Goal: Task Accomplishment & Management: Manage account settings

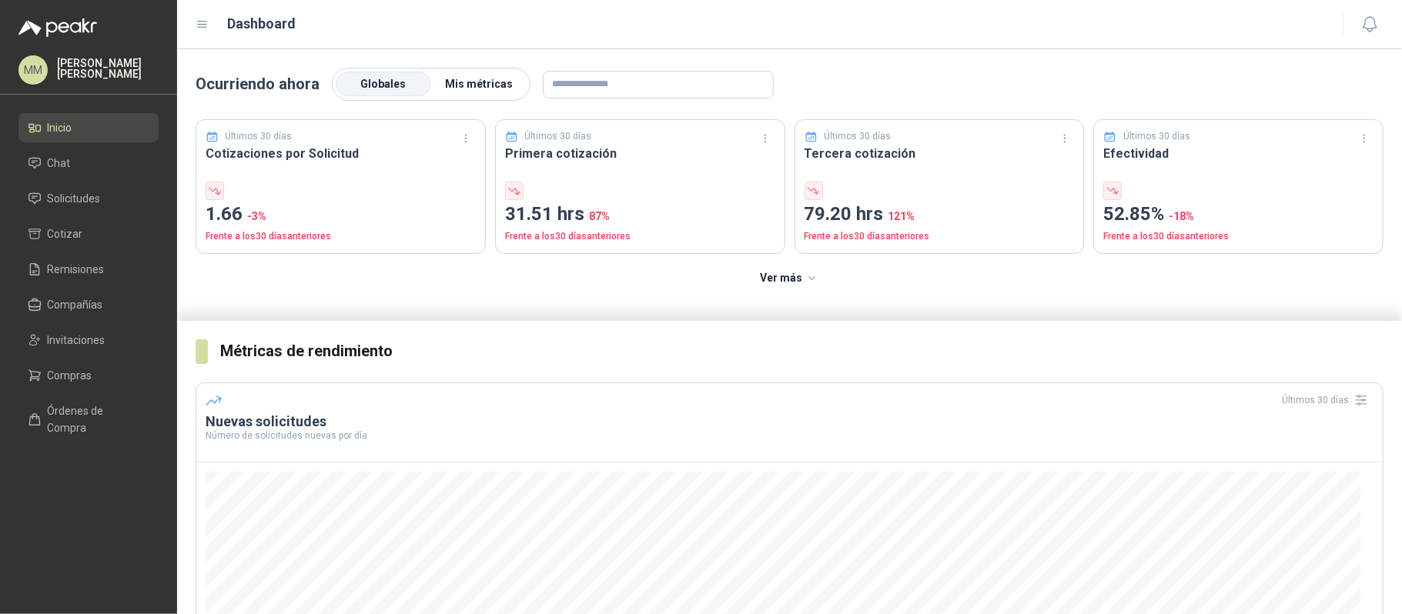
drag, startPoint x: 479, startPoint y: 95, endPoint x: 519, endPoint y: 94, distance: 40.1
click at [479, 95] on label "Mis métricas" at bounding box center [478, 84] width 95 height 25
click at [112, 204] on li "Solicitudes" at bounding box center [89, 198] width 122 height 17
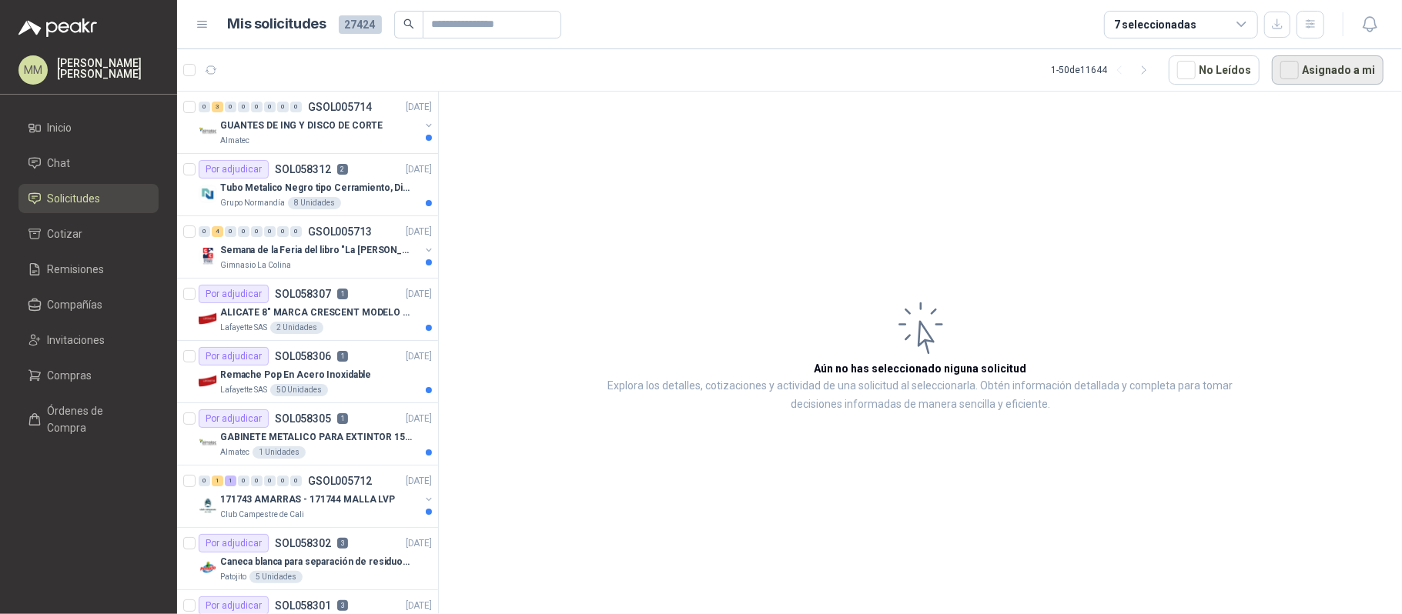
click at [1371, 65] on button "Asignado a mi" at bounding box center [1328, 69] width 112 height 29
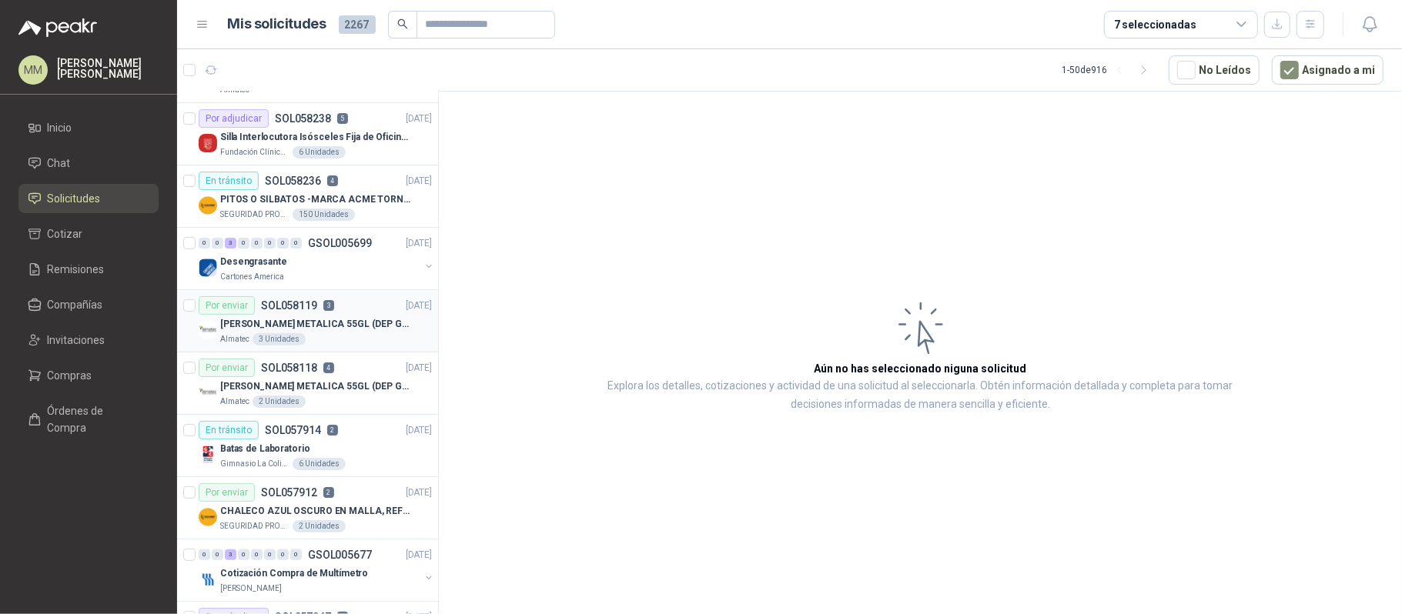
scroll to position [308, 0]
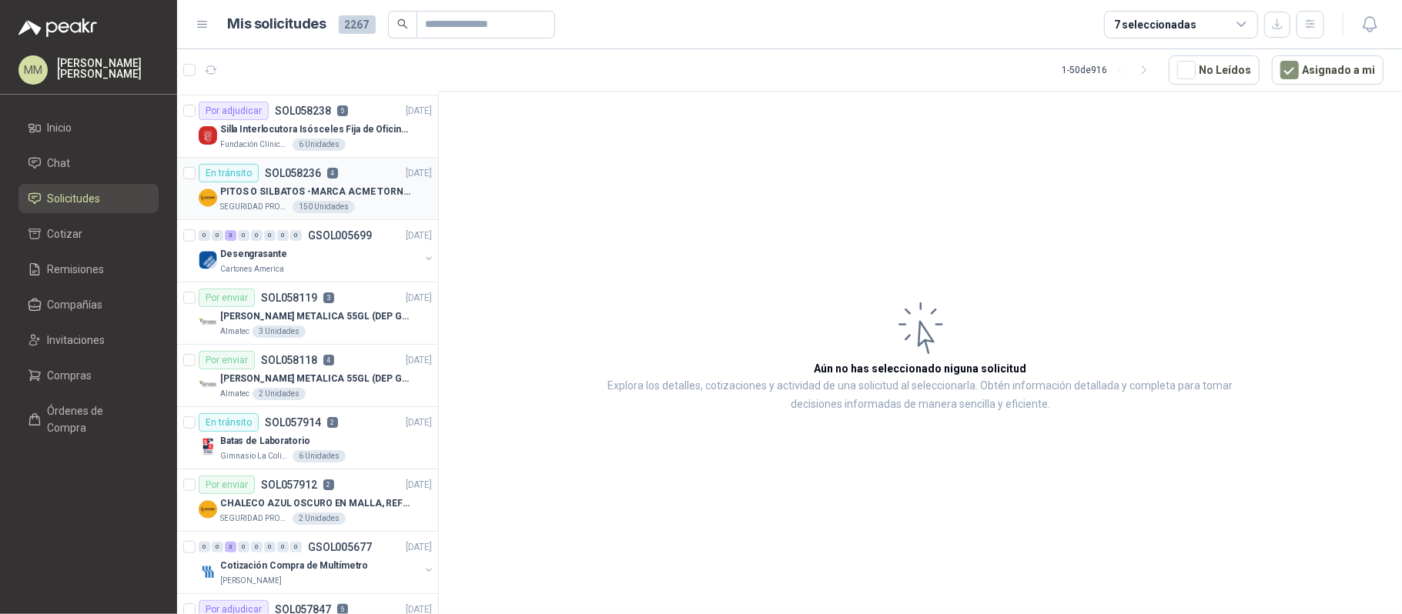
click at [361, 213] on div "SEGURIDAD PROVISER LTDA 150 Unidades" at bounding box center [326, 207] width 212 height 12
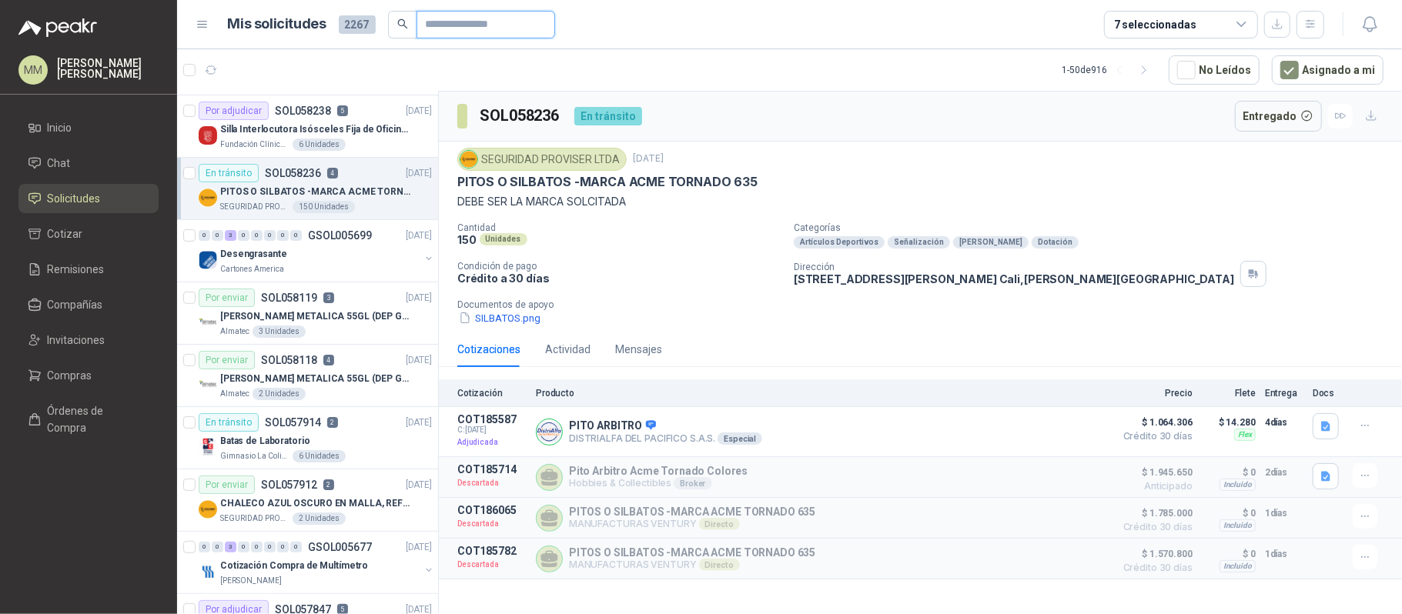
click at [466, 18] on input "text" at bounding box center [480, 25] width 108 height 26
paste input "*********"
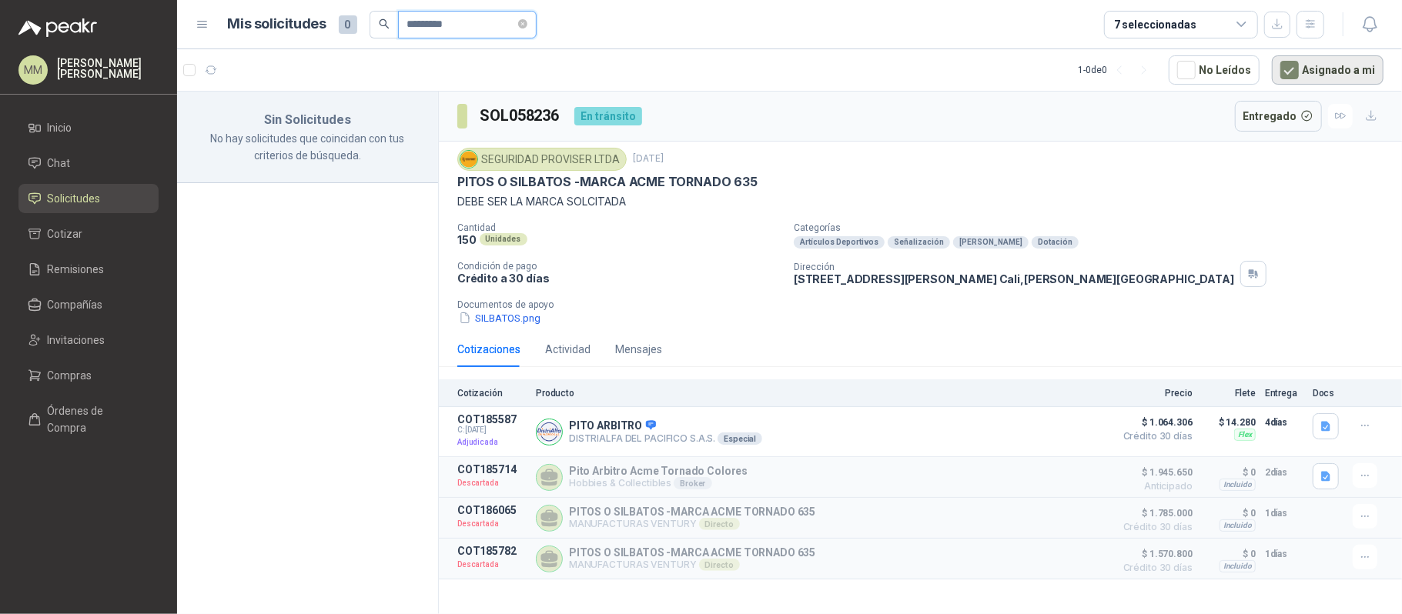
type input "*********"
click at [1368, 72] on button "Asignado a mi" at bounding box center [1328, 69] width 112 height 29
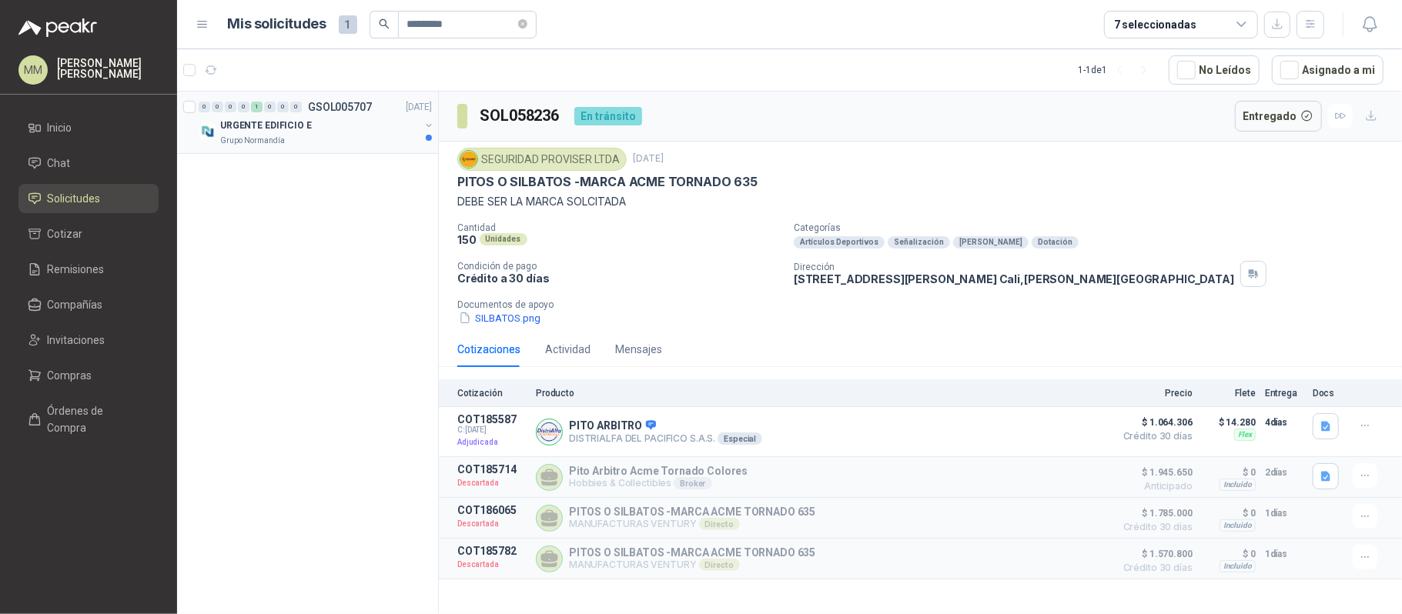
click at [430, 128] on button "button" at bounding box center [429, 125] width 12 height 12
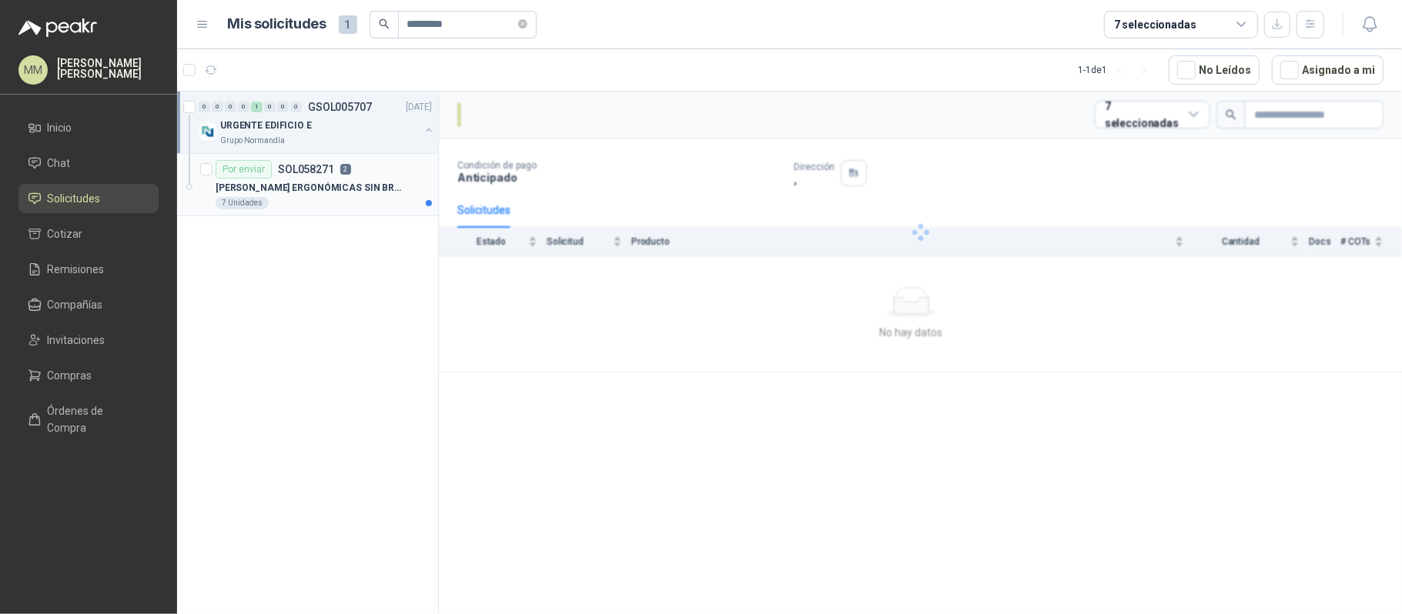
click at [363, 200] on div "7 Unidades" at bounding box center [324, 203] width 216 height 12
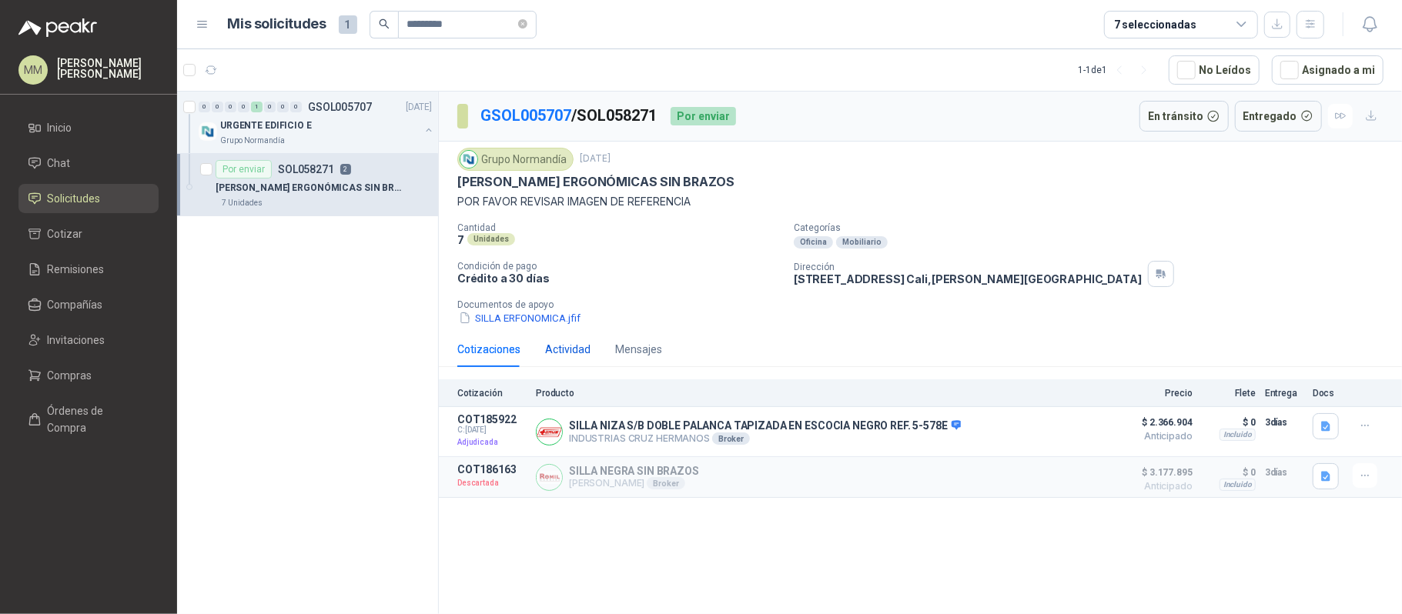
click at [555, 353] on div "Actividad" at bounding box center [567, 349] width 45 height 17
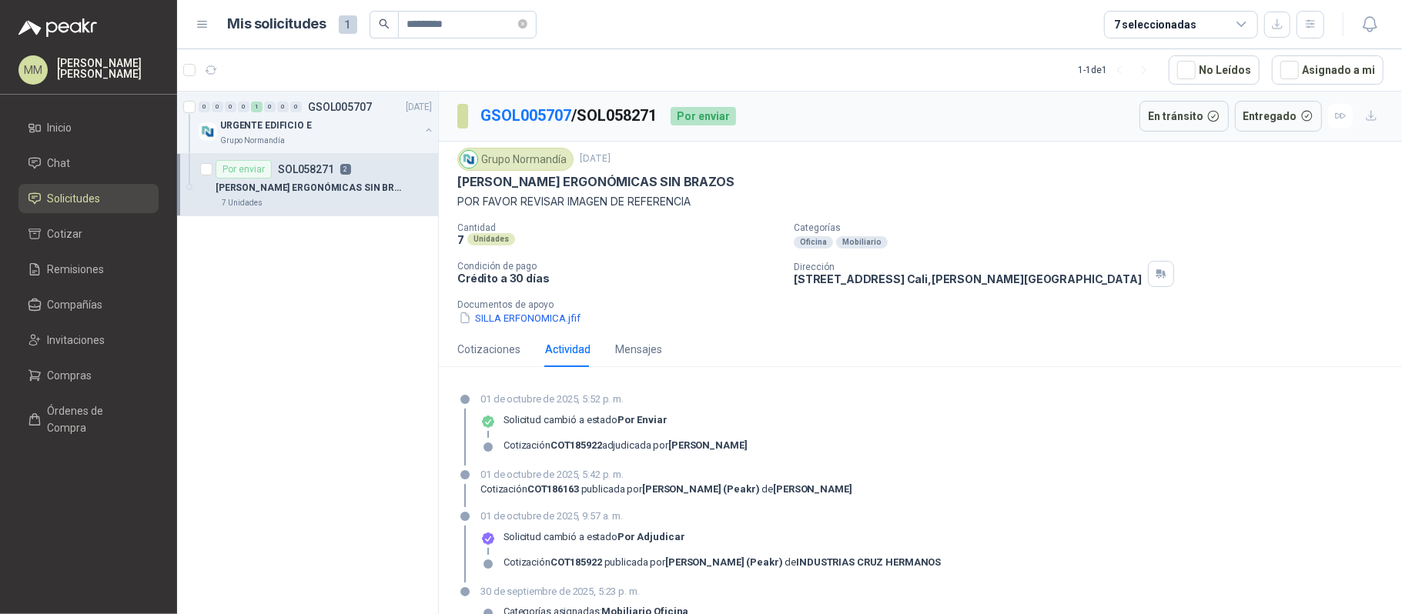
scroll to position [54, 0]
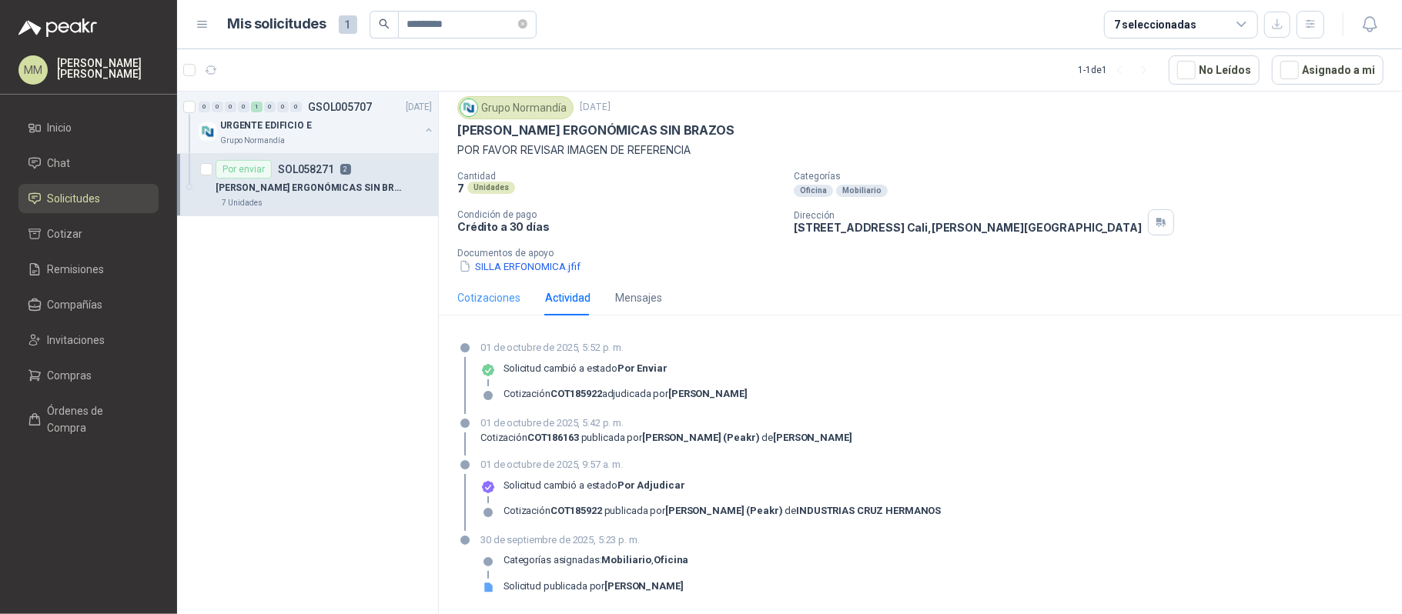
click at [496, 281] on div "Cotizaciones" at bounding box center [488, 297] width 63 height 35
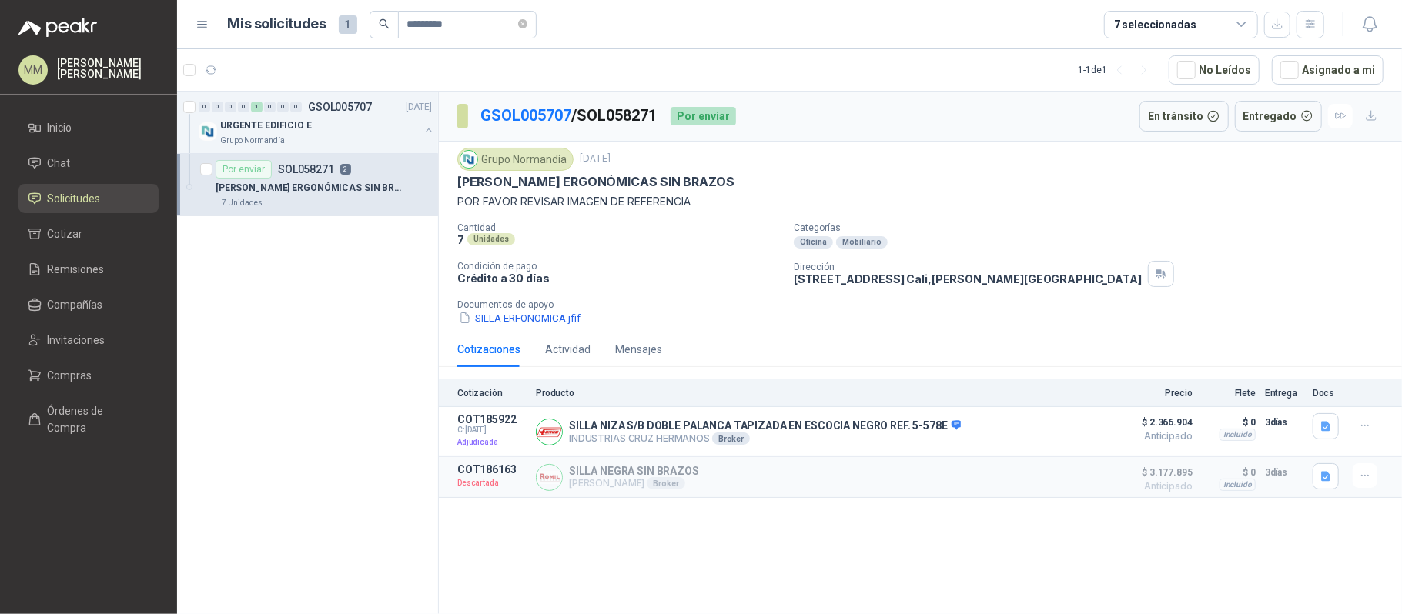
scroll to position [0, 0]
click at [564, 319] on button "SILLA ERFONOMICA.jfif" at bounding box center [519, 318] width 125 height 16
click at [527, 26] on icon "close-circle" at bounding box center [522, 23] width 9 height 9
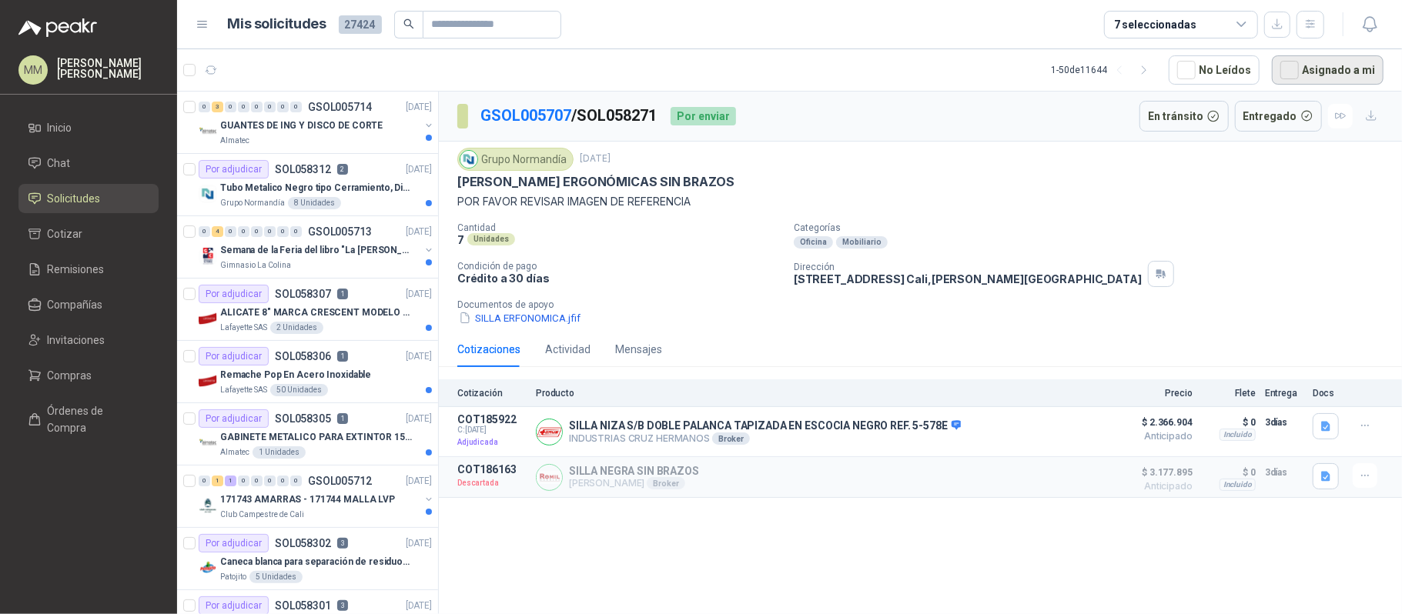
drag, startPoint x: 1343, startPoint y: 69, endPoint x: 1319, endPoint y: 71, distance: 24.0
click at [1343, 69] on button "Asignado a mi" at bounding box center [1328, 69] width 112 height 29
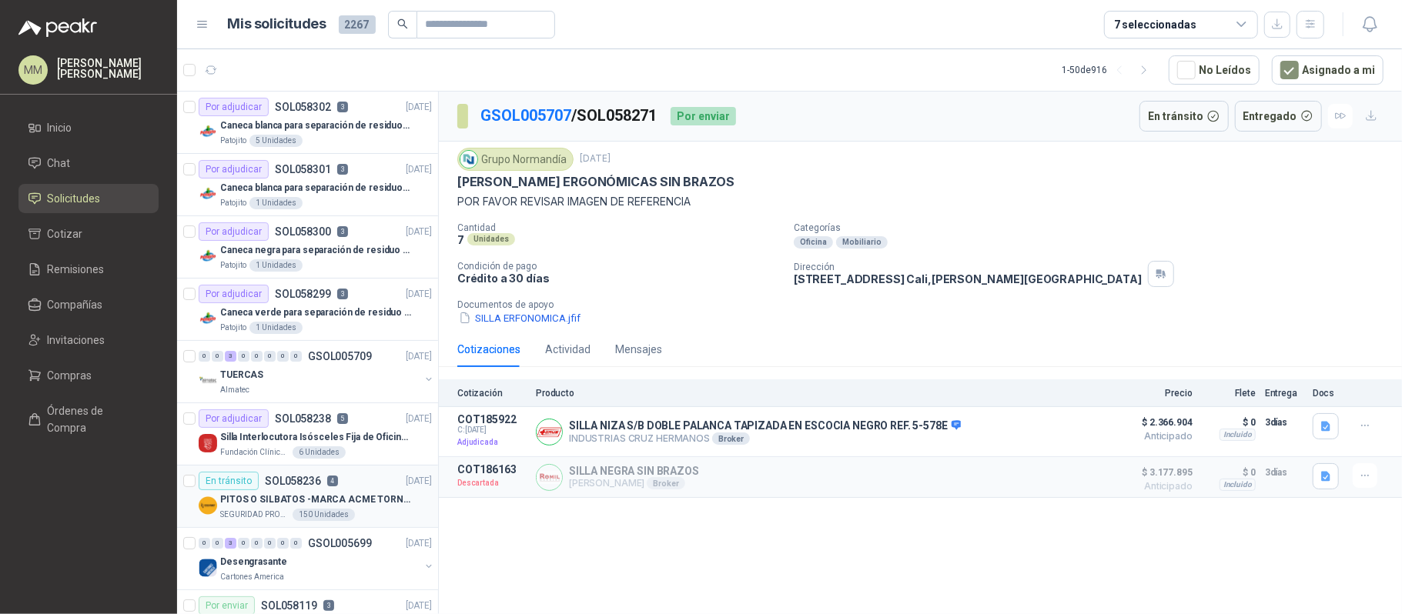
scroll to position [102, 0]
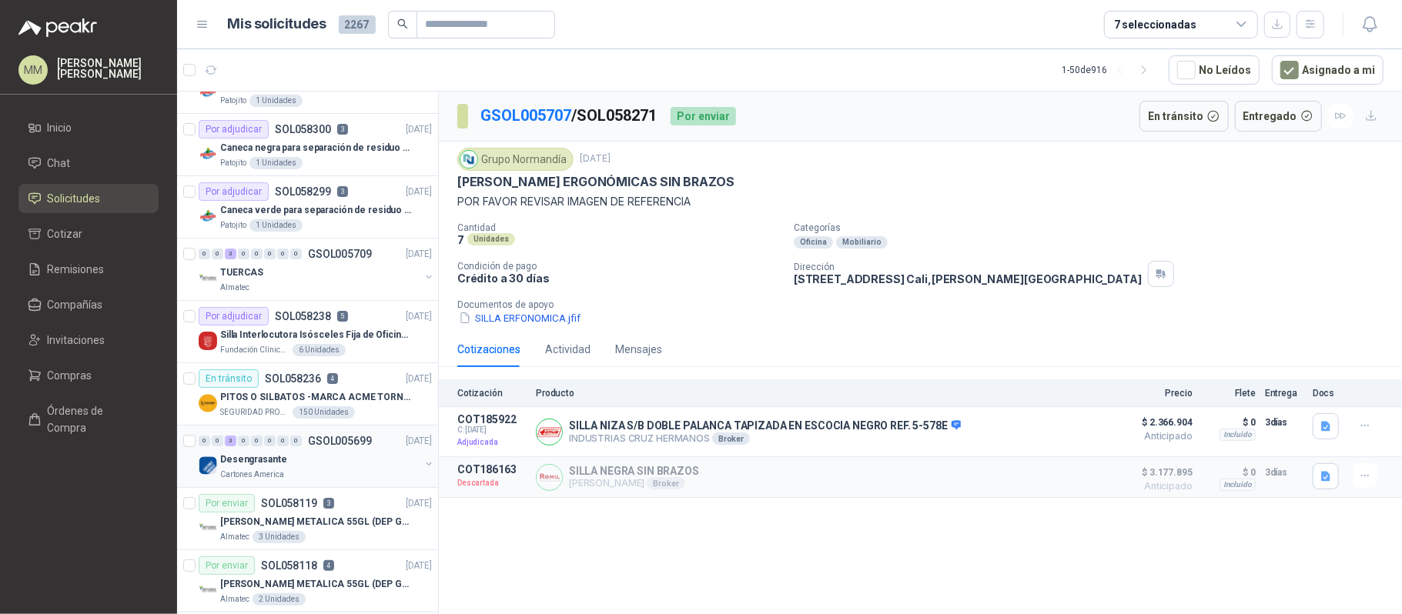
click at [423, 467] on button "button" at bounding box center [429, 464] width 12 height 12
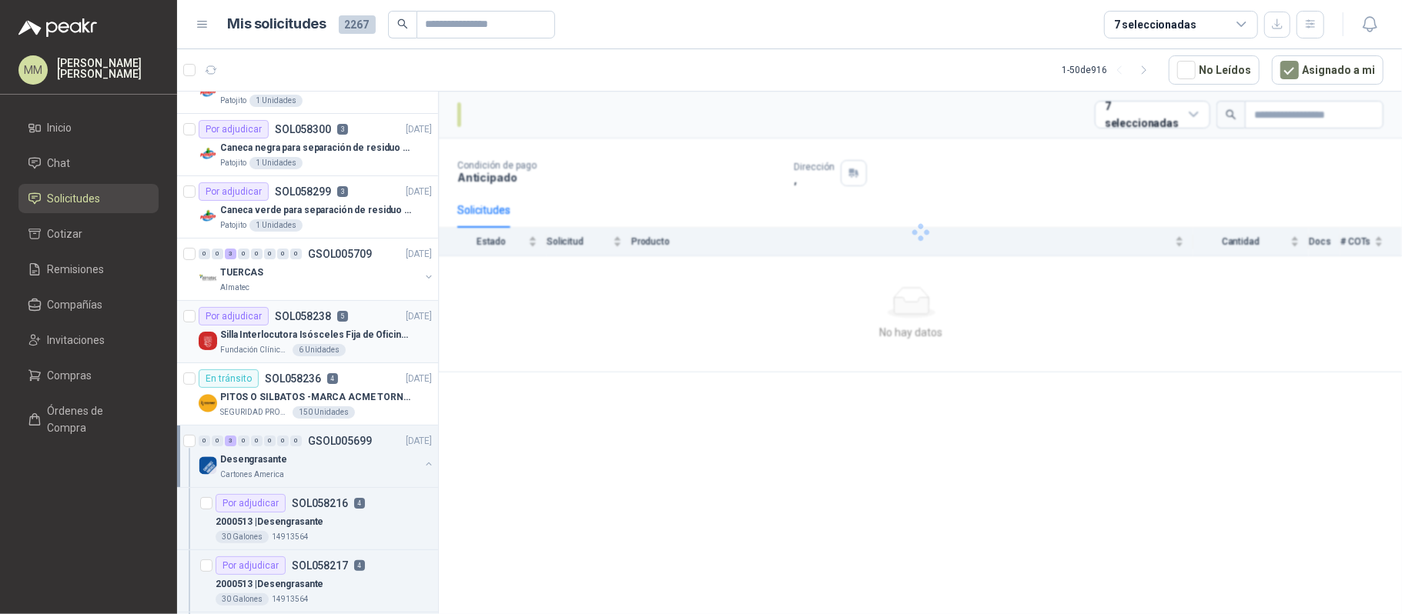
scroll to position [205, 0]
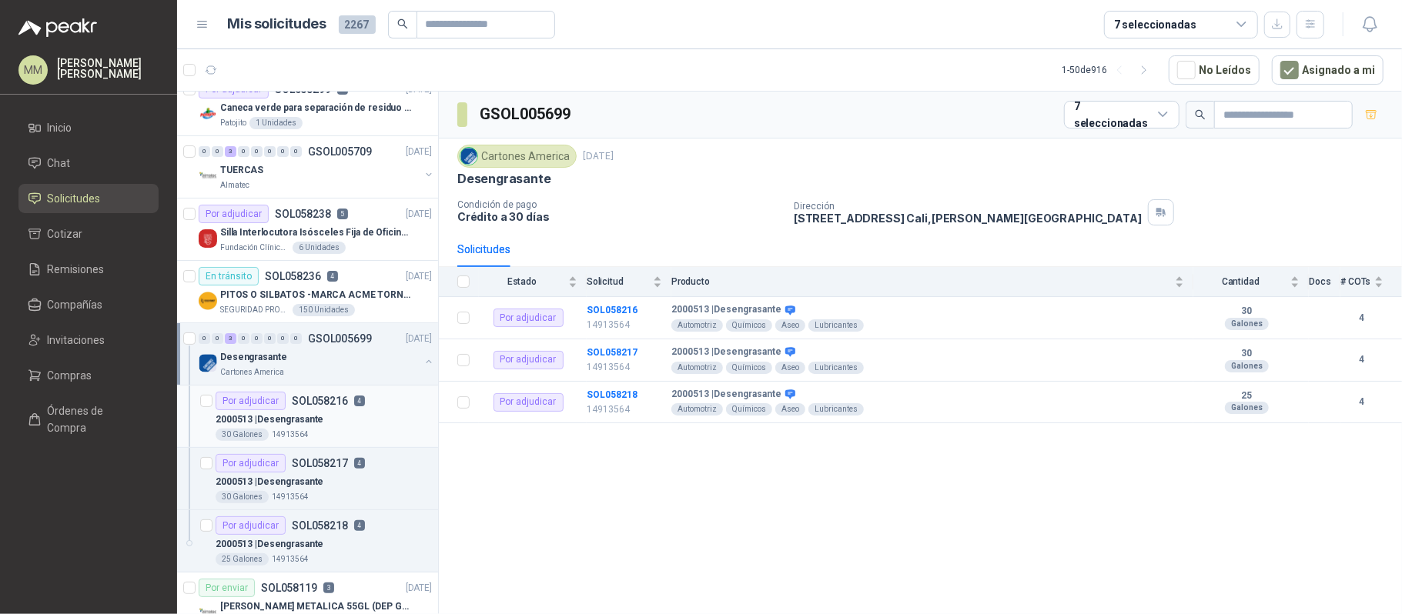
click at [386, 396] on div "Por adjudicar SOL058216 4" at bounding box center [324, 401] width 216 height 18
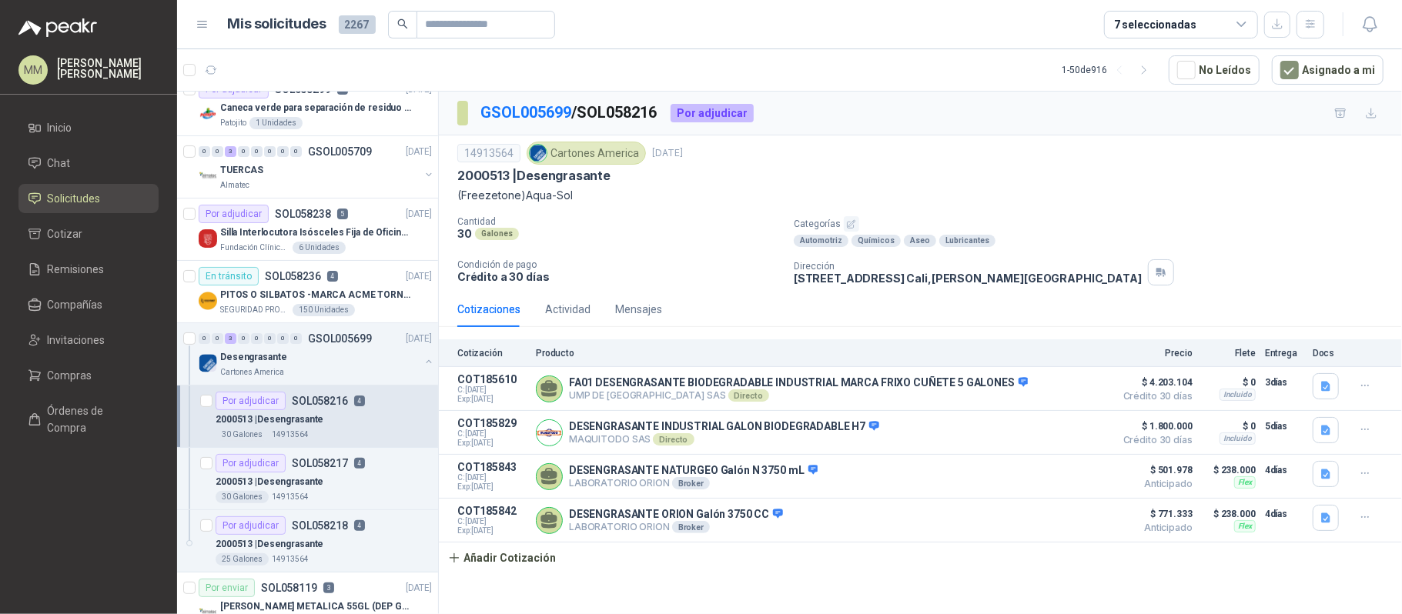
click at [935, 115] on div "GSOL005699 / SOL058216 Por adjudicar" at bounding box center [920, 114] width 963 height 44
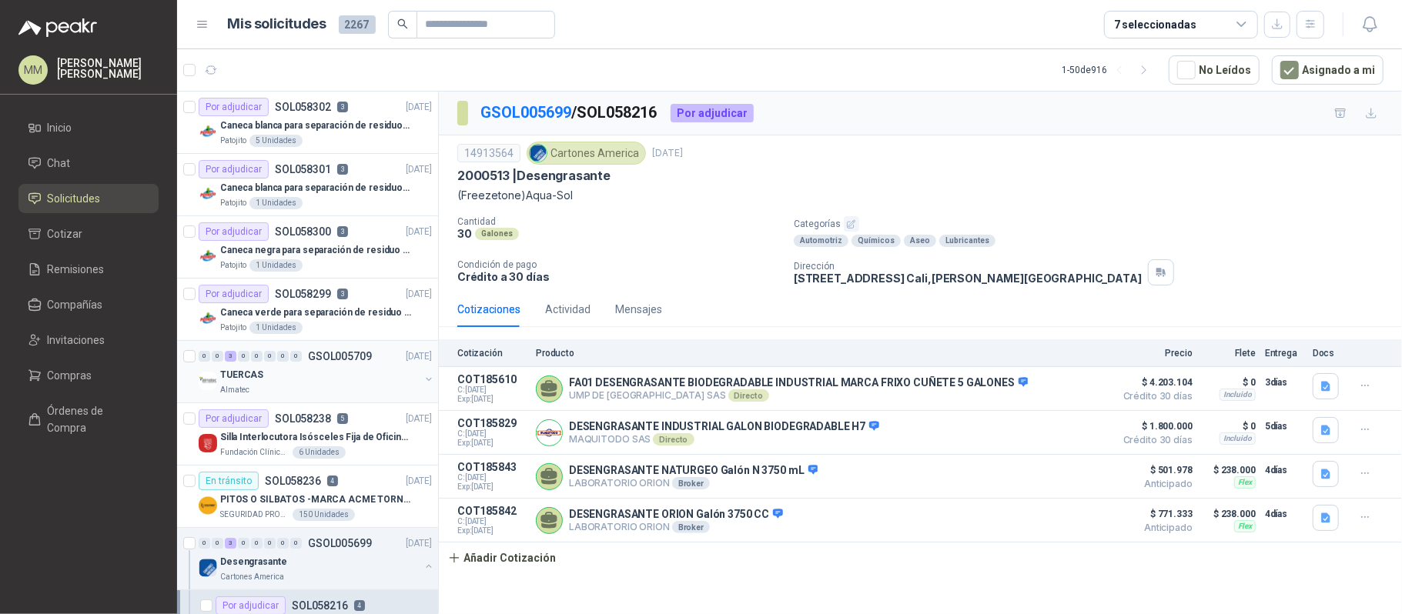
click at [423, 383] on button "button" at bounding box center [429, 379] width 12 height 12
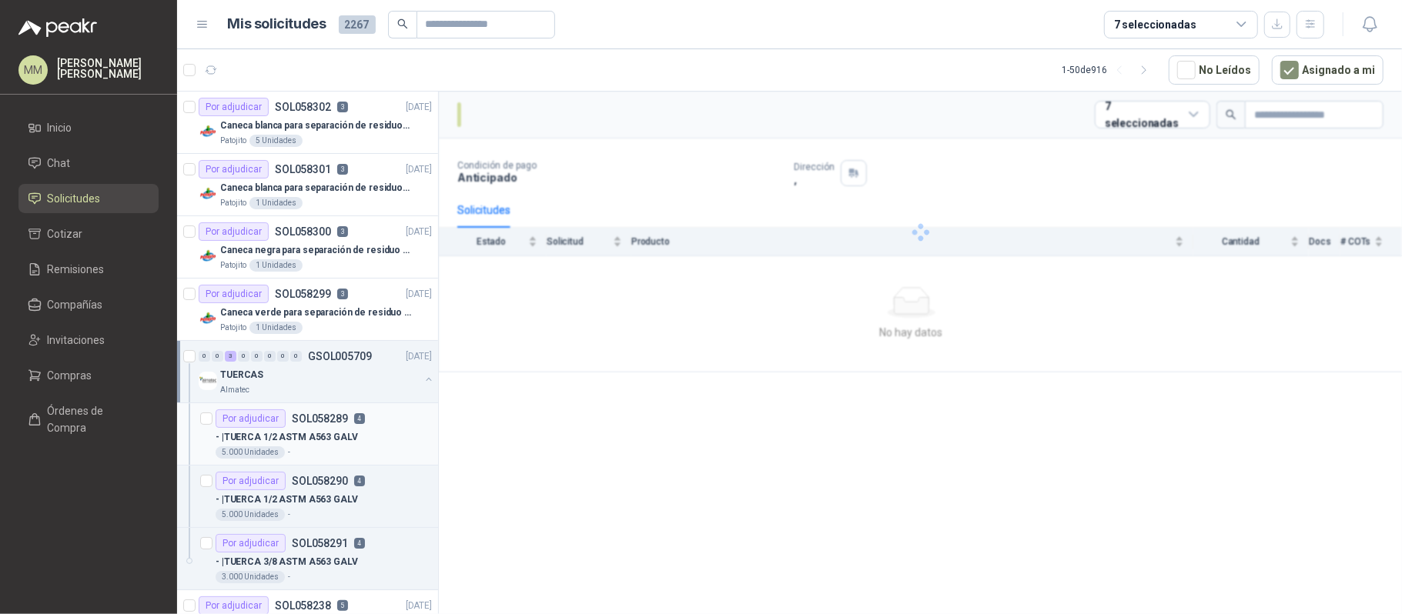
click at [397, 420] on div "Por adjudicar SOL058289 4" at bounding box center [324, 419] width 216 height 18
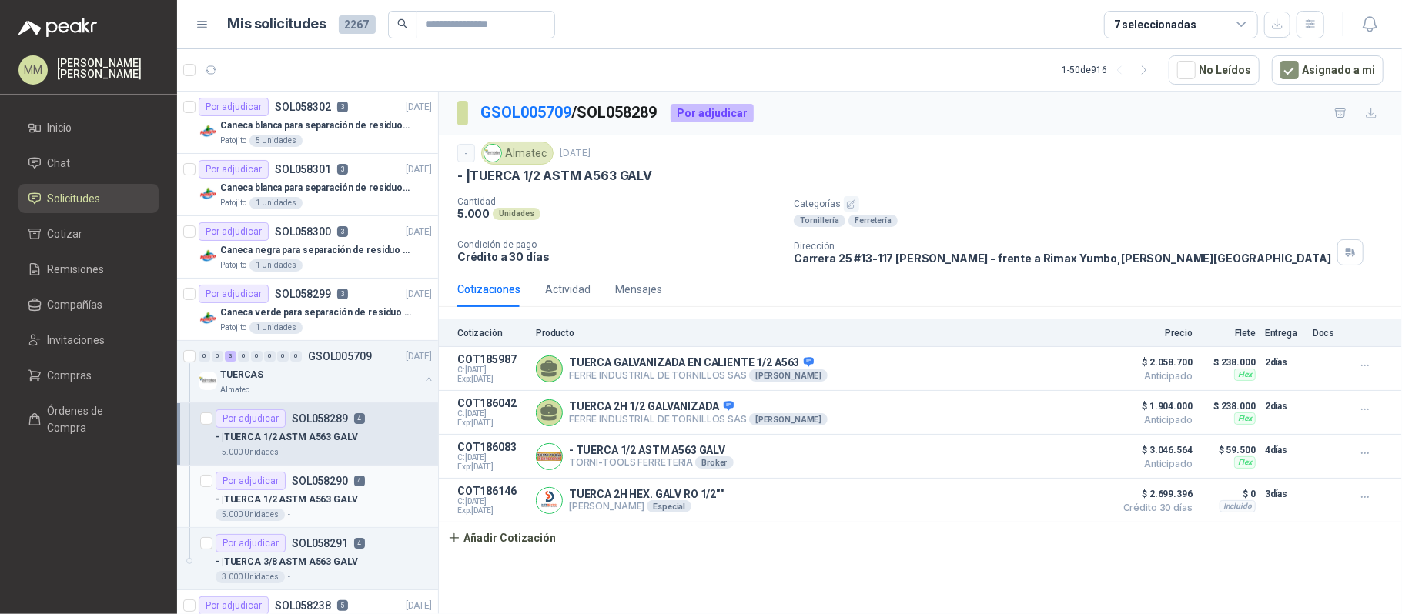
click at [392, 487] on div "Por adjudicar SOL058290 4" at bounding box center [324, 481] width 216 height 18
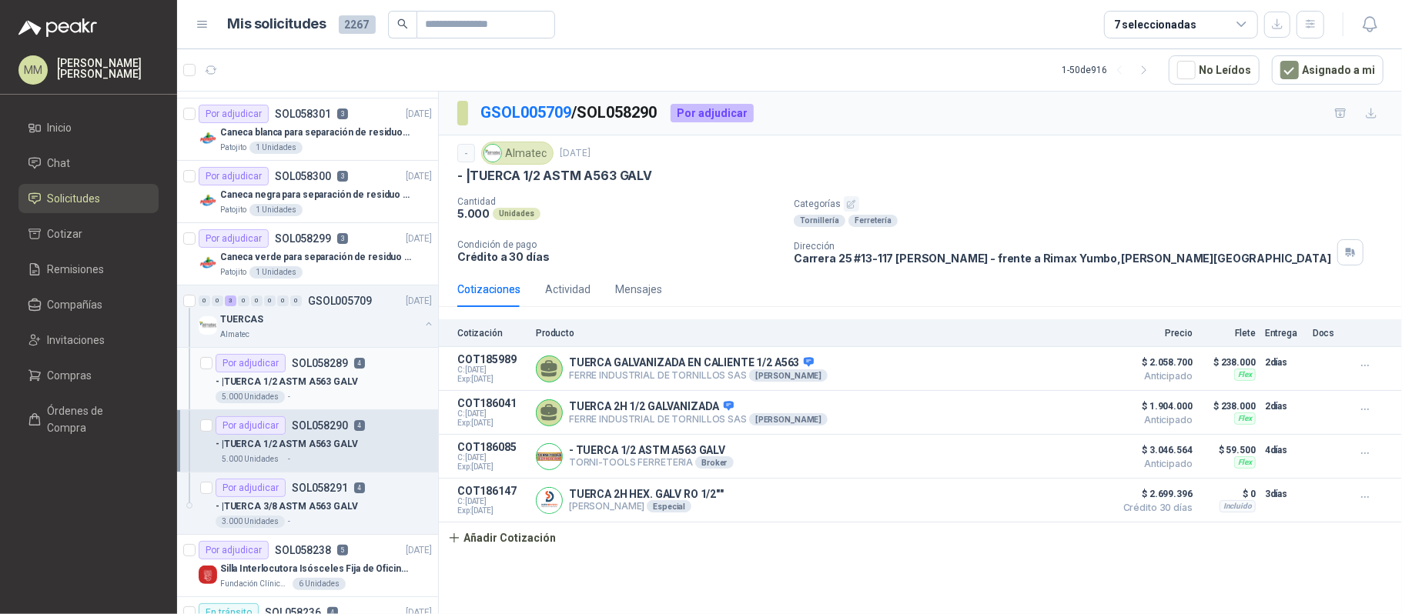
scroll to position [102, 0]
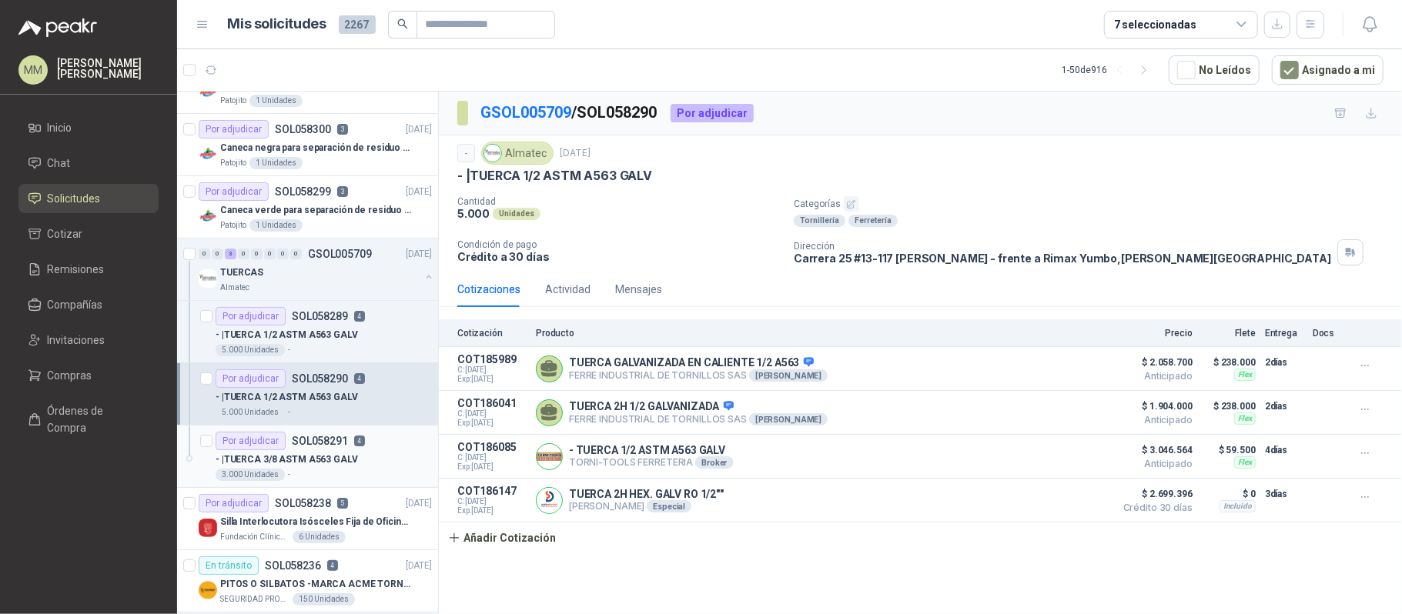
click at [380, 443] on div "Por adjudicar SOL058291 4" at bounding box center [324, 441] width 216 height 18
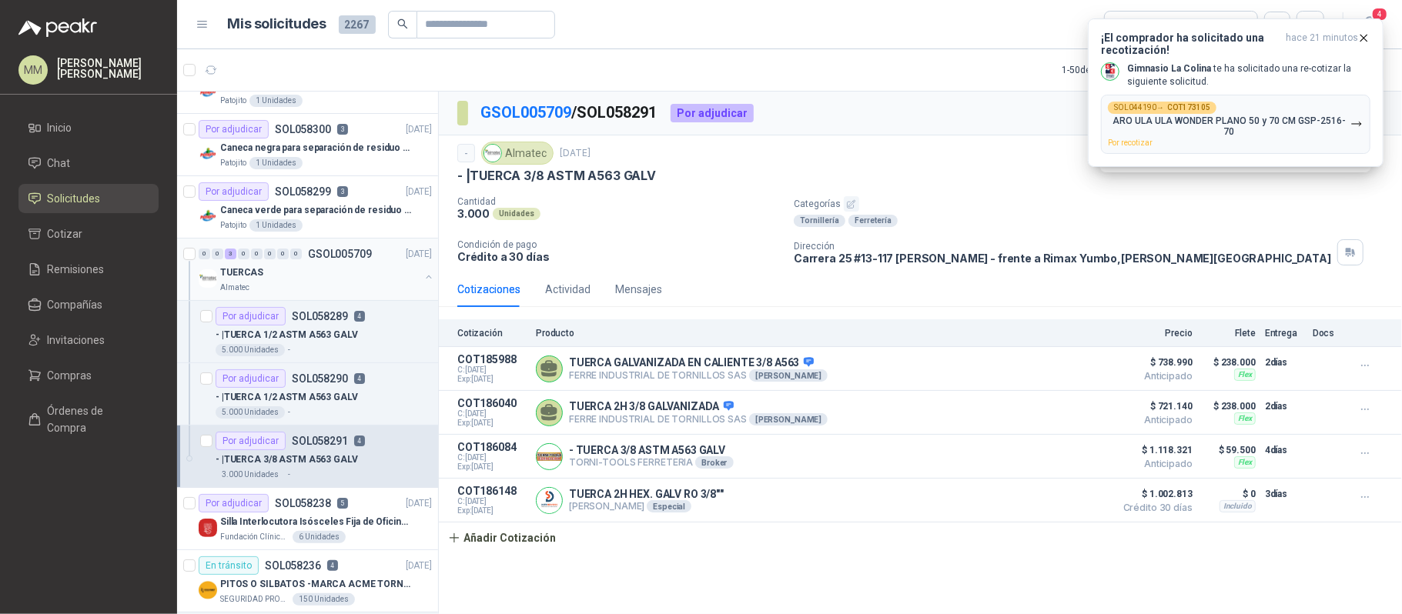
click at [423, 278] on button "button" at bounding box center [429, 277] width 12 height 12
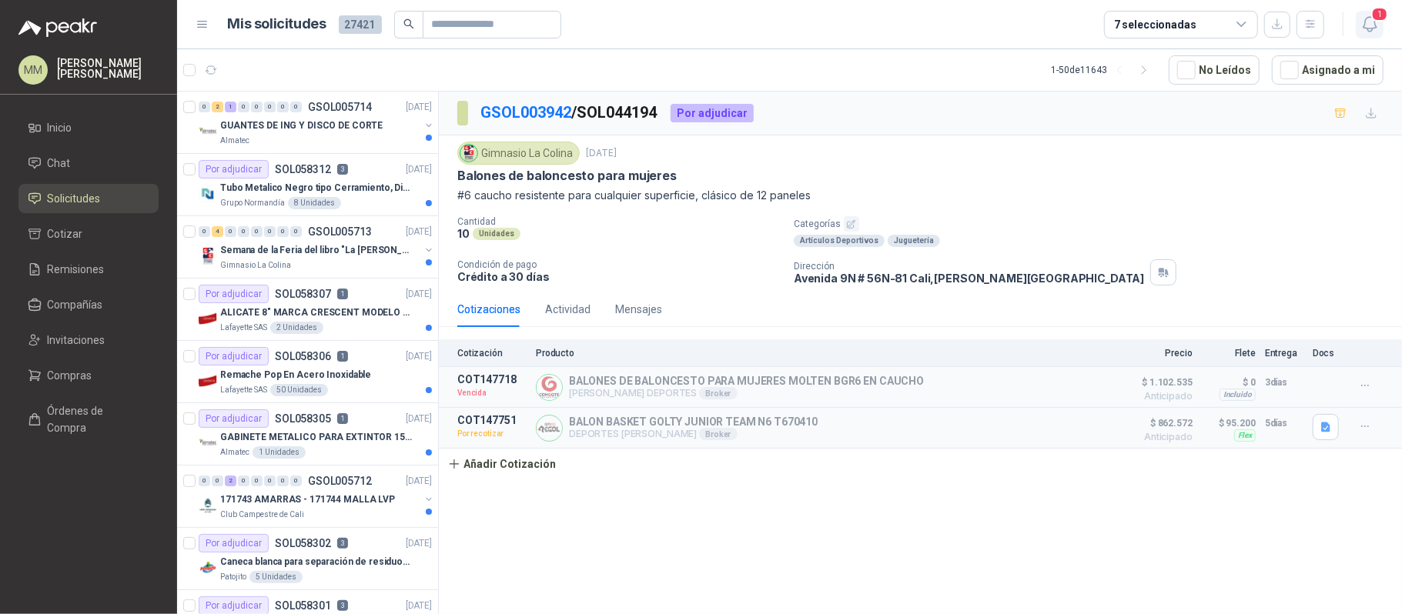
click at [1365, 18] on icon "button" at bounding box center [1369, 24] width 19 height 19
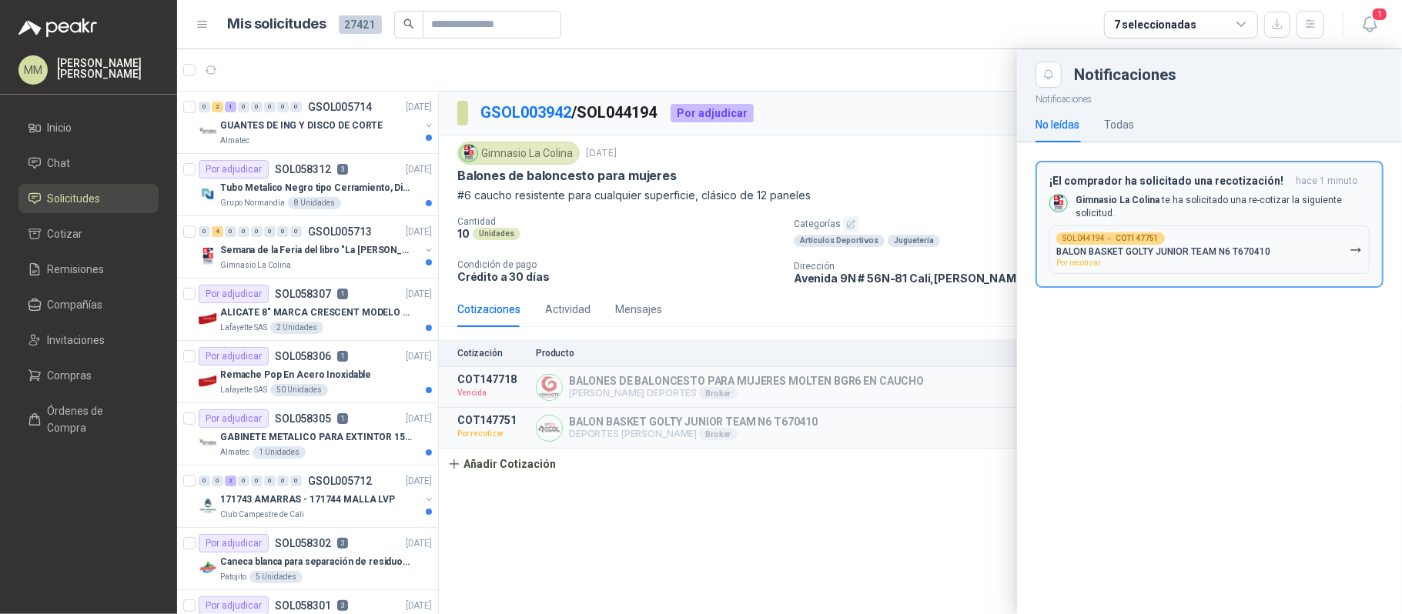
click at [1249, 233] on div "SOL044194 → COT147751 BALON BASKET GOLTY JUNIOR TEAM N6 T670410 Por recotizar" at bounding box center [1163, 250] width 214 height 35
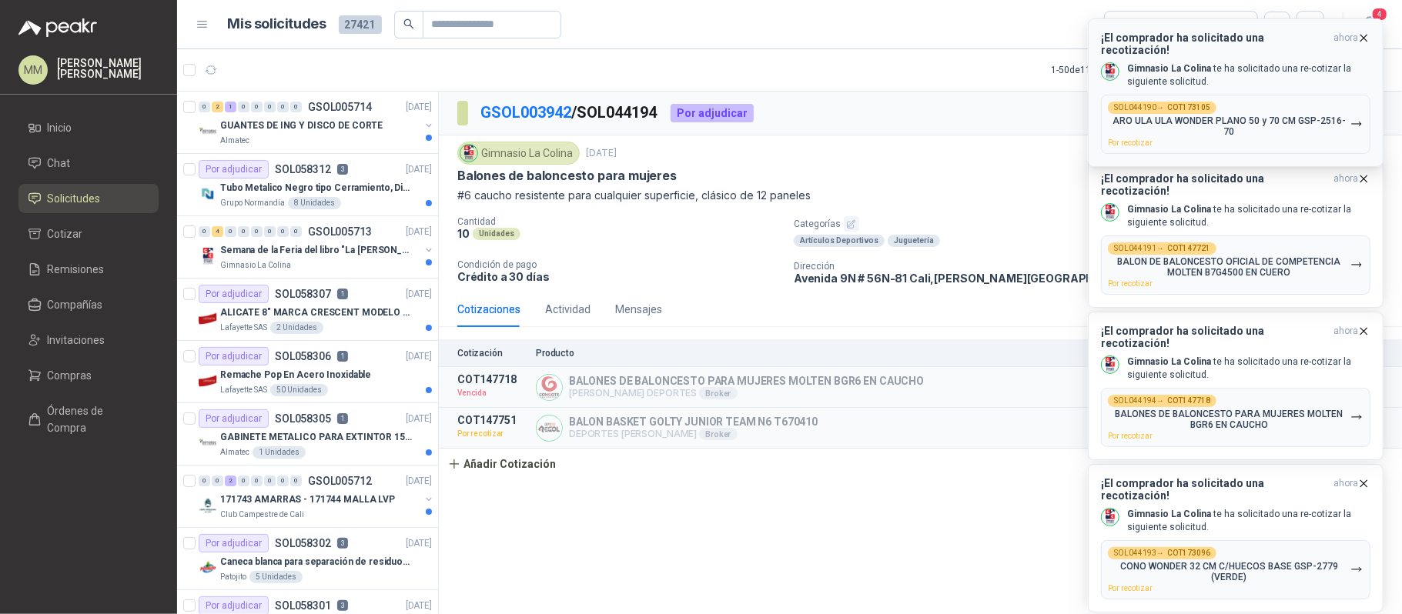
click at [1364, 38] on icon "button" at bounding box center [1364, 38] width 6 height 6
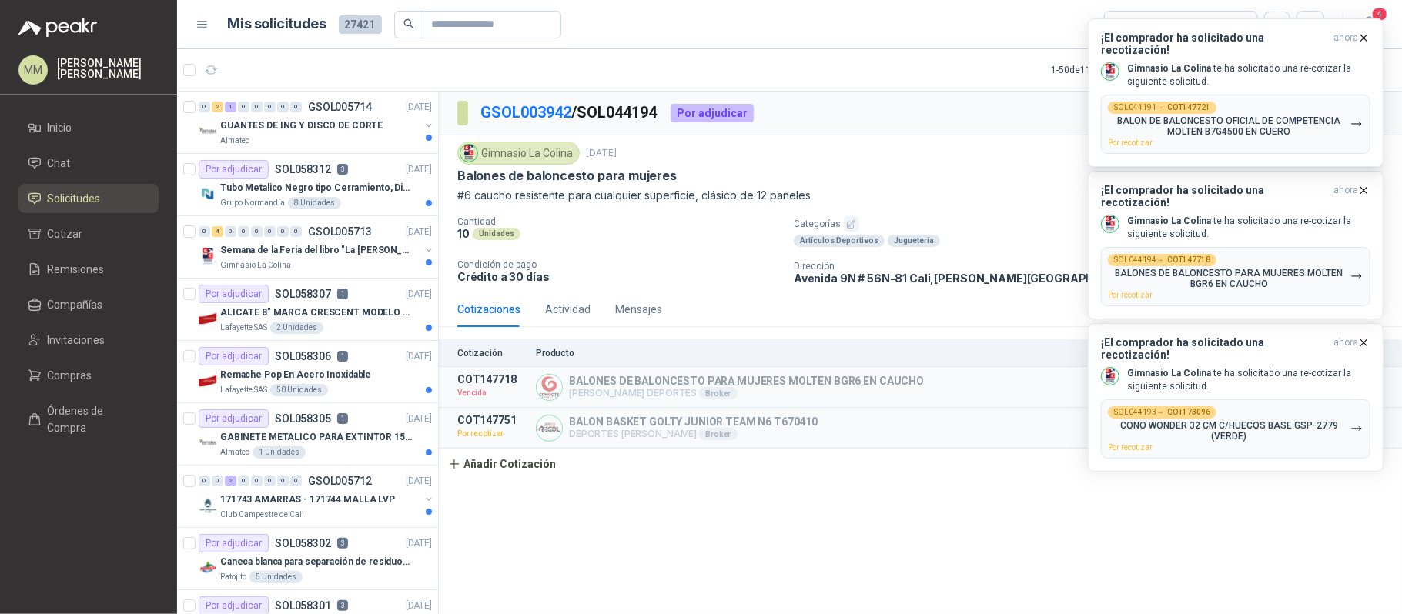
click at [1364, 38] on icon "button" at bounding box center [1364, 38] width 6 height 6
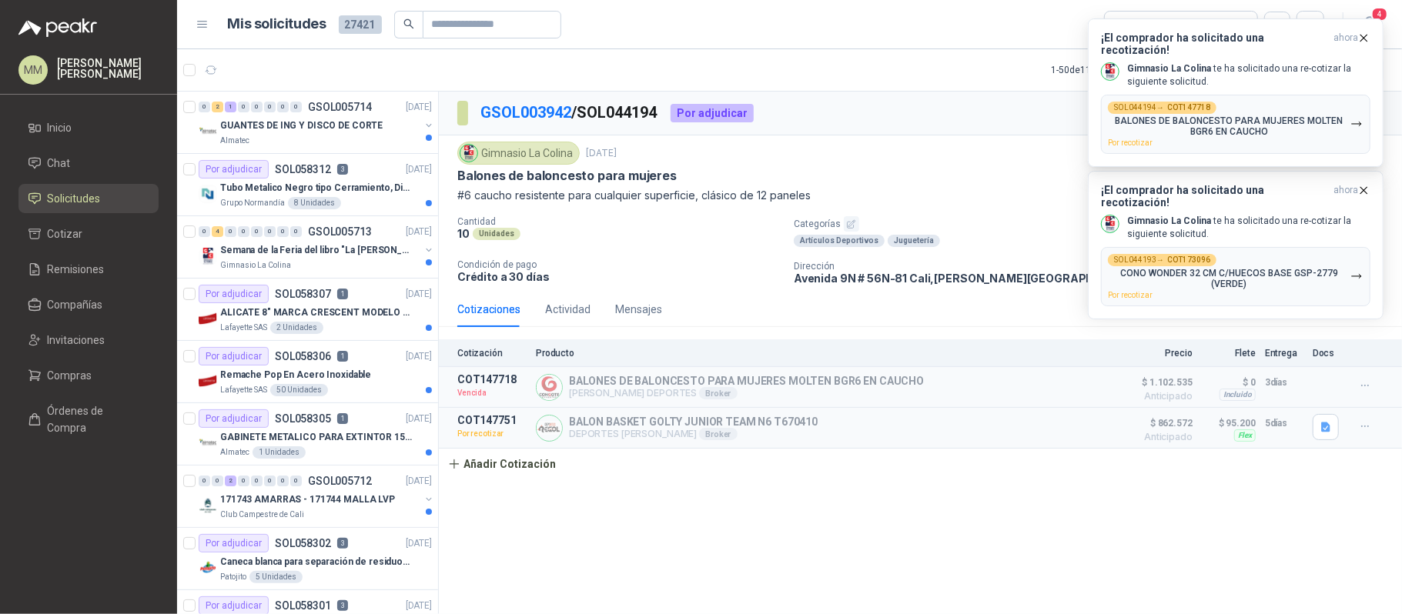
click at [1364, 38] on icon "button" at bounding box center [1364, 38] width 6 height 6
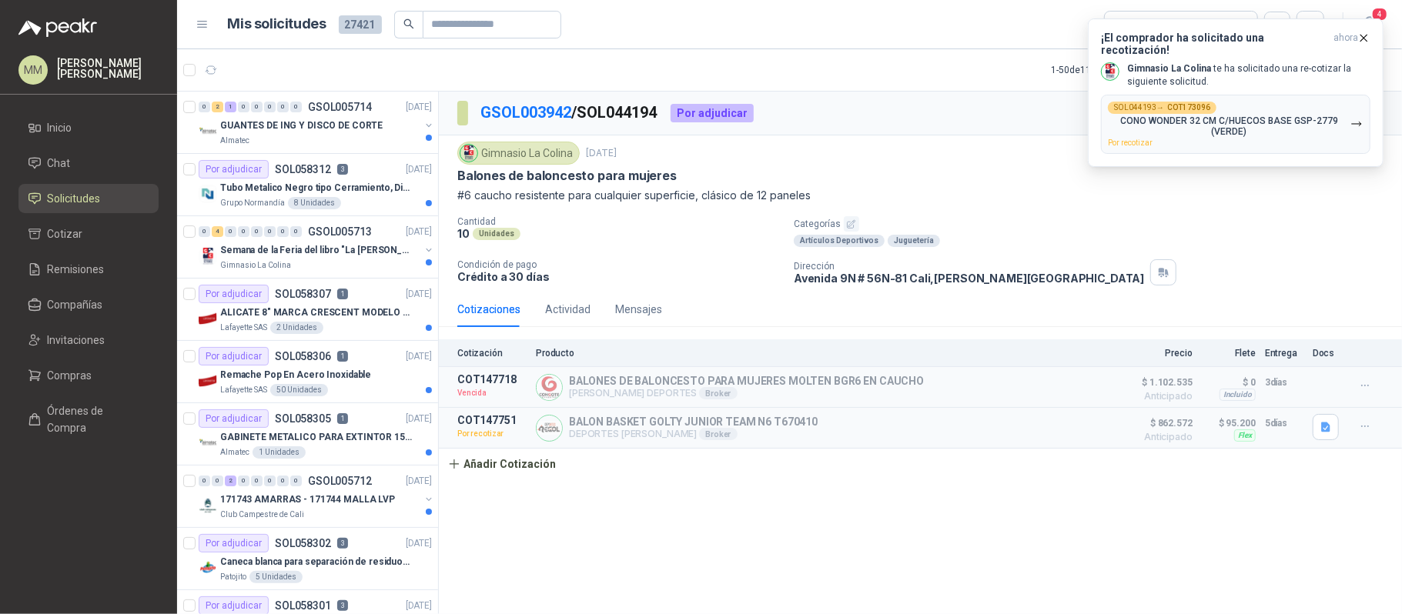
click at [1364, 38] on icon "button" at bounding box center [1364, 38] width 6 height 6
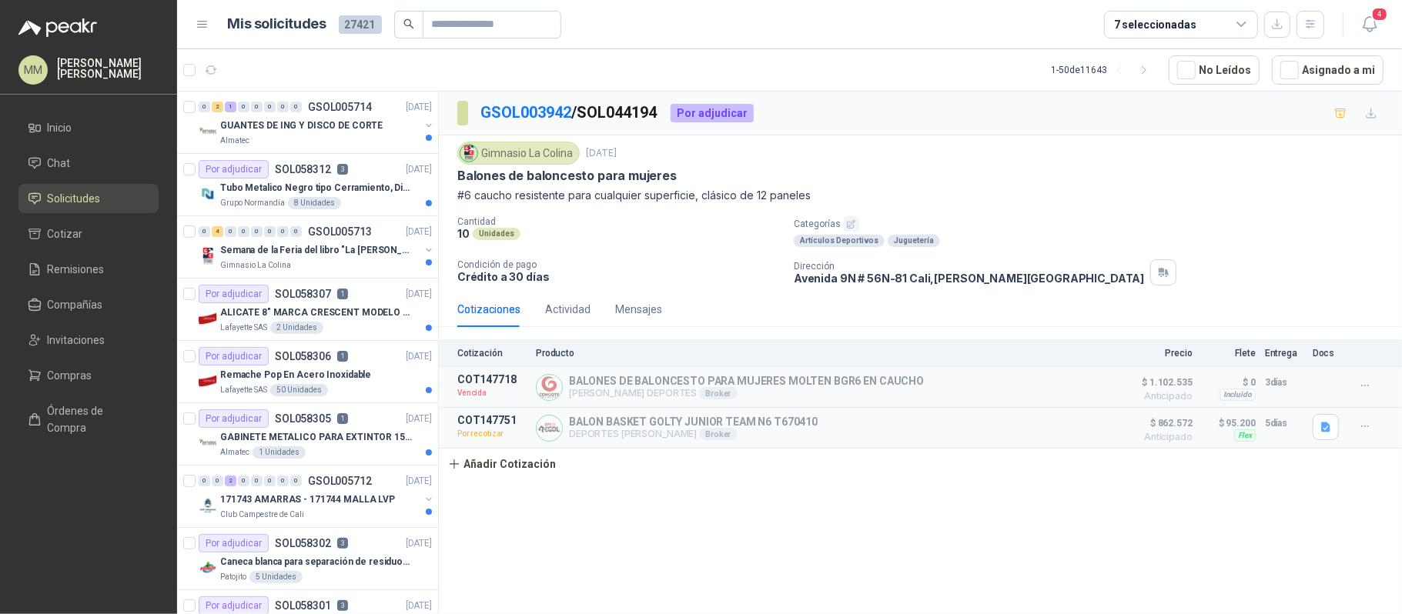
click at [944, 216] on div "Gimnasio La Colina [DATE] Balones de baloncesto para mujeres #6 caucho resisten…" at bounding box center [920, 214] width 926 height 144
click at [1052, 152] on div "Gimnasio La Colina [DATE]" at bounding box center [920, 153] width 926 height 23
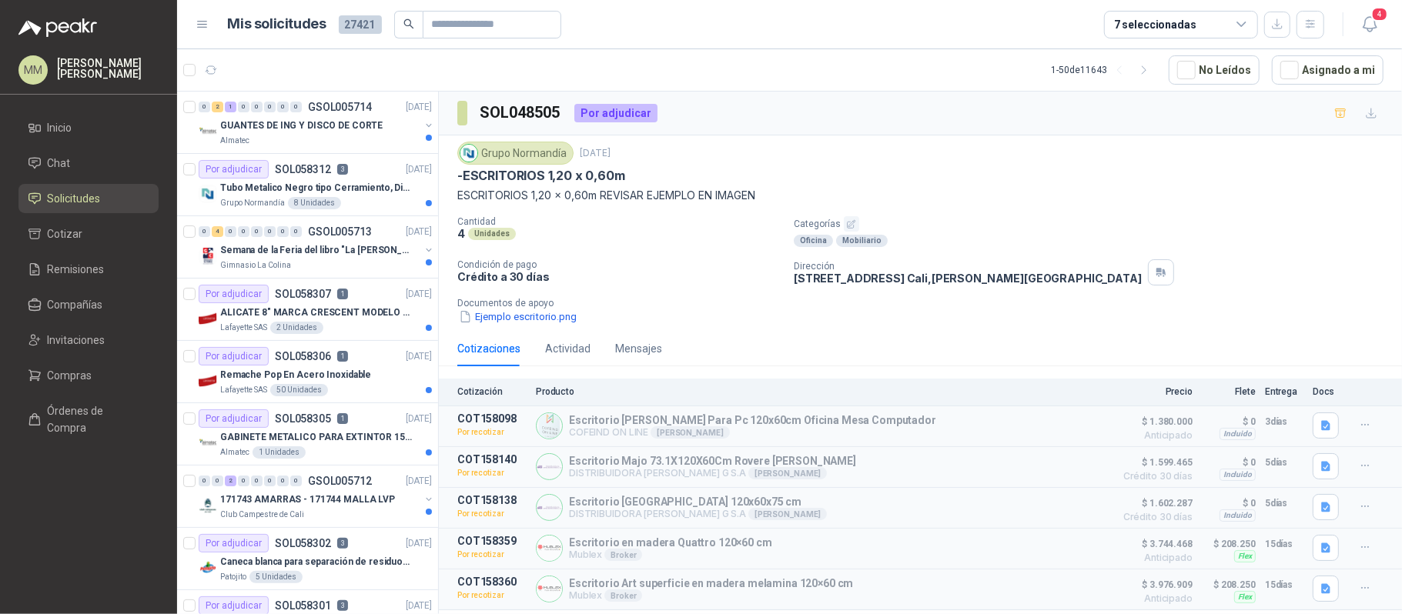
scroll to position [29, 0]
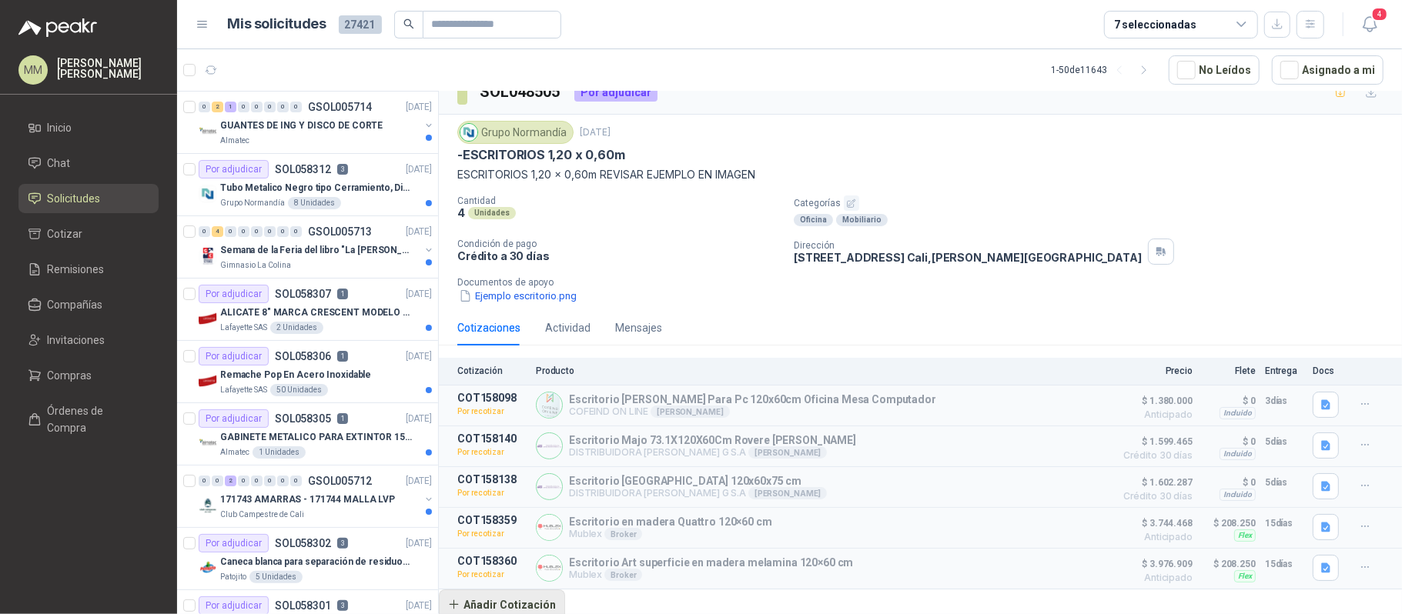
click at [519, 608] on button "Añadir Cotización" at bounding box center [502, 605] width 126 height 31
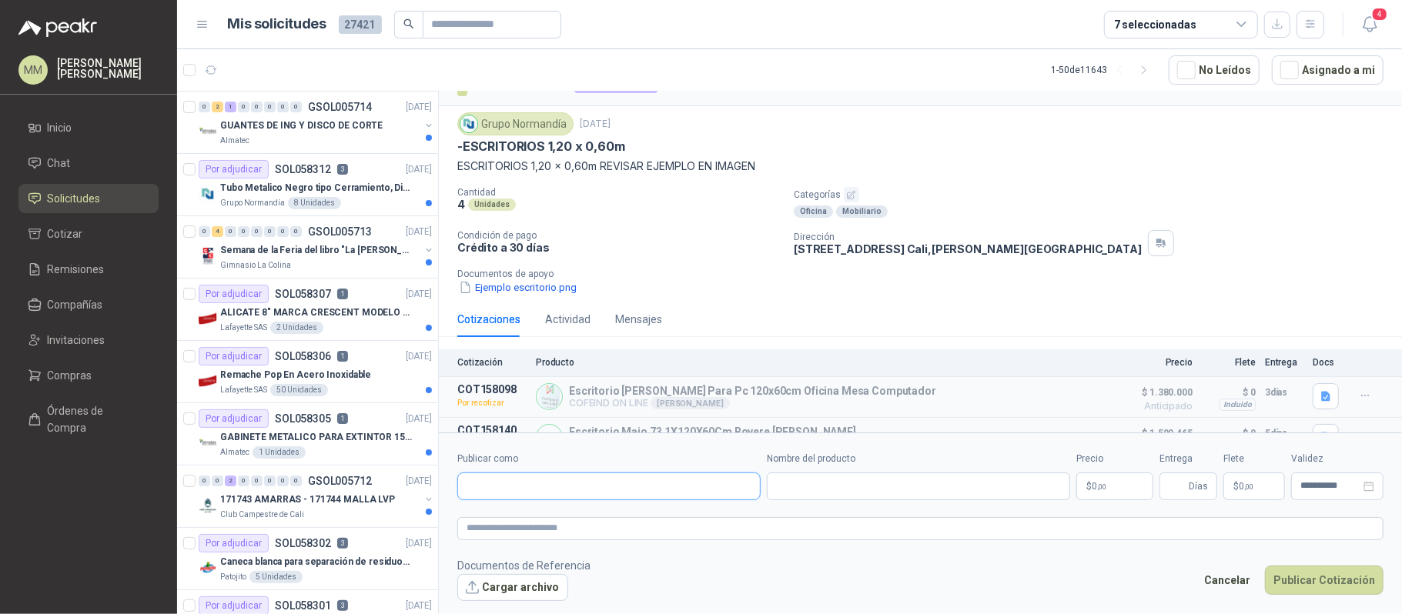
click at [557, 496] on input "Publicar como" at bounding box center [609, 486] width 302 height 26
type input "****"
click at [565, 531] on div "Pepe Ganga NIT : 860045854" at bounding box center [608, 523] width 277 height 17
type input "**********"
click at [778, 481] on input "Nombre del producto" at bounding box center [918, 487] width 303 height 28
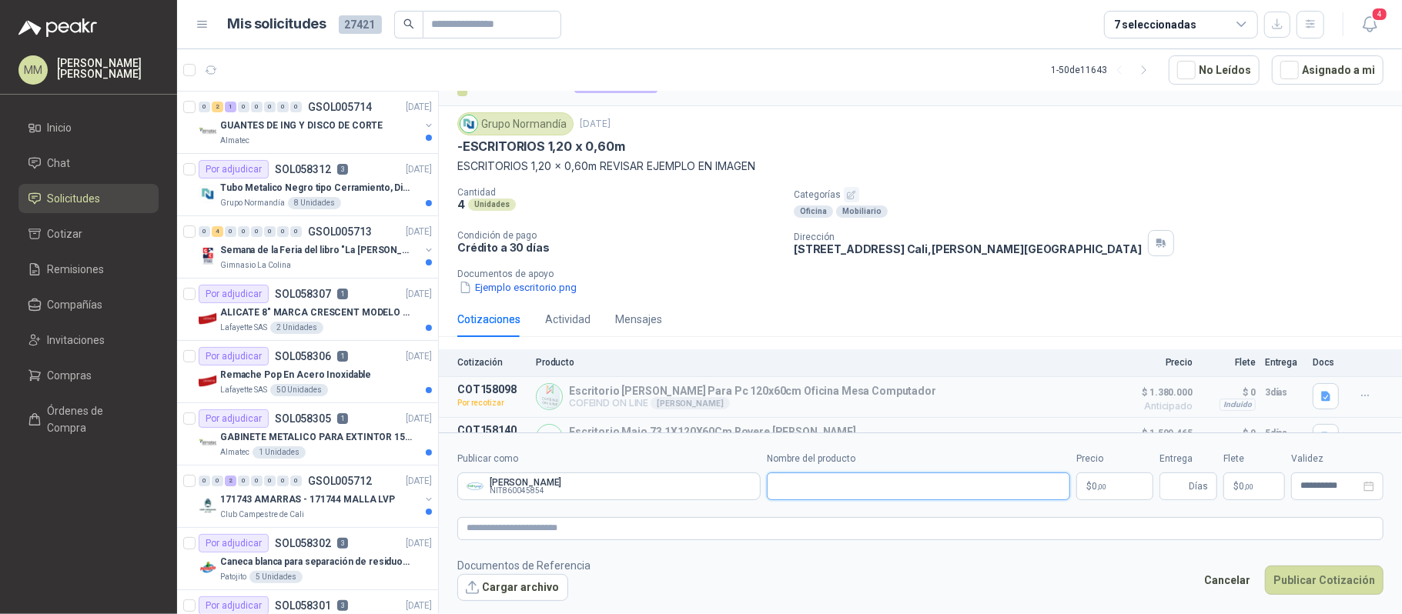
paste input "**********"
type input "**********"
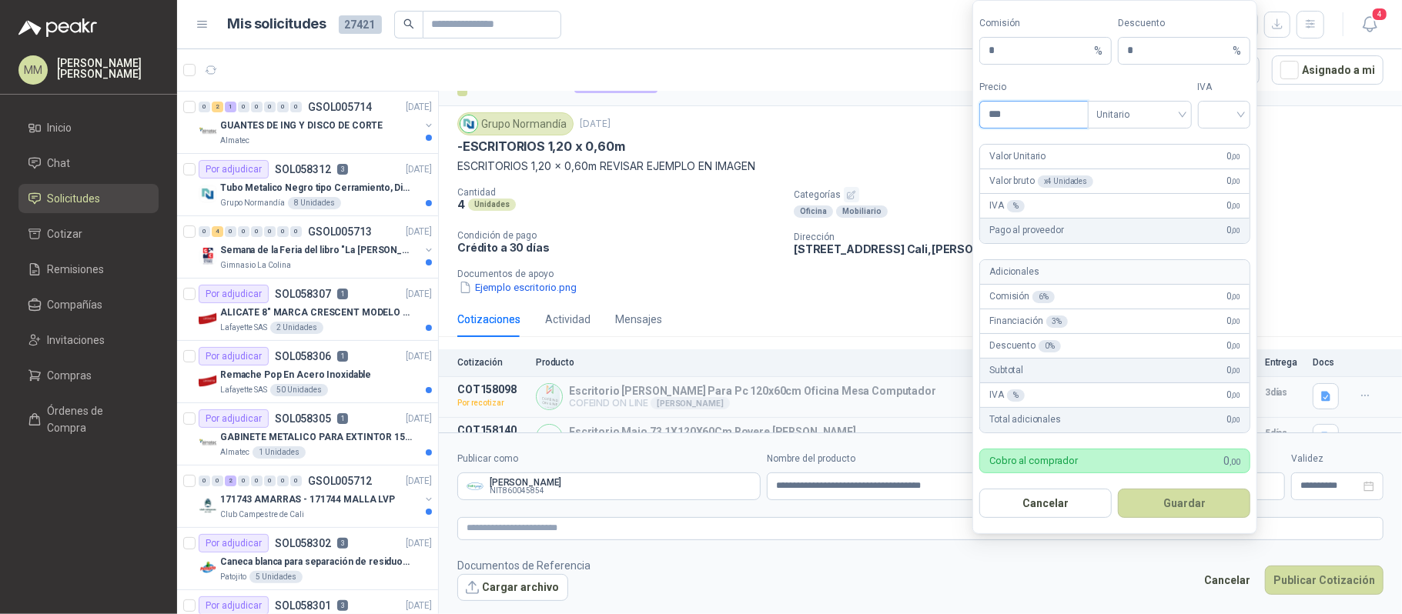
paste input "******"
click at [1147, 118] on span "Unitario" at bounding box center [1139, 114] width 85 height 23
type input "*********"
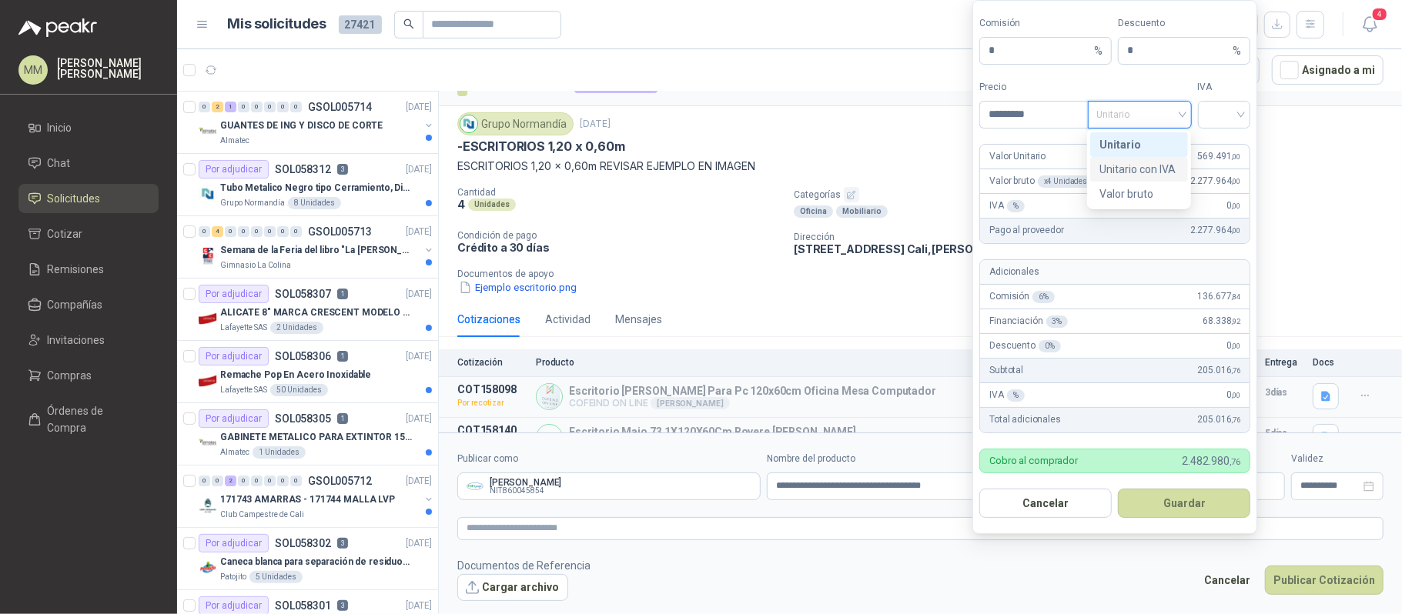
click at [1144, 163] on div "Unitario con IVA" at bounding box center [1138, 169] width 79 height 17
click at [1233, 109] on input "search" at bounding box center [1224, 113] width 35 height 23
click at [1233, 145] on div "19%" at bounding box center [1223, 144] width 28 height 17
click at [1207, 506] on button "Guardar" at bounding box center [1184, 503] width 132 height 29
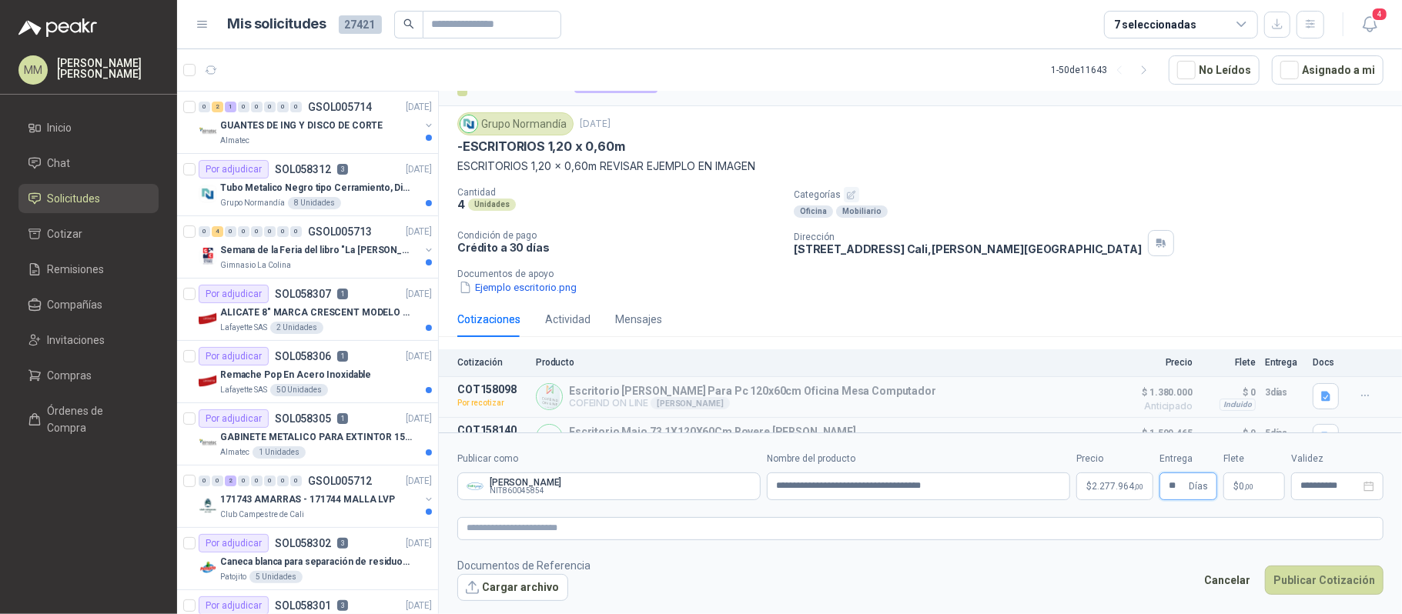
type input "**"
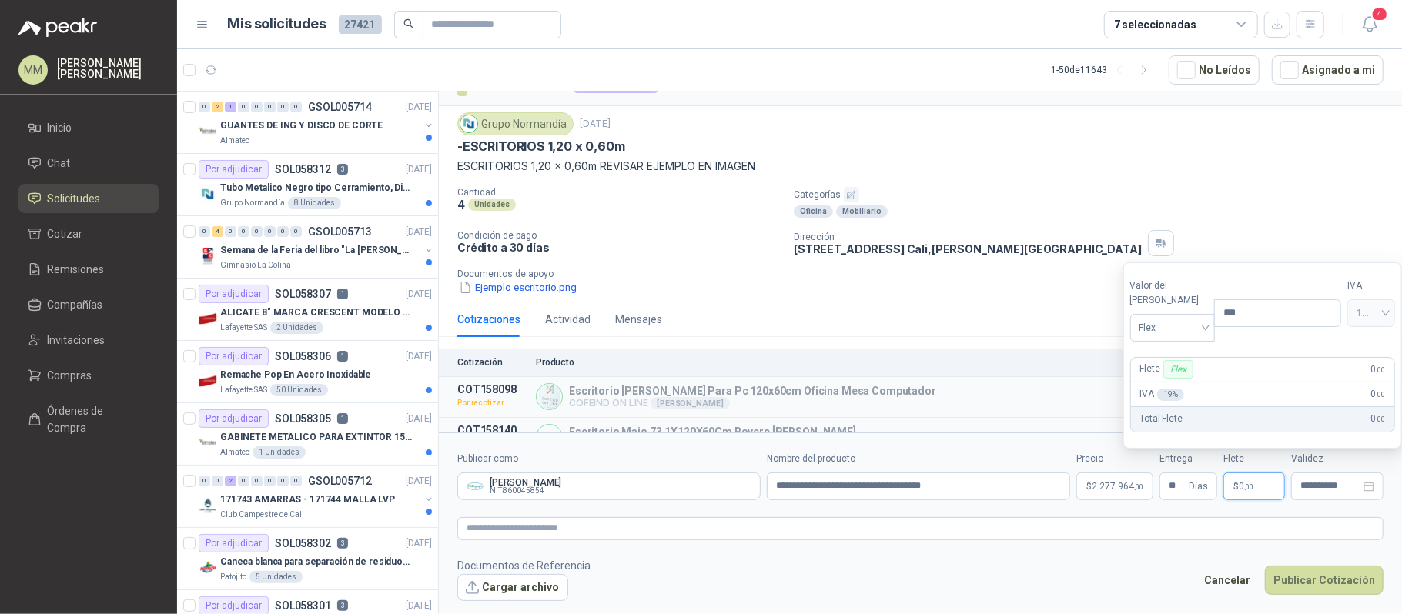
click at [1193, 311] on div "Valor del flete Flex" at bounding box center [1172, 310] width 85 height 63
click at [1193, 317] on span "Flex" at bounding box center [1172, 327] width 67 height 23
click at [1190, 376] on div "Incluido" at bounding box center [1168, 384] width 53 height 17
click at [1039, 534] on textarea at bounding box center [920, 528] width 926 height 23
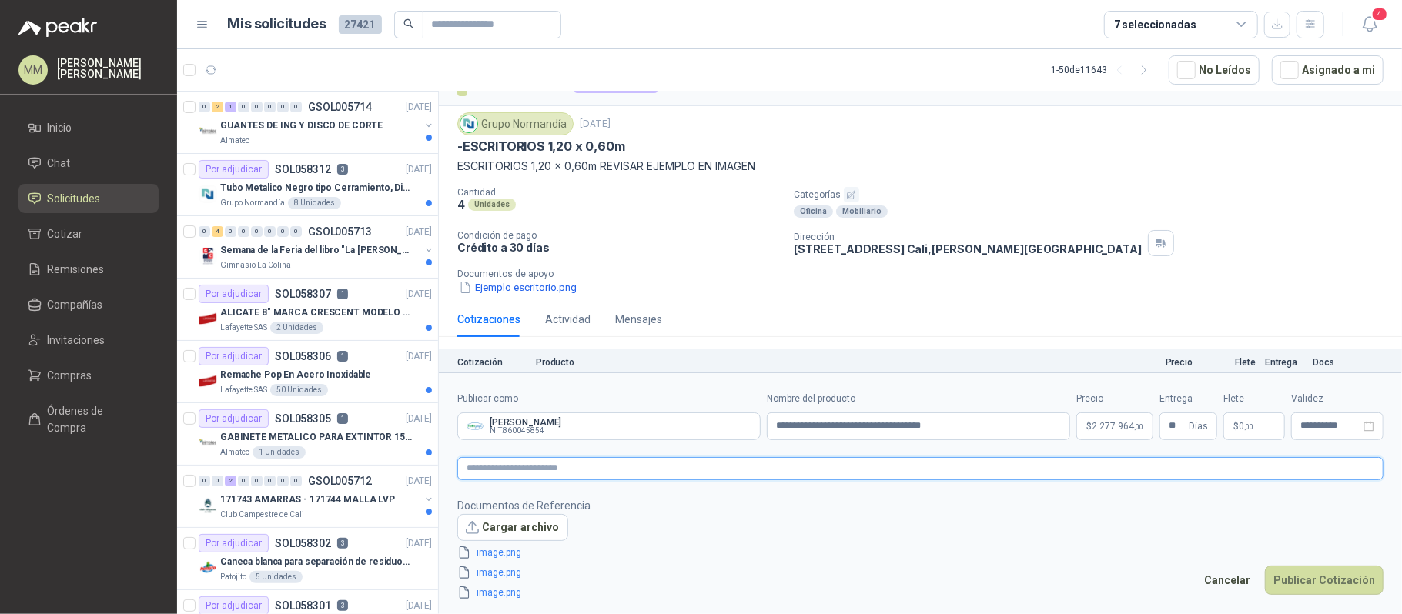
click at [657, 468] on textarea at bounding box center [920, 468] width 926 height 23
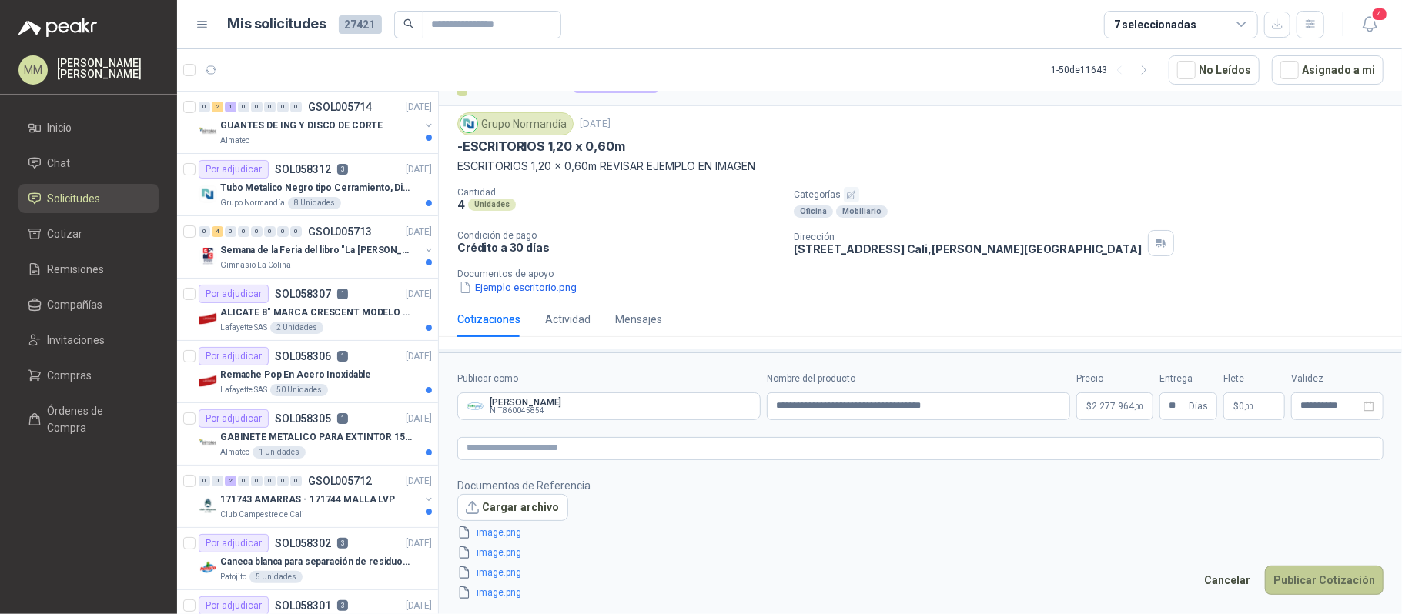
click at [1337, 582] on button "Publicar Cotización" at bounding box center [1324, 580] width 119 height 29
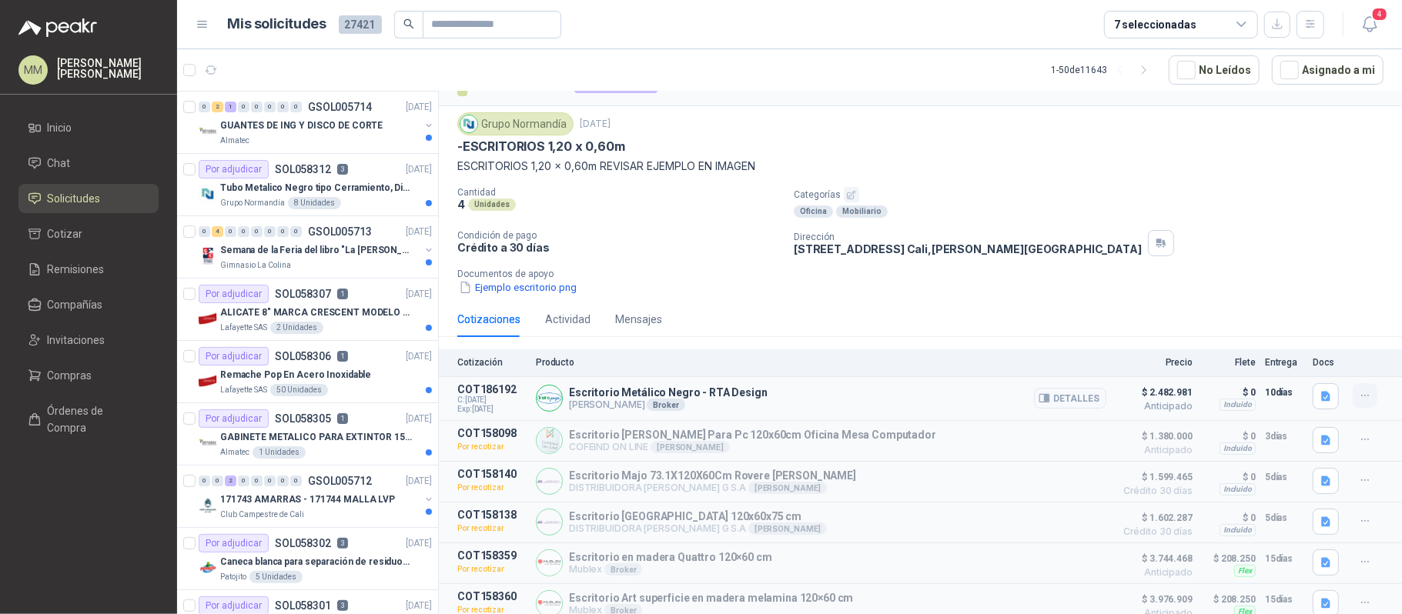
click at [1359, 393] on icon "button" at bounding box center [1365, 396] width 13 height 13
click at [1176, 240] on div "Dirección AVENIDA 4 OESTE # 3-104, CALI Cali , Valle del Cauca" at bounding box center [1095, 243] width 602 height 26
click at [1361, 402] on button "button" at bounding box center [1365, 395] width 25 height 25
click at [1315, 342] on button "Editar" at bounding box center [1334, 336] width 123 height 25
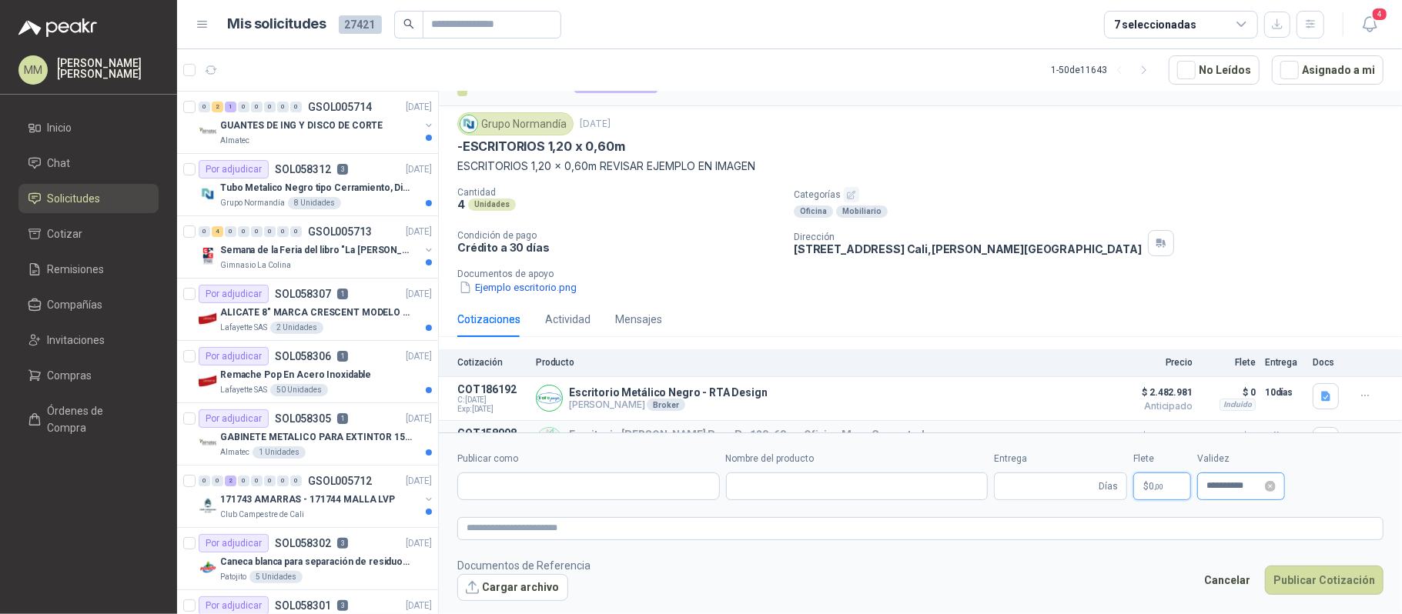
type input "**********"
type input "**"
click at [1230, 484] on form "**********" at bounding box center [920, 526] width 963 height 187
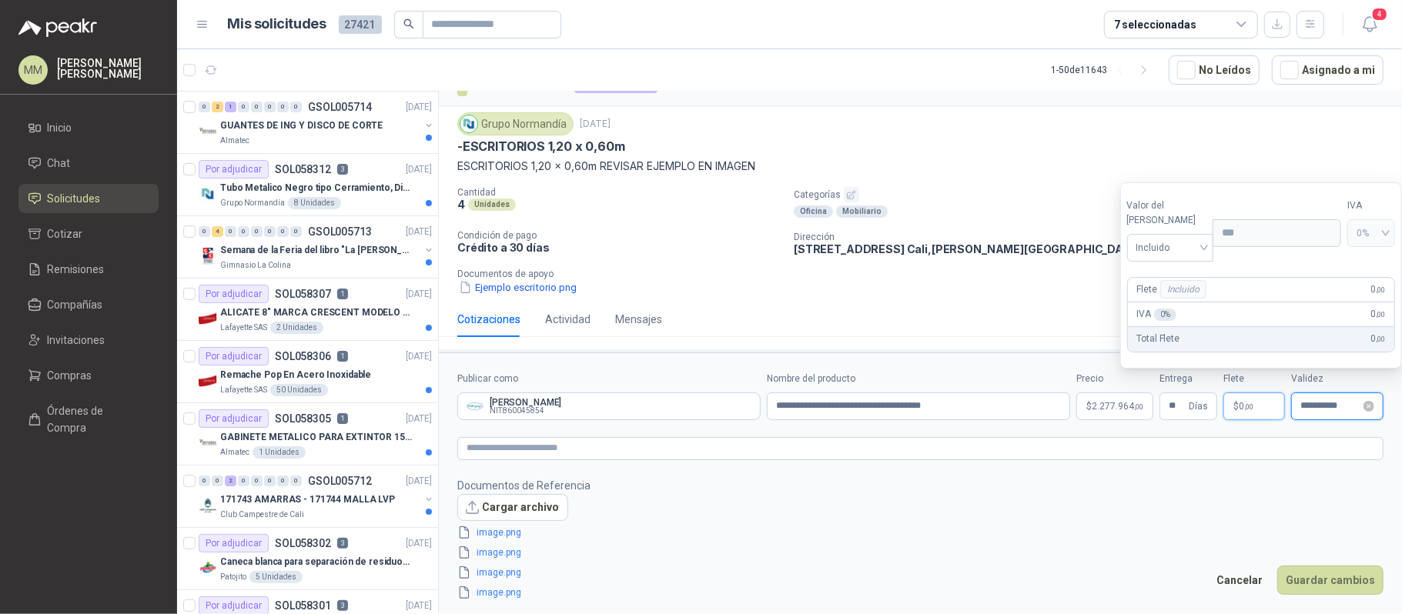
click at [1325, 408] on input "**********" at bounding box center [1330, 406] width 60 height 10
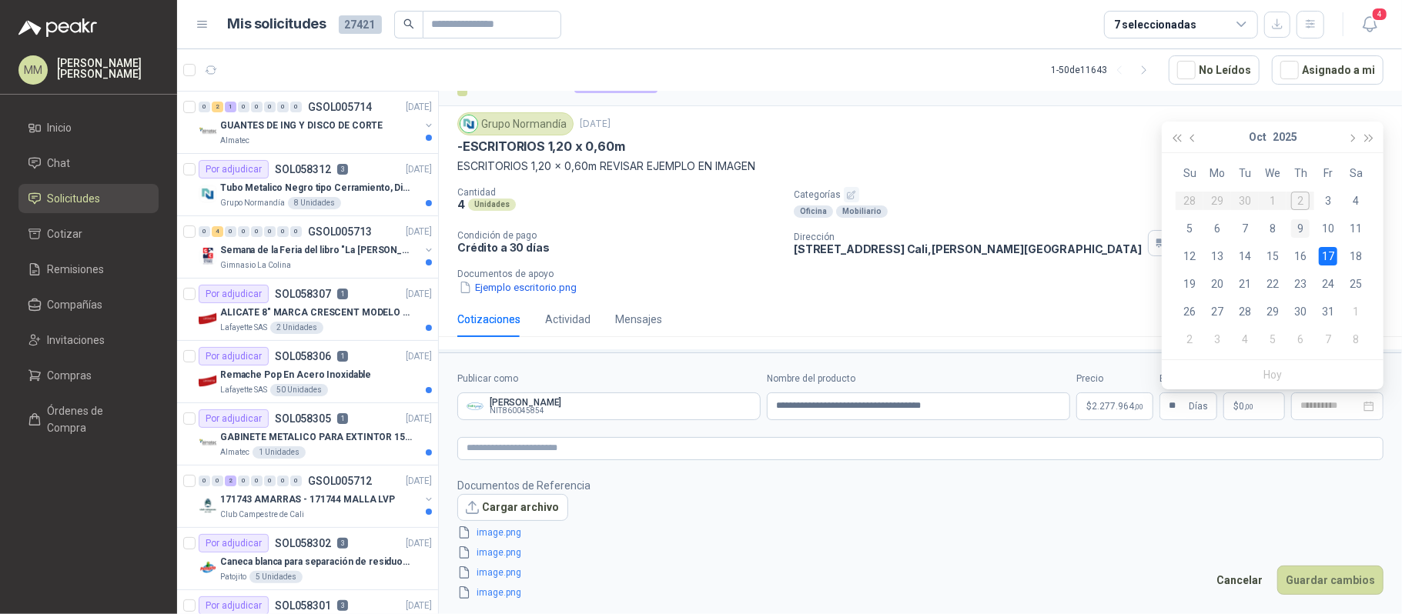
click at [1304, 231] on div "9" at bounding box center [1300, 228] width 18 height 18
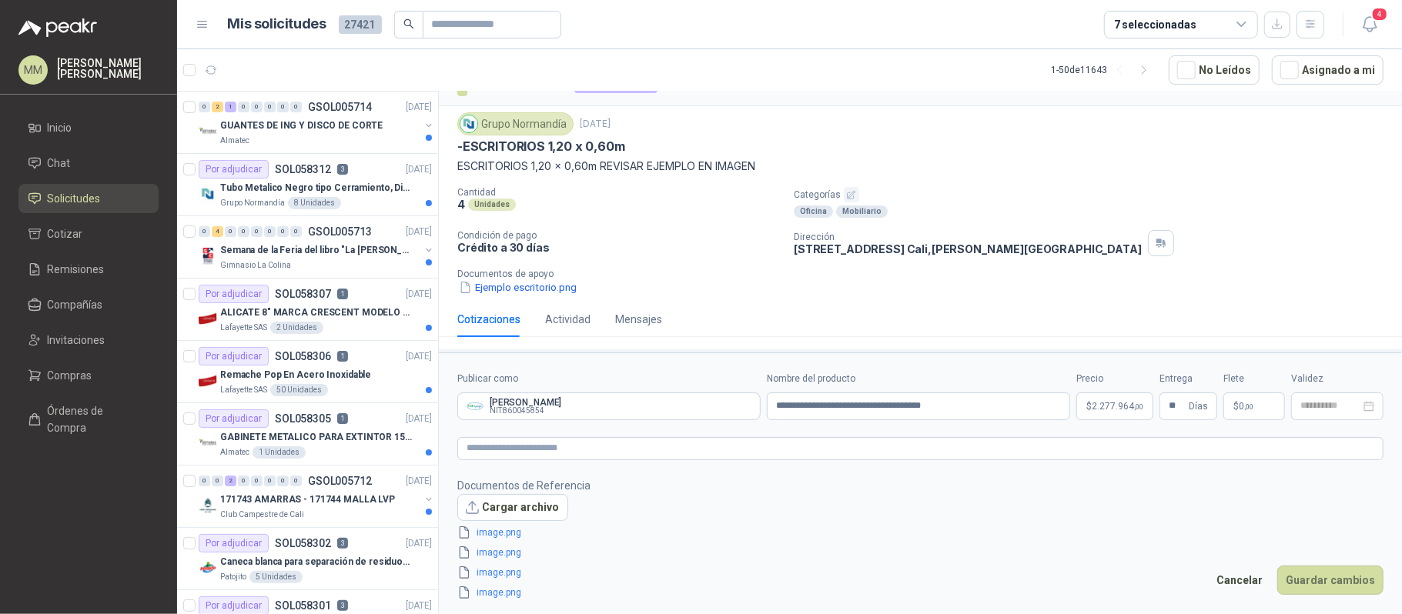
type input "**********"
click at [1329, 573] on button "Guardar cambios" at bounding box center [1330, 580] width 106 height 29
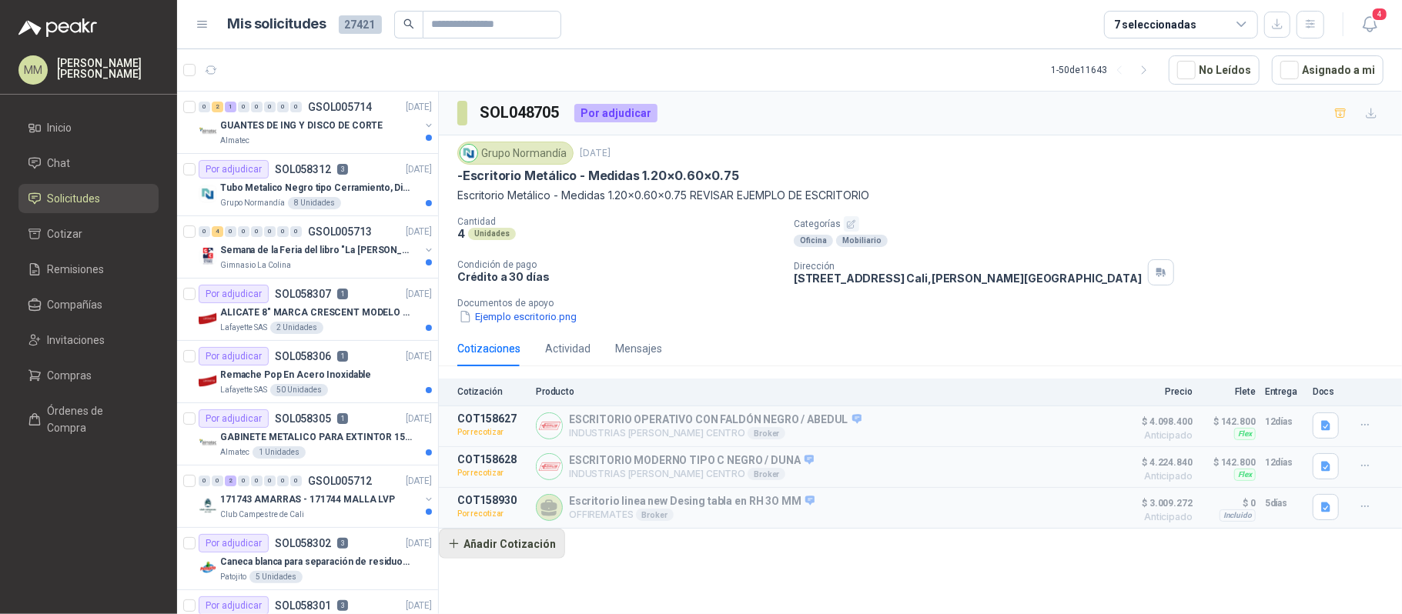
click at [496, 550] on button "Añadir Cotización" at bounding box center [502, 544] width 126 height 31
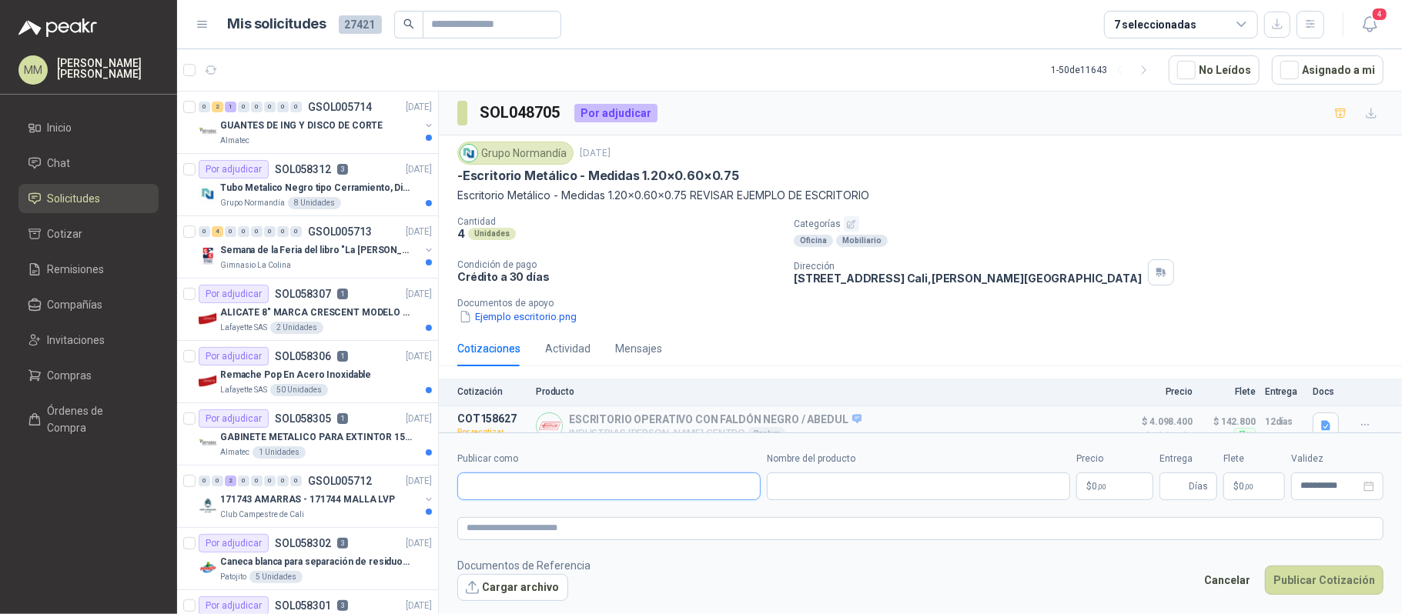
click at [585, 488] on input "Publicar como" at bounding box center [609, 486] width 302 height 26
type input "******"
click at [580, 518] on div "Pepe Ganga NIT : 860045854" at bounding box center [608, 523] width 277 height 17
type input "**********"
click at [811, 474] on input "Nombre del producto" at bounding box center [918, 487] width 303 height 28
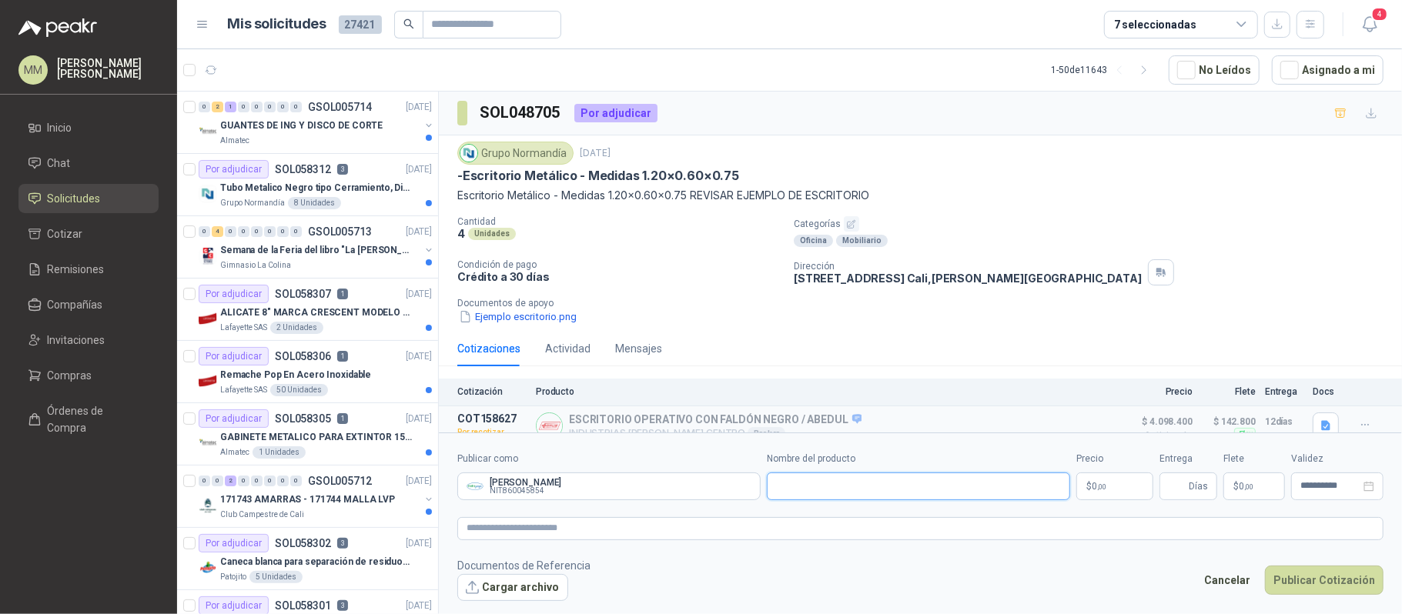
paste input "**********"
type input "**********"
click at [1119, 477] on p "$ 0 ,00" at bounding box center [1114, 487] width 77 height 28
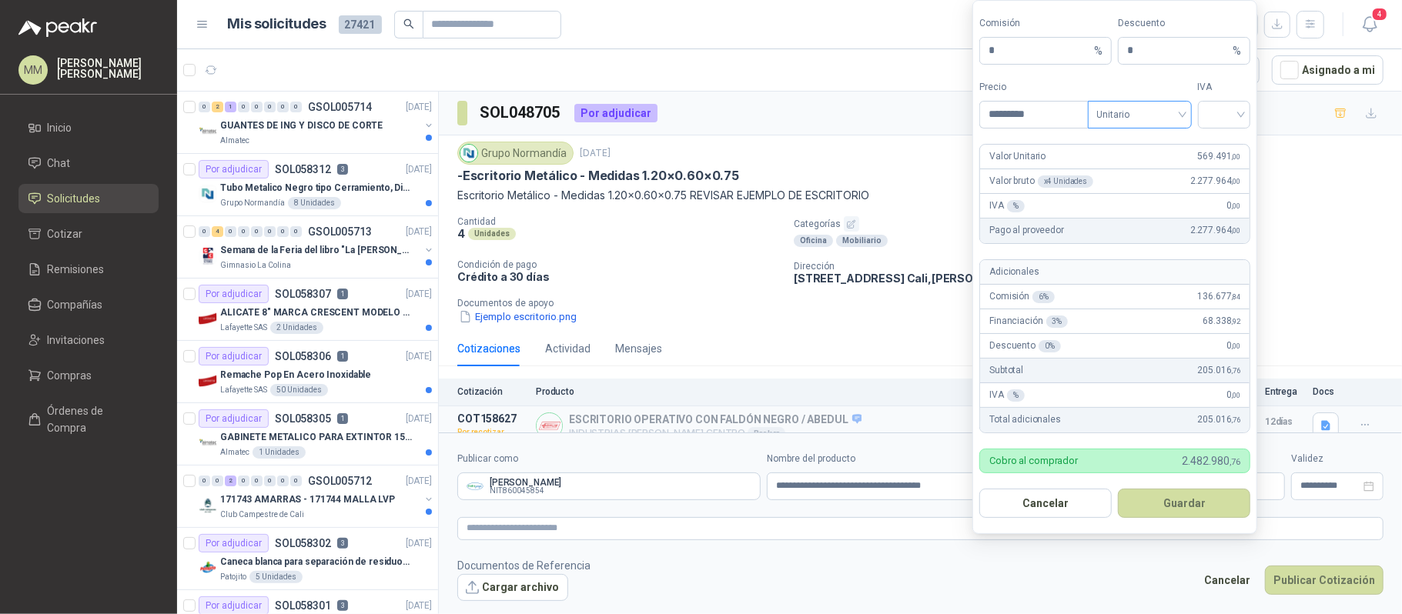
click at [1146, 121] on span "Unitario" at bounding box center [1139, 114] width 85 height 23
type input "*********"
click at [1152, 179] on div "Unitario con IVA" at bounding box center [1139, 169] width 98 height 25
click at [1213, 105] on input "search" at bounding box center [1224, 113] width 35 height 23
click at [1221, 148] on div "19%" at bounding box center [1223, 144] width 28 height 17
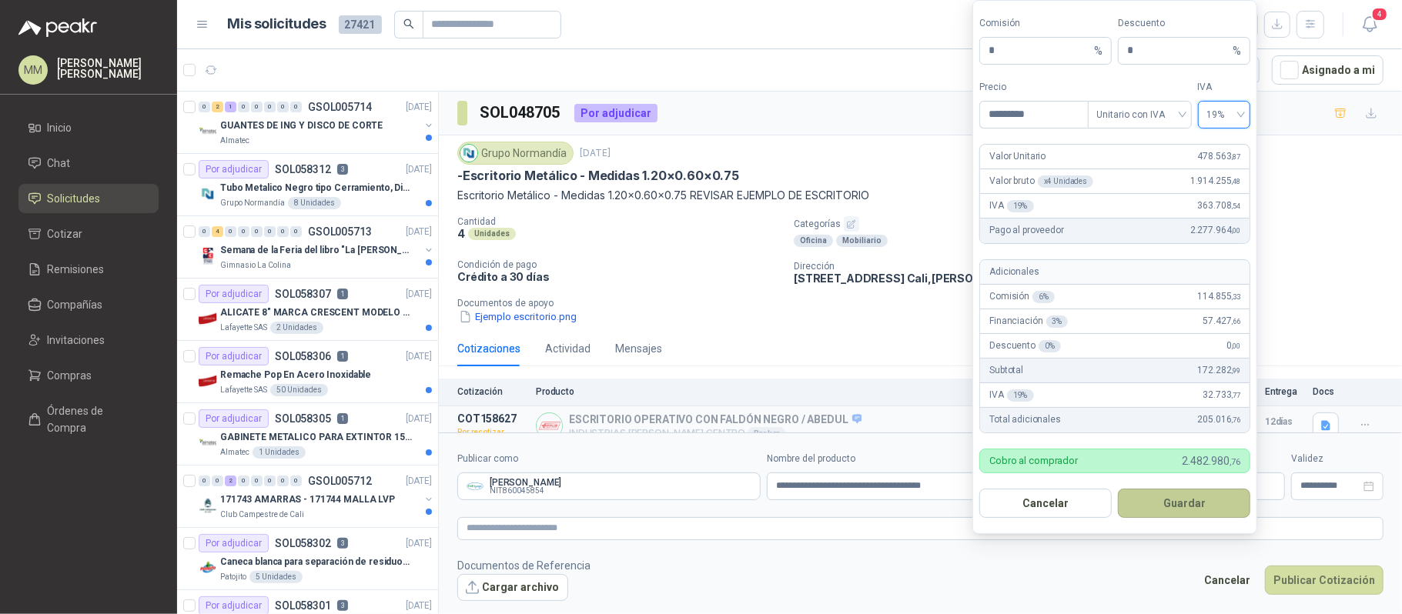
click at [1230, 513] on button "Guardar" at bounding box center [1184, 503] width 132 height 29
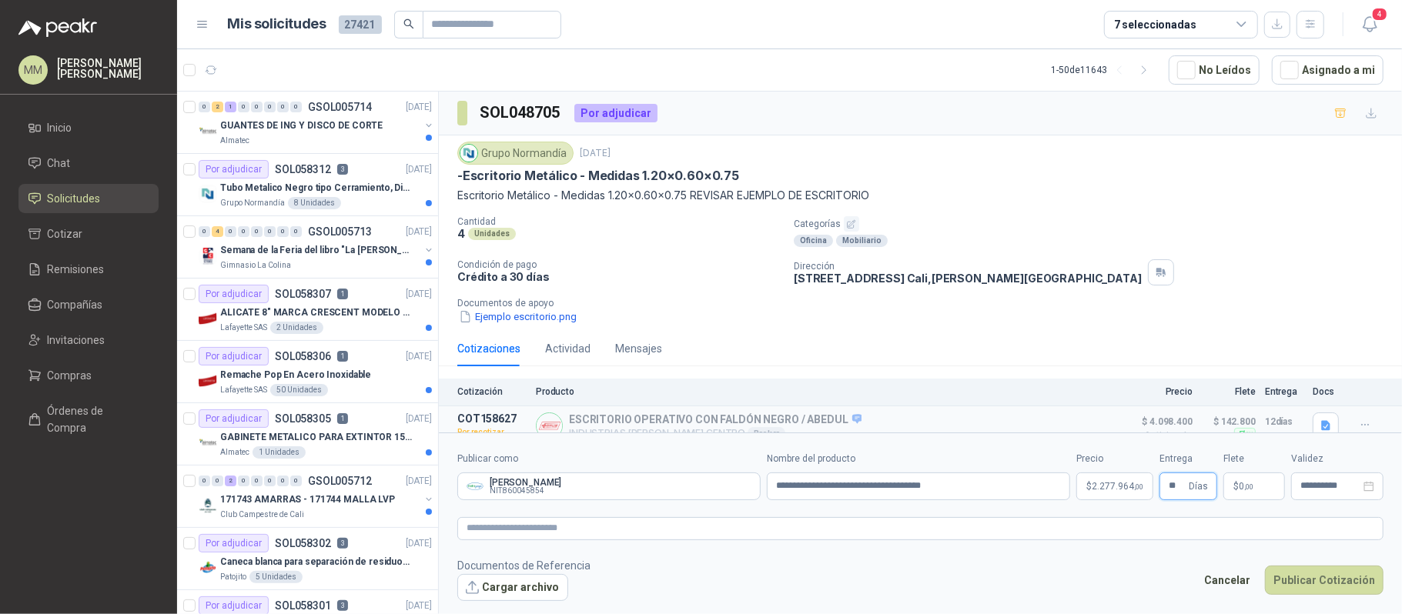
type input "**"
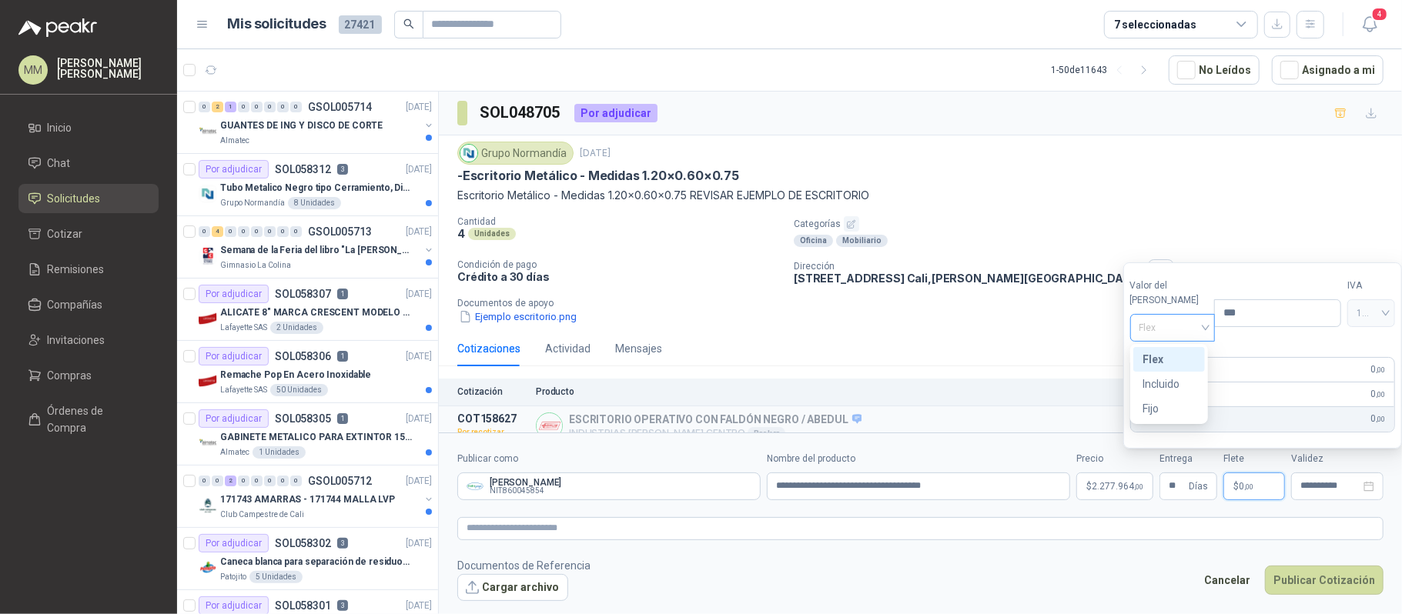
click at [1189, 330] on span "Flex" at bounding box center [1172, 327] width 67 height 23
click at [1172, 383] on div "Incluido" at bounding box center [1168, 384] width 53 height 17
click at [1081, 539] on textarea at bounding box center [920, 528] width 926 height 23
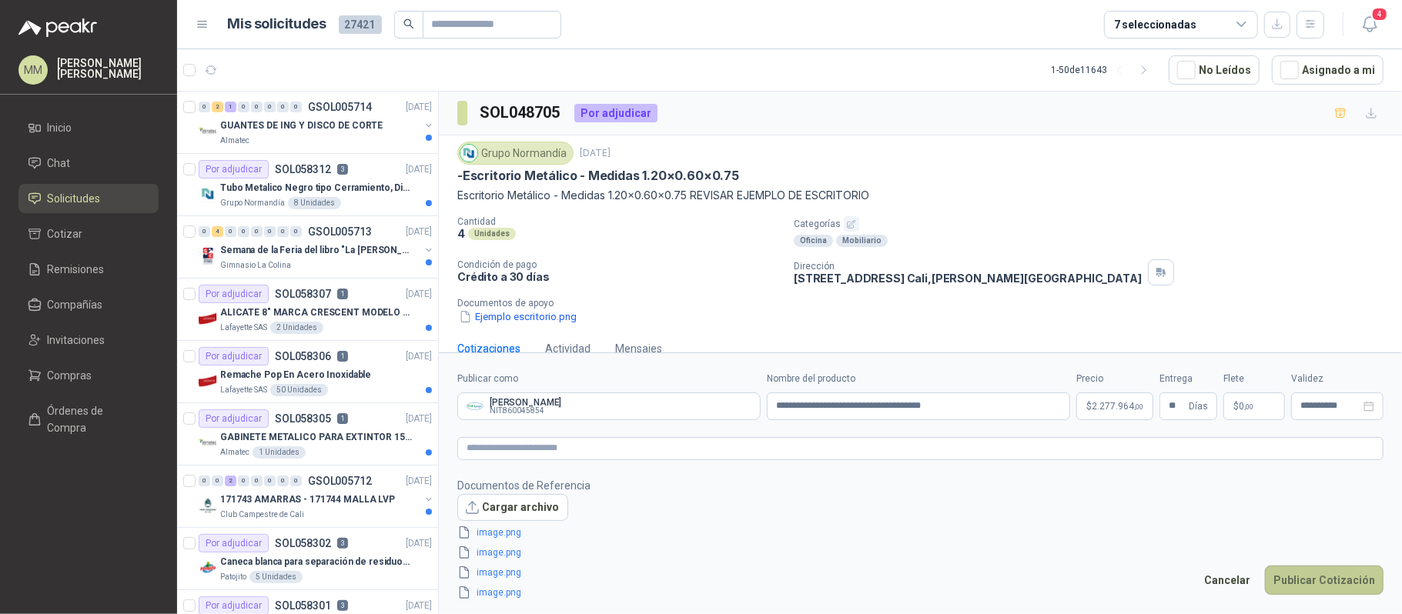
click at [1334, 577] on button "Publicar Cotización" at bounding box center [1324, 580] width 119 height 29
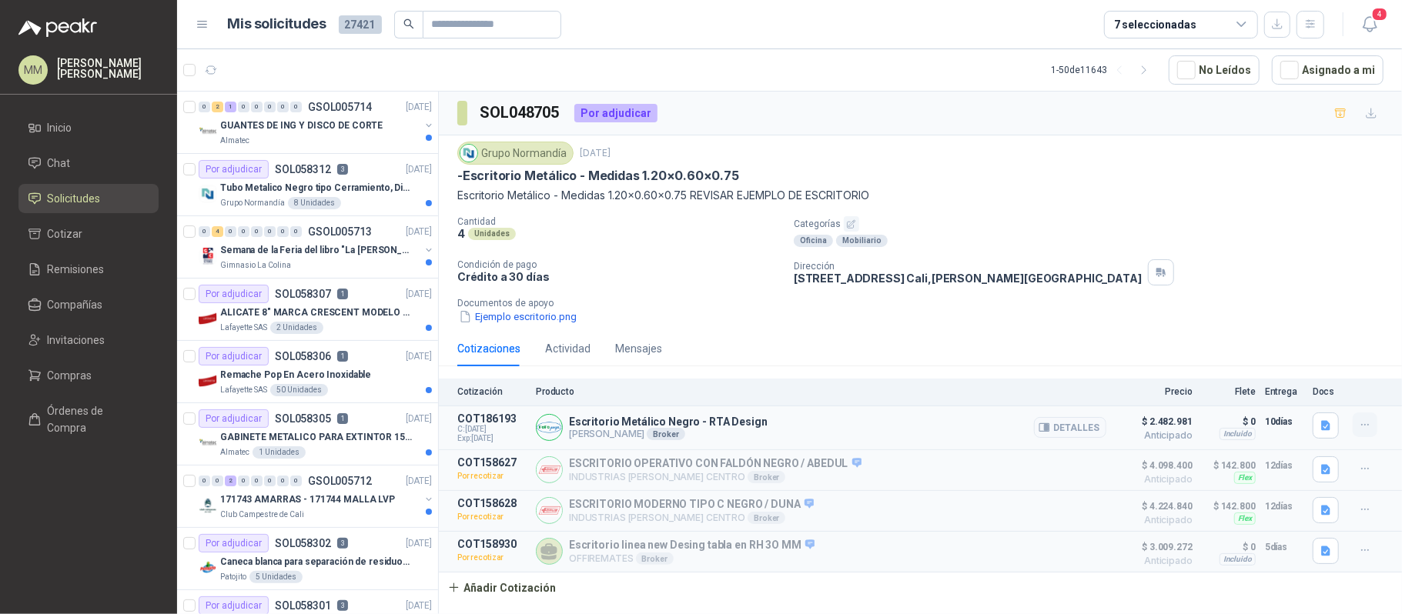
click at [1363, 436] on button "button" at bounding box center [1365, 425] width 25 height 25
click at [1062, 148] on div "Grupo Normandía 14 jul, 2025" at bounding box center [920, 153] width 926 height 23
click at [1365, 432] on icon "button" at bounding box center [1365, 425] width 13 height 13
click at [1276, 251] on div "Cantidad 4 Unidades Categorías Oficina Mobiliario Condición de pago Crédito a 3…" at bounding box center [920, 270] width 926 height 109
click at [1365, 18] on icon "button" at bounding box center [1369, 24] width 19 height 19
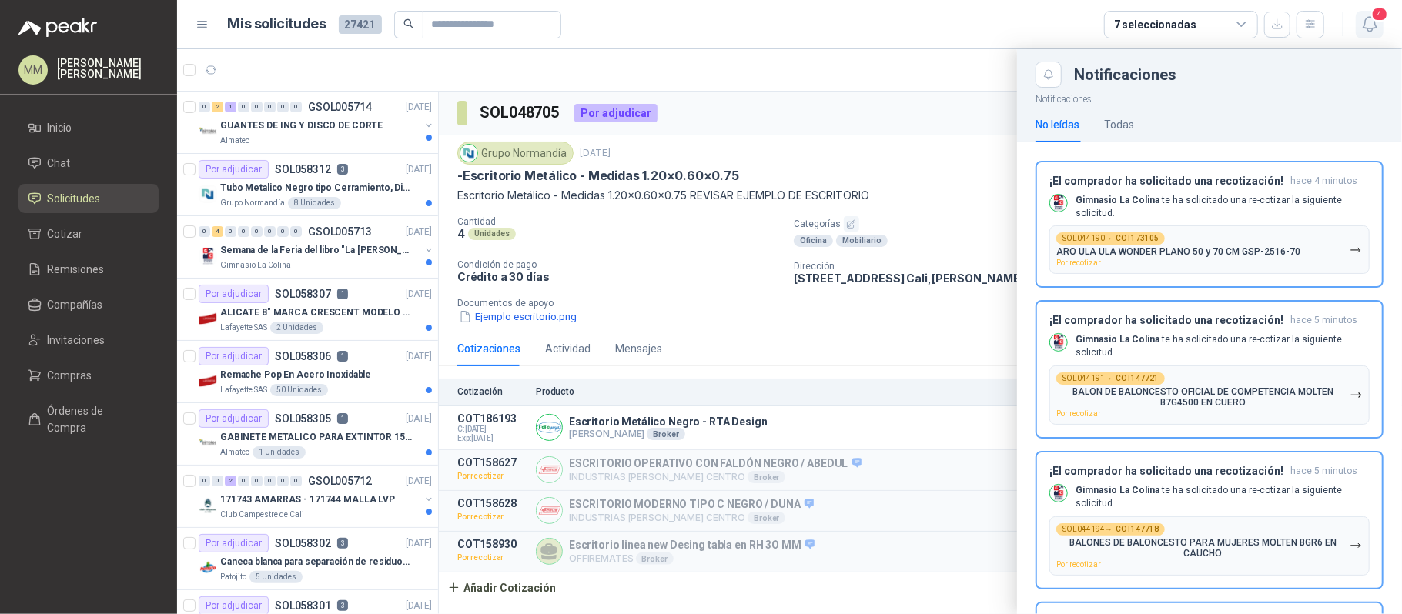
click at [1369, 15] on icon "button" at bounding box center [1369, 24] width 19 height 19
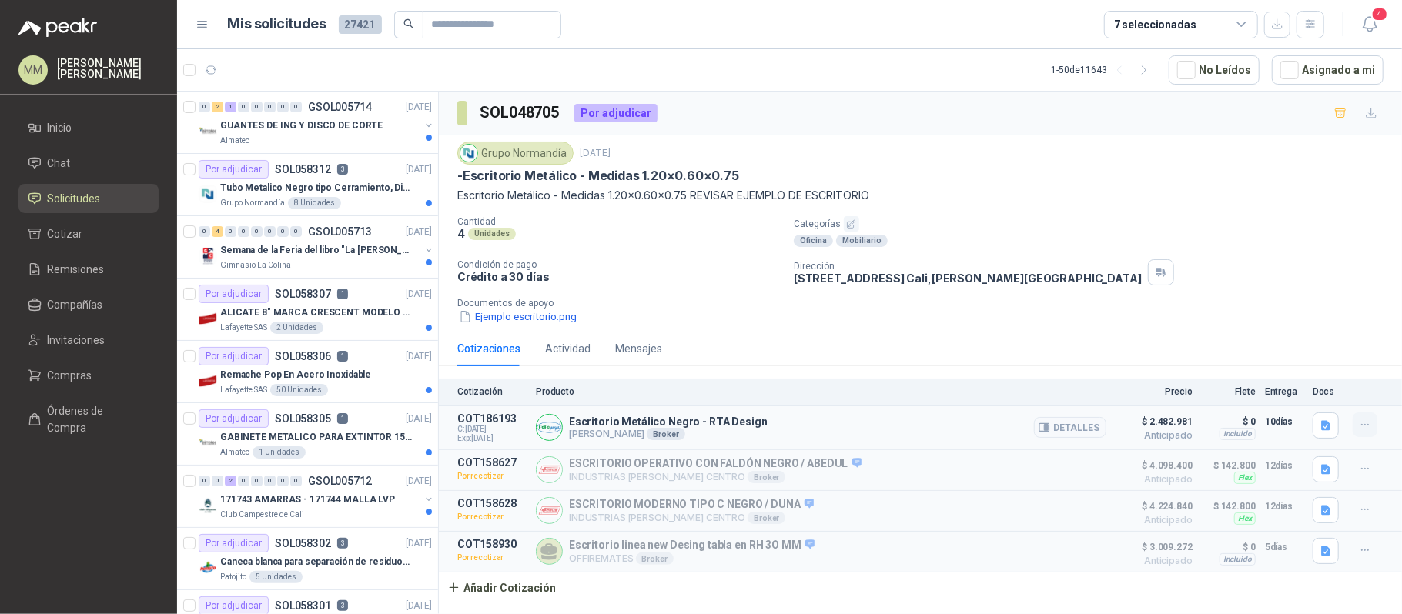
click at [1361, 428] on icon "button" at bounding box center [1365, 425] width 13 height 13
click at [1331, 368] on button "Editar" at bounding box center [1334, 365] width 123 height 25
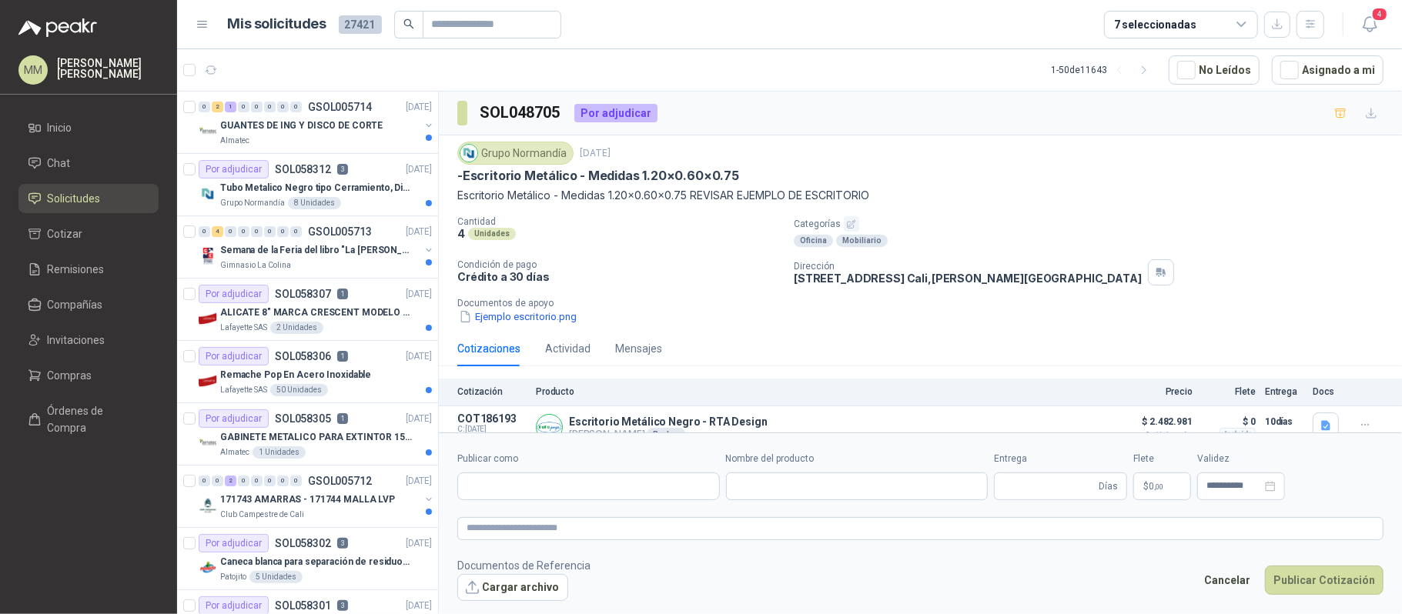
type input "**********"
type input "**"
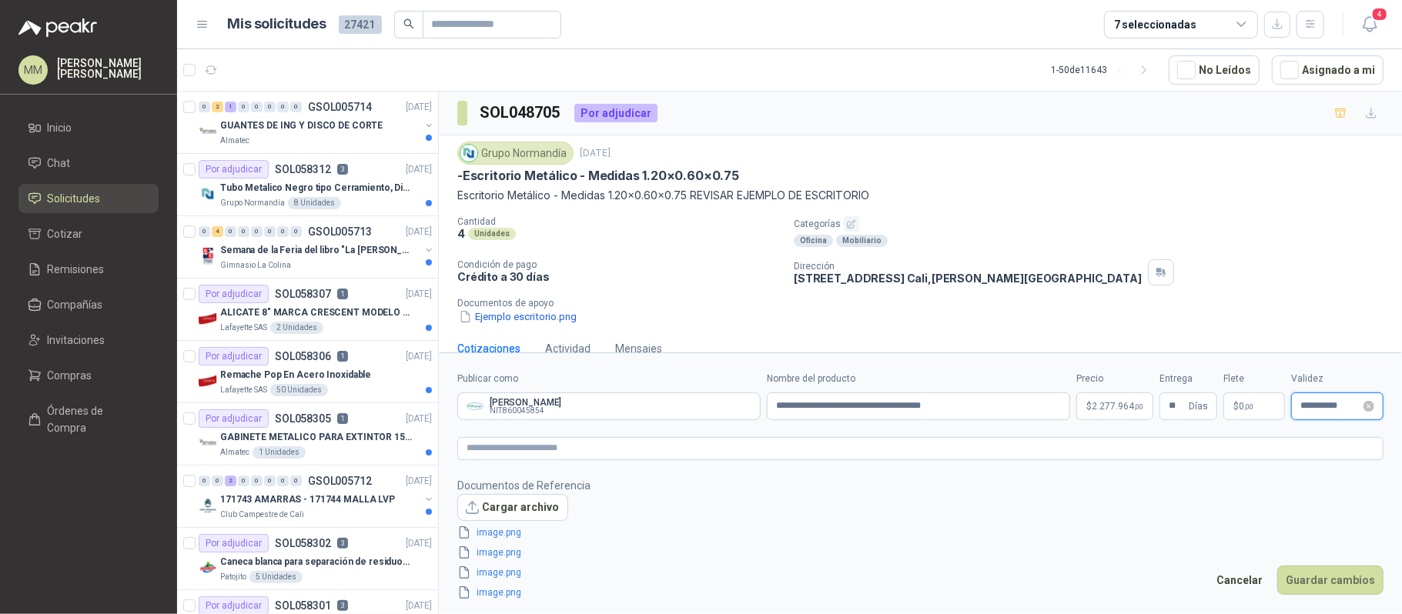
click at [1310, 401] on input "**********" at bounding box center [1330, 406] width 60 height 10
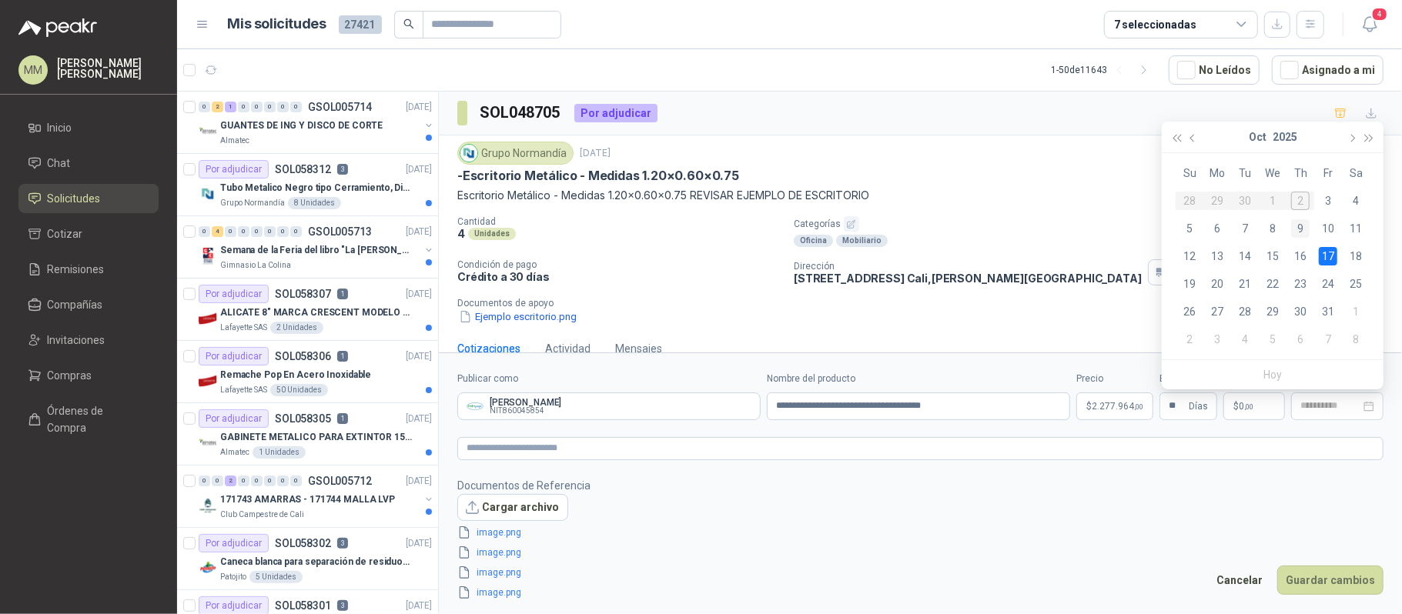
click at [1306, 232] on div "9" at bounding box center [1300, 228] width 18 height 18
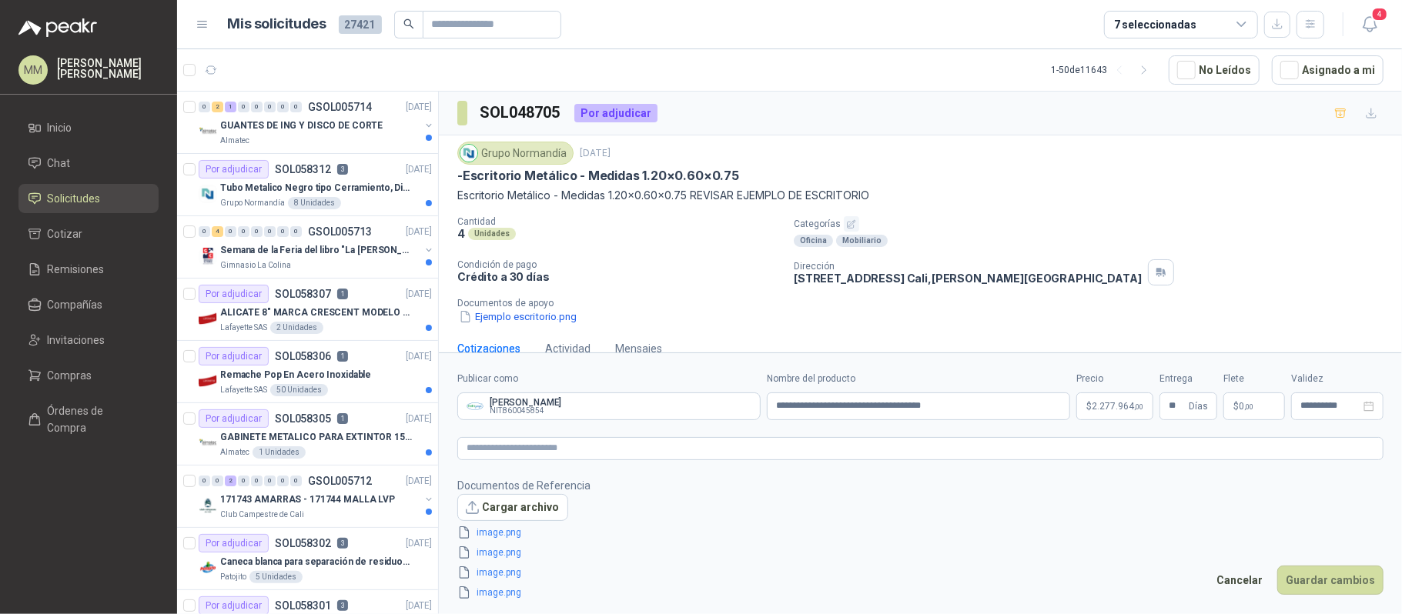
type input "**********"
click at [1357, 582] on button "Guardar cambios" at bounding box center [1330, 580] width 106 height 29
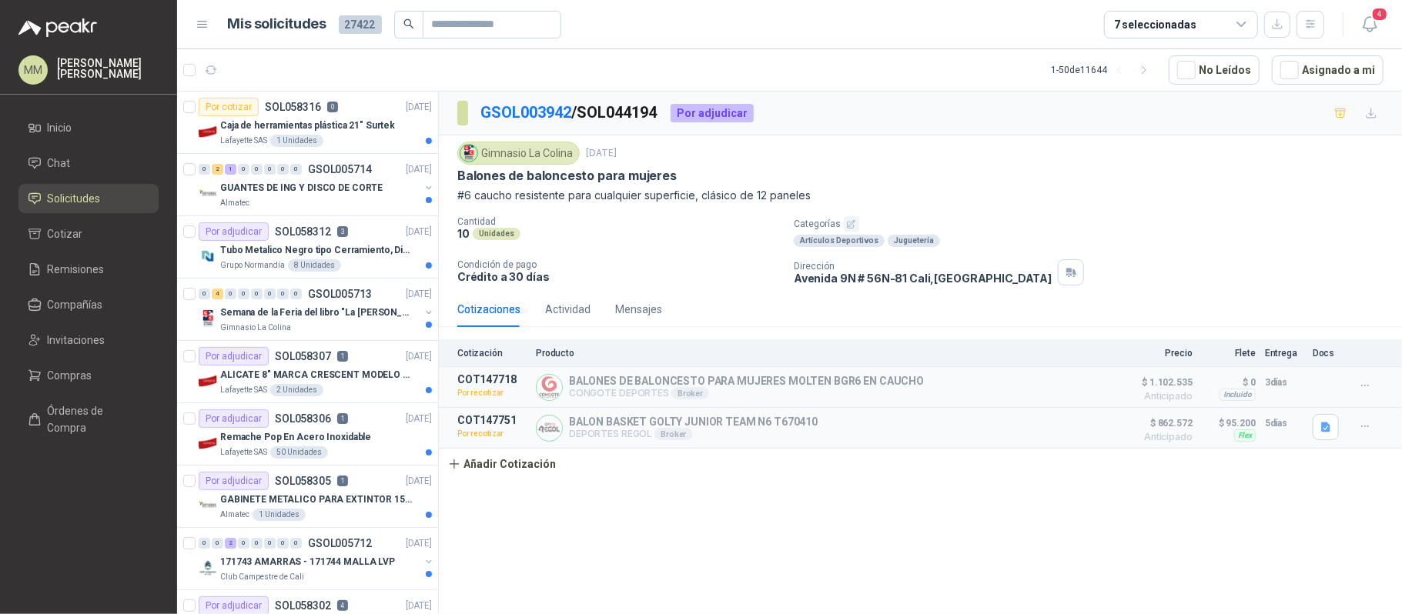
click at [945, 103] on div "GSOL003942 / SOL044194 Por adjudicar" at bounding box center [920, 114] width 963 height 44
click at [1337, 112] on icon "button" at bounding box center [1340, 113] width 11 height 8
drag, startPoint x: 105, startPoint y: 242, endPoint x: 112, endPoint y: 233, distance: 11.5
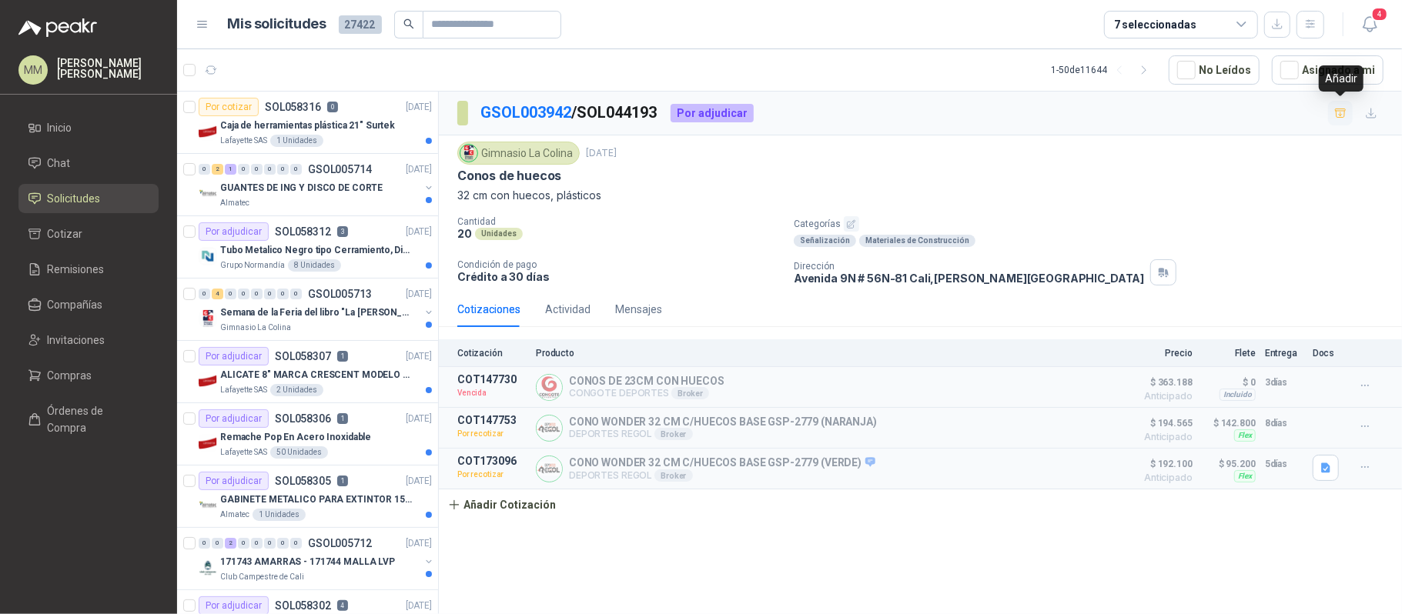
click at [1340, 109] on icon "button" at bounding box center [1340, 113] width 13 height 13
click at [556, 313] on div "Actividad" at bounding box center [567, 309] width 45 height 17
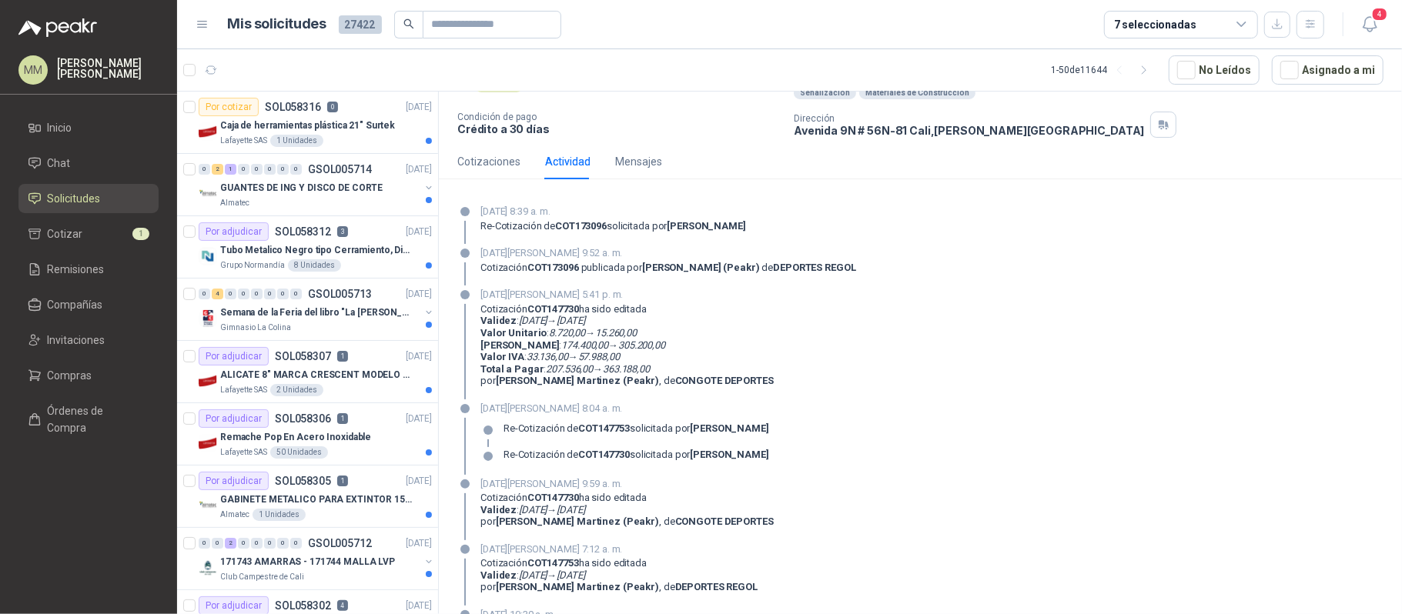
scroll to position [46, 0]
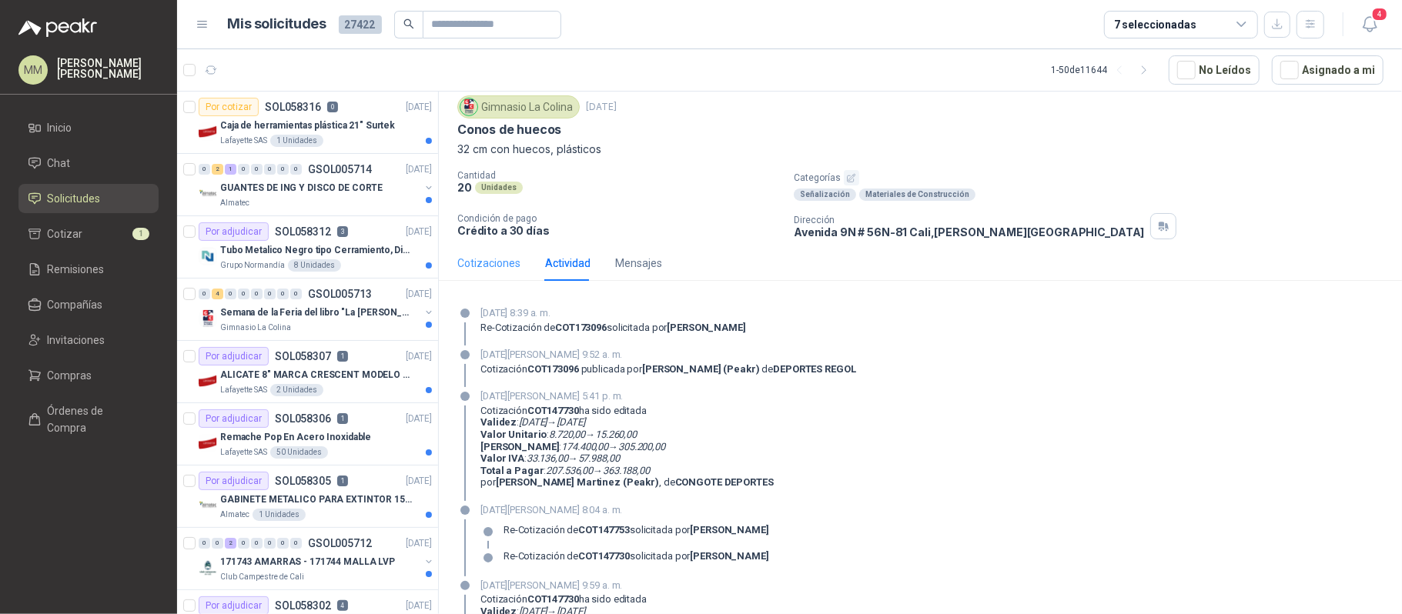
click at [490, 256] on div "Cotizaciones" at bounding box center [488, 263] width 63 height 35
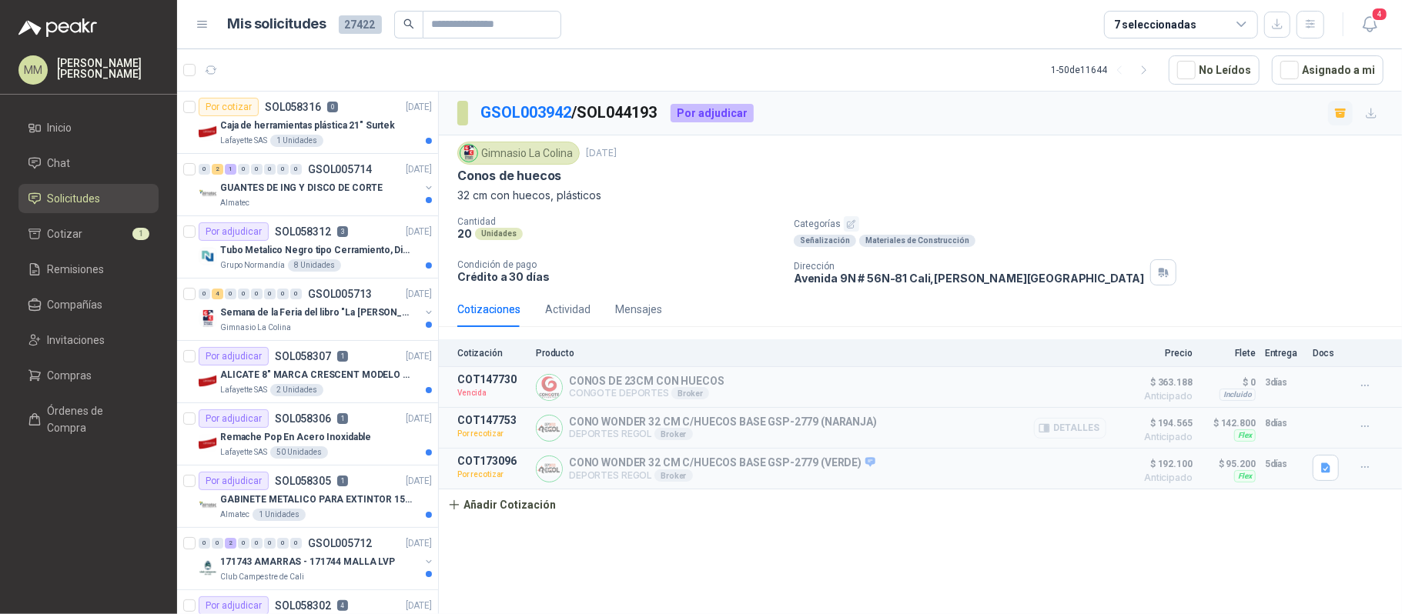
click at [1067, 438] on button "Detalles" at bounding box center [1070, 428] width 72 height 21
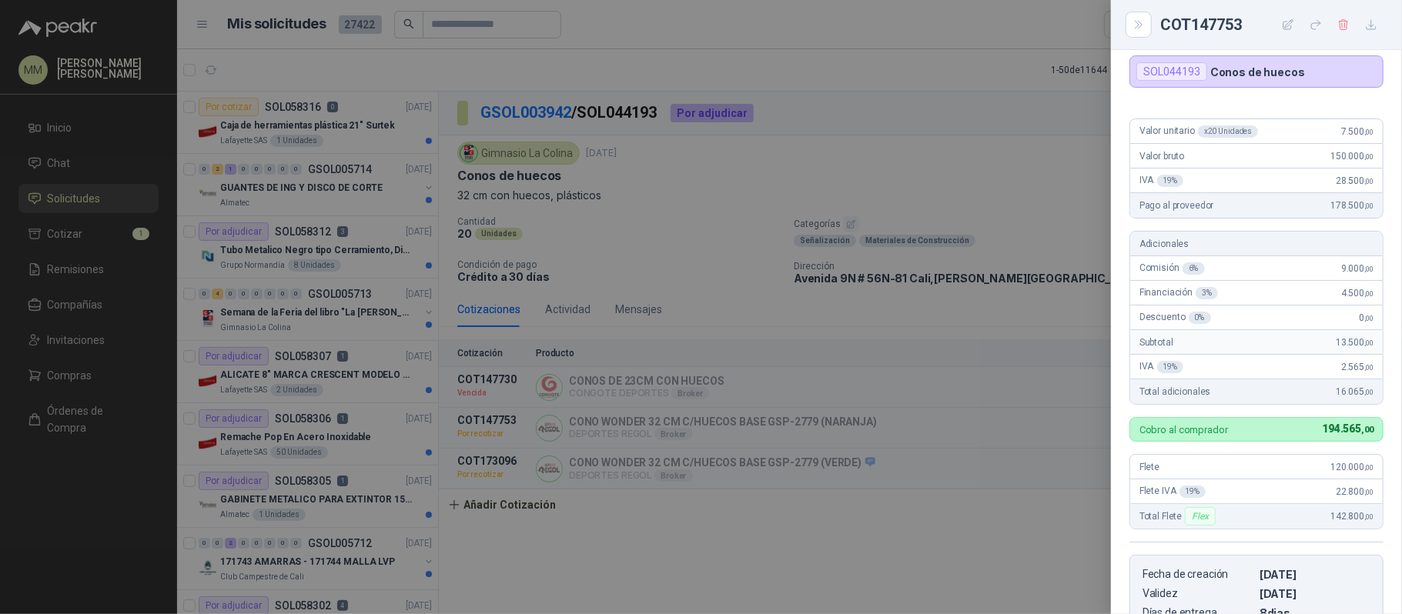
scroll to position [94, 0]
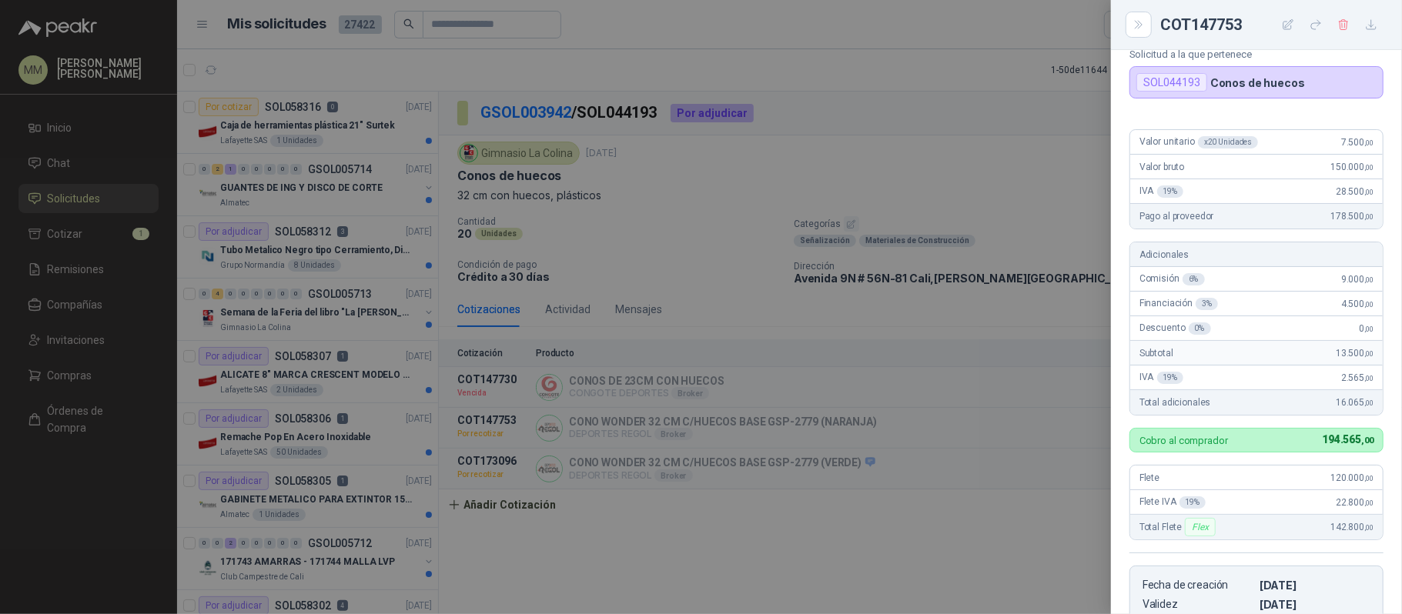
click at [970, 194] on div at bounding box center [701, 307] width 1402 height 614
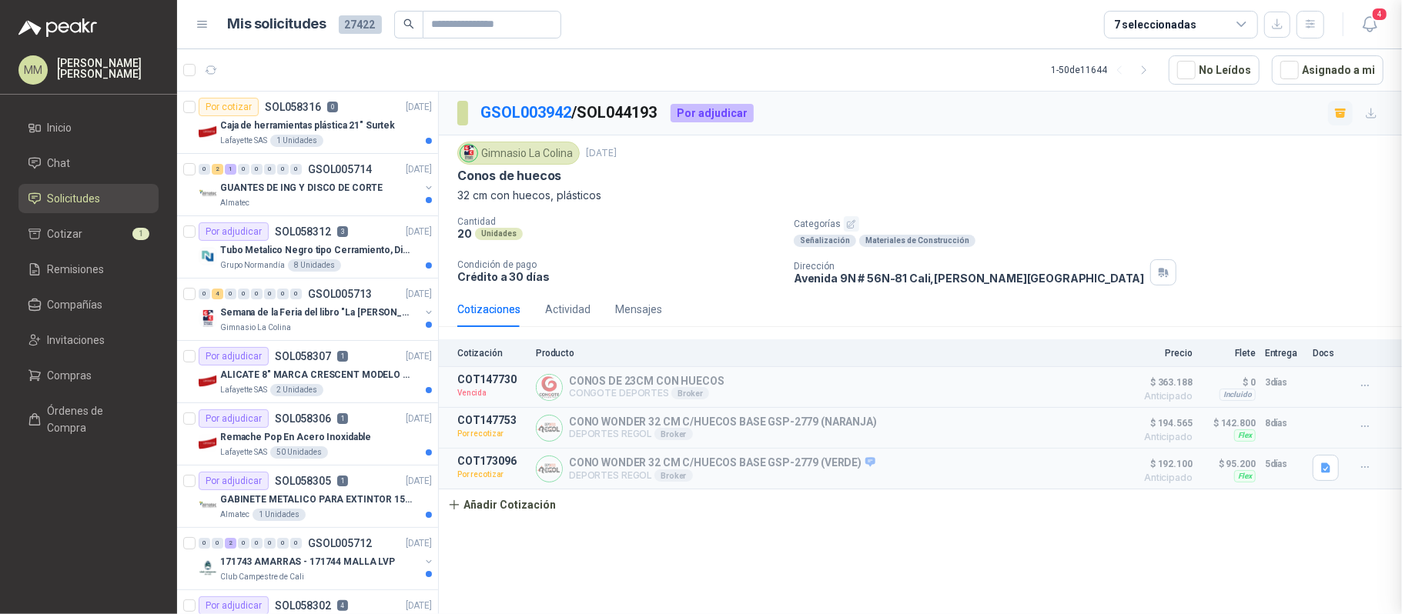
scroll to position [402, 0]
click at [1365, 386] on icon "button" at bounding box center [1365, 386] width 13 height 13
click at [1316, 324] on button "Re-cotizar" at bounding box center [1334, 325] width 123 height 25
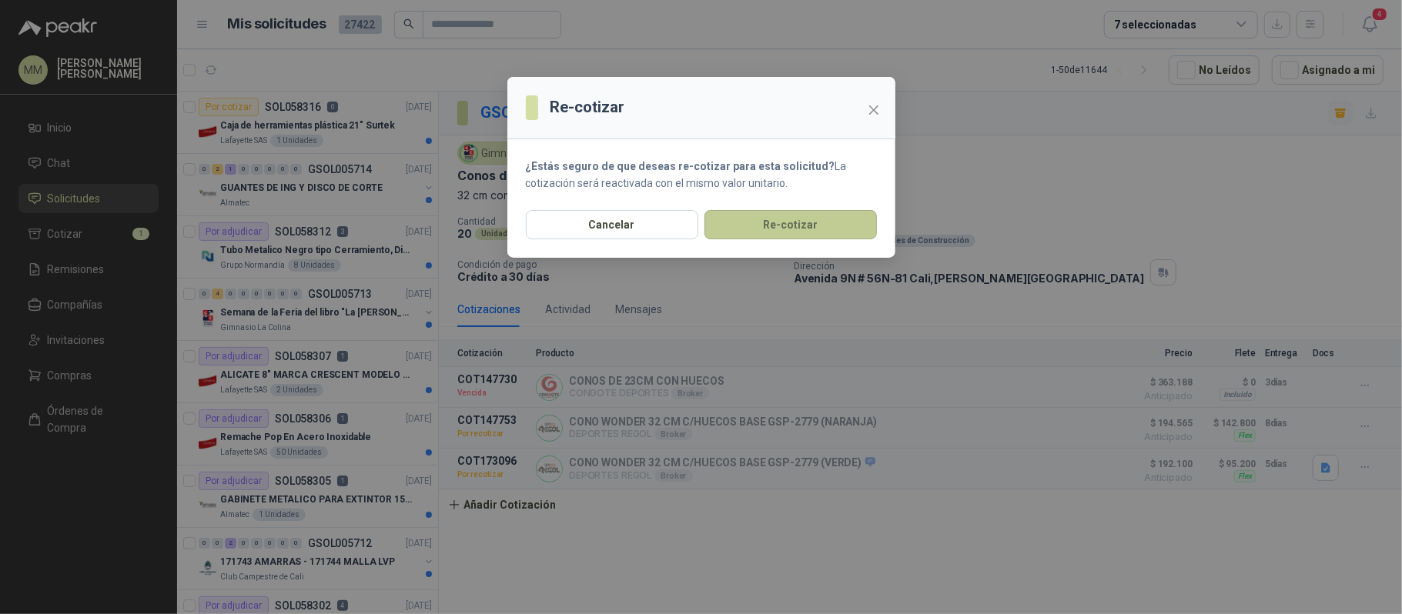
click at [808, 237] on button "Re-cotizar" at bounding box center [790, 224] width 172 height 29
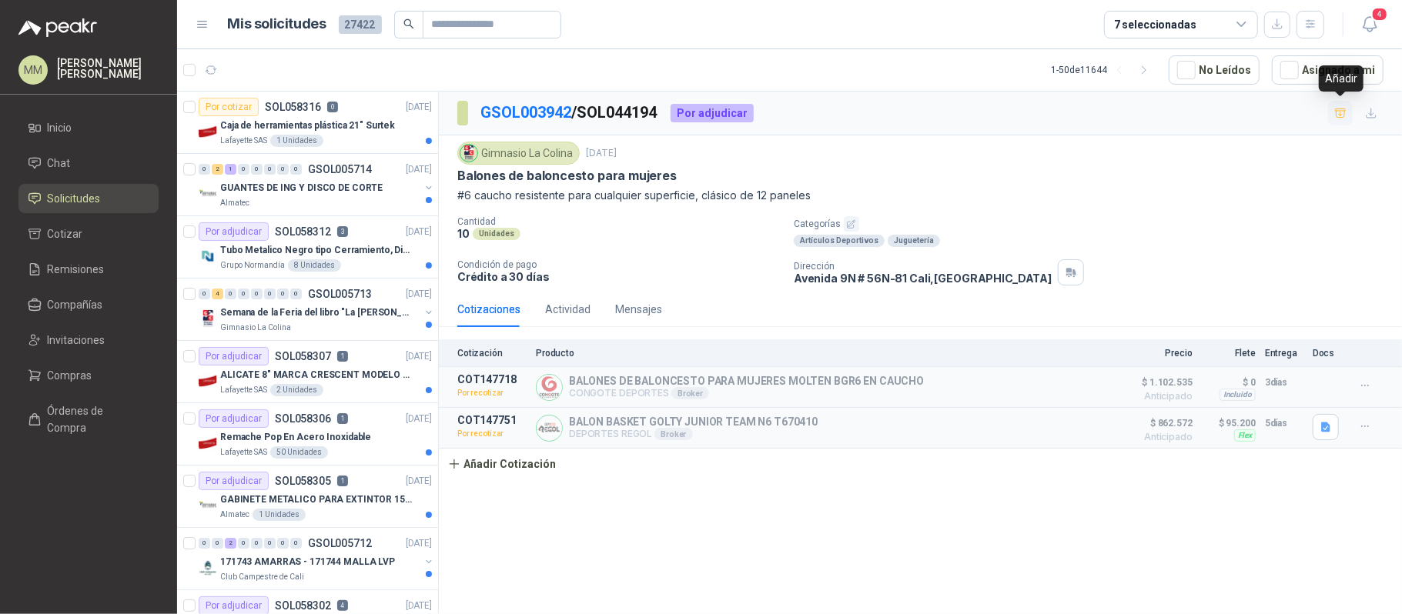
click at [1335, 118] on icon "button" at bounding box center [1340, 113] width 13 height 13
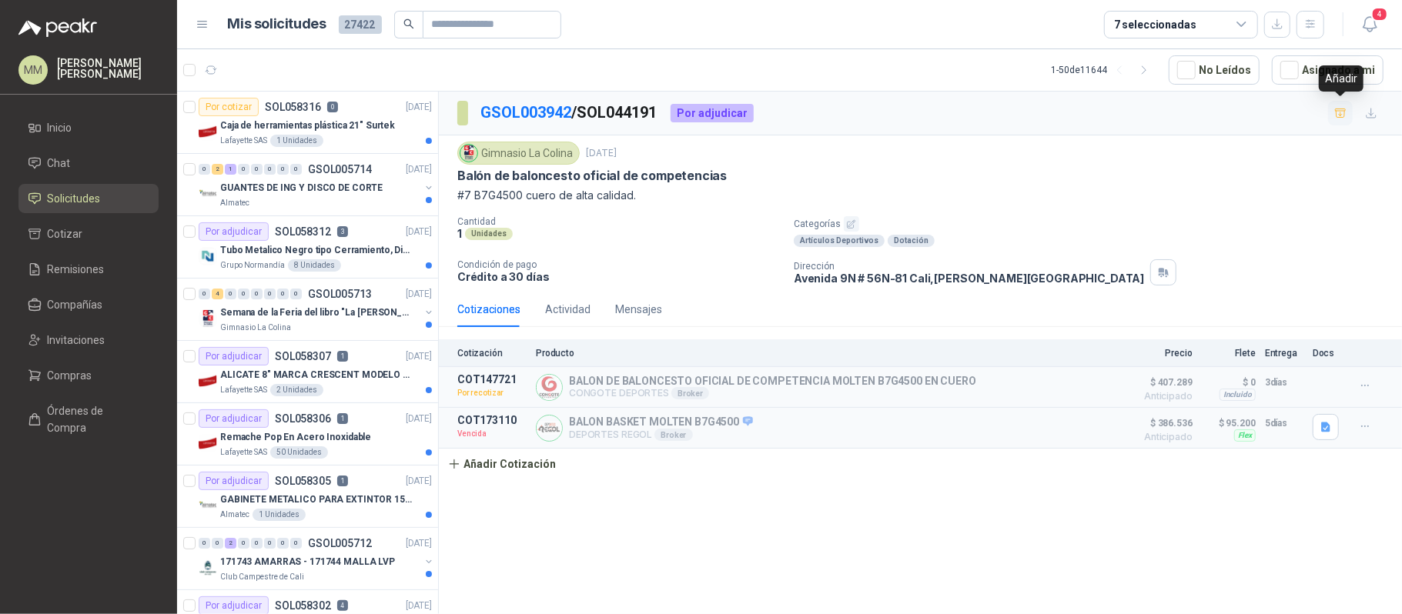
click at [1331, 125] on button "button" at bounding box center [1340, 113] width 25 height 25
click at [1364, 388] on icon "button" at bounding box center [1365, 386] width 13 height 13
click at [1313, 330] on button "Re-cotizar" at bounding box center [1334, 325] width 123 height 25
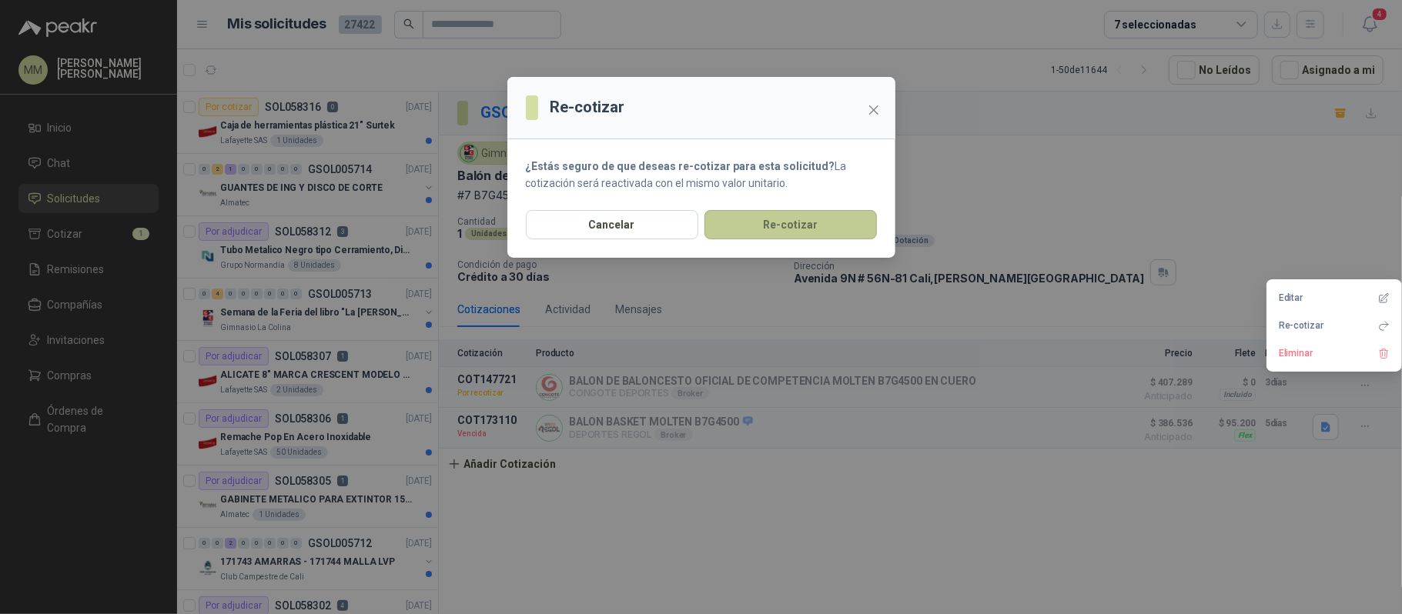
click at [807, 226] on button "Re-cotizar" at bounding box center [790, 224] width 172 height 29
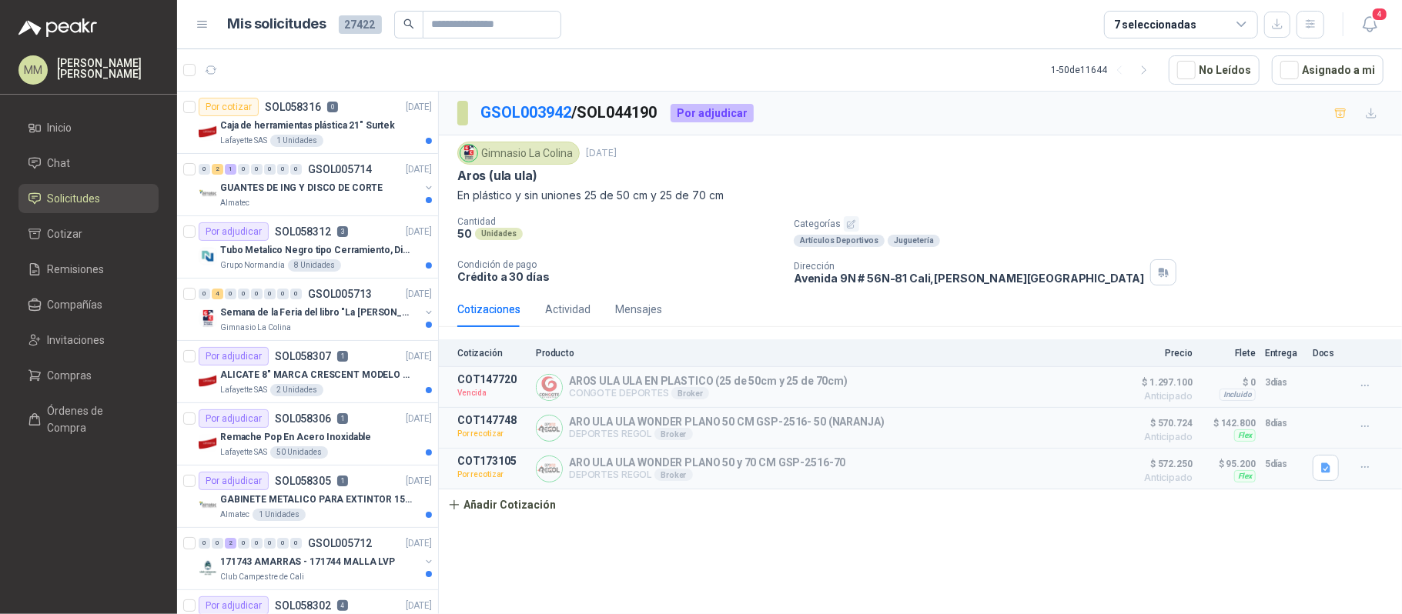
click at [950, 200] on p "En plástico y sin uniones 25 de 50 cm y 25 de 70 cm" at bounding box center [920, 195] width 926 height 17
click at [1334, 122] on button "button" at bounding box center [1340, 113] width 25 height 25
drag, startPoint x: 1079, startPoint y: 219, endPoint x: 965, endPoint y: 146, distance: 135.2
click at [1079, 219] on p "Categorías" at bounding box center [1095, 223] width 602 height 15
click at [1057, 475] on button "Detalles" at bounding box center [1070, 469] width 72 height 21
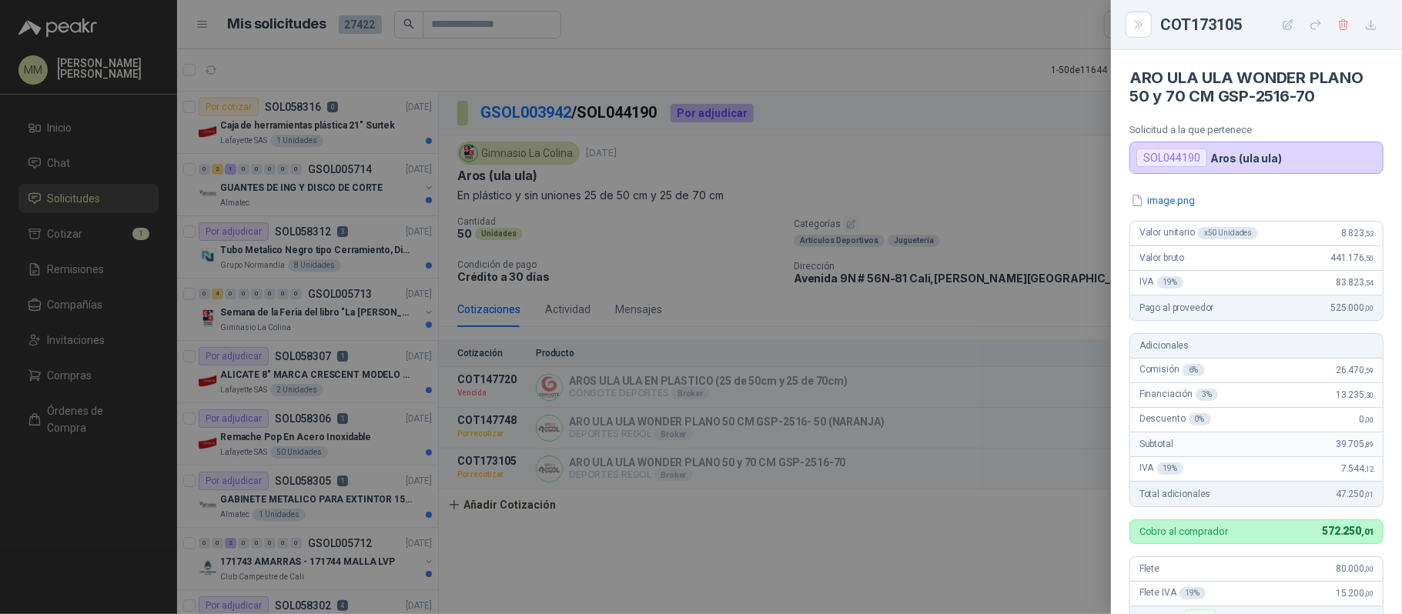
click at [833, 176] on div at bounding box center [701, 307] width 1402 height 614
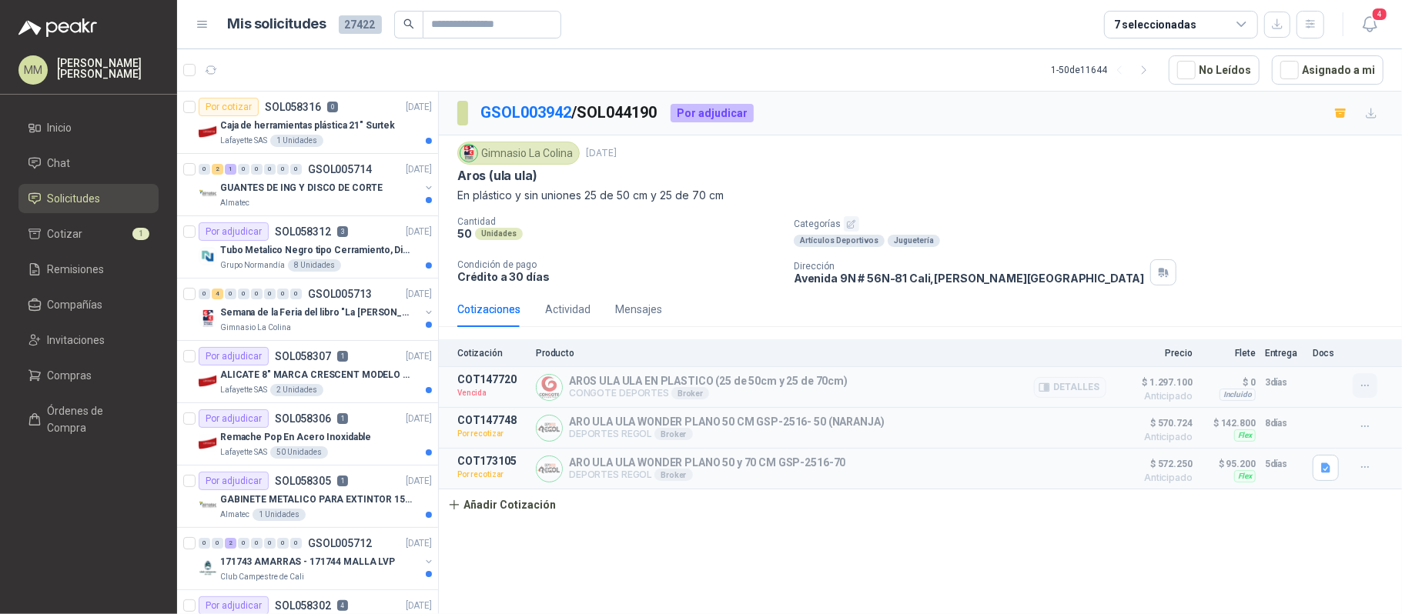
click at [1365, 390] on icon "button" at bounding box center [1365, 386] width 13 height 13
click at [1309, 331] on button "Re-cotizar" at bounding box center [1334, 325] width 123 height 25
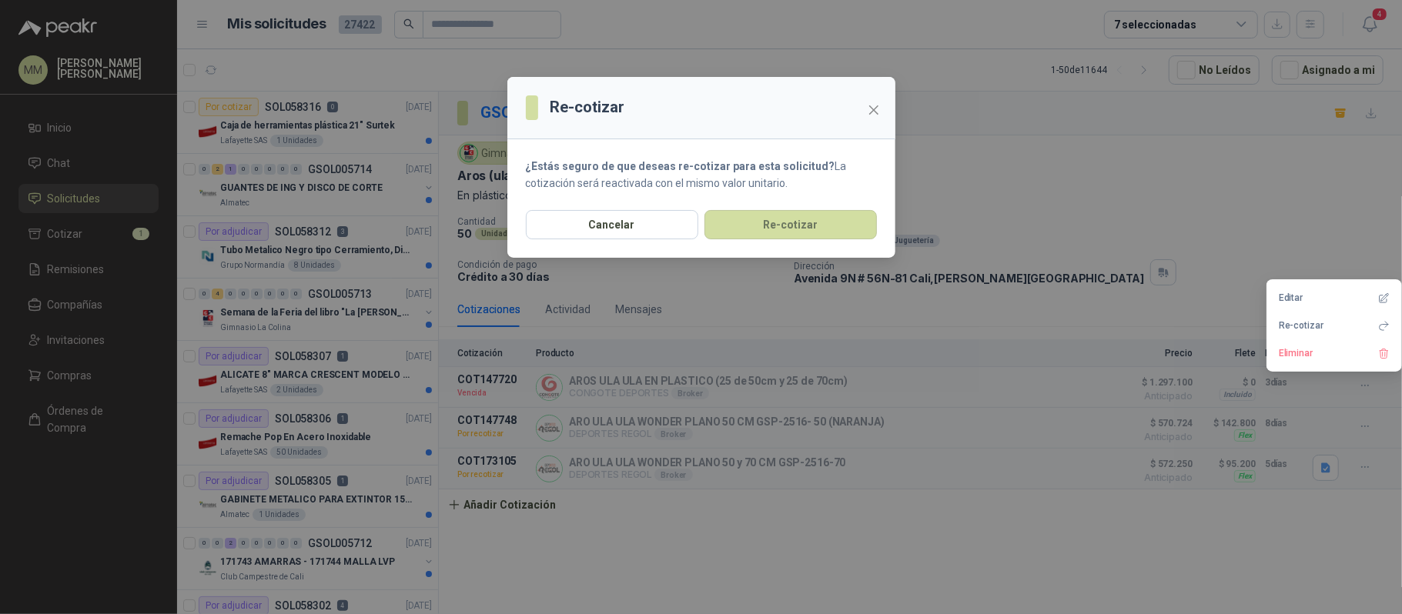
click at [774, 206] on section "¿Estás seguro de que deseas re-cotizar para esta solicitud? La cotización será …" at bounding box center [701, 174] width 388 height 71
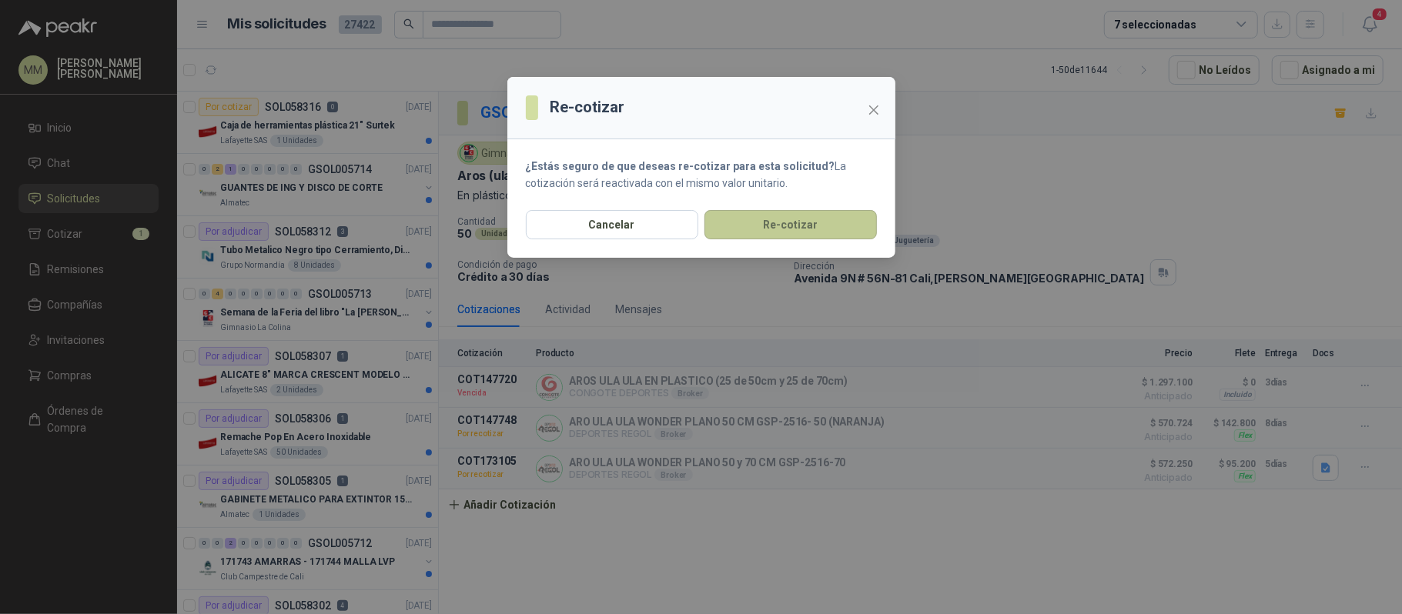
click at [810, 225] on button "Re-cotizar" at bounding box center [790, 224] width 172 height 29
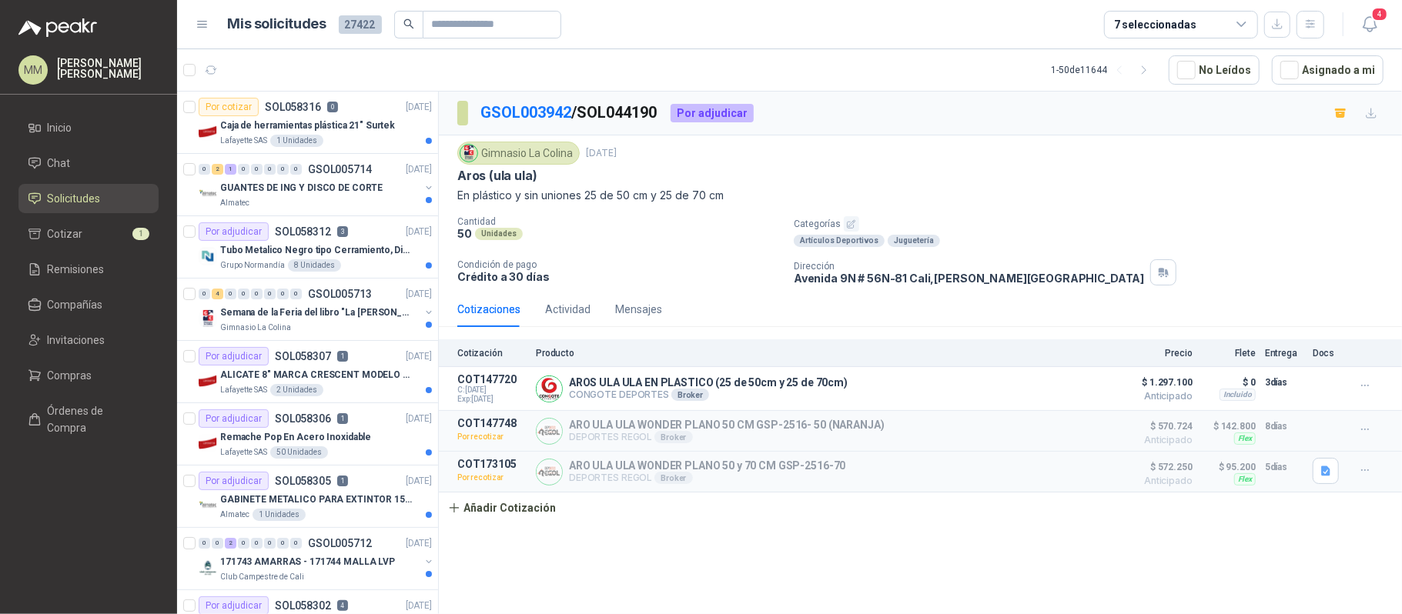
drag, startPoint x: 1128, startPoint y: 189, endPoint x: 1176, endPoint y: 146, distance: 64.9
click at [1128, 189] on p "En plástico y sin uniones 25 de 50 cm y 25 de 70 cm" at bounding box center [920, 195] width 926 height 17
click at [1366, 28] on icon "button" at bounding box center [1369, 24] width 13 height 15
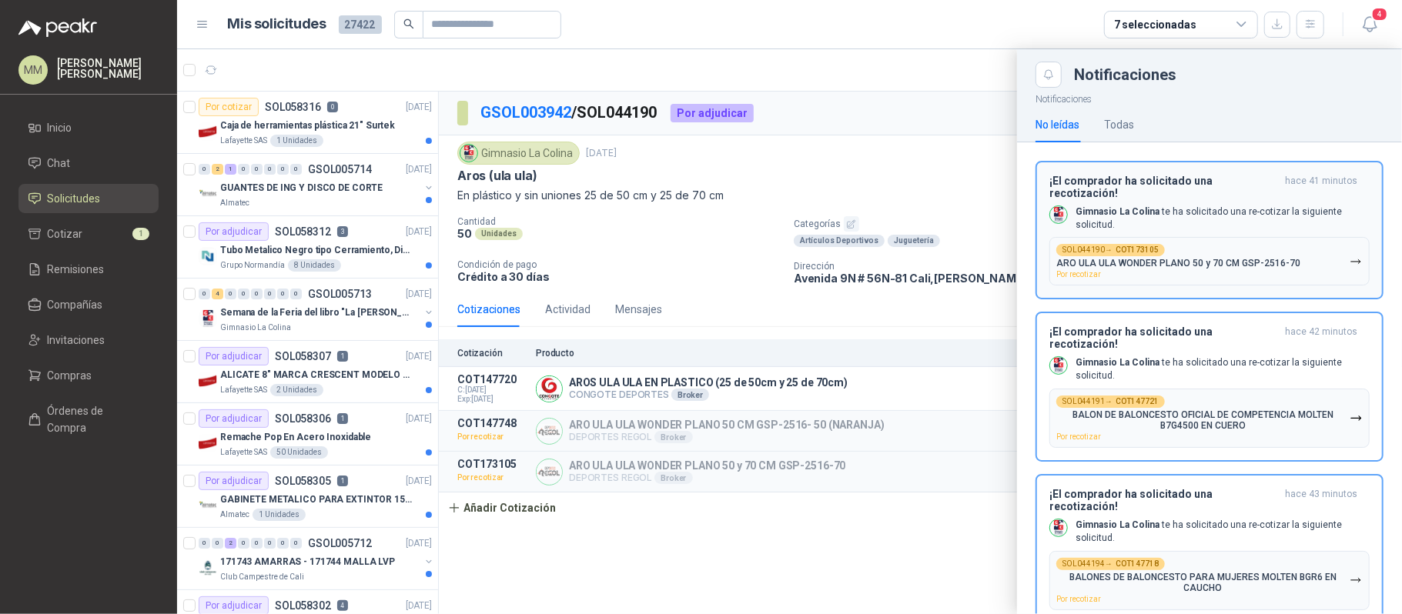
click at [1224, 206] on p "Gimnasio La Colina te ha solicitado una re-cotizar la siguiente solicitud." at bounding box center [1223, 219] width 294 height 26
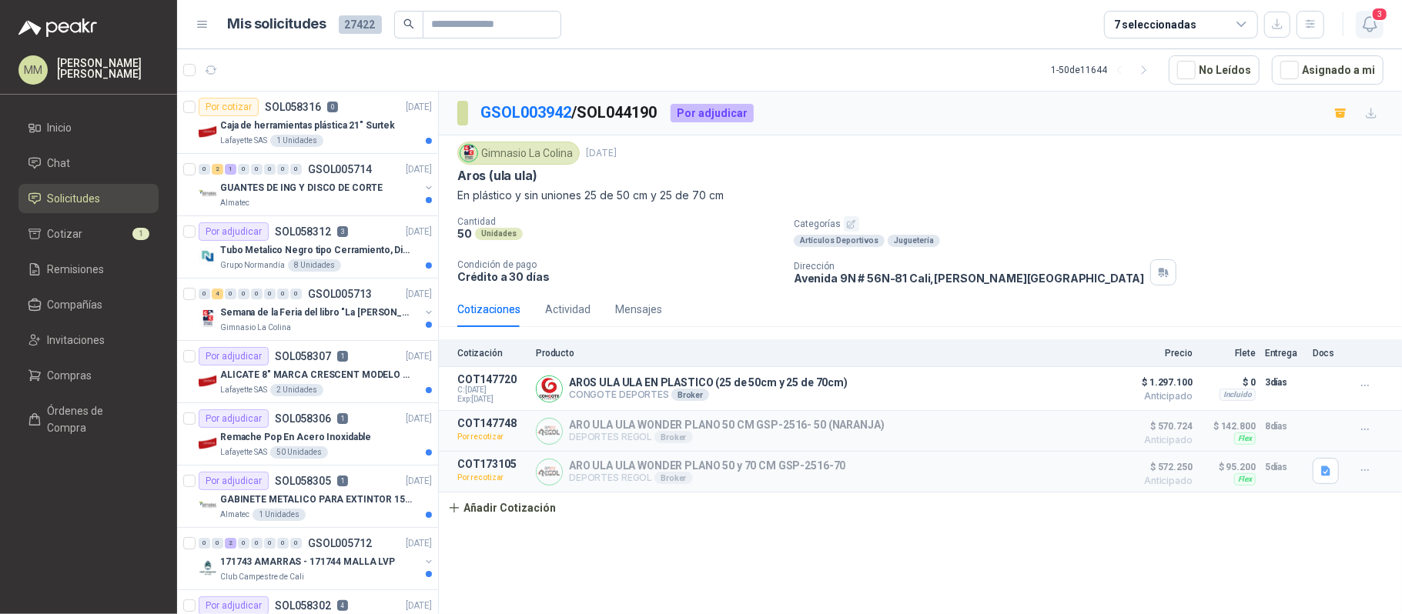
click at [1364, 29] on icon "button" at bounding box center [1369, 24] width 19 height 19
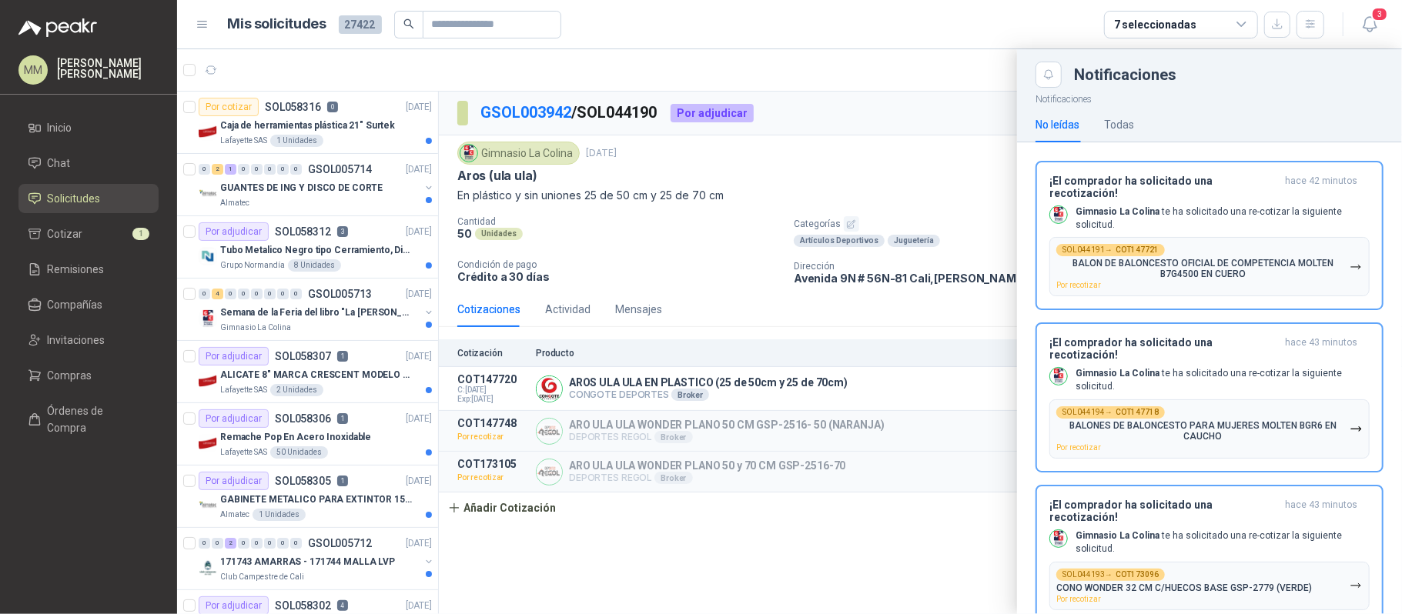
click at [1263, 244] on div "SOL044191 → COT147721 BALON DE BALONCESTO OFICIAL DE COMPETENCIA MOLTEN B7G4500…" at bounding box center [1202, 266] width 293 height 45
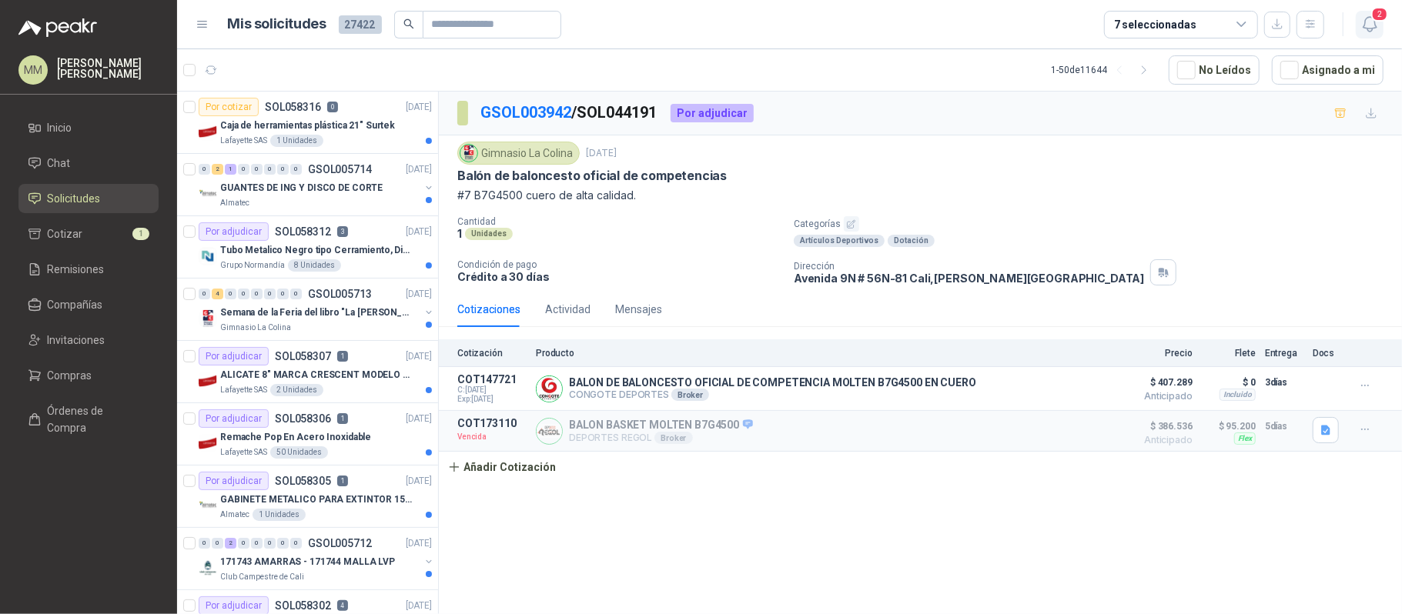
click at [1368, 28] on icon "button" at bounding box center [1369, 24] width 13 height 15
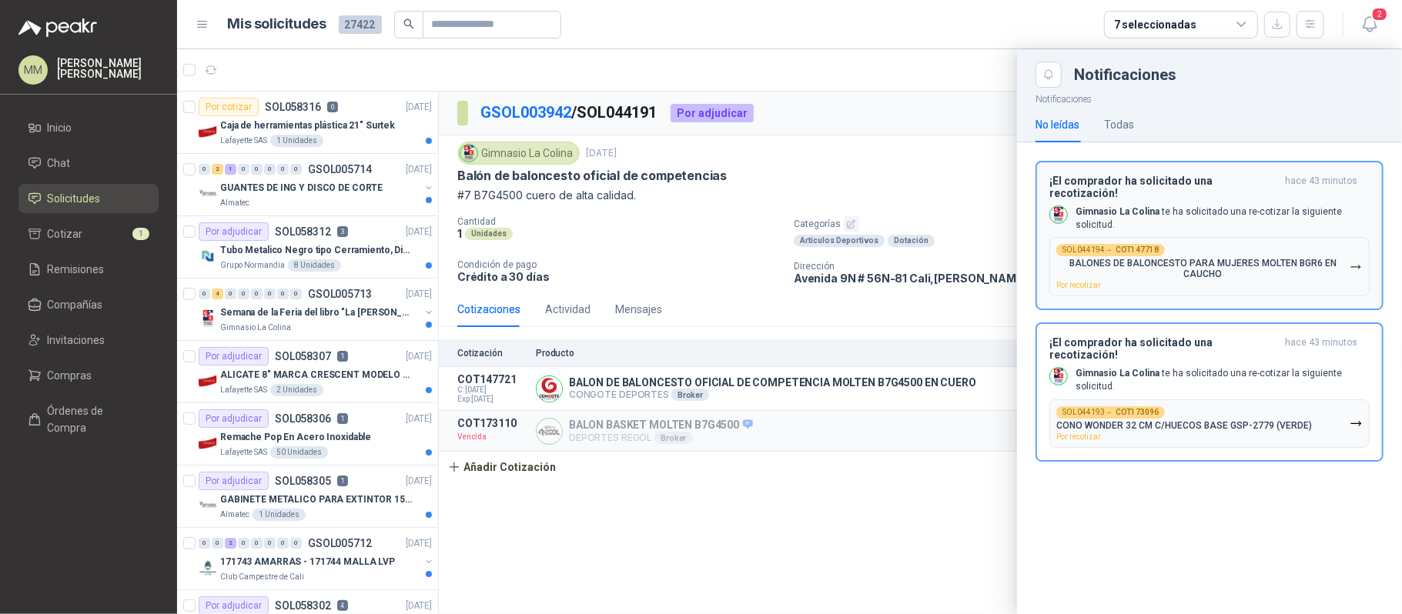
click at [1285, 237] on button "SOL044194 → COT147718 BALONES DE BALONCESTO PARA MUJERES MOLTEN BGR6 EN CAUCHO …" at bounding box center [1209, 266] width 320 height 59
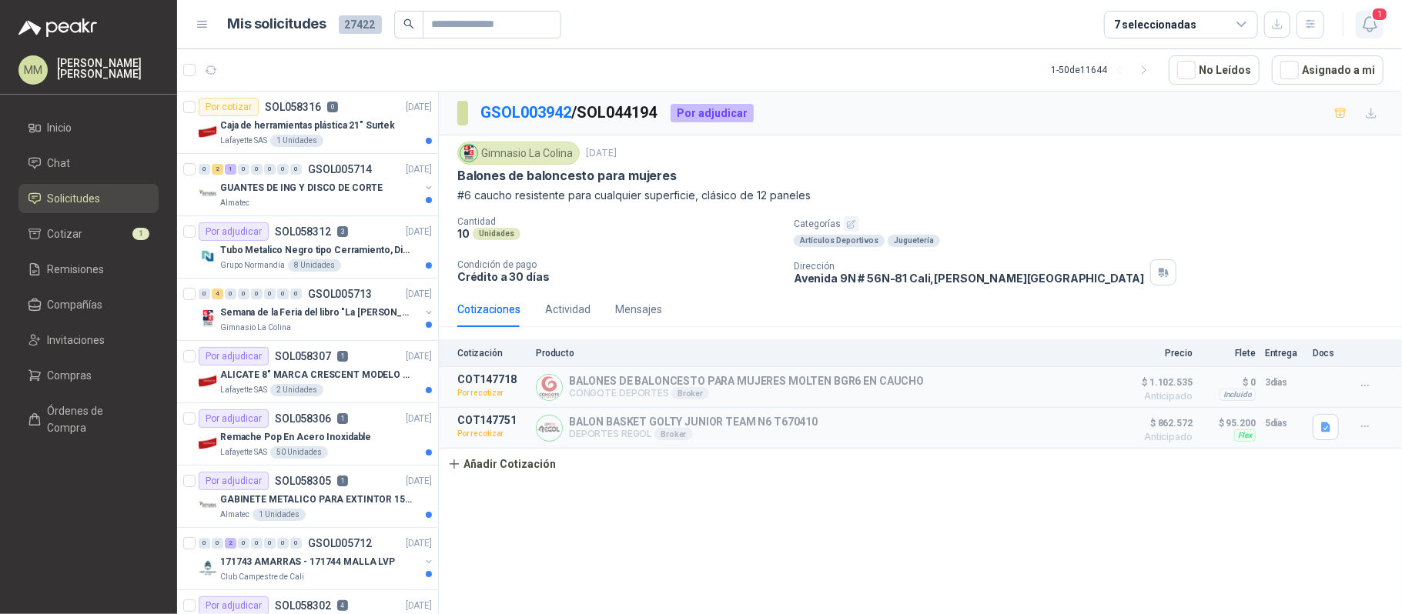
click at [1373, 28] on icon "button" at bounding box center [1369, 24] width 13 height 15
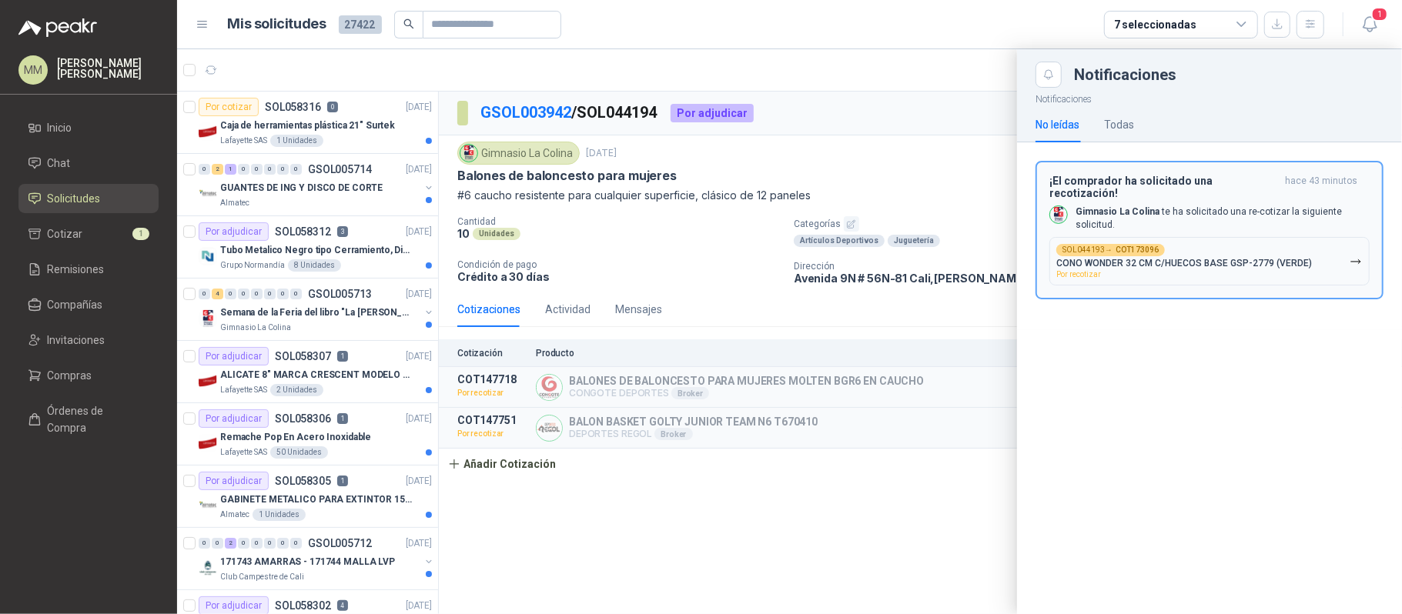
click at [1247, 258] on p "CONO WONDER 32 CM C/HUECOS BASE GSP-2779 (VERDE)" at bounding box center [1184, 263] width 256 height 11
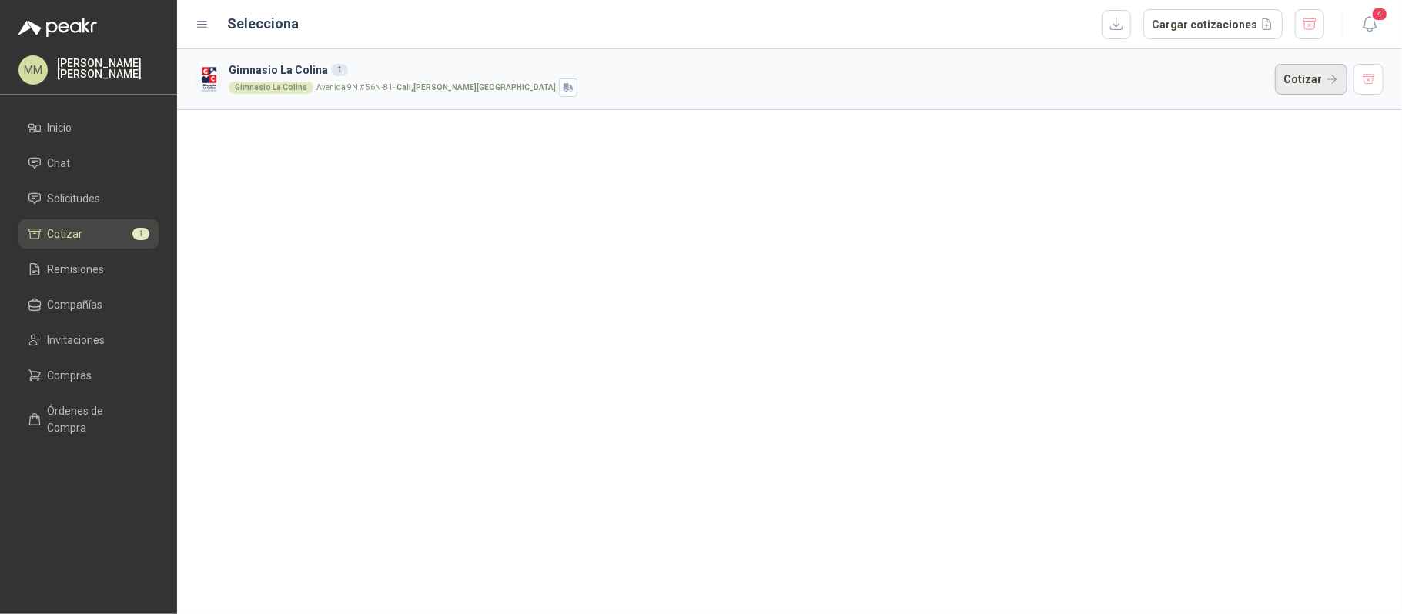
drag, startPoint x: 1324, startPoint y: 84, endPoint x: 1316, endPoint y: 93, distance: 12.5
click at [1324, 84] on button "Cotizar" at bounding box center [1311, 79] width 72 height 31
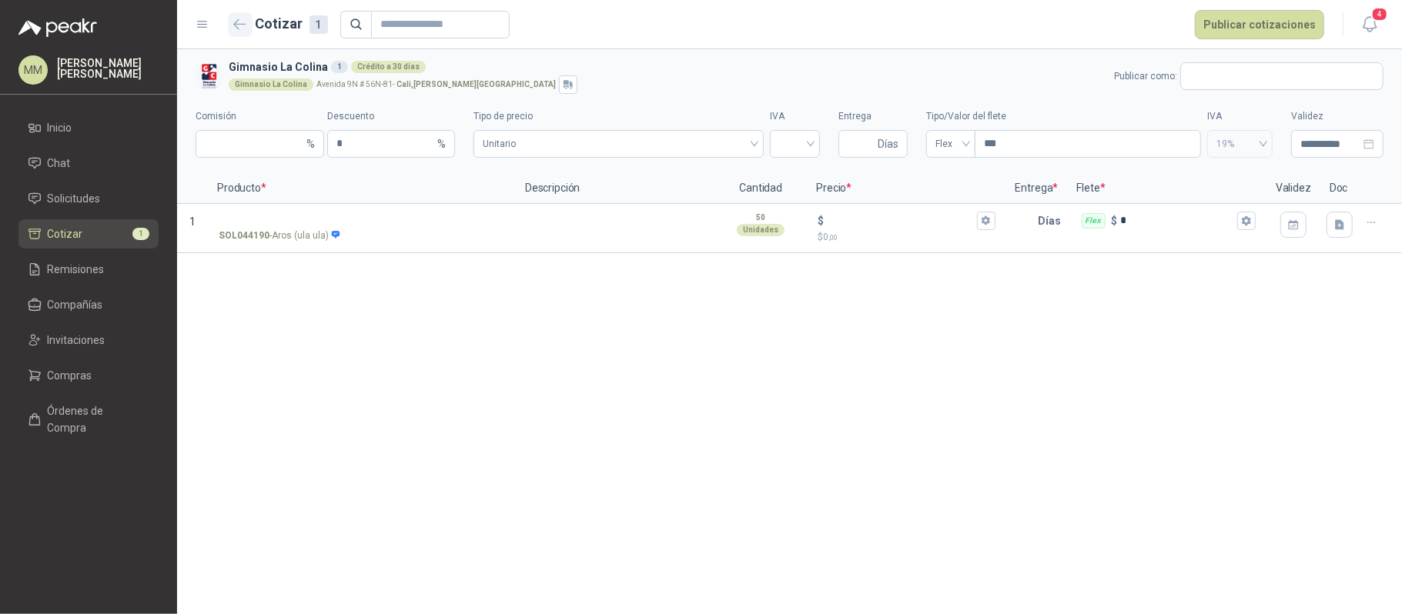
click at [239, 29] on icon "button" at bounding box center [239, 24] width 13 height 12
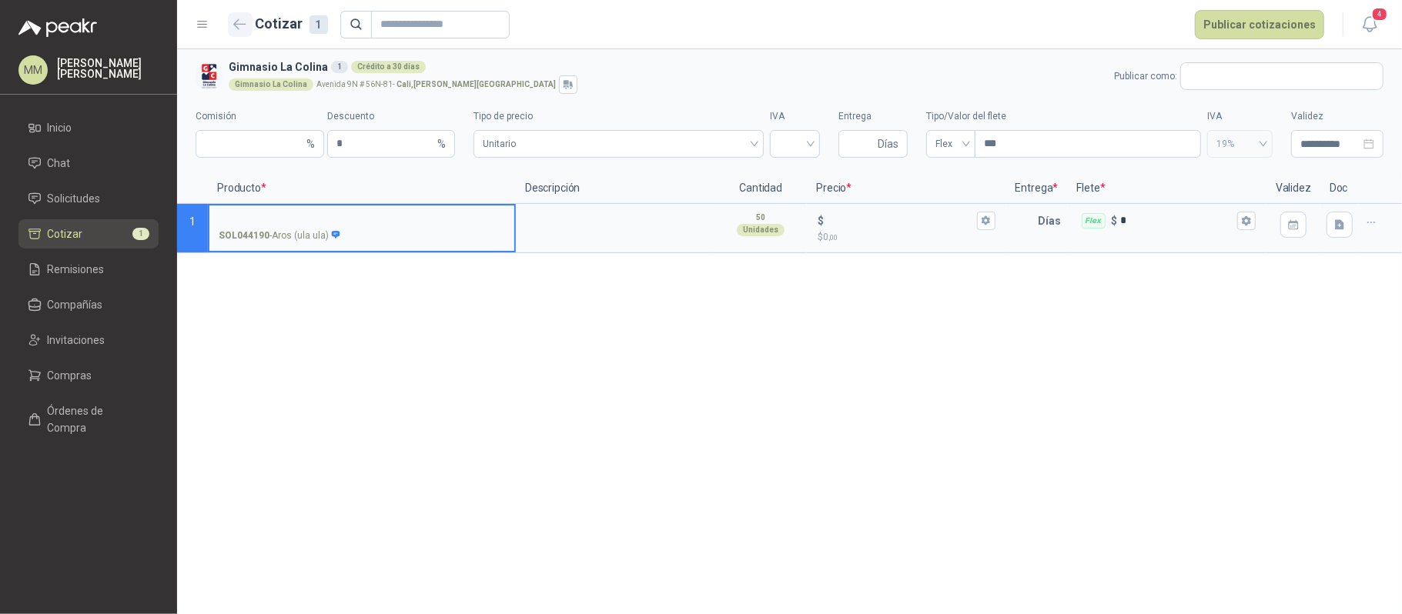
click at [241, 28] on icon "button" at bounding box center [239, 24] width 13 height 12
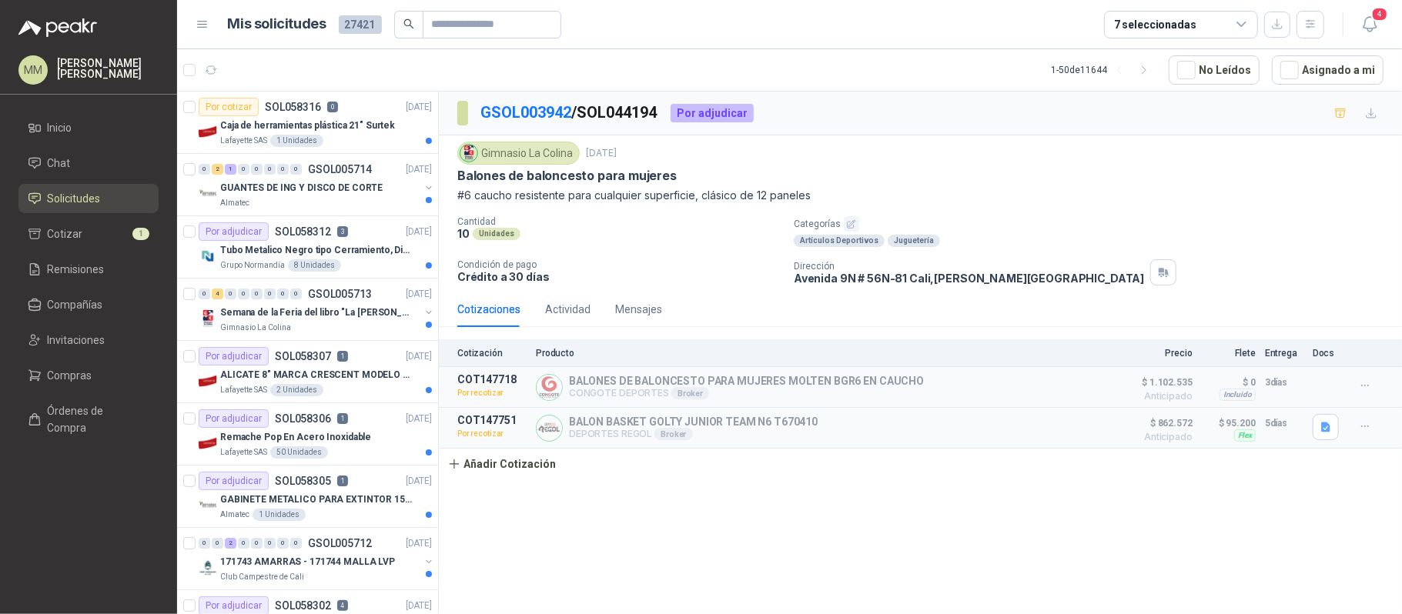
drag, startPoint x: 1180, startPoint y: 225, endPoint x: 1156, endPoint y: 236, distance: 26.9
click at [1180, 225] on p "Categorías" at bounding box center [1095, 223] width 602 height 15
click at [1045, 212] on div "Gimnasio La Colina 28 may, 2025 Balones de baloncesto para mujeres #6 caucho re…" at bounding box center [920, 214] width 926 height 144
click at [488, 112] on link "GSOL003942" at bounding box center [525, 112] width 91 height 18
click at [548, 114] on link "GSOL003942" at bounding box center [525, 112] width 91 height 18
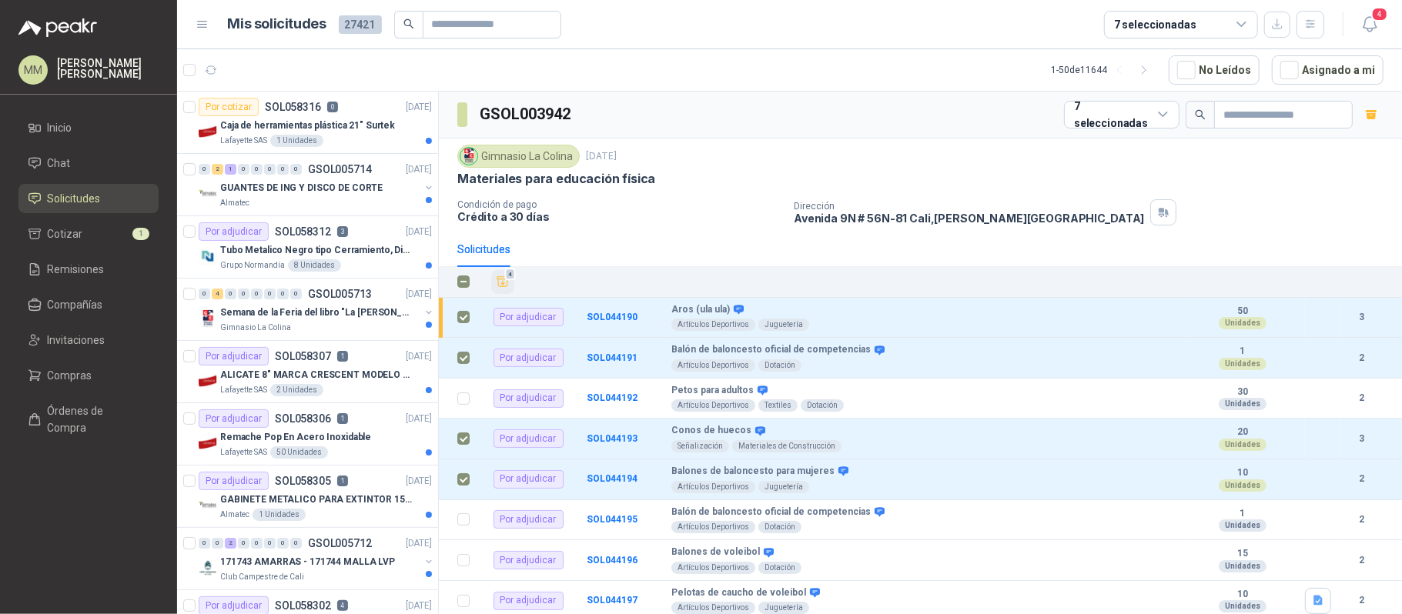
click at [500, 288] on icon "Añadir" at bounding box center [503, 282] width 14 height 14
click at [80, 238] on span "Cotizar" at bounding box center [65, 234] width 35 height 17
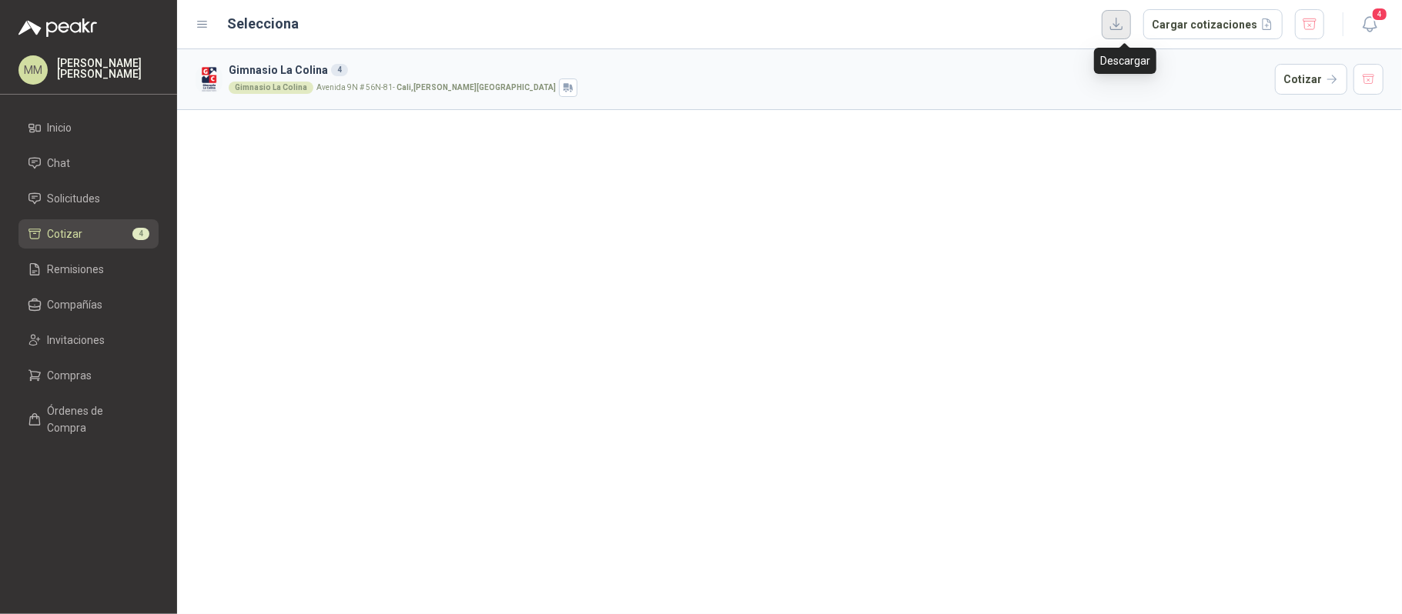
click at [1131, 17] on button "button" at bounding box center [1116, 24] width 29 height 29
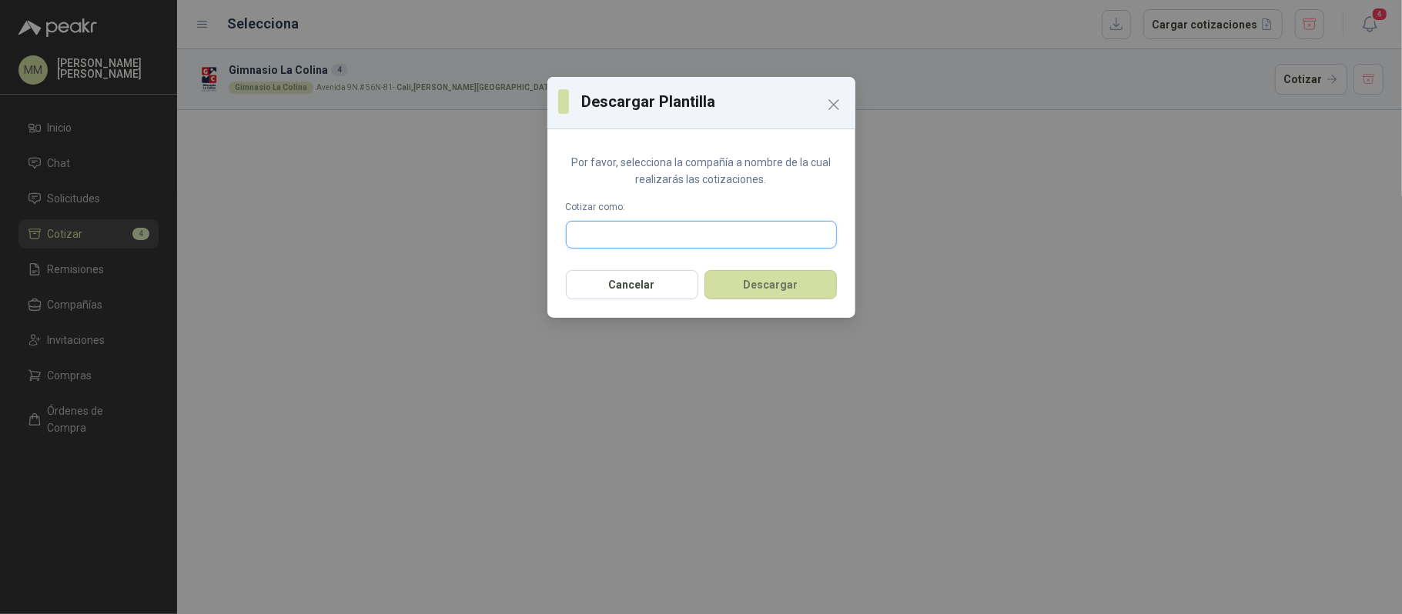
click at [805, 243] on input "text" at bounding box center [701, 235] width 269 height 26
type input "*****"
click at [710, 273] on span "COMERCIALIZADORA DEPORTIVA S & G S.A.S -" at bounding box center [682, 277] width 160 height 8
click at [734, 282] on button "Descargar" at bounding box center [770, 284] width 132 height 29
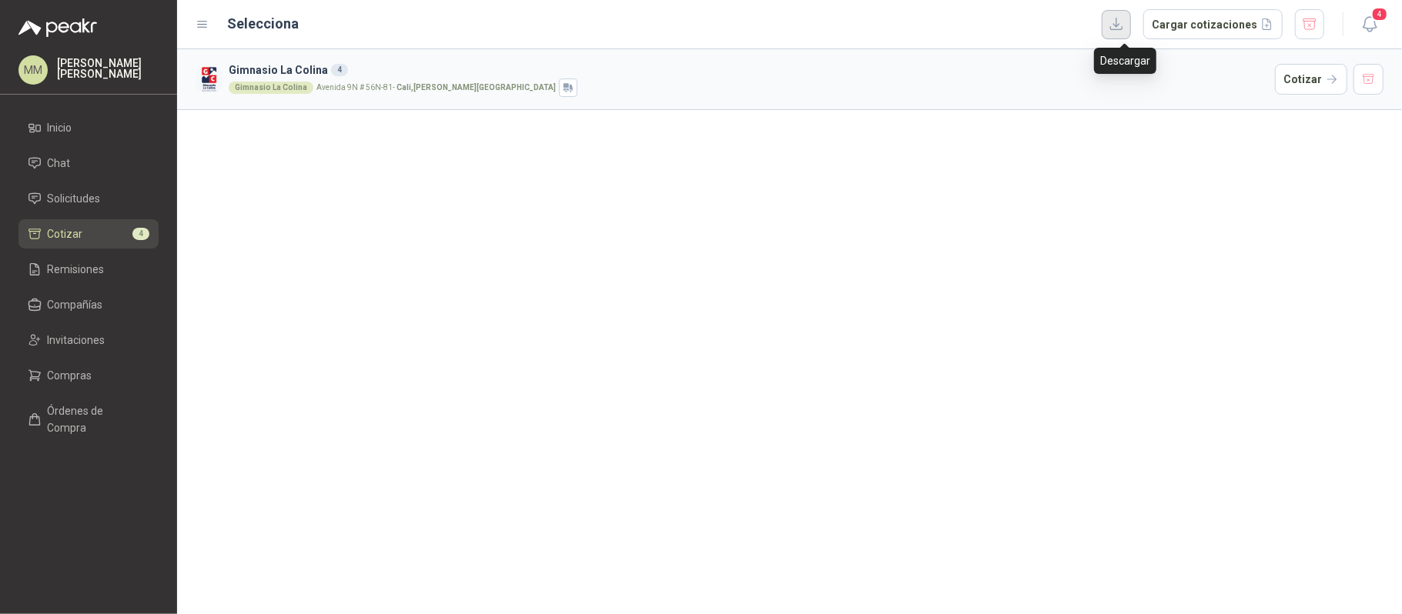
click at [1129, 16] on button "button" at bounding box center [1116, 24] width 29 height 29
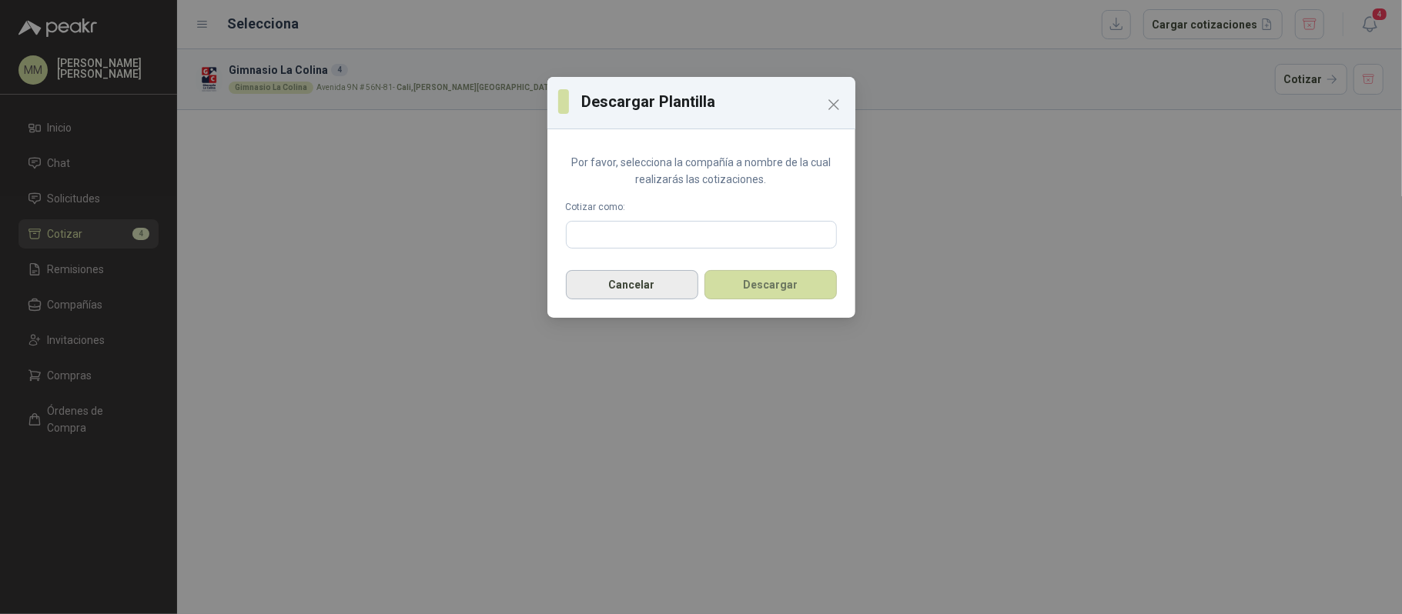
click at [613, 277] on button "Cancelar" at bounding box center [632, 284] width 132 height 29
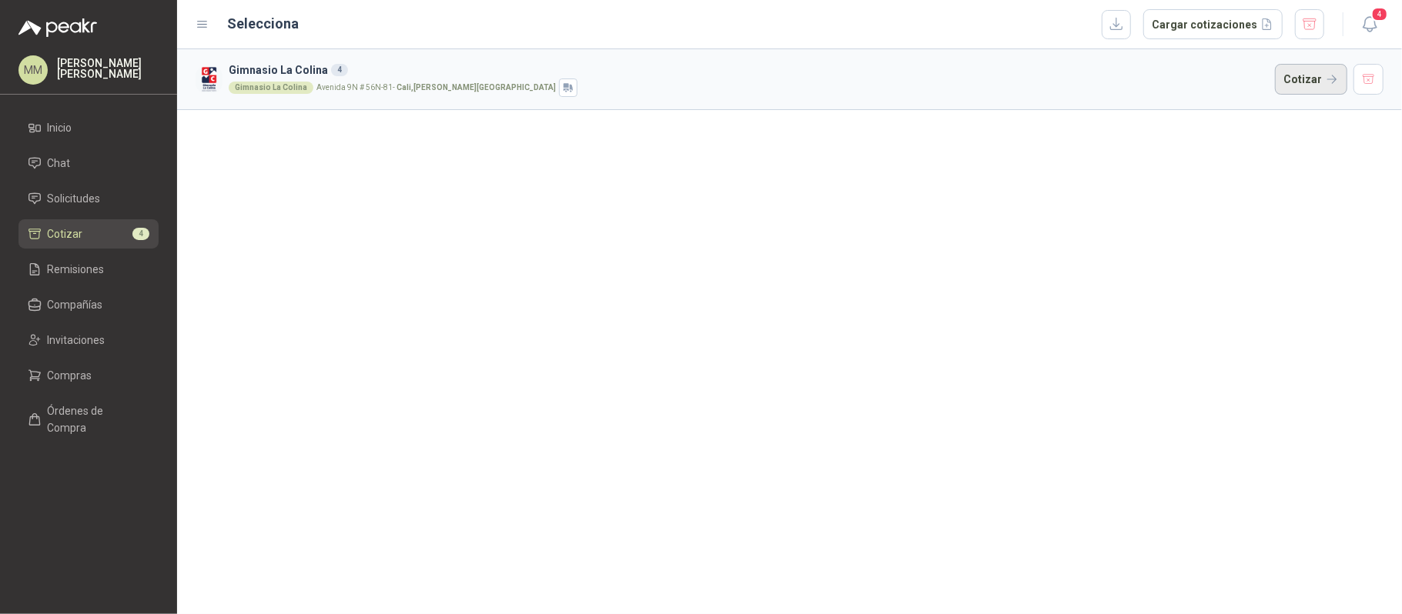
click at [1329, 71] on button "Cotizar" at bounding box center [1311, 79] width 72 height 31
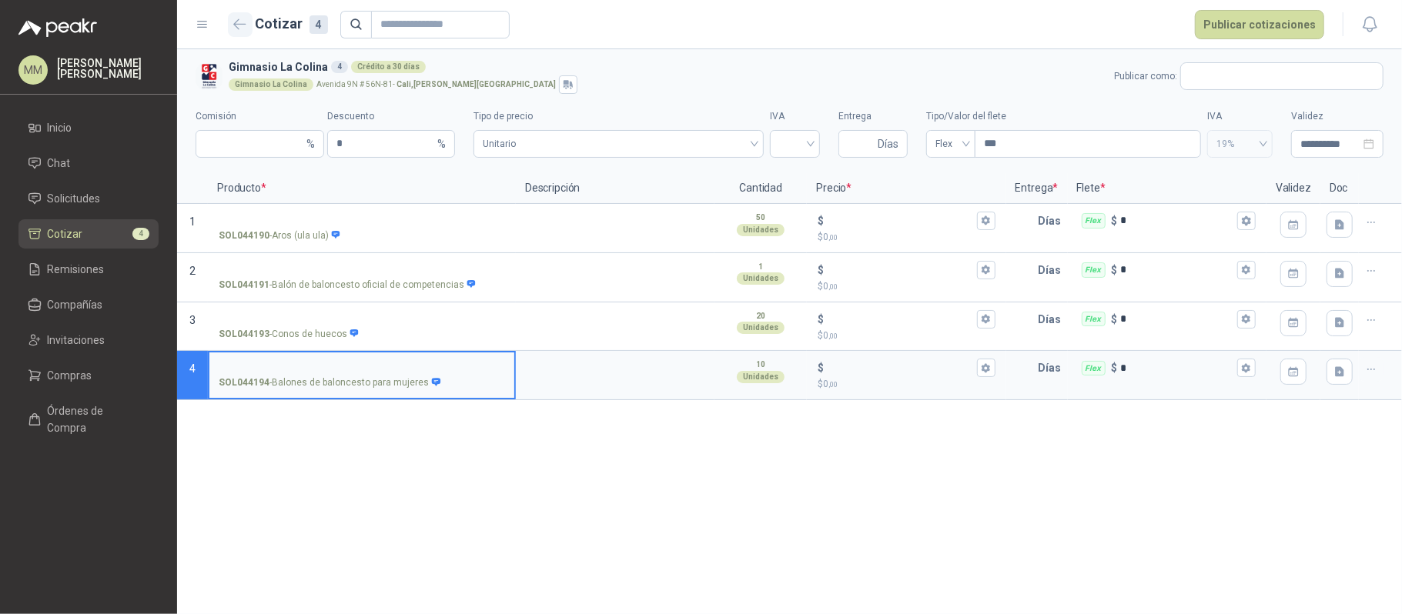
click at [250, 17] on button "button" at bounding box center [240, 24] width 25 height 25
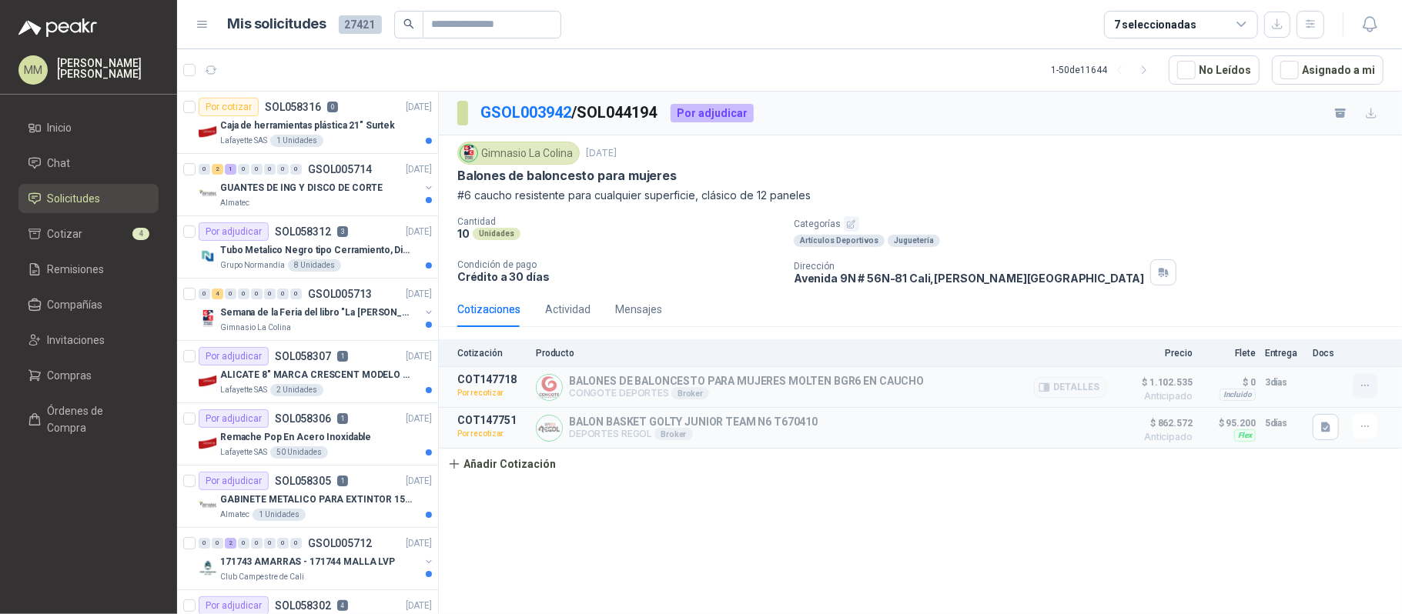
click at [1368, 380] on button "button" at bounding box center [1365, 385] width 25 height 25
click at [1326, 326] on button "Re-cotizar" at bounding box center [1334, 325] width 123 height 25
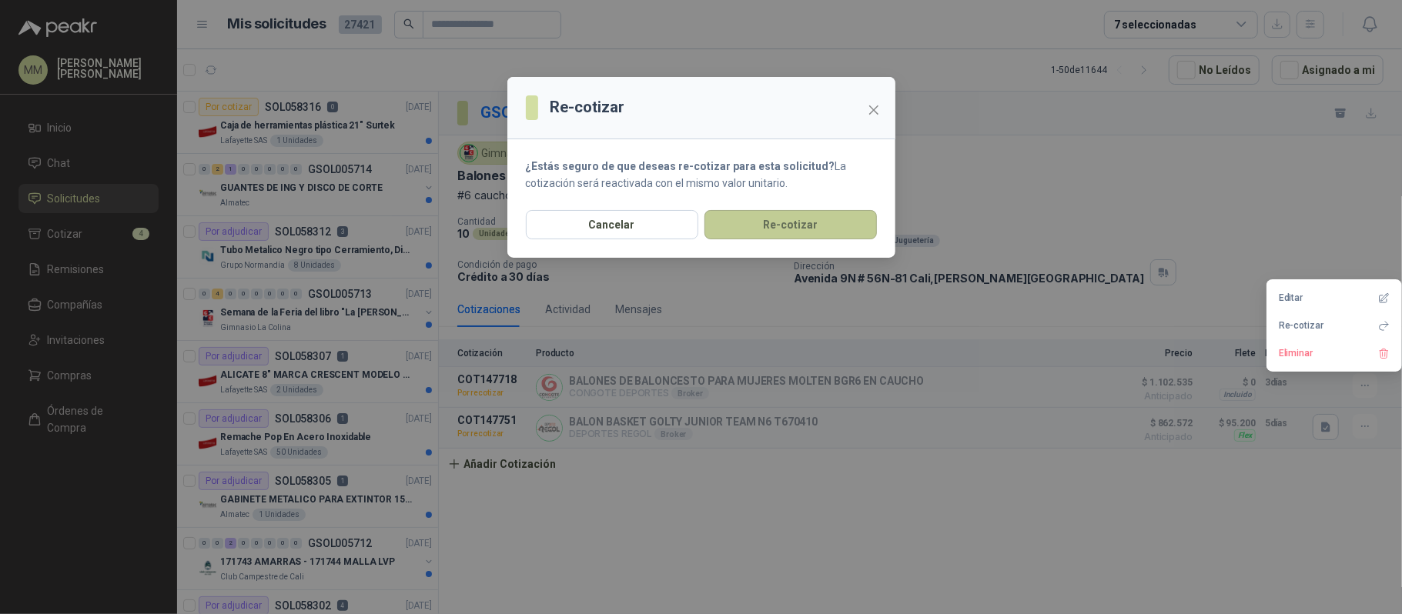
click at [822, 229] on button "Re-cotizar" at bounding box center [790, 224] width 172 height 29
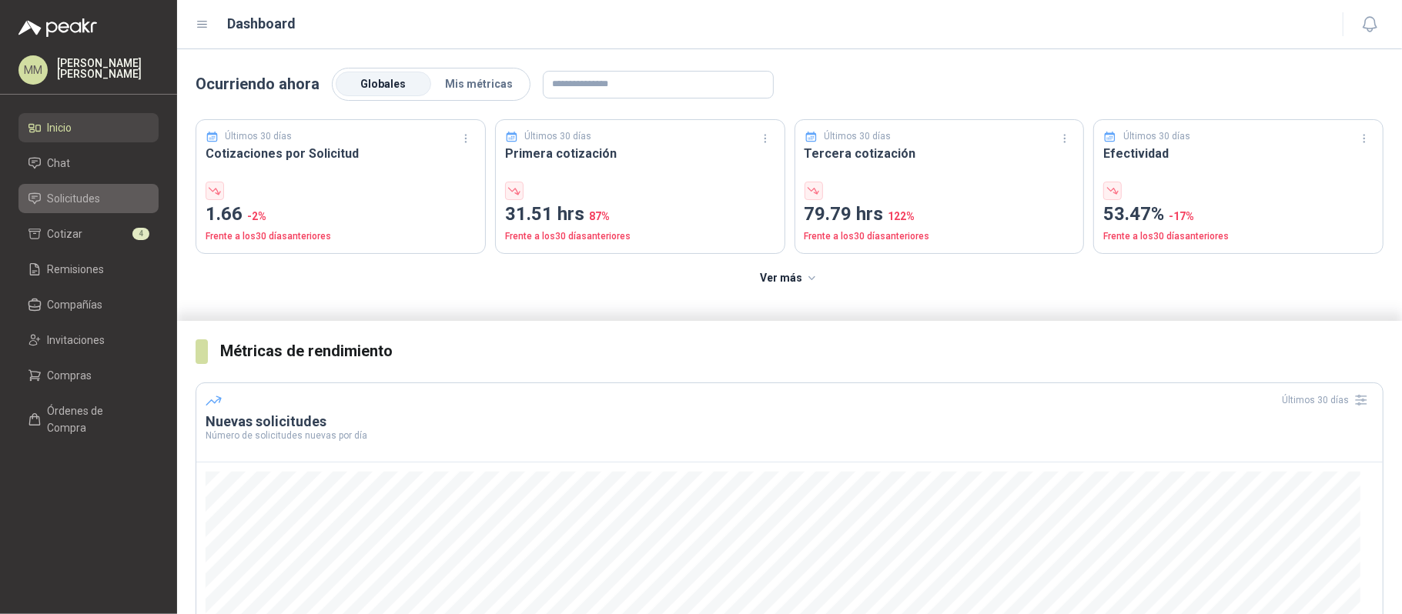
click at [88, 206] on span "Solicitudes" at bounding box center [74, 198] width 53 height 17
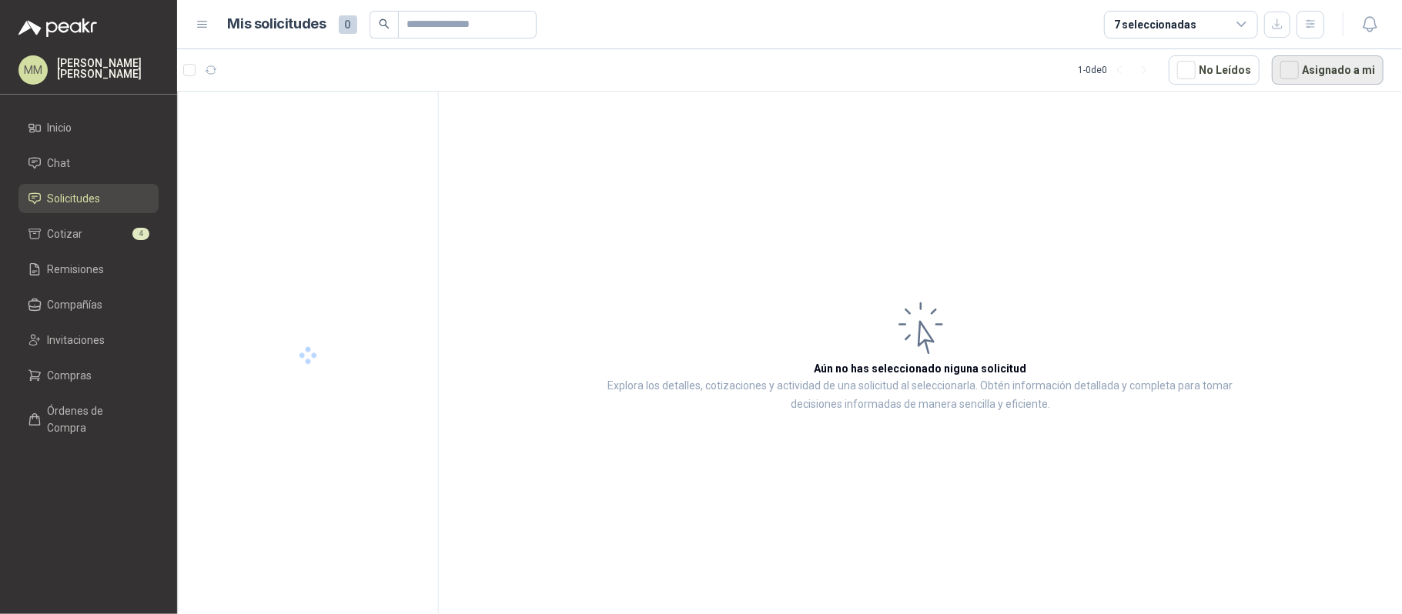
click at [1313, 77] on button "Asignado a mi" at bounding box center [1328, 69] width 112 height 29
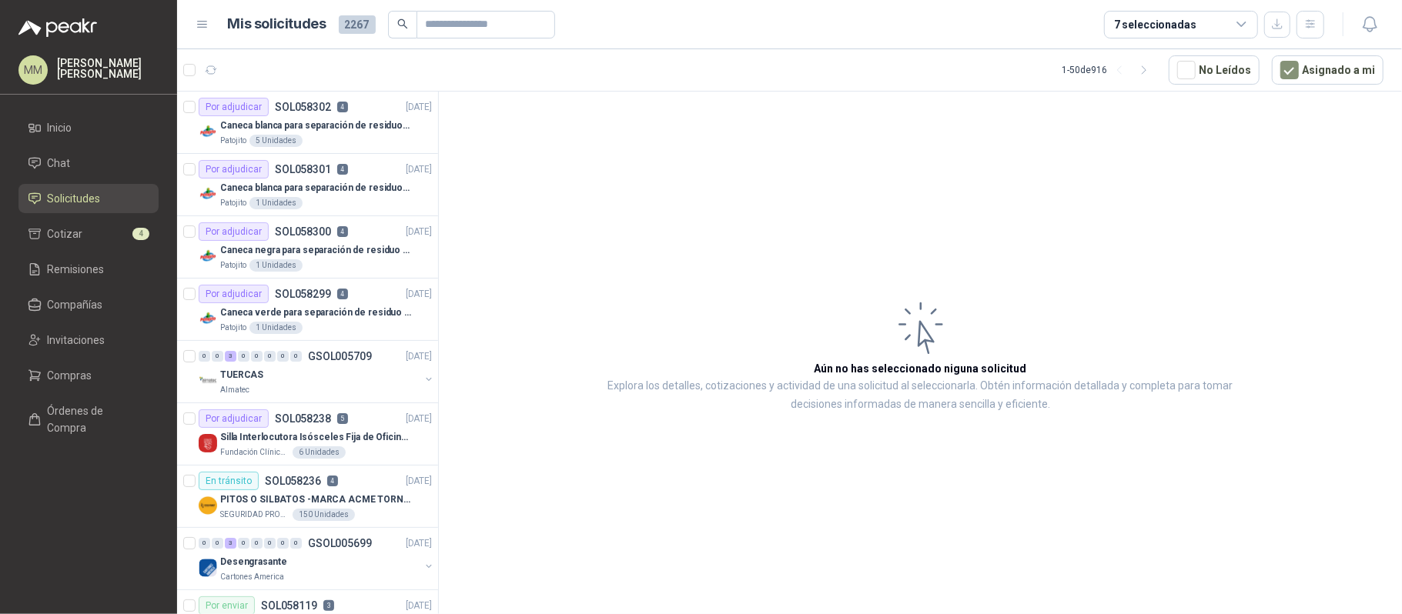
click at [1138, 303] on article "Aún no has seleccionado niguna solicitud Explora los detalles, cotizaciones y a…" at bounding box center [920, 356] width 963 height 528
click at [1058, 287] on article "Aún no has seleccionado niguna solicitud Explora los detalles, cotizaciones y a…" at bounding box center [920, 356] width 963 height 528
drag, startPoint x: 1001, startPoint y: 186, endPoint x: 980, endPoint y: 186, distance: 20.8
click at [1001, 186] on article "Aún no has seleccionado niguna solicitud Explora los detalles, cotizaciones y a…" at bounding box center [920, 356] width 963 height 528
click at [343, 291] on p "4" at bounding box center [342, 294] width 11 height 11
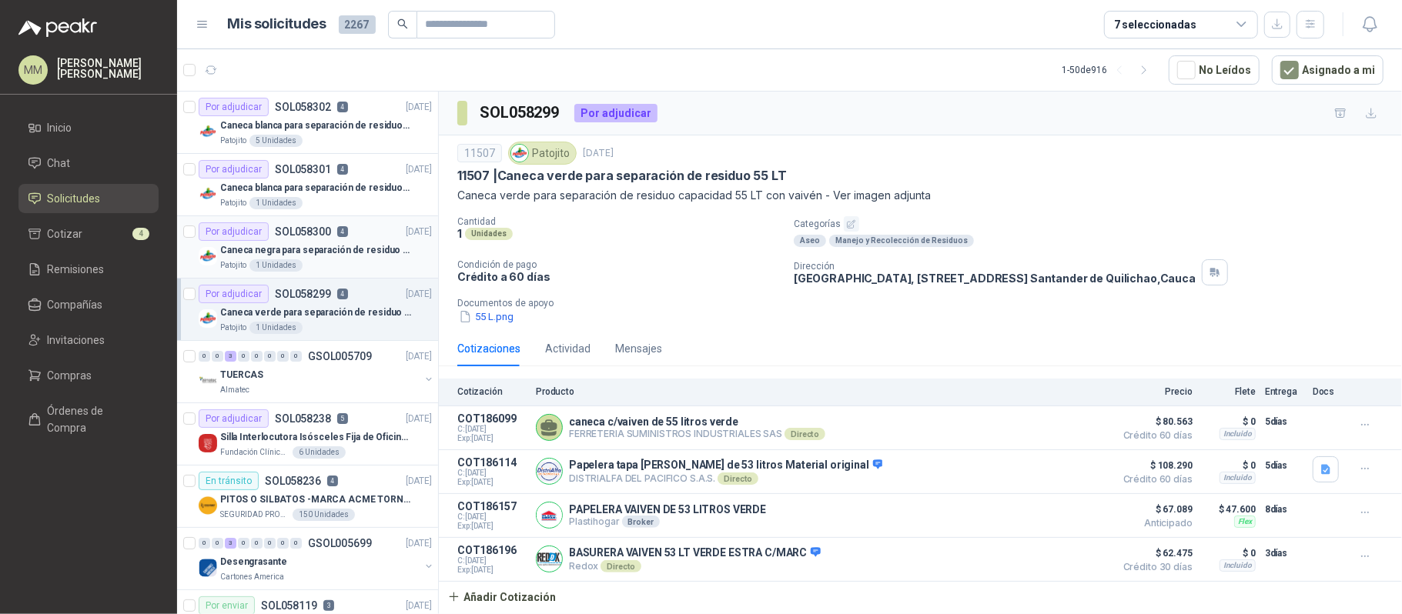
click at [373, 245] on p "Caneca negra para separación de residuo 55 LT" at bounding box center [316, 250] width 192 height 15
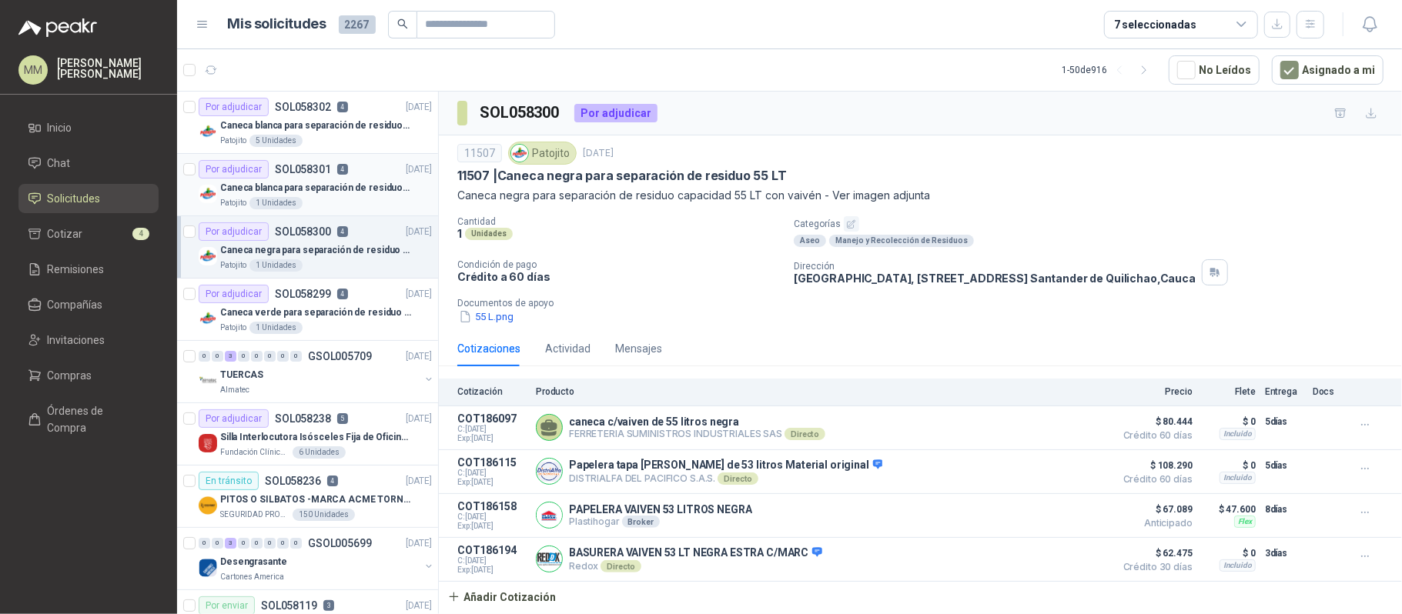
click at [367, 201] on div "Patojito 1 Unidades" at bounding box center [326, 203] width 212 height 12
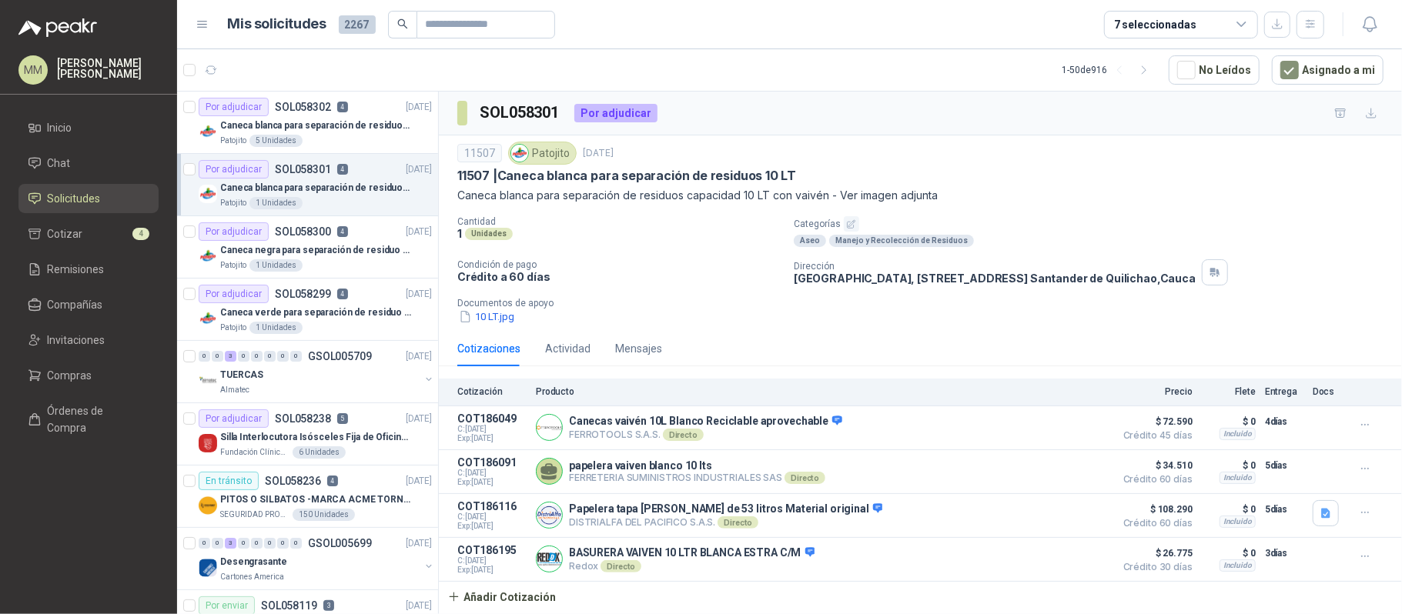
click at [984, 229] on p "Categorías" at bounding box center [1095, 223] width 602 height 15
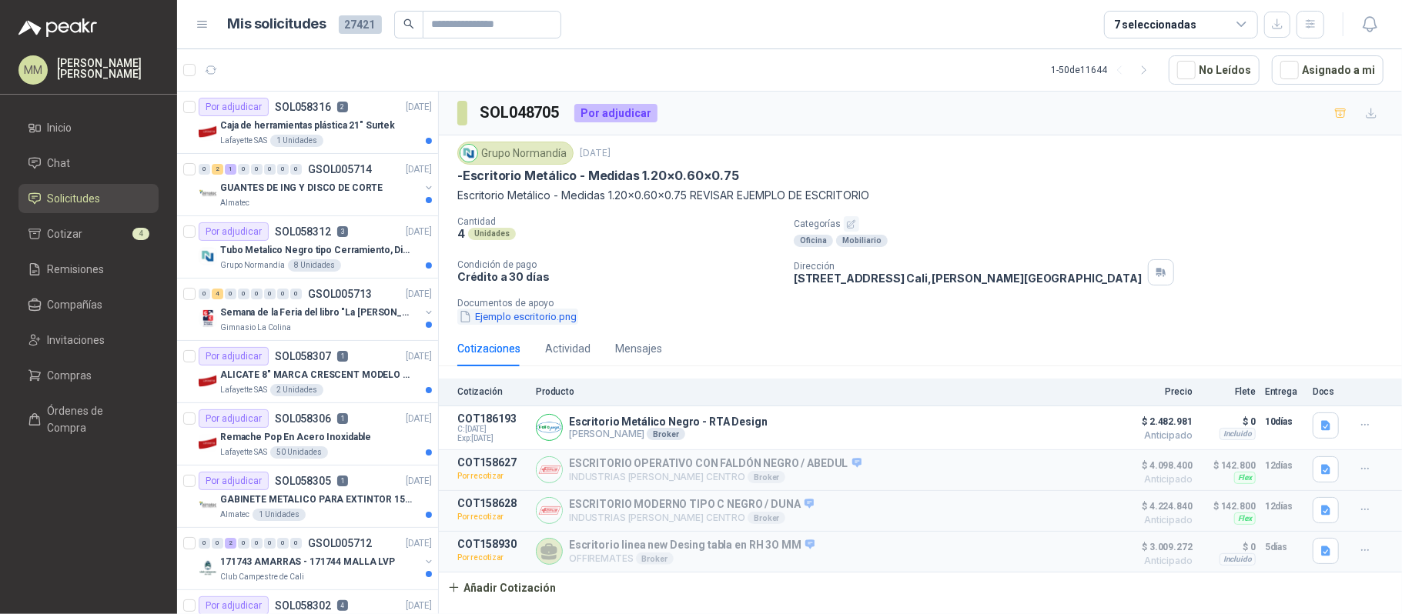
click at [552, 318] on button "Ejemplo escritorio.png" at bounding box center [517, 317] width 121 height 16
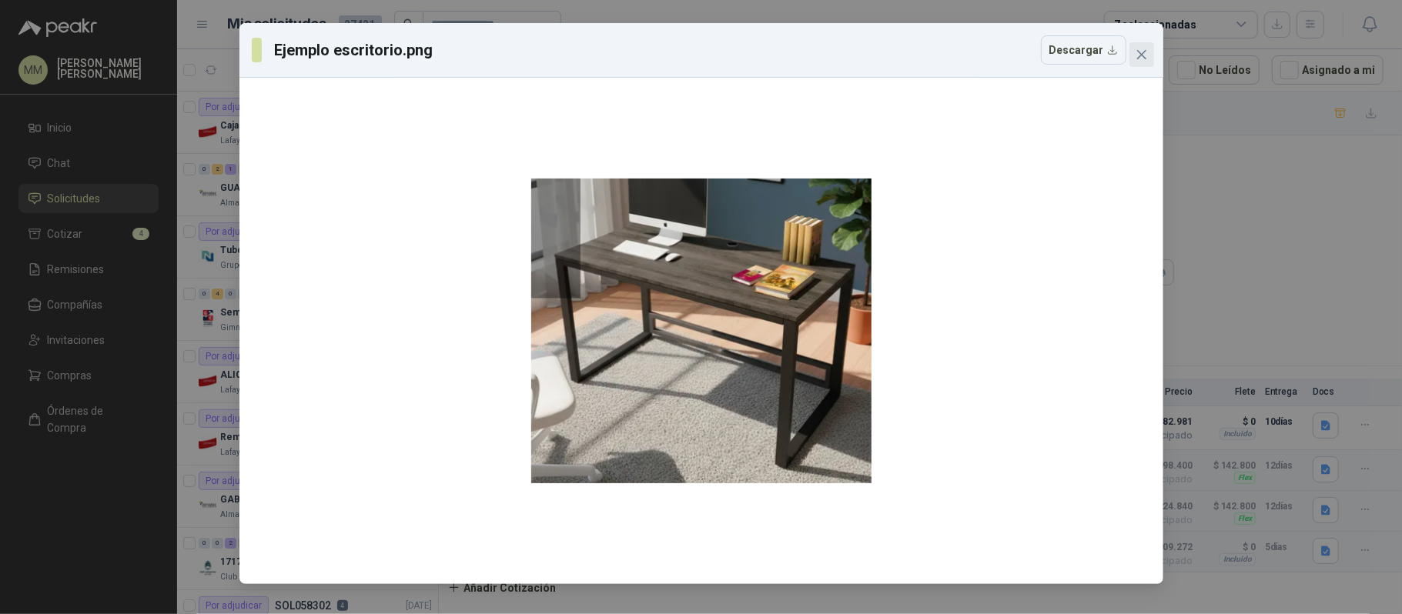
click at [1146, 53] on icon "close" at bounding box center [1142, 55] width 12 height 12
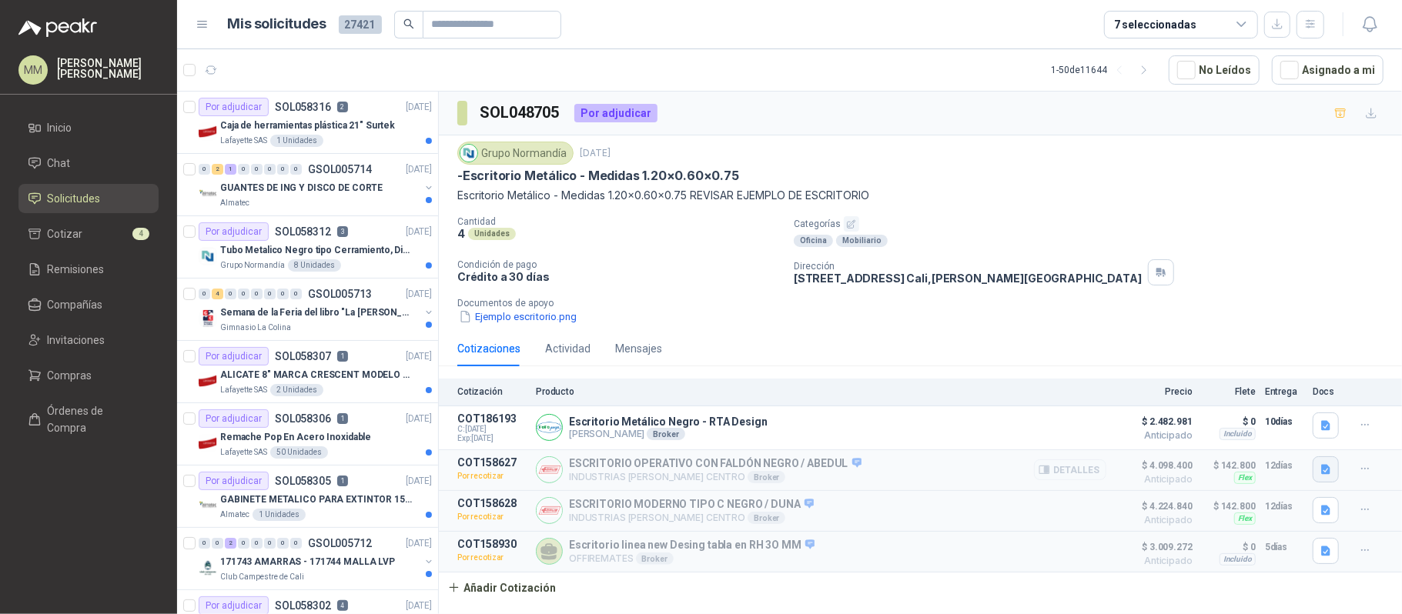
click at [1328, 477] on icon "button" at bounding box center [1326, 469] width 13 height 13
click at [1288, 407] on button "image.png" at bounding box center [1296, 408] width 67 height 16
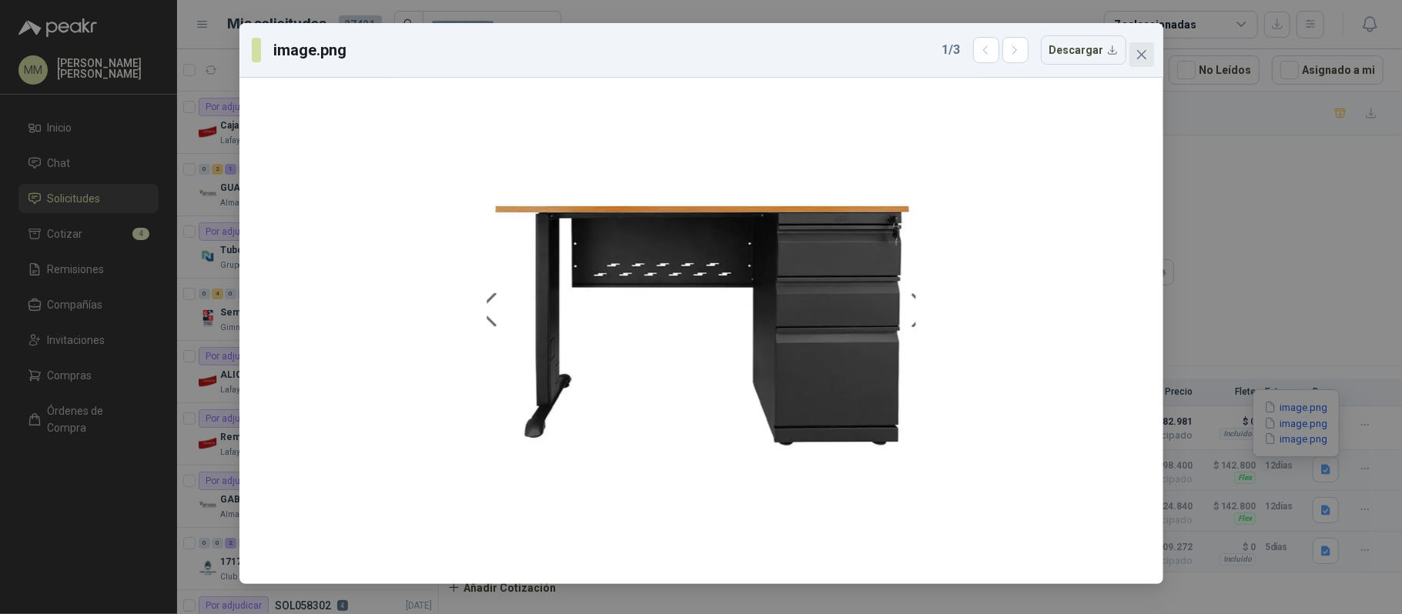
click at [1143, 54] on icon "close" at bounding box center [1142, 55] width 12 height 12
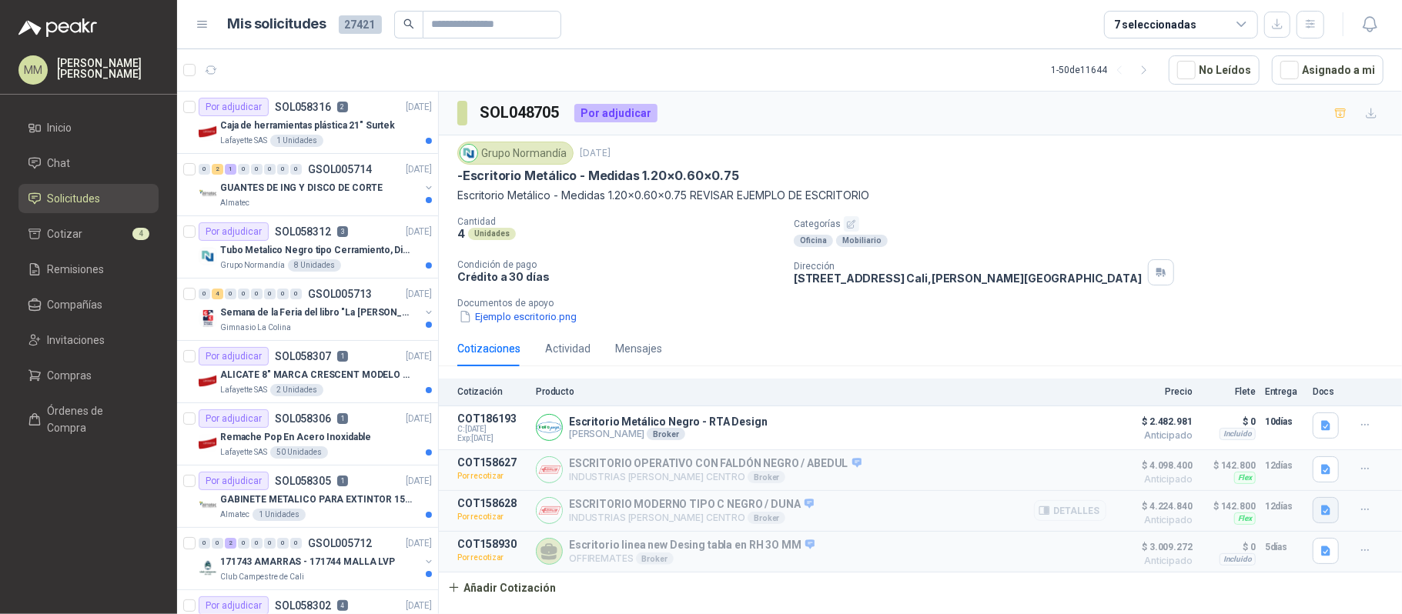
click at [1320, 517] on icon "button" at bounding box center [1326, 510] width 13 height 13
click at [1293, 463] on button "image.png" at bounding box center [1296, 465] width 67 height 16
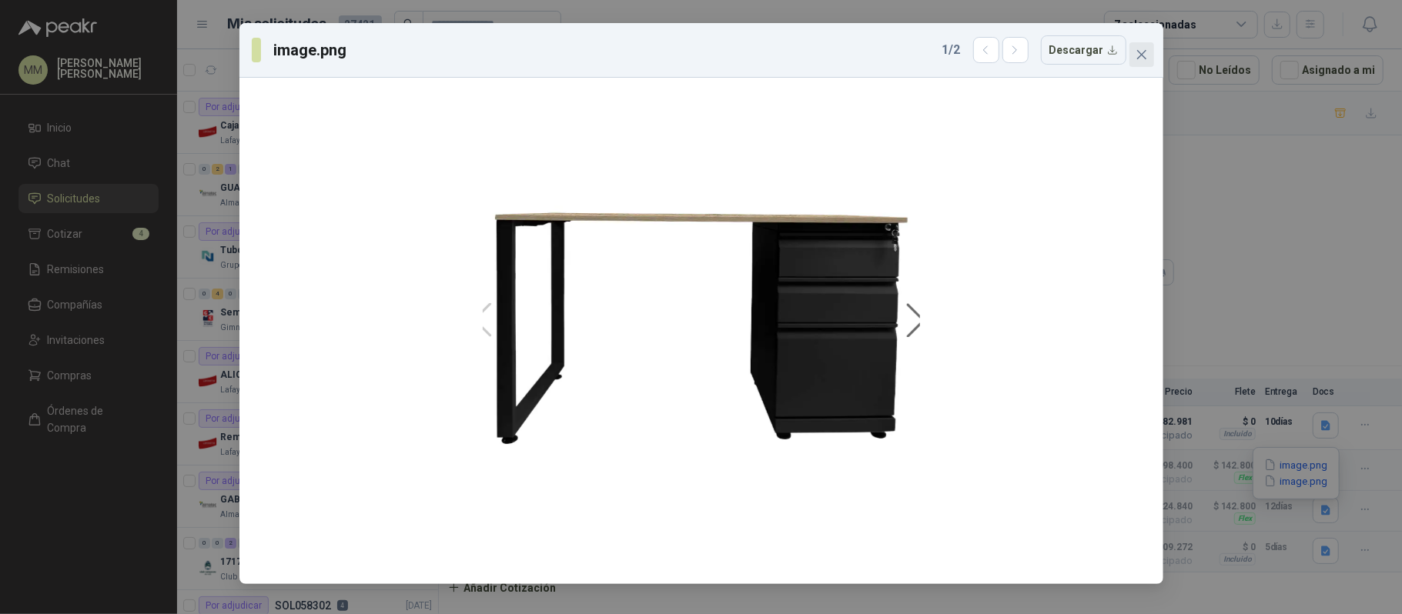
click at [1144, 50] on icon "close" at bounding box center [1142, 55] width 12 height 12
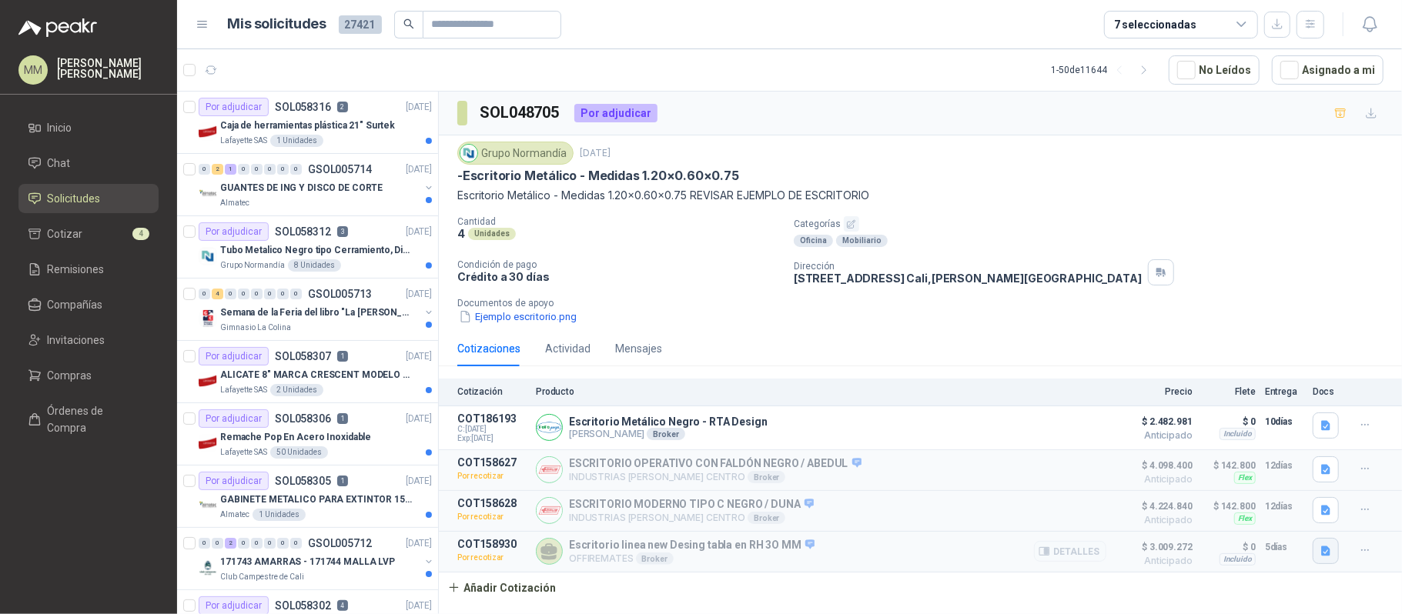
click at [1330, 564] on button "button" at bounding box center [1326, 551] width 26 height 26
click at [1298, 521] on button "image.png" at bounding box center [1296, 524] width 67 height 16
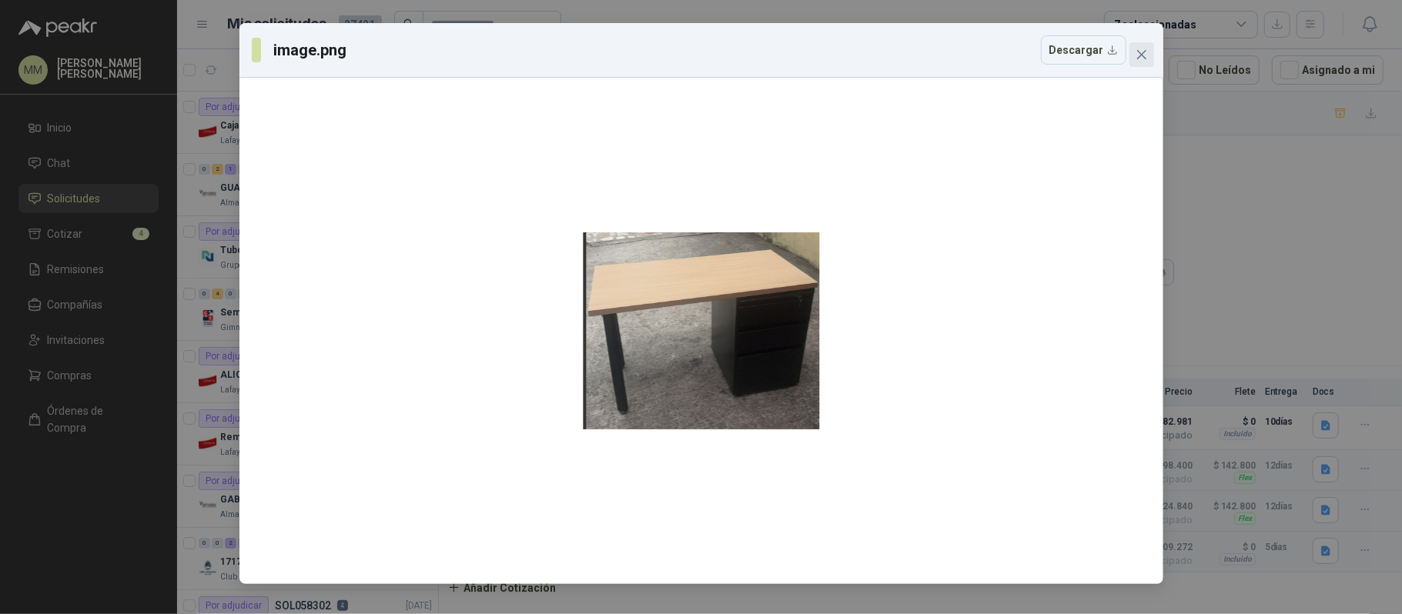
click at [1141, 59] on icon "close" at bounding box center [1142, 55] width 12 height 12
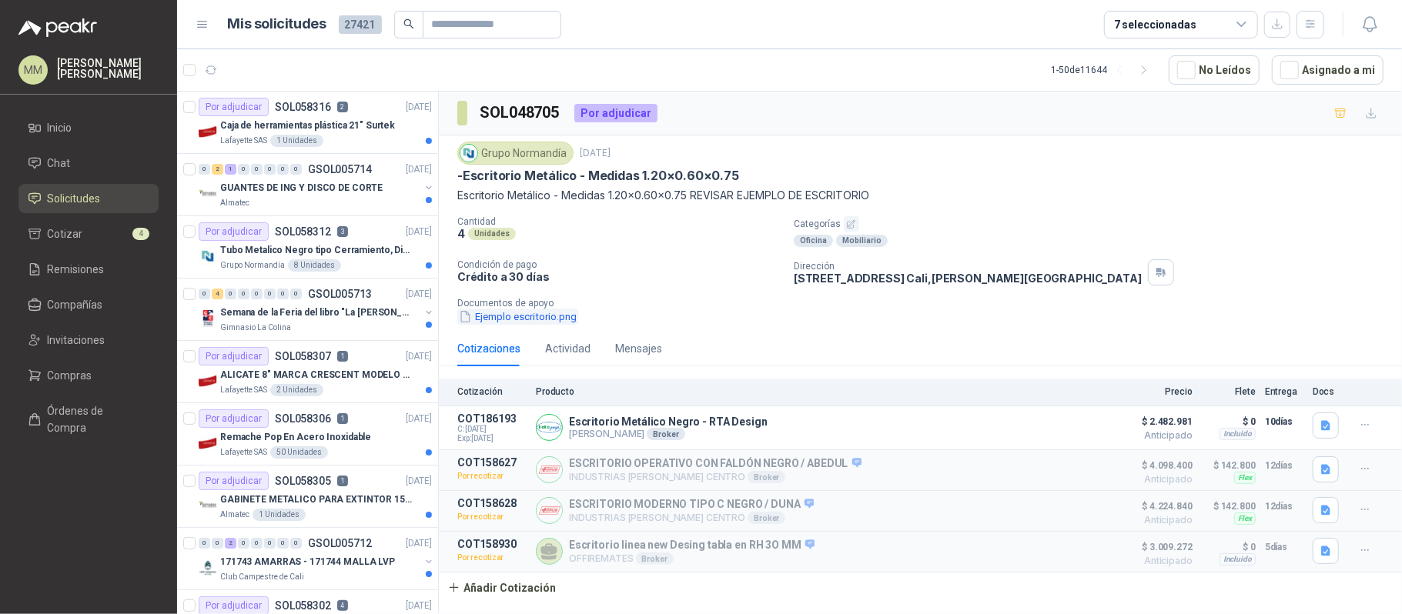
click at [567, 319] on button "Ejemplo escritorio.png" at bounding box center [517, 317] width 121 height 16
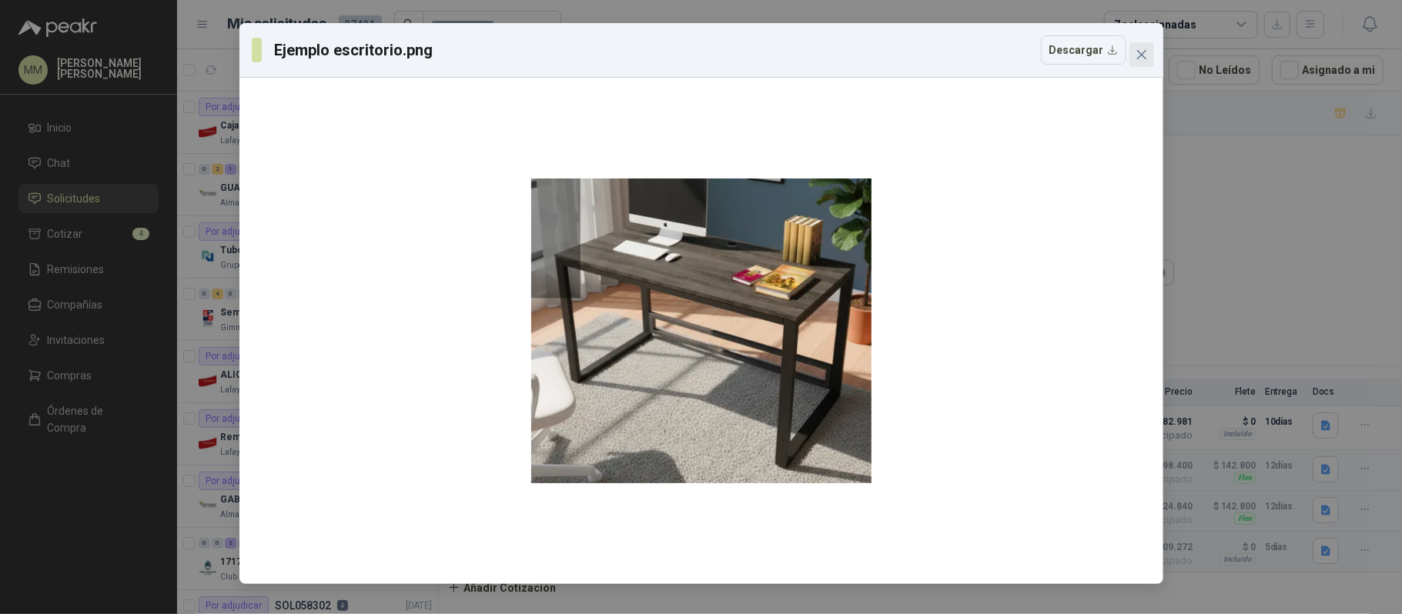
click at [1144, 65] on button "Close" at bounding box center [1141, 54] width 25 height 25
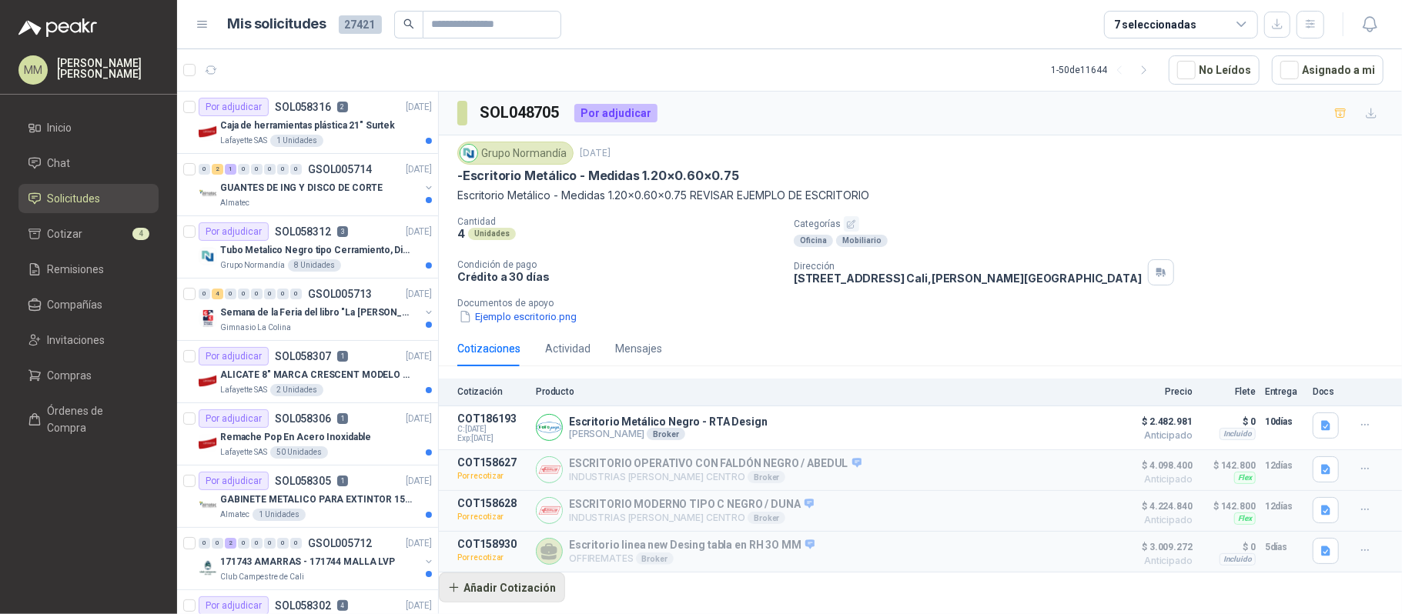
click at [493, 594] on button "Añadir Cotización" at bounding box center [502, 588] width 126 height 31
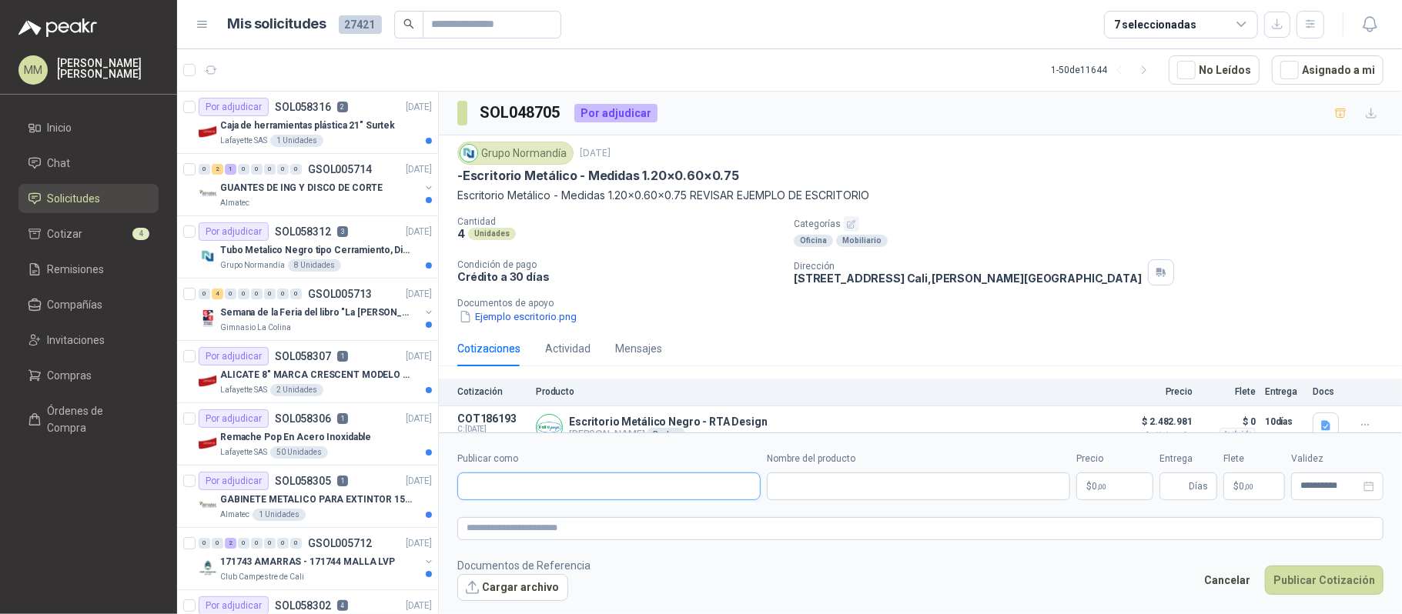
click at [577, 490] on input "Publicar como" at bounding box center [609, 486] width 302 height 26
type input "******"
click at [570, 507] on div "Homecenter NIT : 800242106" at bounding box center [609, 523] width 302 height 38
click at [584, 524] on div "Homecenter NIT : 800242106" at bounding box center [608, 523] width 277 height 17
type input "**********"
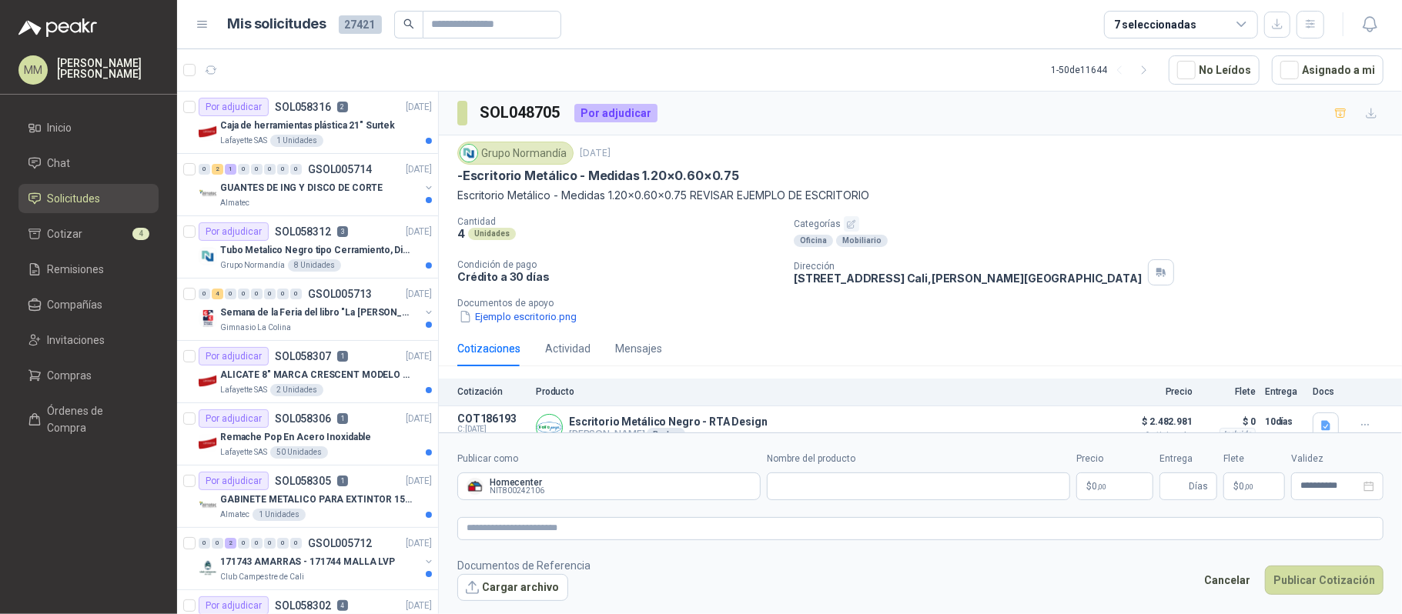
click at [903, 513] on form "**********" at bounding box center [920, 526] width 963 height 187
click at [900, 496] on input "Nombre del producto" at bounding box center [918, 487] width 303 height 28
click at [734, 534] on textarea at bounding box center [920, 528] width 926 height 23
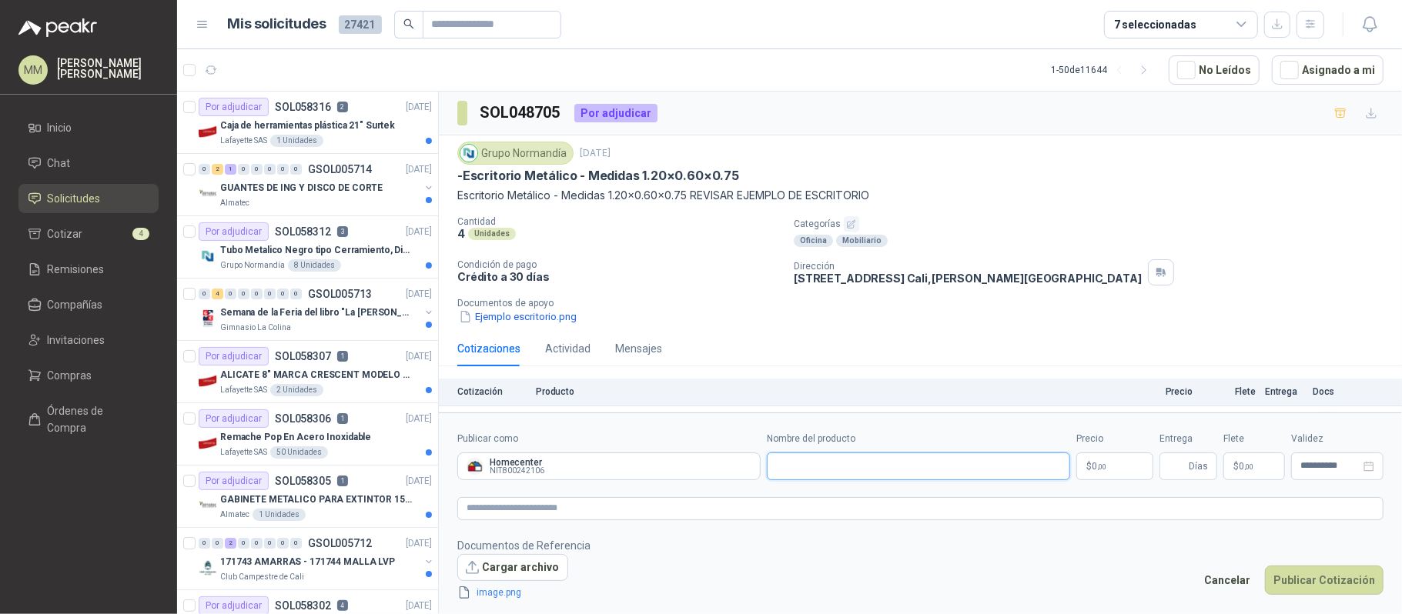
click at [858, 472] on input "Nombre del producto" at bounding box center [918, 467] width 303 height 28
paste input "**********"
type input "**********"
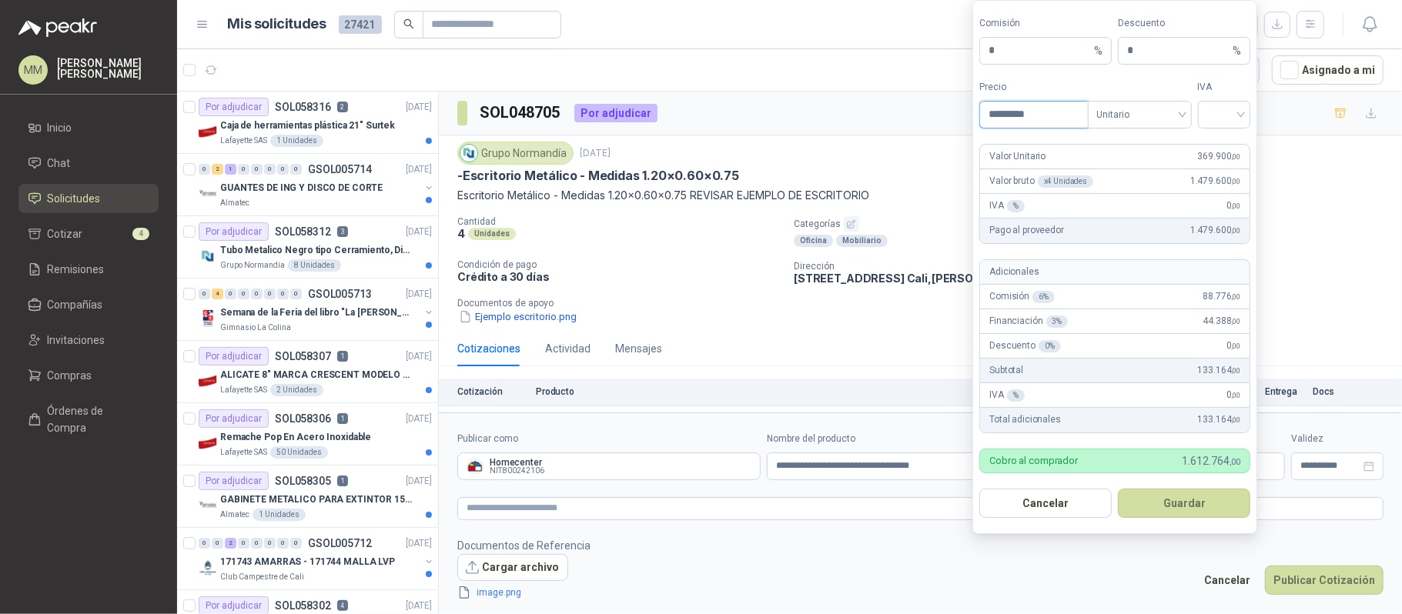
type input "*********"
click at [1126, 127] on form "Comisión * % Descuento * % Precio ********* Tipo Unitario IVA Valor Unitario 36…" at bounding box center [1114, 267] width 285 height 534
click at [1132, 121] on span "Unitario" at bounding box center [1139, 114] width 85 height 23
click at [1143, 170] on div "Unitario con IVA" at bounding box center [1138, 169] width 79 height 17
click at [1223, 109] on input "search" at bounding box center [1224, 113] width 35 height 23
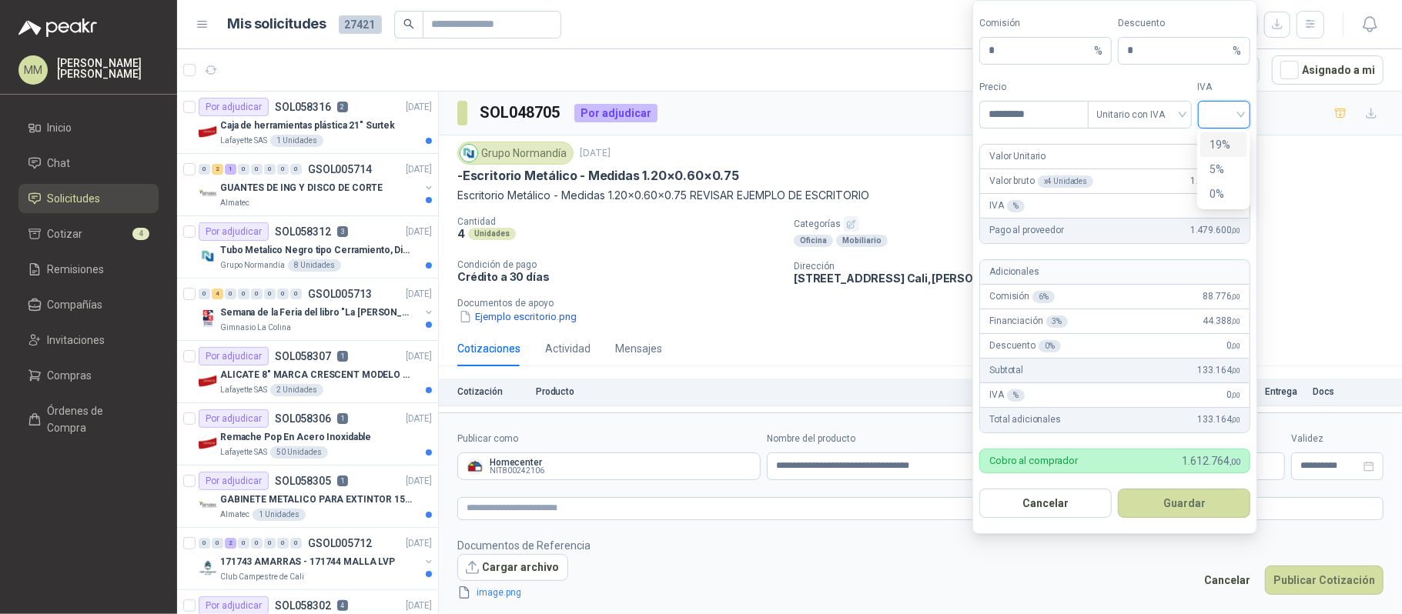
click at [1229, 142] on div "19%" at bounding box center [1223, 144] width 28 height 17
click at [1216, 505] on button "Guardar" at bounding box center [1184, 503] width 132 height 29
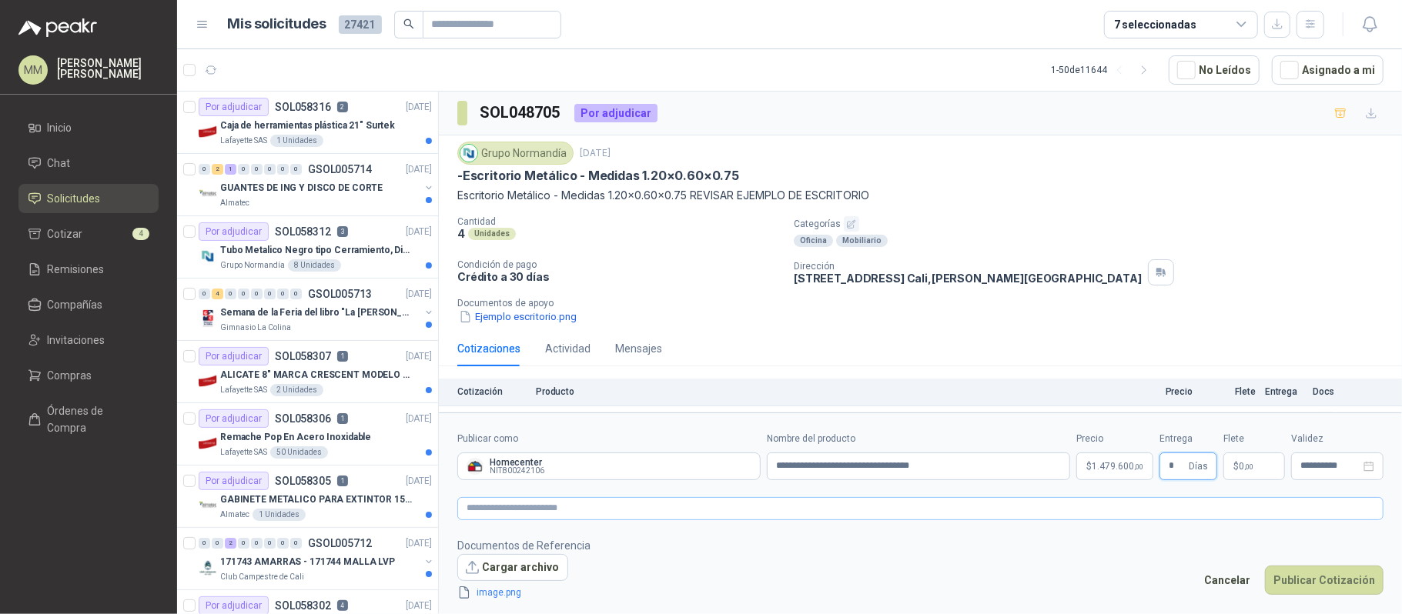
type input "*"
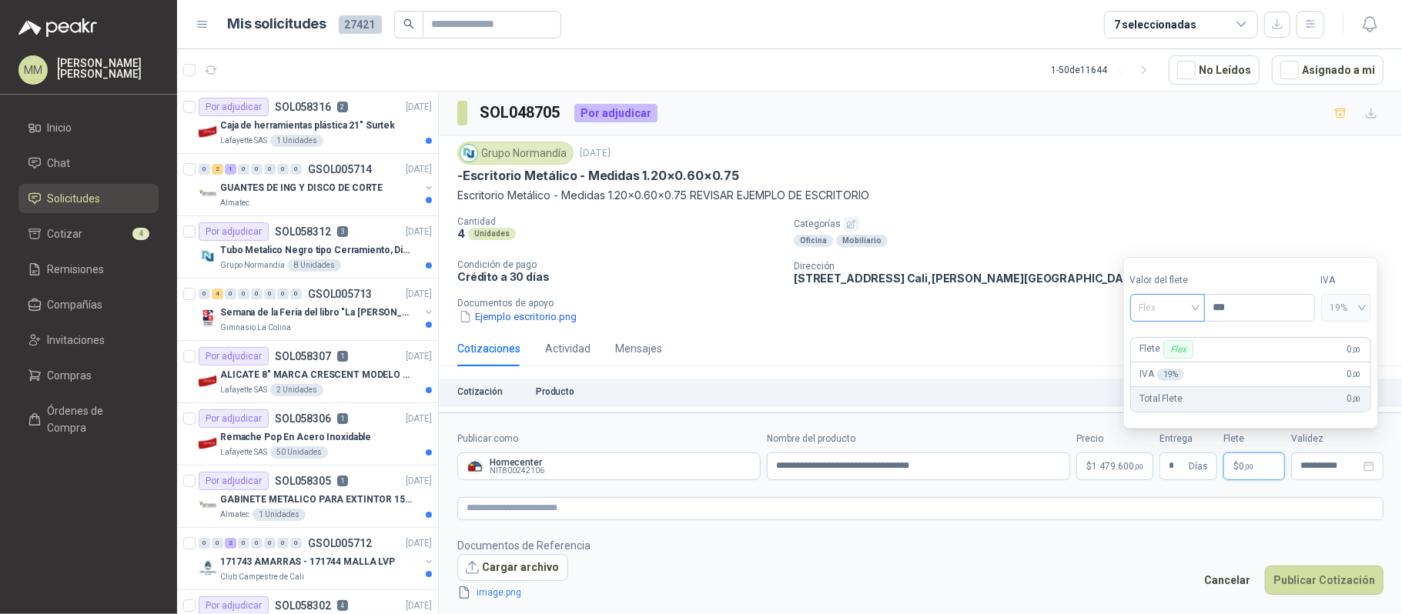
click at [1187, 305] on span "Flex" at bounding box center [1167, 307] width 56 height 23
click at [1169, 365] on div "Incluido" at bounding box center [1168, 364] width 53 height 17
click at [958, 512] on textarea at bounding box center [920, 508] width 926 height 23
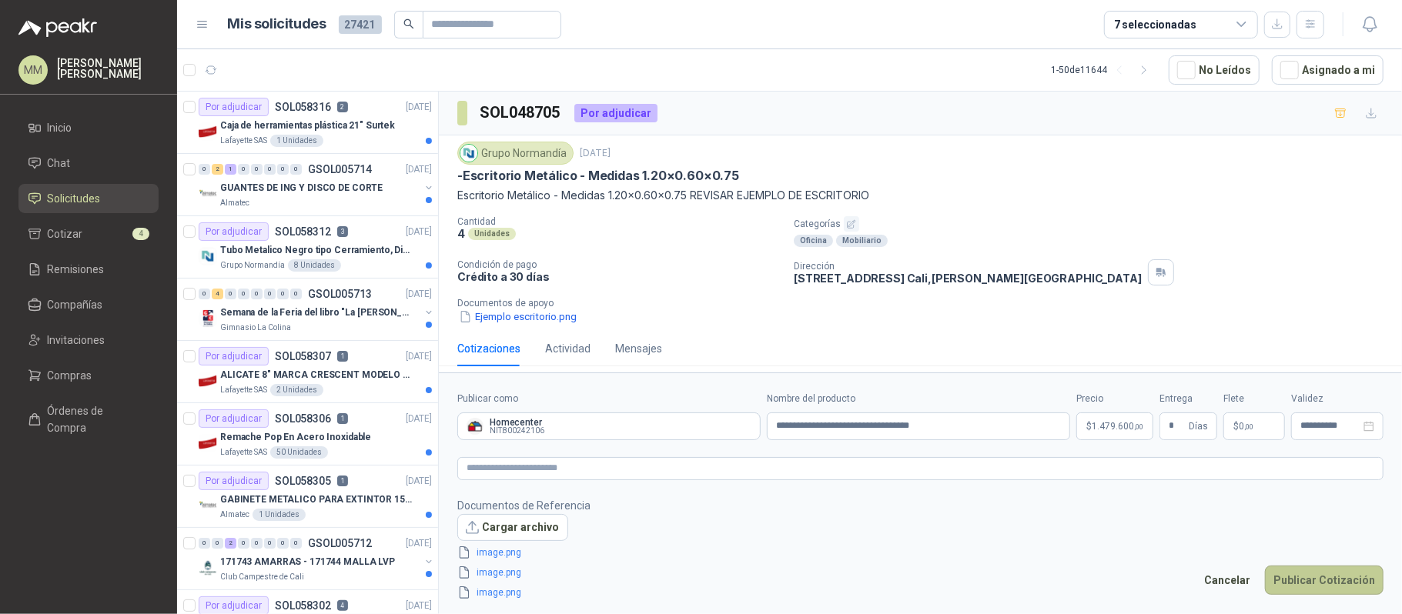
click at [1309, 592] on button "Publicar Cotización" at bounding box center [1324, 580] width 119 height 29
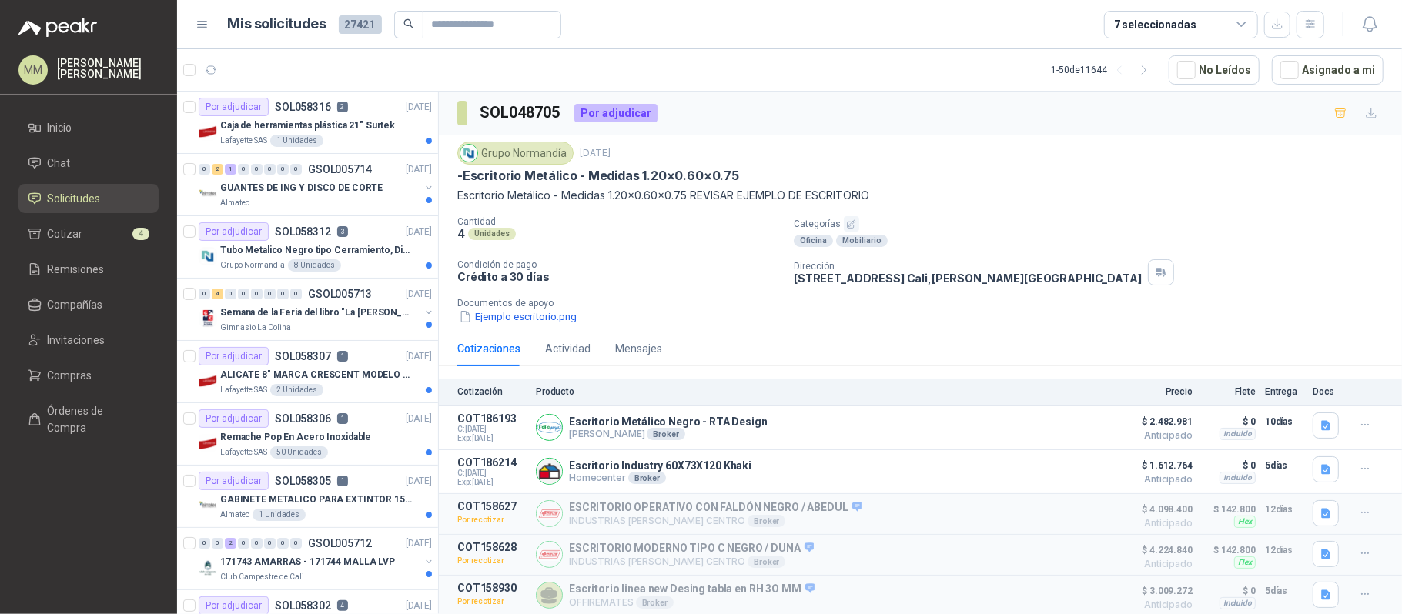
click at [545, 170] on p "-Escritorio Metálico - Medidas 1.20×0.60×0.75" at bounding box center [598, 176] width 282 height 16
drag, startPoint x: 545, startPoint y: 170, endPoint x: 742, endPoint y: 182, distance: 197.5
click at [742, 182] on div "-Escritorio Metálico - Medidas 1.20×0.60×0.75" at bounding box center [920, 176] width 926 height 16
copy p "Metálico - Medidas 1.20×0.60×0.75"
click at [1035, 170] on div "-Escritorio Metálico - Medidas 1.20×0.60×0.75" at bounding box center [920, 176] width 926 height 16
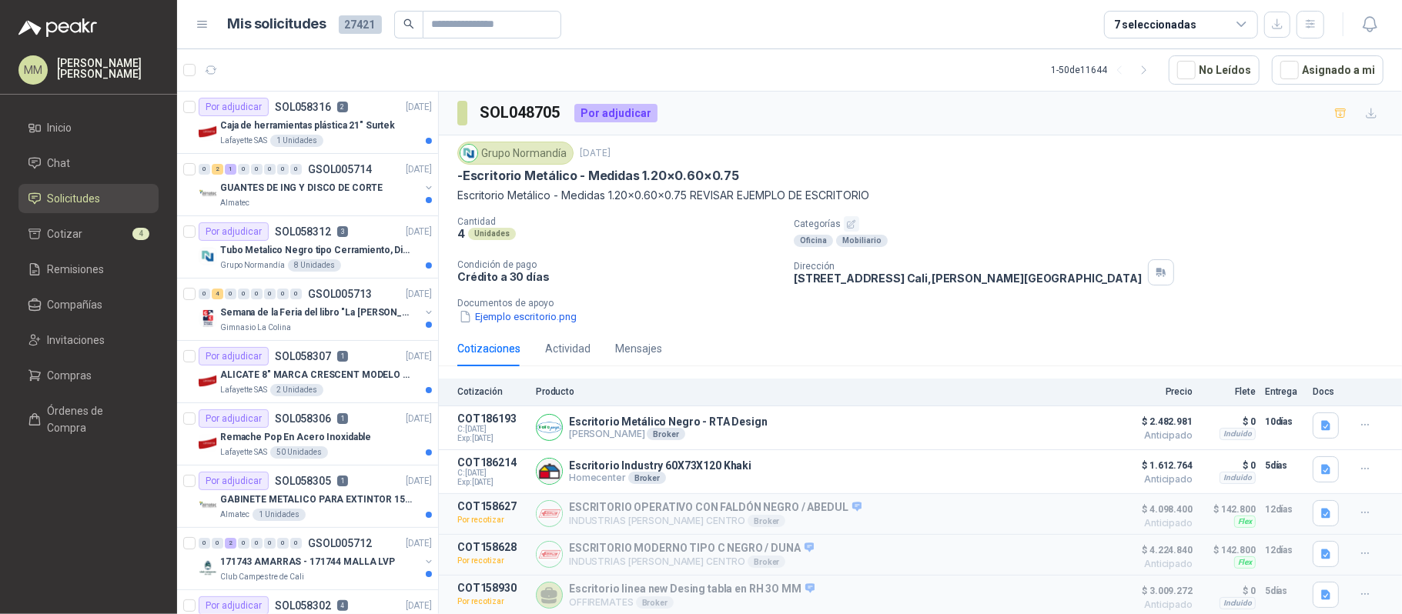
click at [503, 328] on div "Grupo Normandía 14 jul, 2025 -Escritorio Metálico - Medidas 1.20×0.60×0.75 Escr…" at bounding box center [920, 233] width 963 height 196
click at [510, 325] on button "Ejemplo escritorio.png" at bounding box center [517, 317] width 121 height 16
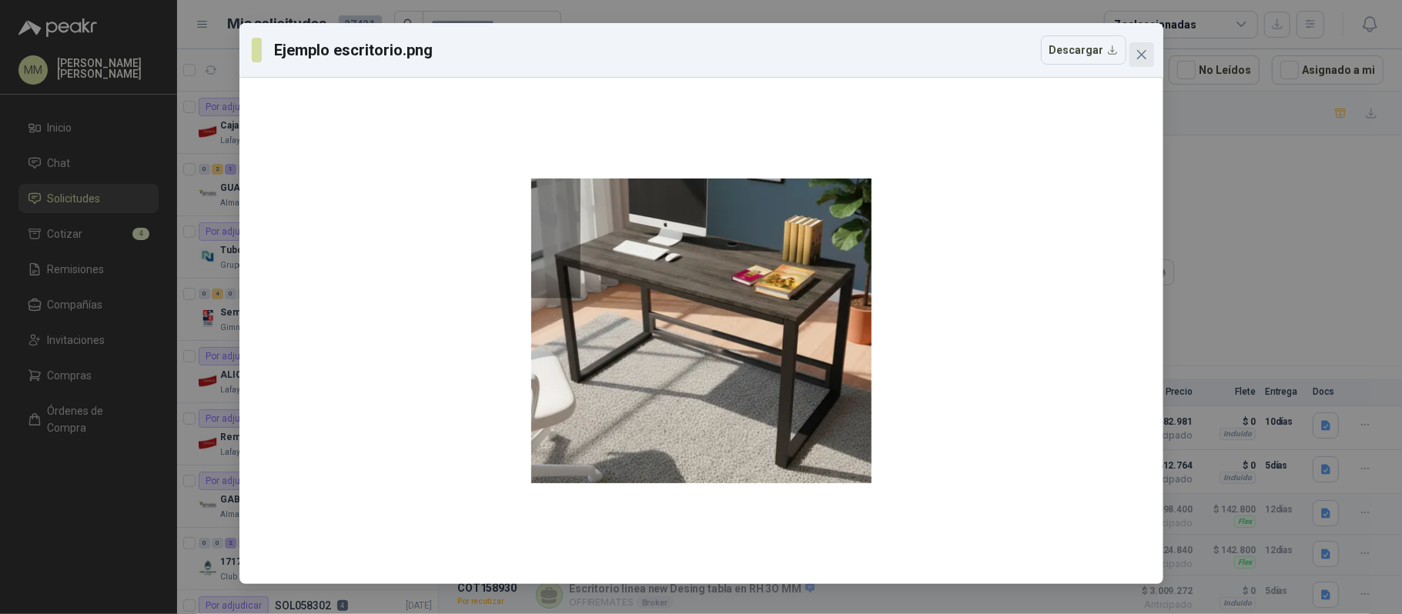
click at [1136, 55] on icon "close" at bounding box center [1142, 55] width 12 height 12
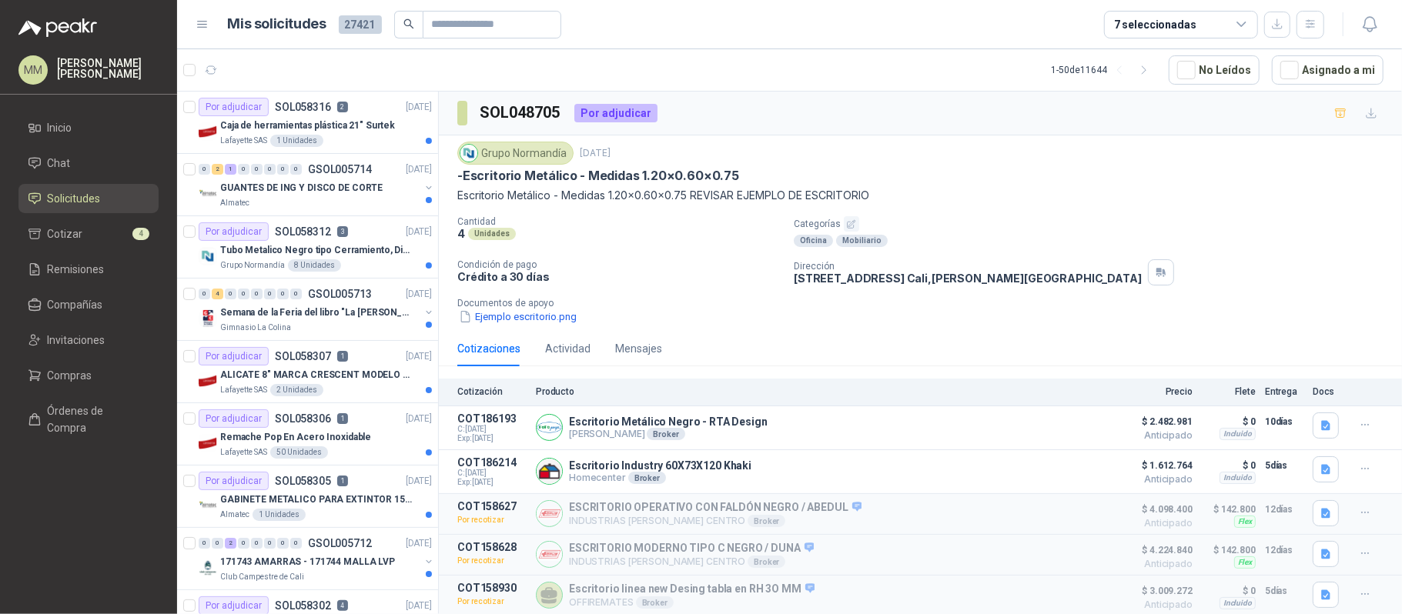
click at [1079, 182] on div "-Escritorio Metálico - Medidas 1.20×0.60×0.75" at bounding box center [920, 176] width 926 height 16
click at [548, 331] on div "Grupo Normandía 14 jul, 2025 -Escritorio Metálico - Medidas 1.20×0.60×0.75 Escr…" at bounding box center [920, 233] width 963 height 196
click at [545, 324] on button "Ejemplo escritorio.png" at bounding box center [517, 317] width 121 height 16
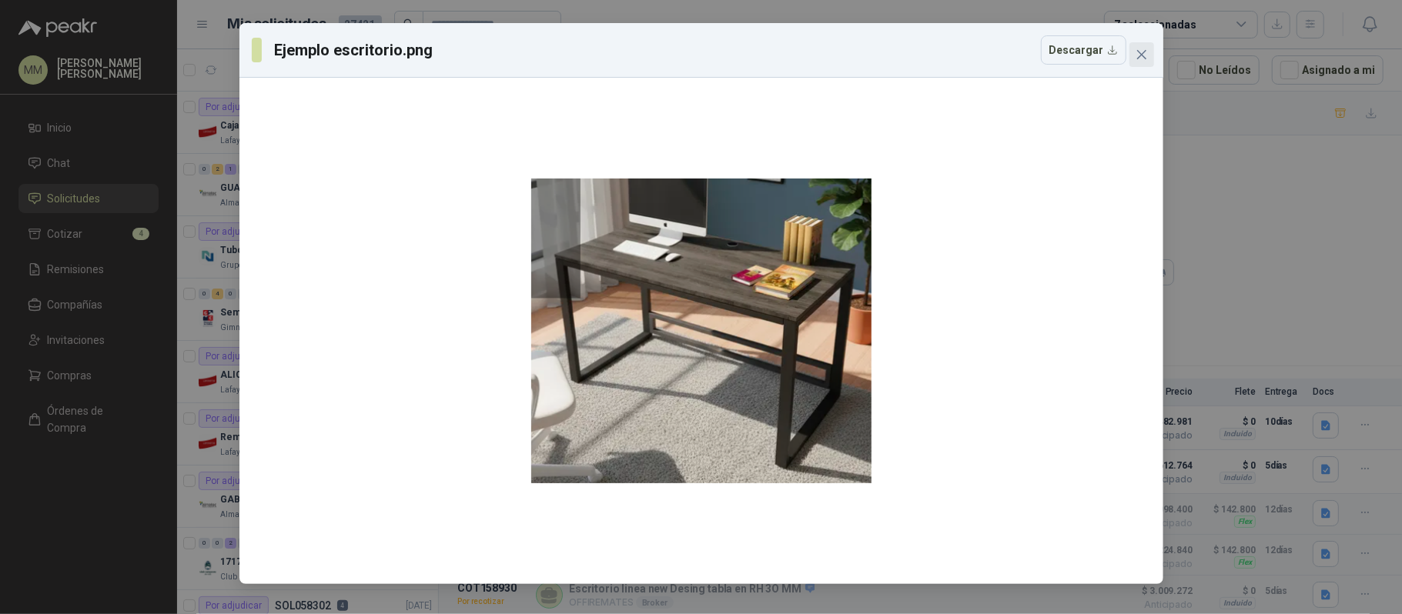
click at [1137, 50] on icon "close" at bounding box center [1140, 54] width 9 height 9
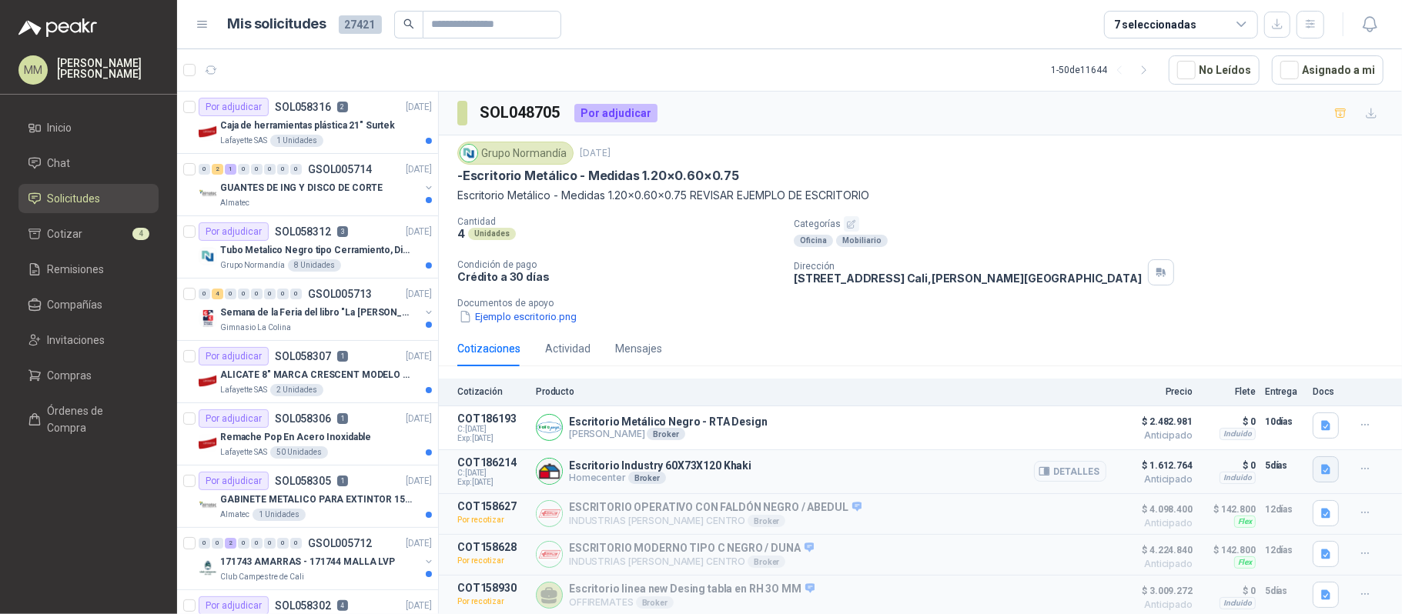
click at [1313, 466] on button "button" at bounding box center [1326, 470] width 26 height 26
click at [1293, 403] on button "image.png" at bounding box center [1283, 408] width 67 height 16
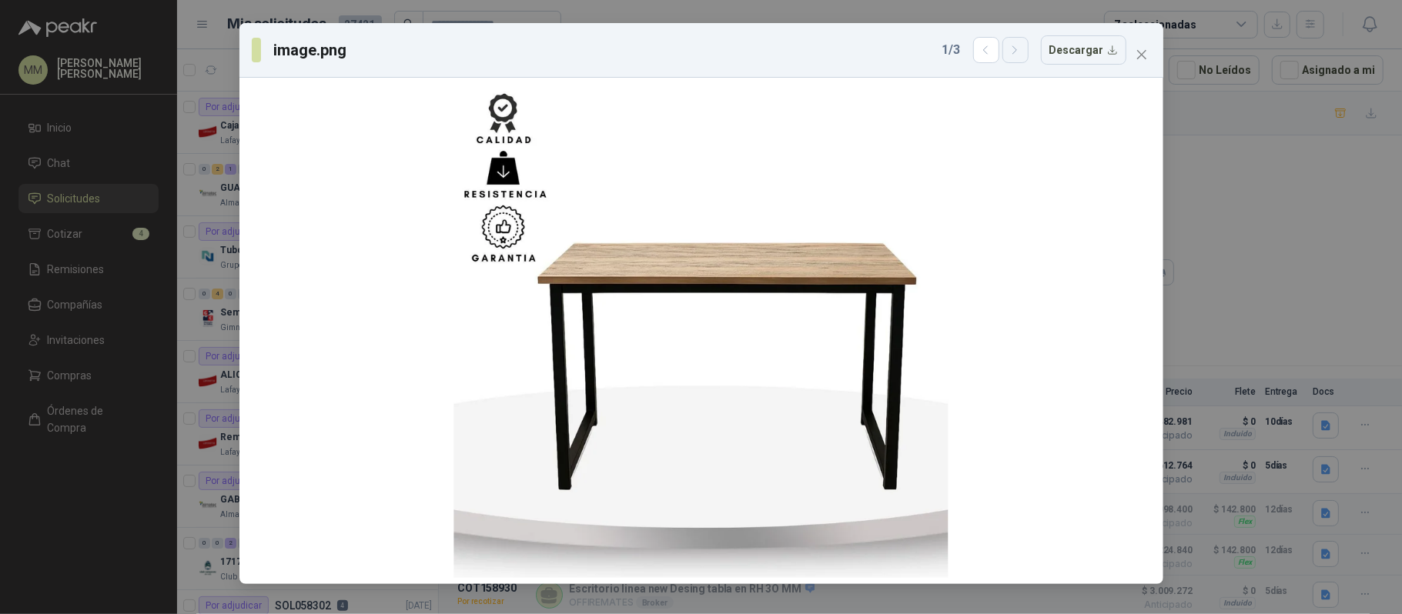
click at [1022, 50] on icon "button" at bounding box center [1015, 50] width 13 height 13
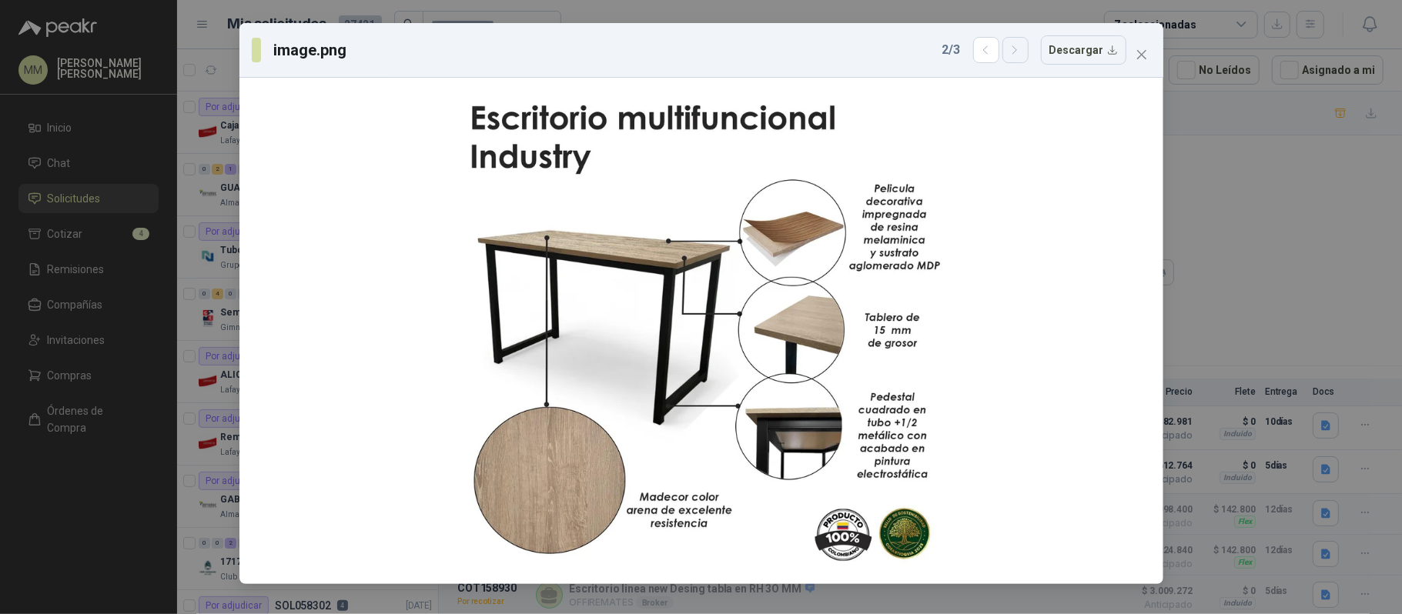
click at [1022, 50] on icon "button" at bounding box center [1015, 50] width 13 height 13
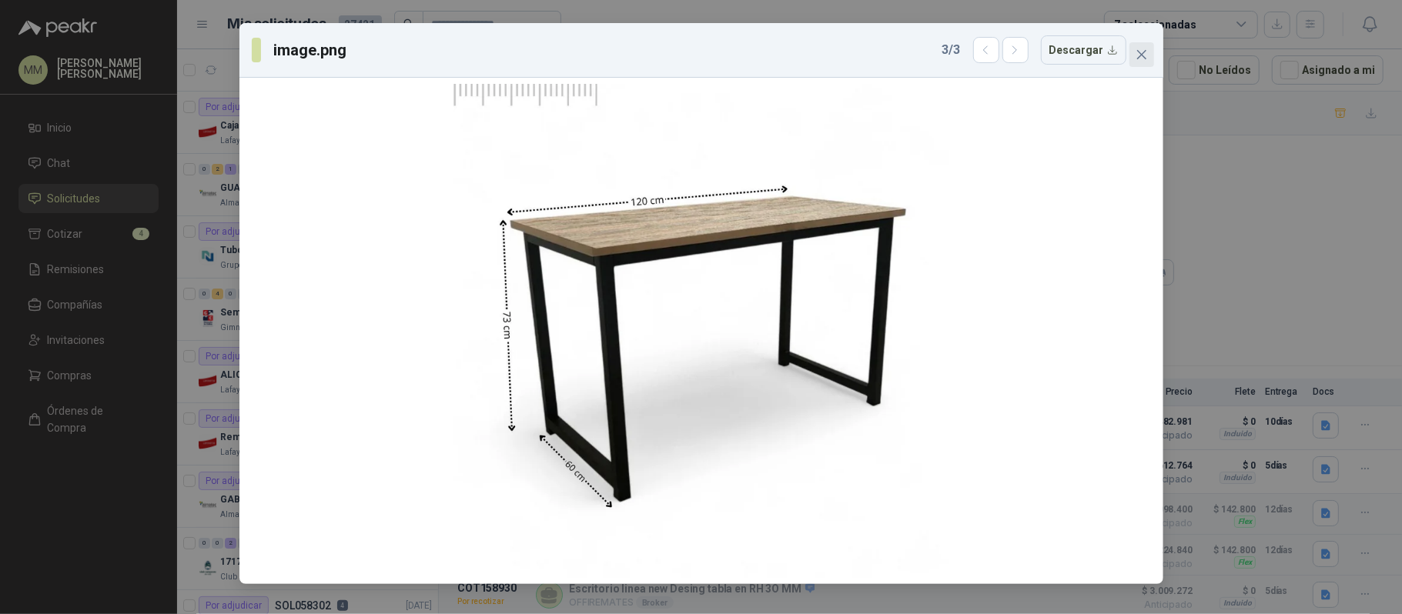
click at [1139, 59] on icon "close" at bounding box center [1142, 55] width 12 height 12
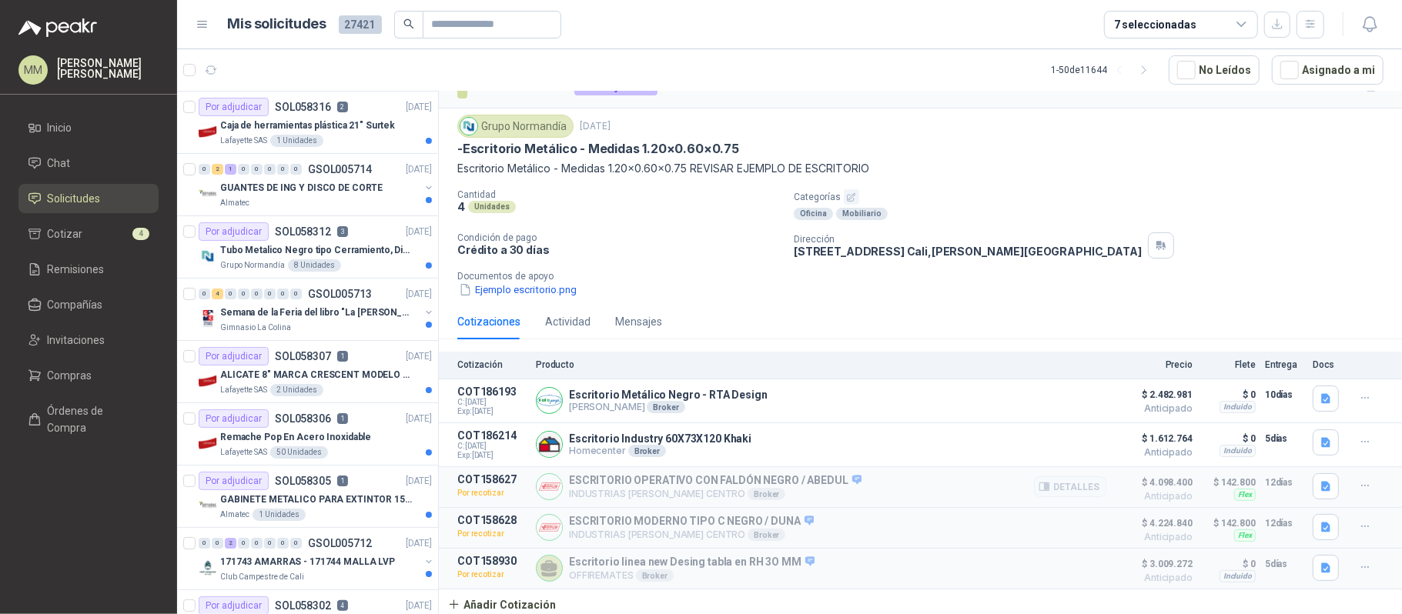
scroll to position [35, 0]
click at [514, 601] on button "Añadir Cotización" at bounding box center [502, 605] width 126 height 31
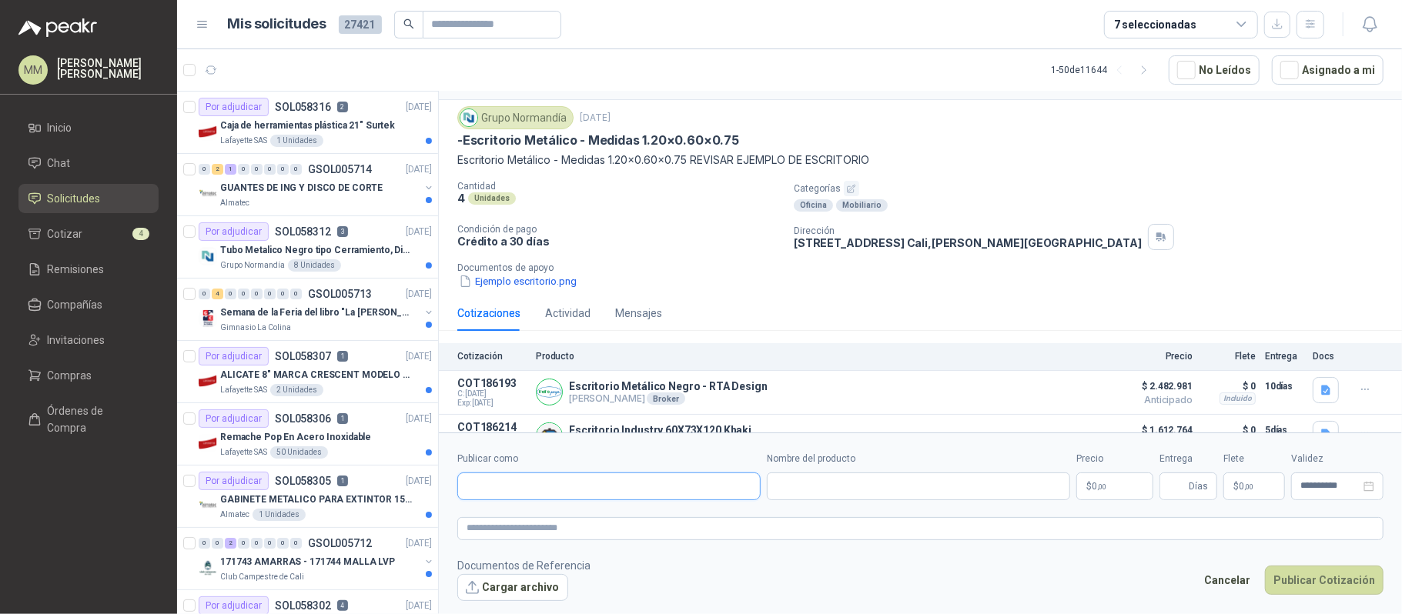
click at [564, 497] on input "Publicar como" at bounding box center [609, 486] width 302 height 26
type input "******"
click at [519, 522] on p "Homecenter" at bounding box center [520, 519] width 55 height 9
type input "**********"
click at [841, 482] on input "Nombre del producto" at bounding box center [918, 487] width 303 height 28
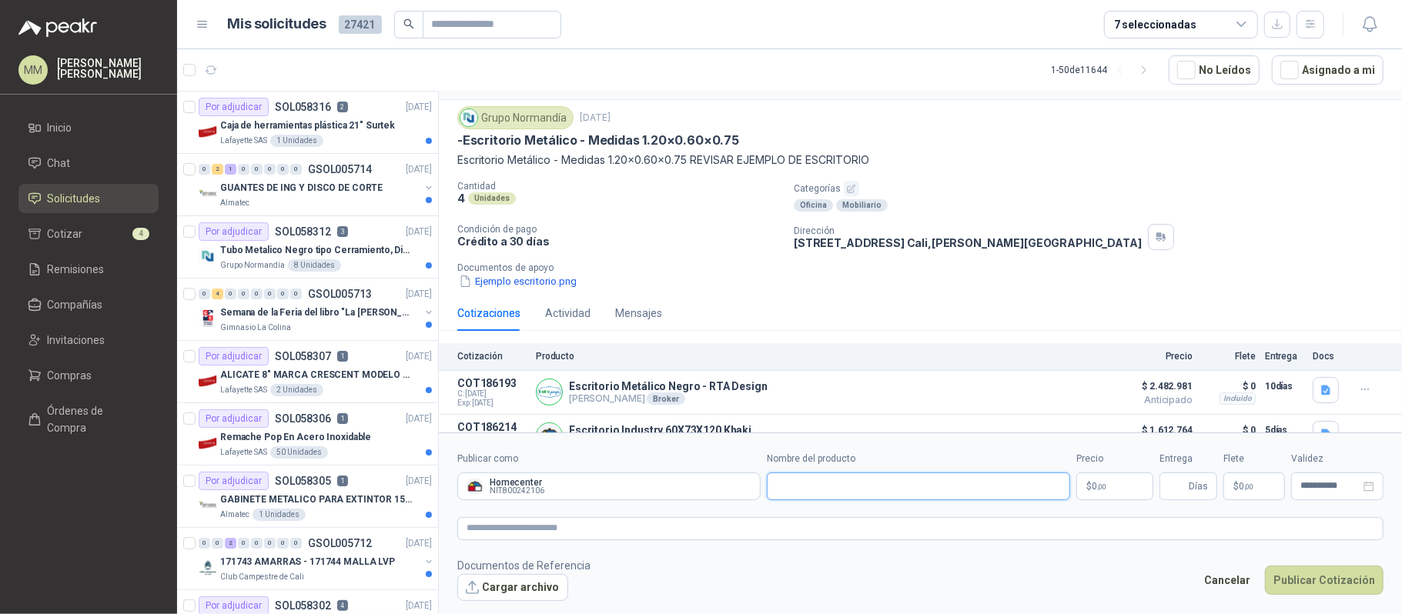
paste input "**********"
type input "**********"
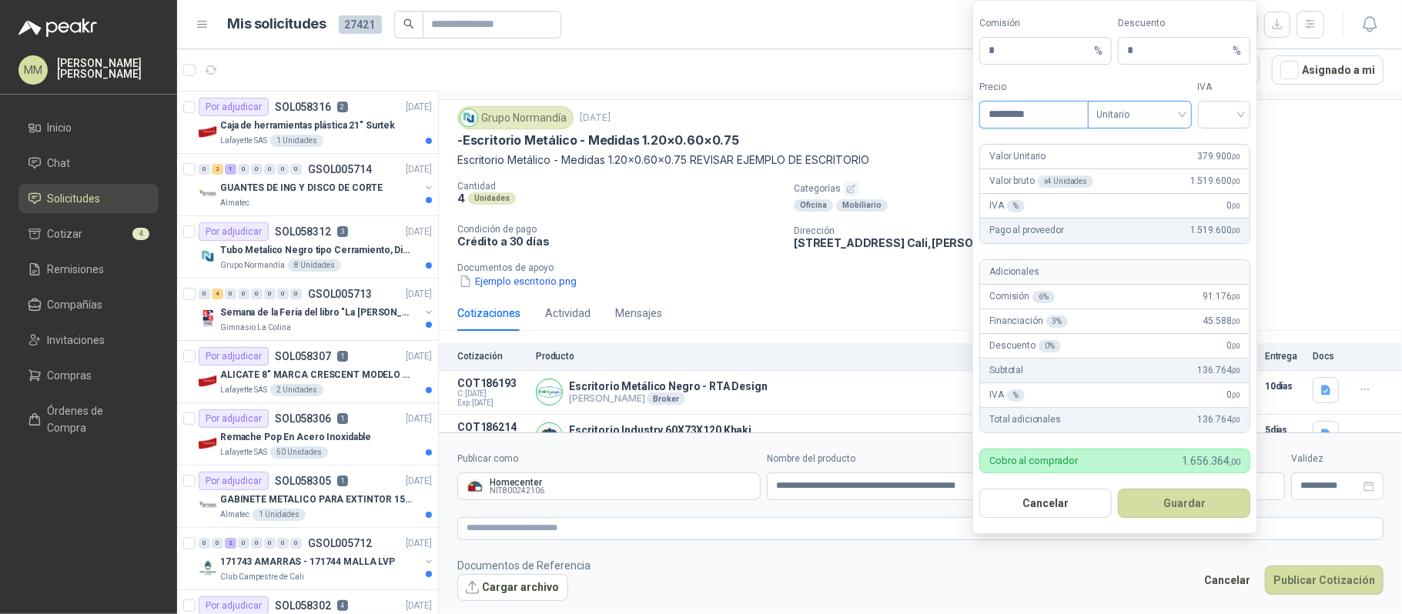
click at [1176, 112] on span "Unitario" at bounding box center [1139, 114] width 85 height 23
type input "*********"
click at [1159, 167] on div "Unitario con IVA" at bounding box center [1138, 169] width 79 height 17
click at [1212, 112] on input "search" at bounding box center [1224, 113] width 35 height 23
click at [1214, 149] on div "19%" at bounding box center [1223, 144] width 28 height 17
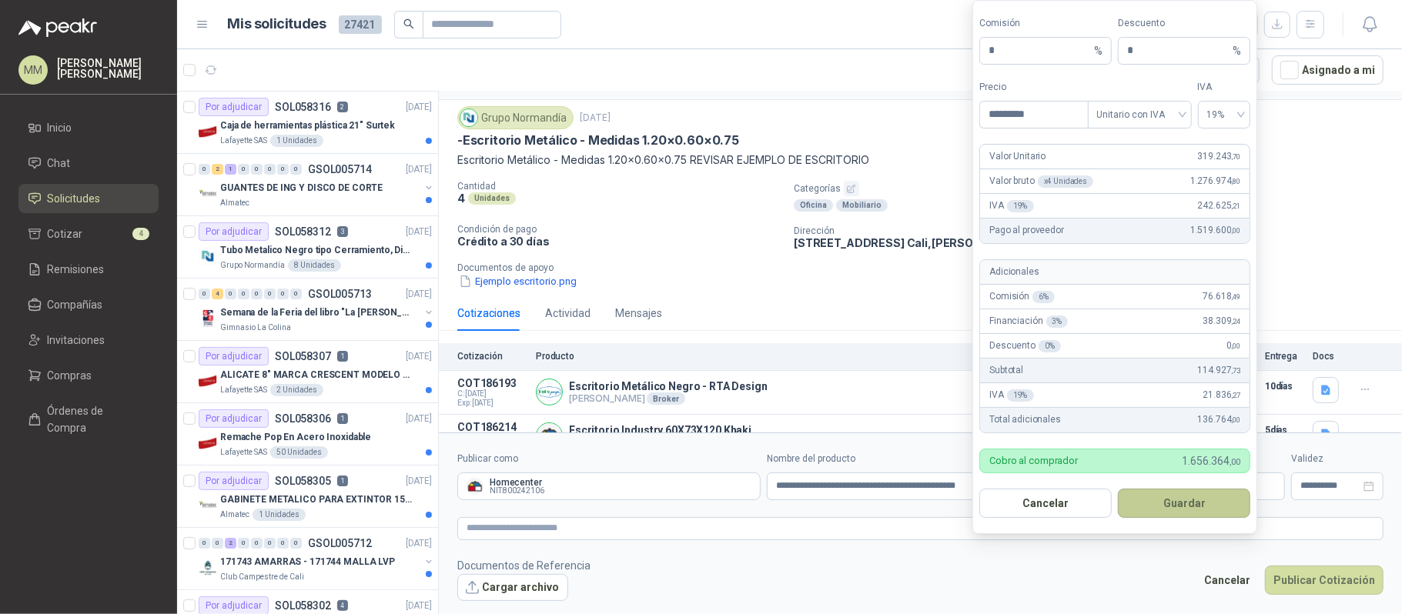
click at [1203, 507] on button "Guardar" at bounding box center [1184, 503] width 132 height 29
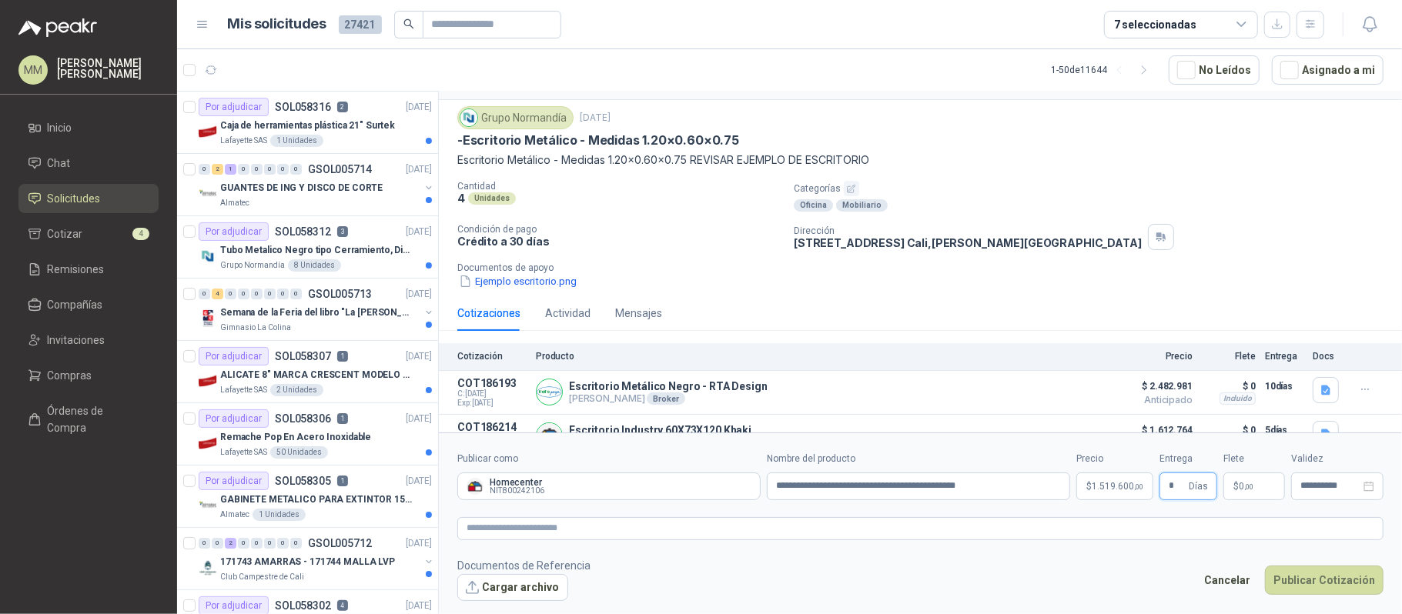
type input "*"
click at [1254, 493] on p "$ 0 ,00" at bounding box center [1254, 487] width 62 height 28
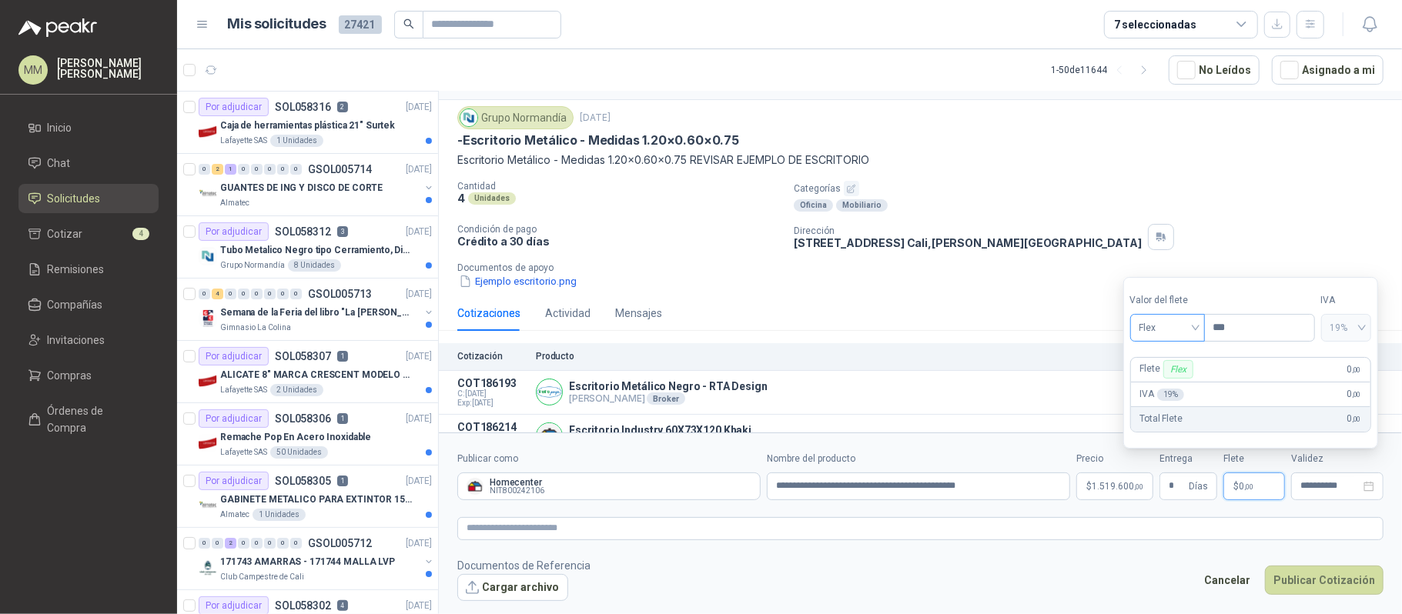
click at [1181, 340] on span at bounding box center [1167, 328] width 56 height 26
click at [1169, 382] on div "Incluido" at bounding box center [1168, 384] width 53 height 17
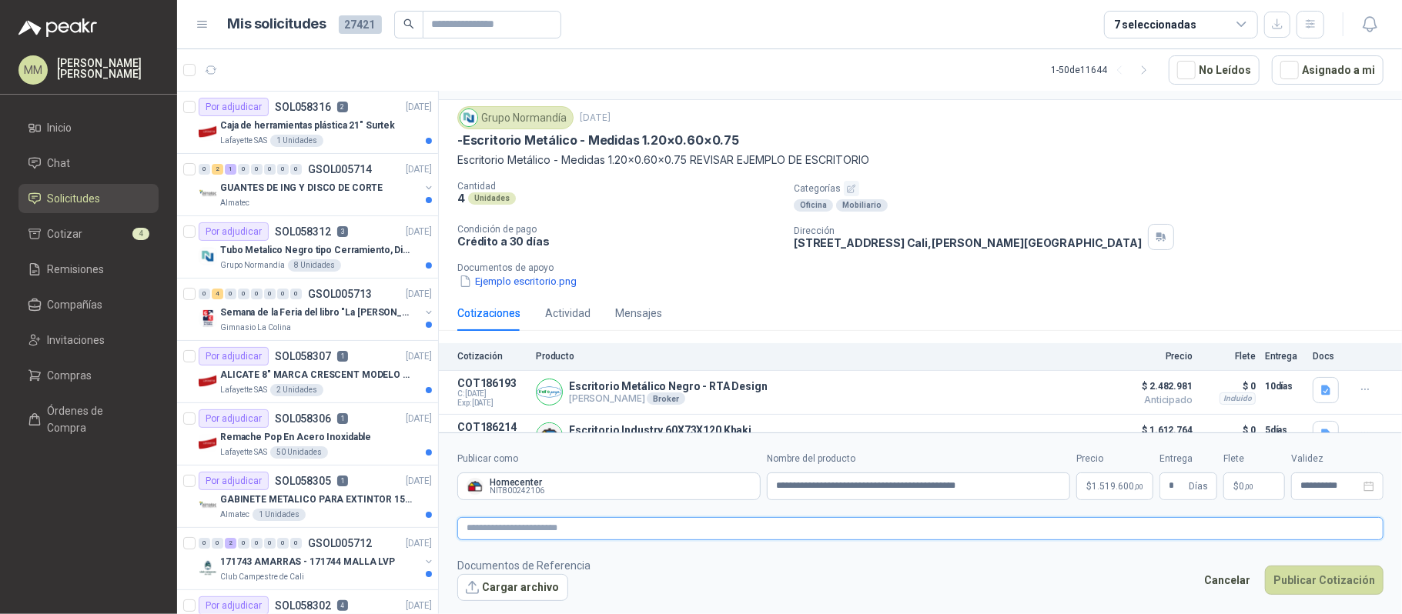
click at [835, 521] on textarea at bounding box center [920, 528] width 926 height 23
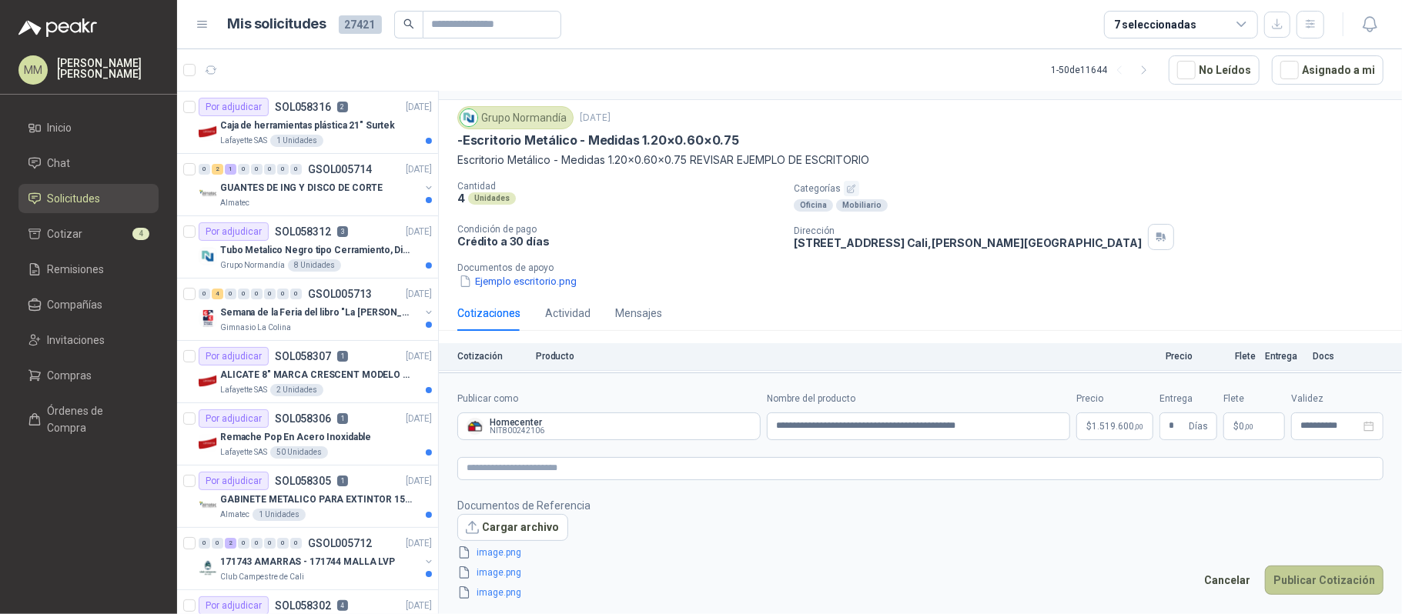
click at [1328, 576] on button "Publicar Cotización" at bounding box center [1324, 580] width 119 height 29
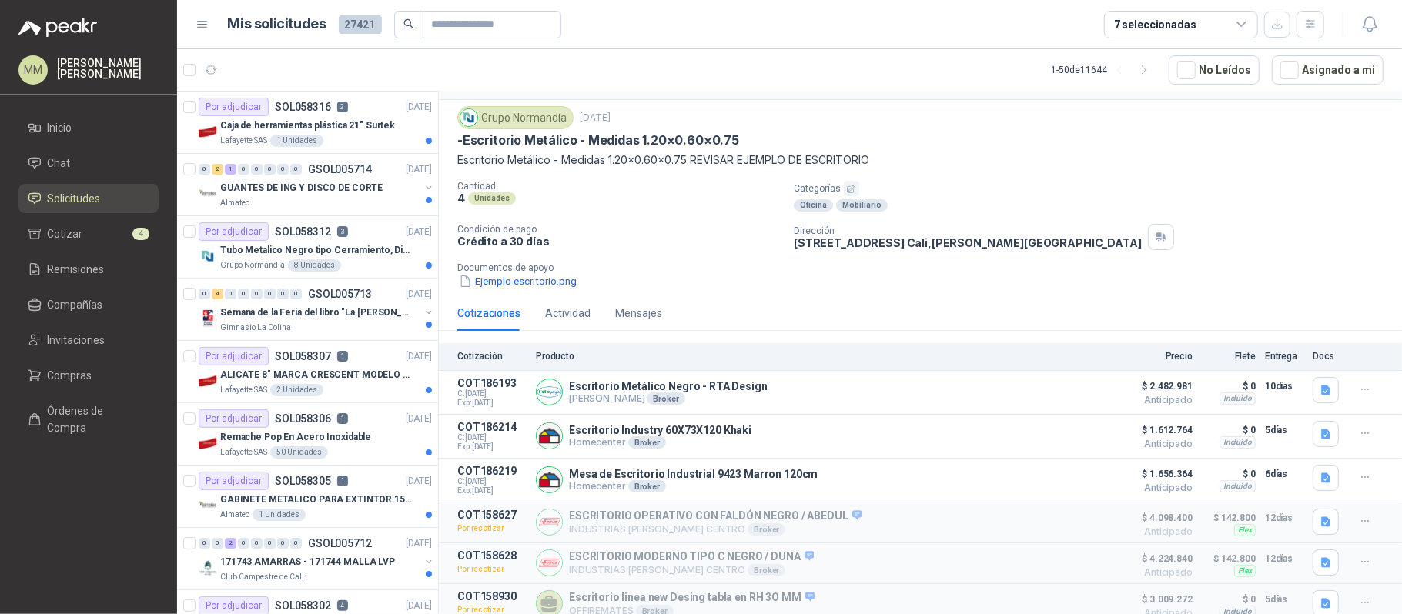
scroll to position [0, 0]
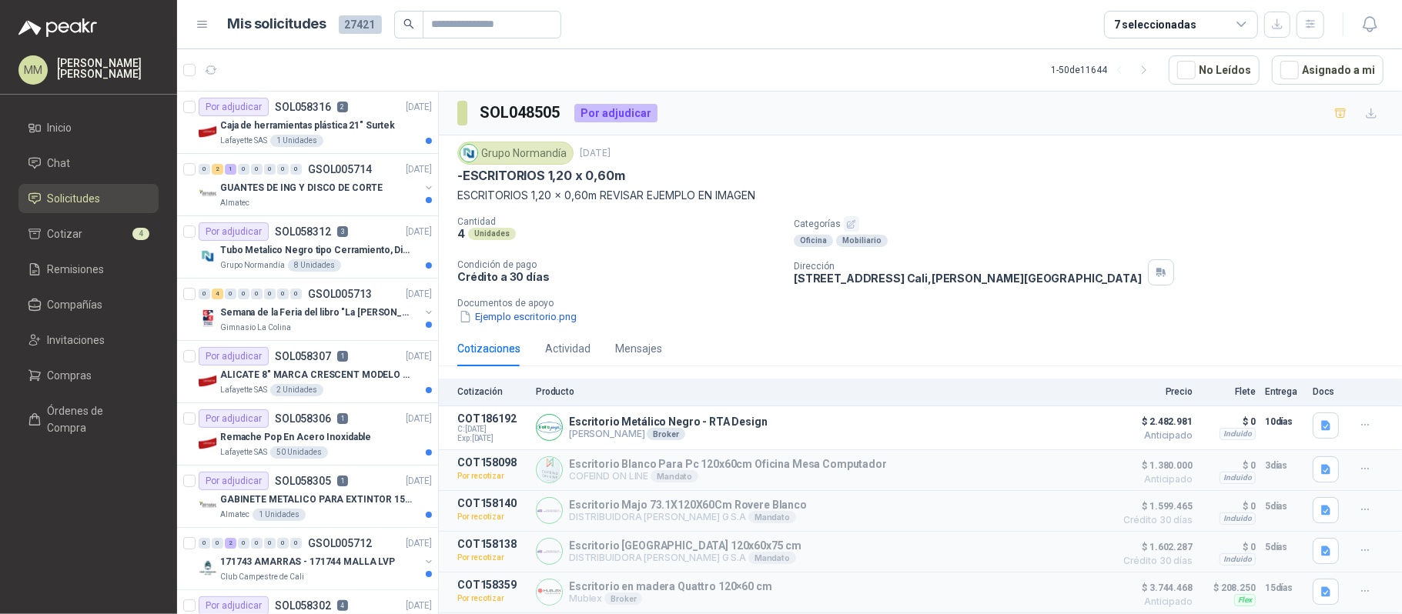
scroll to position [75, 0]
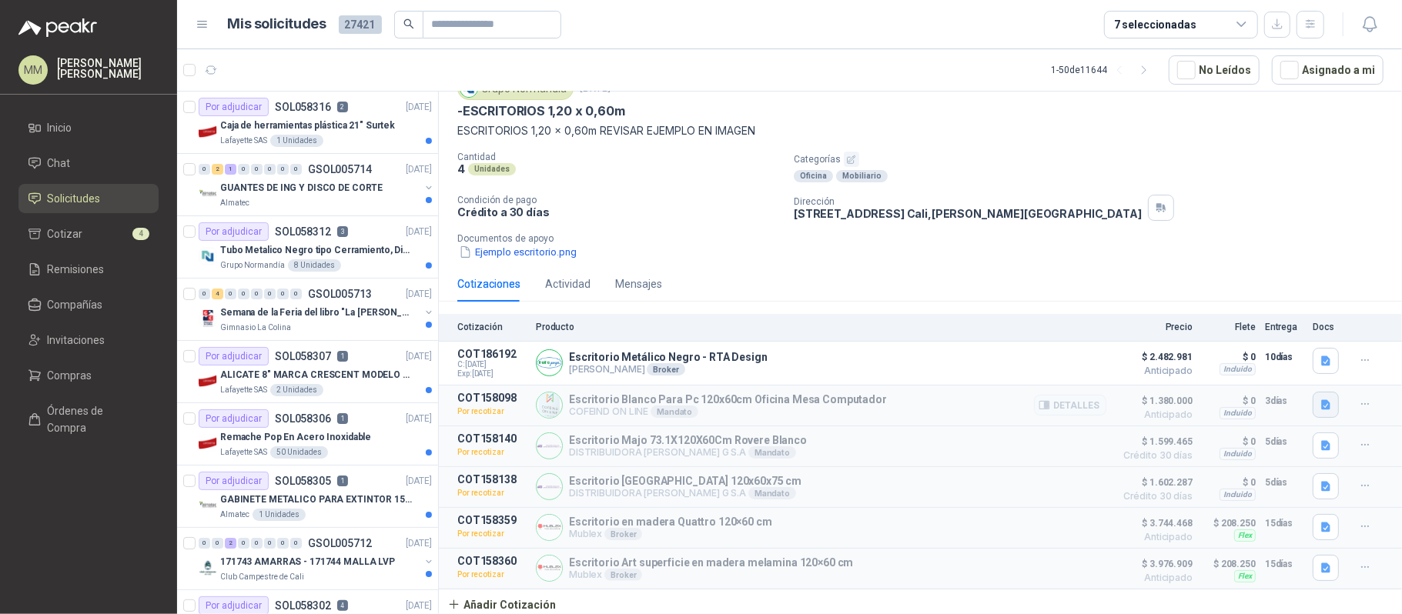
click at [1321, 400] on icon "button" at bounding box center [1325, 405] width 9 height 10
click at [1263, 348] on button "escritorio_120.JPG" at bounding box center [1239, 348] width 105 height 16
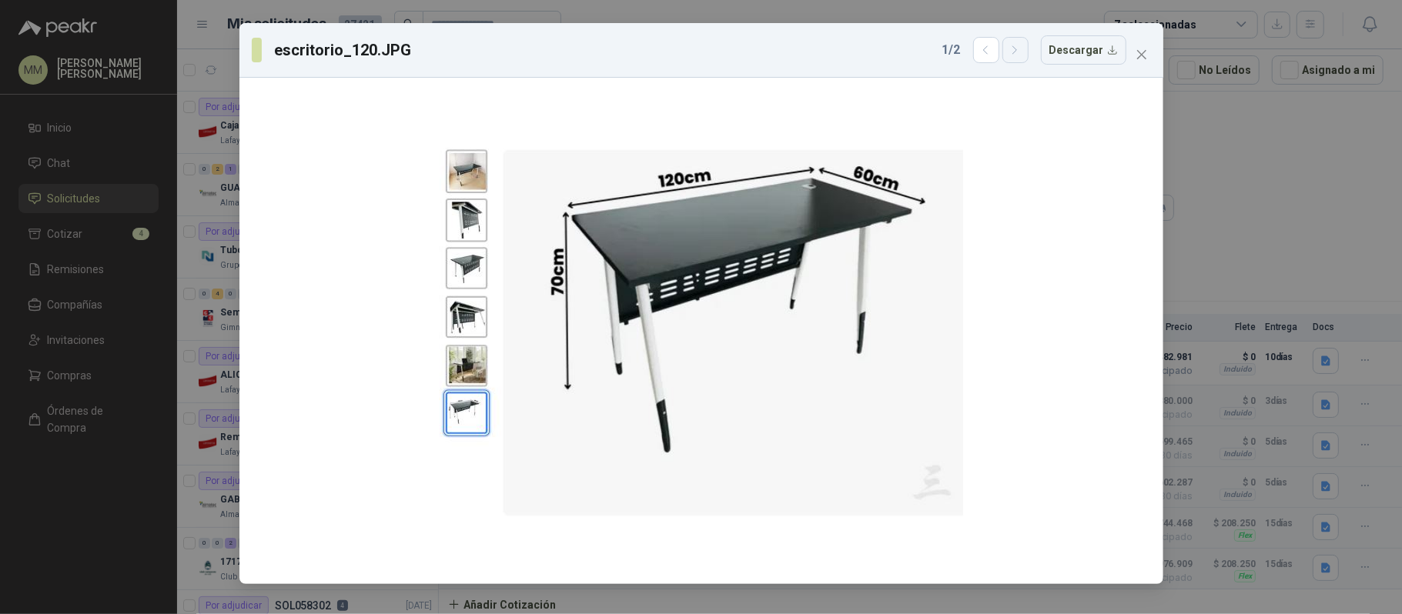
click at [1017, 52] on icon "button" at bounding box center [1015, 50] width 4 height 8
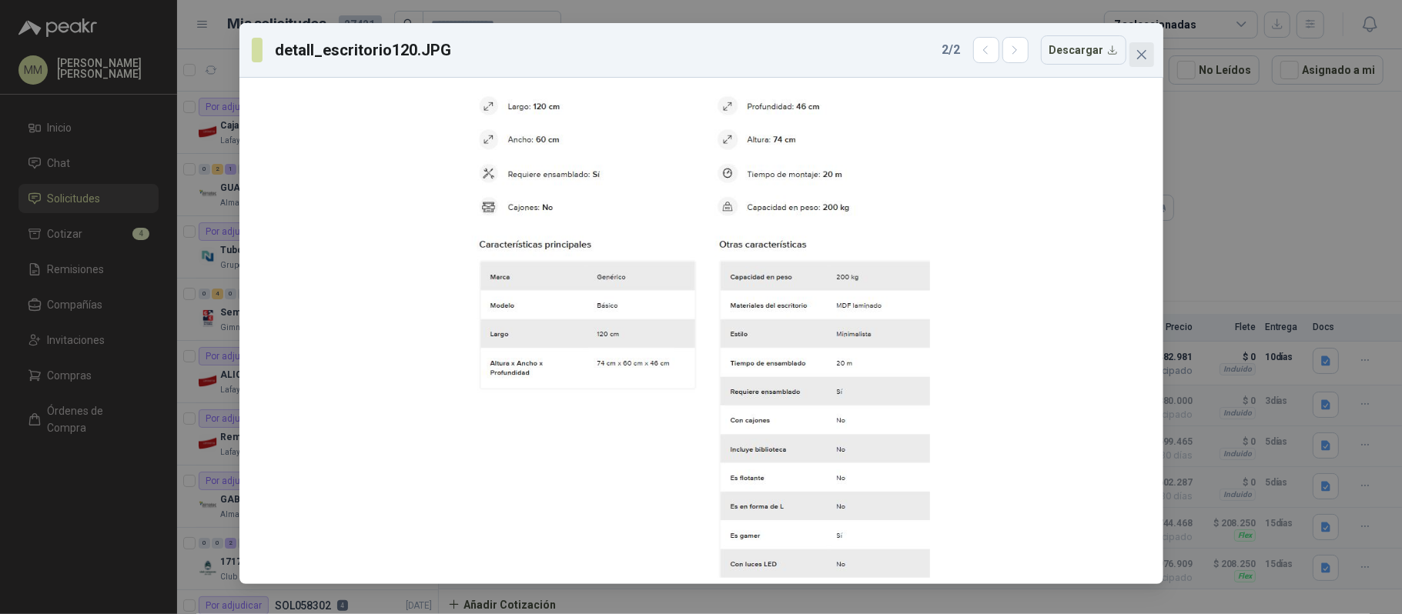
click at [1141, 49] on icon "close" at bounding box center [1142, 55] width 12 height 12
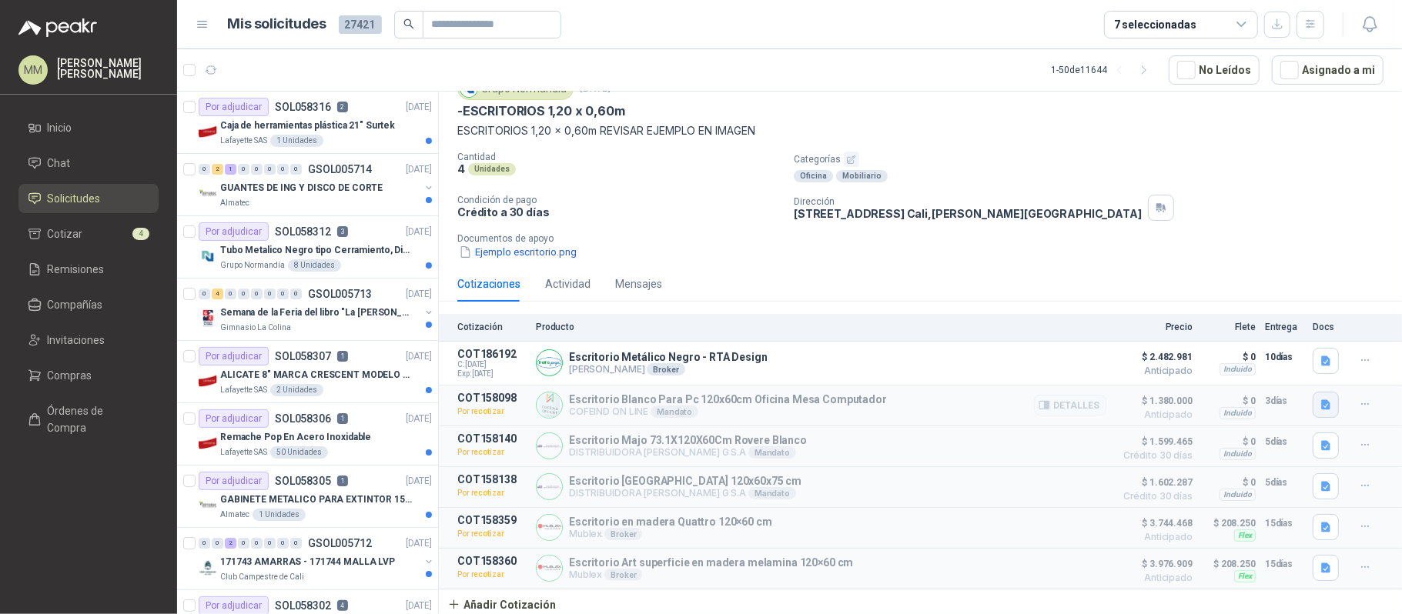
click at [1321, 400] on icon "button" at bounding box center [1325, 405] width 9 height 10
click at [1269, 360] on button "detall_escritorio120.JPG" at bounding box center [1252, 364] width 130 height 16
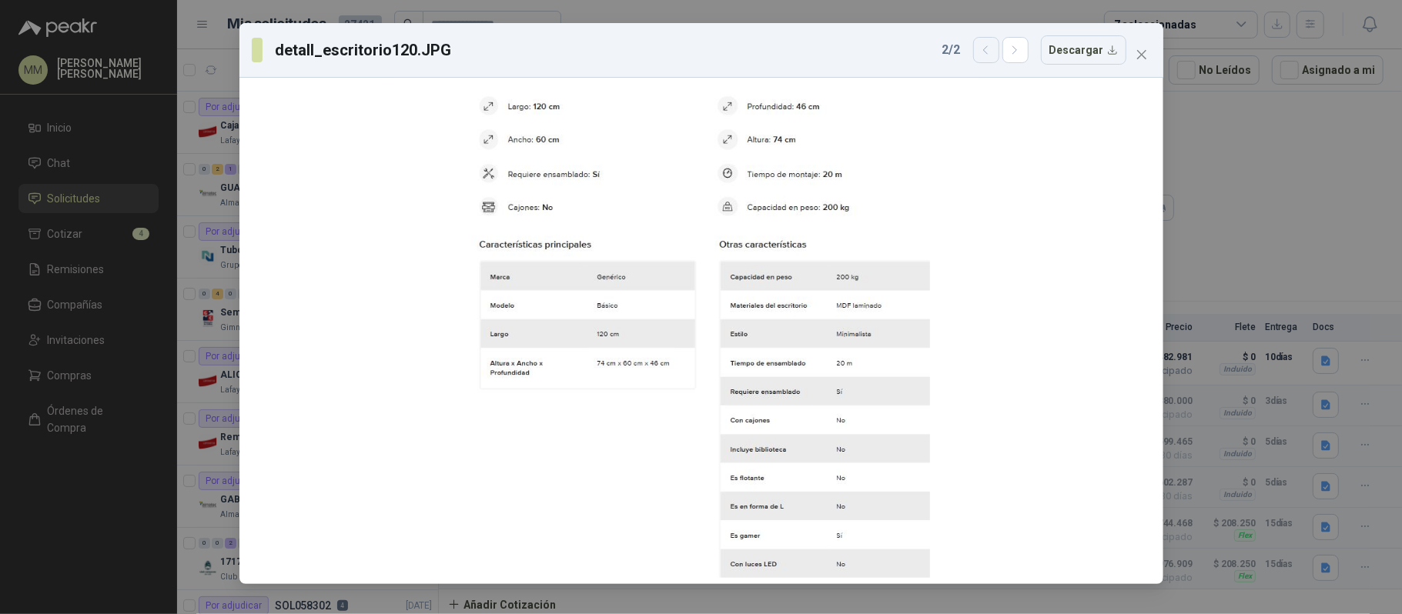
click at [992, 53] on icon "button" at bounding box center [985, 50] width 13 height 13
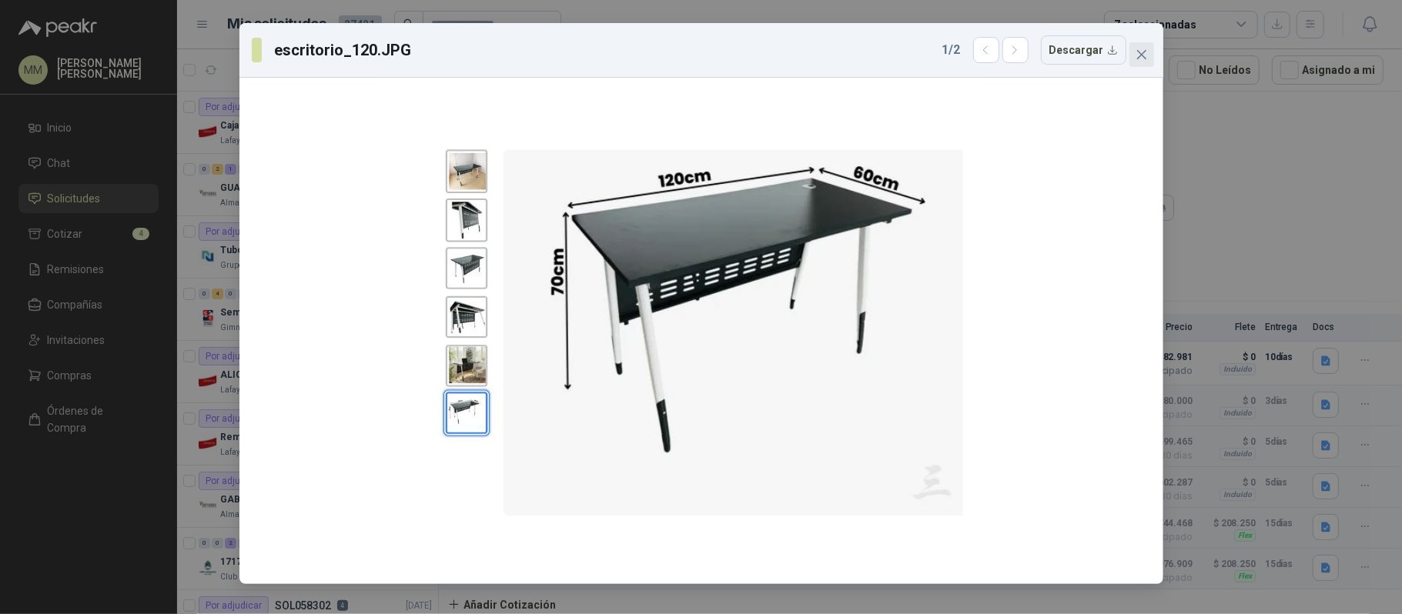
click at [1141, 50] on icon "close" at bounding box center [1142, 55] width 12 height 12
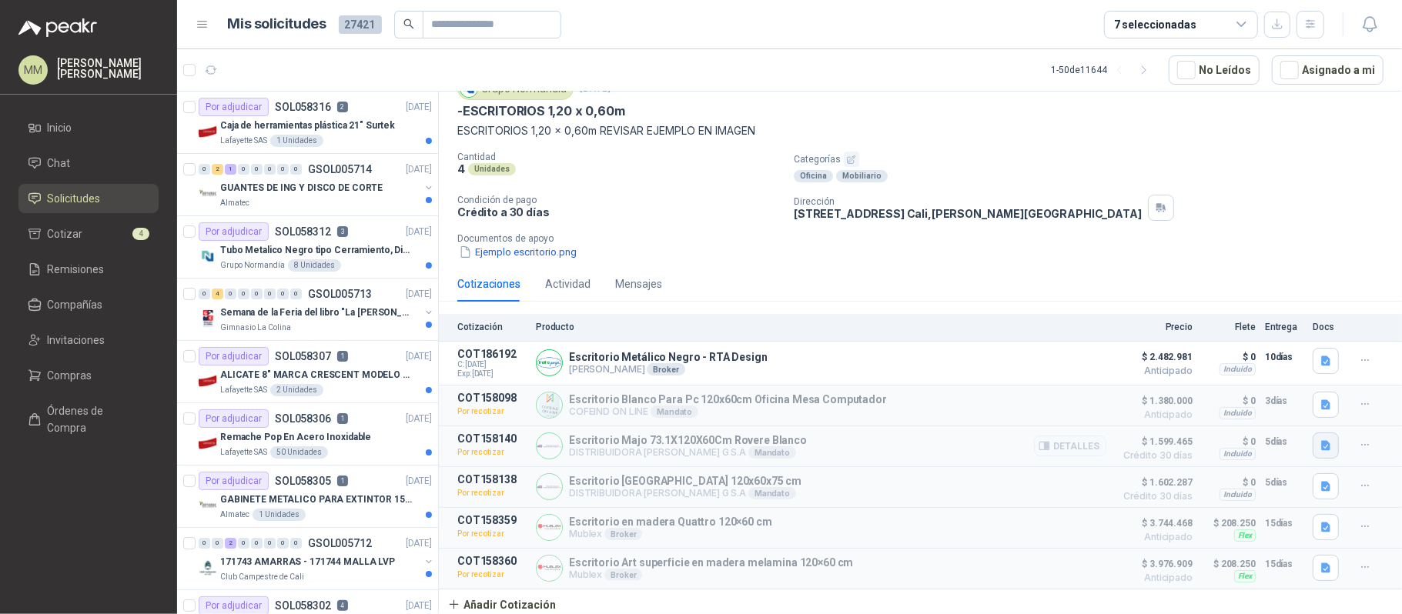
click at [1324, 445] on button "button" at bounding box center [1326, 446] width 26 height 26
click at [1270, 374] on button "Captura.PNG" at bounding box center [1278, 374] width 79 height 16
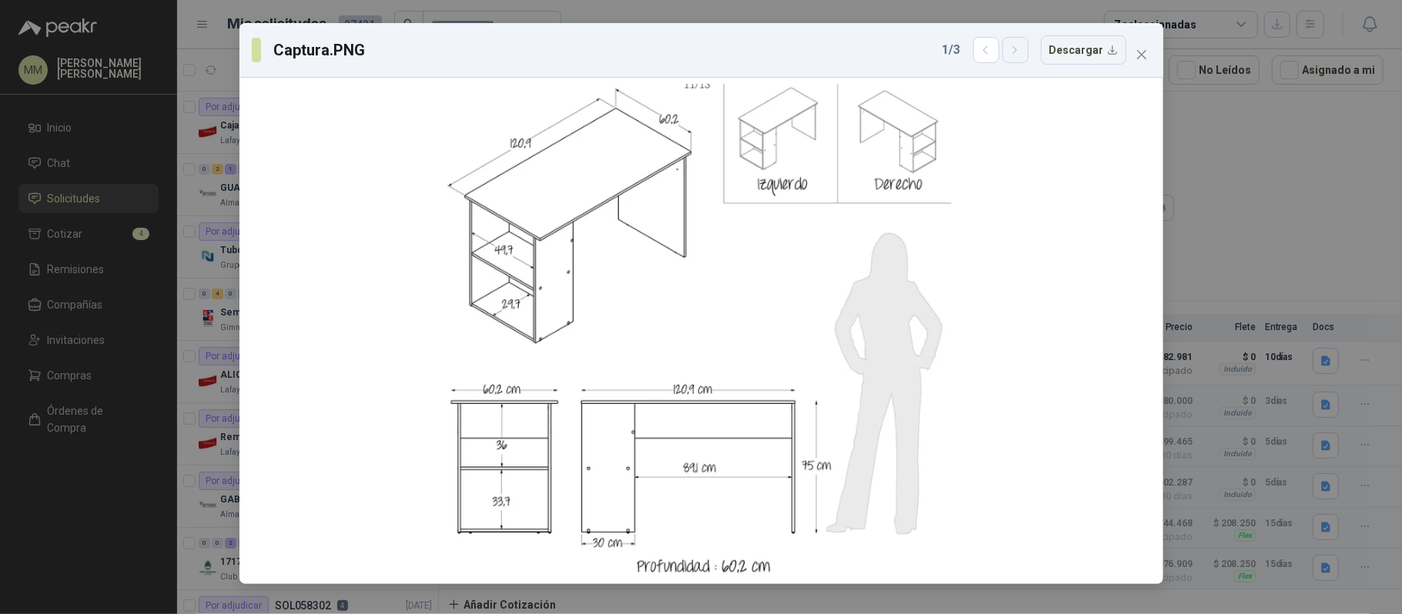
click at [1022, 56] on icon "button" at bounding box center [1015, 50] width 13 height 13
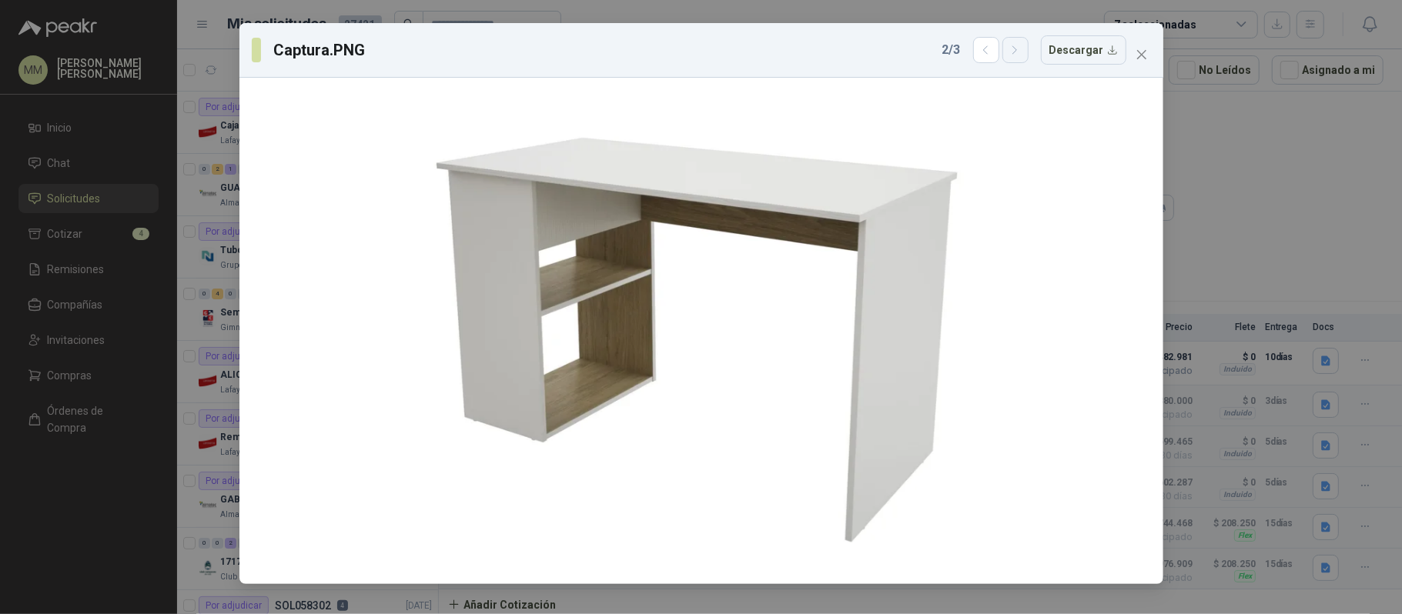
click at [1022, 56] on icon "button" at bounding box center [1015, 50] width 13 height 13
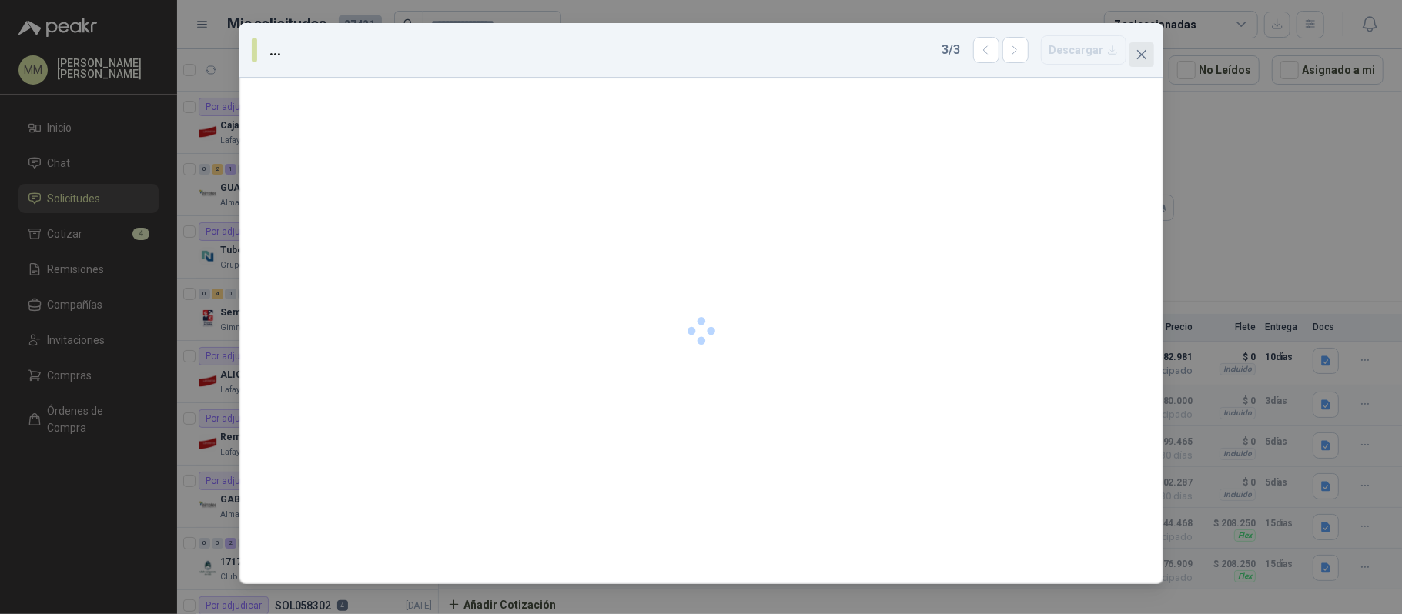
click at [1140, 62] on button "Close" at bounding box center [1141, 54] width 25 height 25
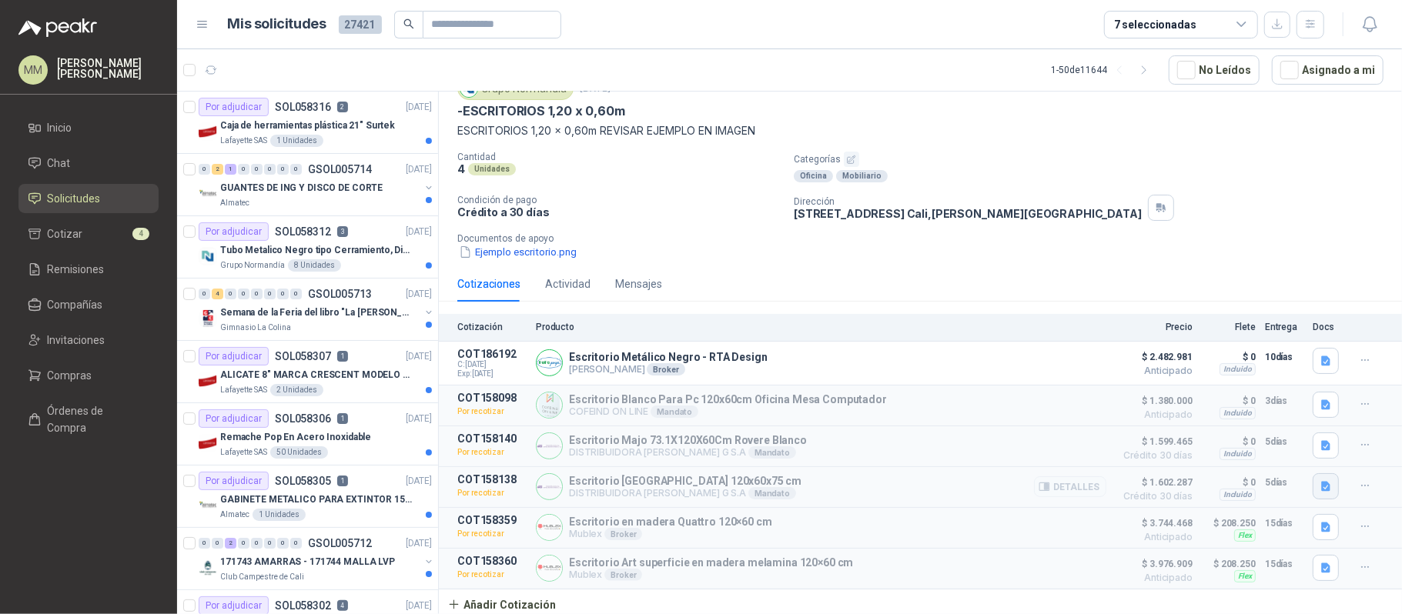
click at [1321, 484] on button "button" at bounding box center [1326, 486] width 26 height 26
click at [1260, 440] on button "Captura.PNG" at bounding box center [1278, 448] width 79 height 16
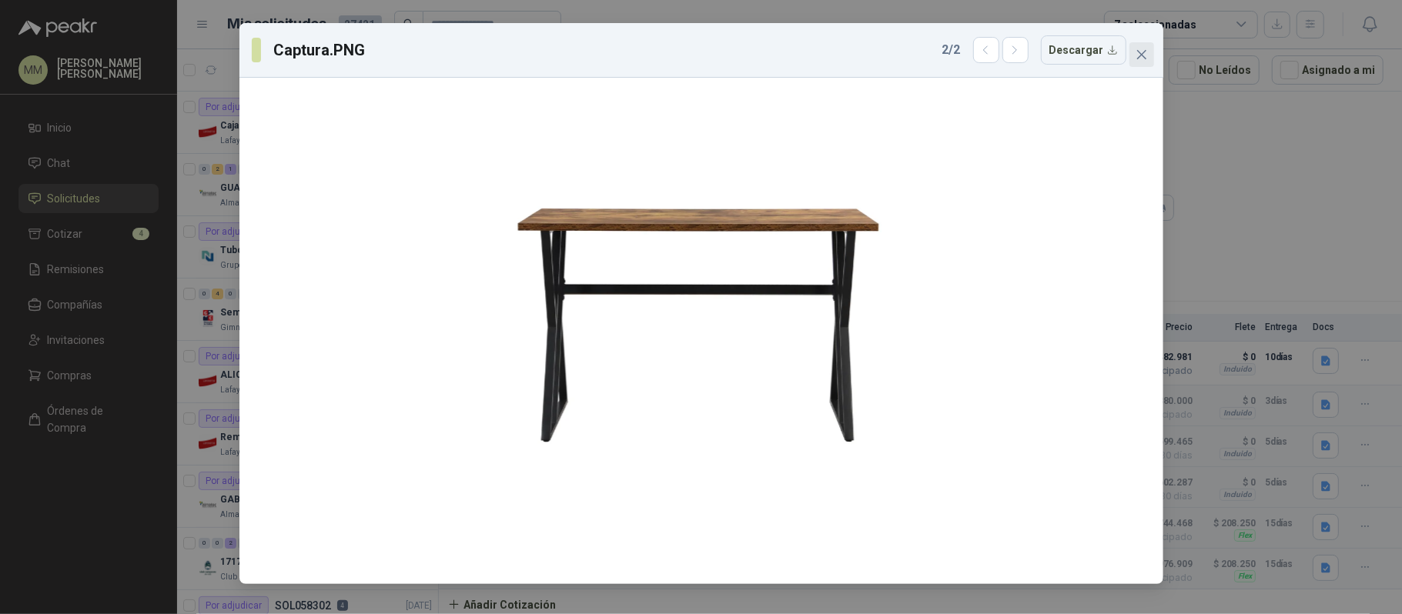
click at [1137, 54] on icon "close" at bounding box center [1142, 55] width 12 height 12
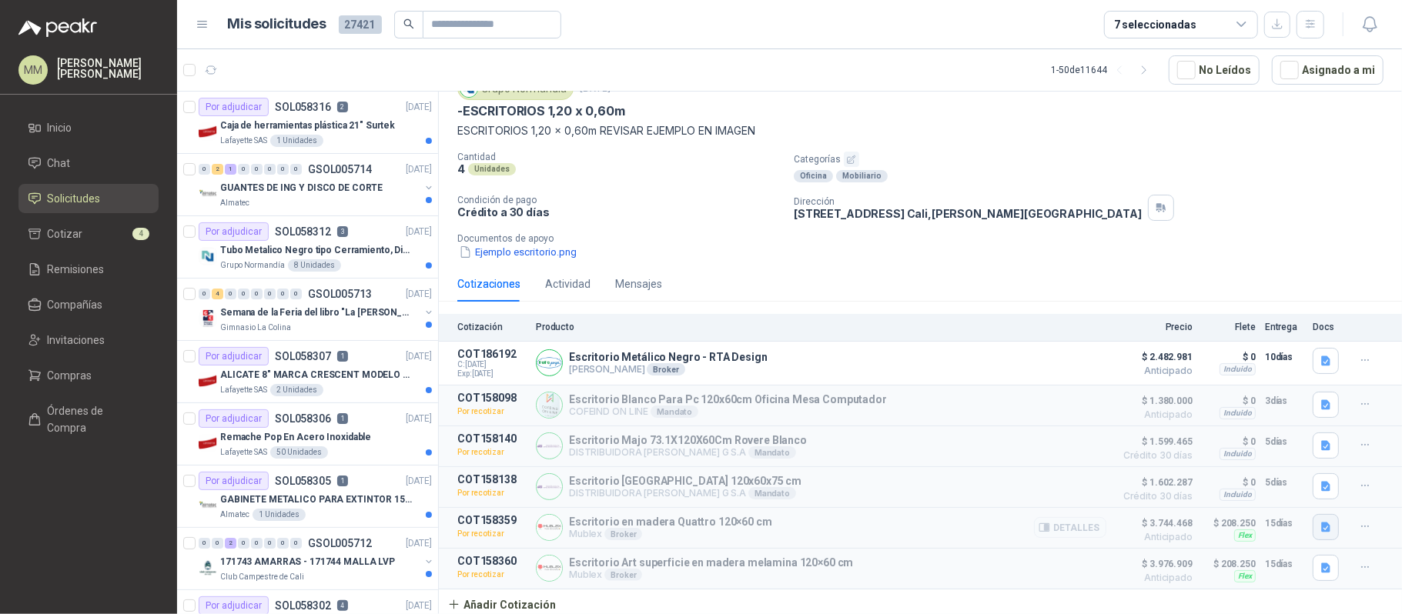
click at [1320, 521] on icon "button" at bounding box center [1326, 527] width 13 height 13
click at [1280, 453] on button "image.png" at bounding box center [1283, 459] width 67 height 16
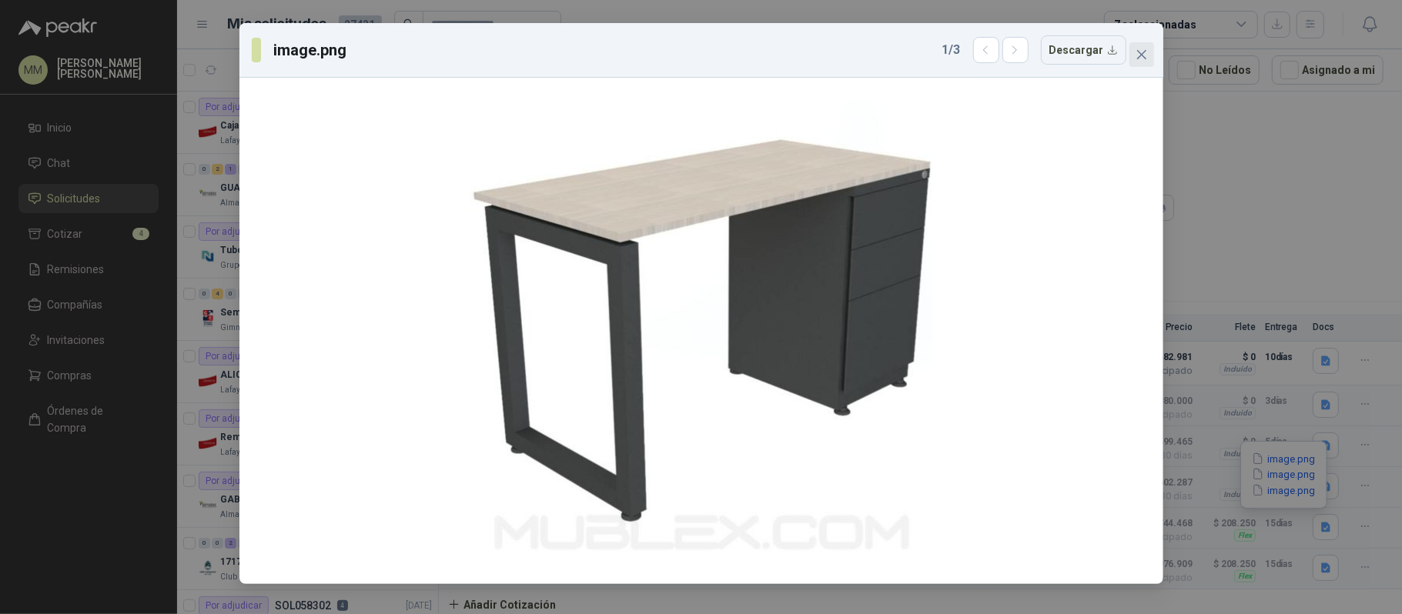
click at [1132, 54] on span "Close" at bounding box center [1141, 55] width 25 height 12
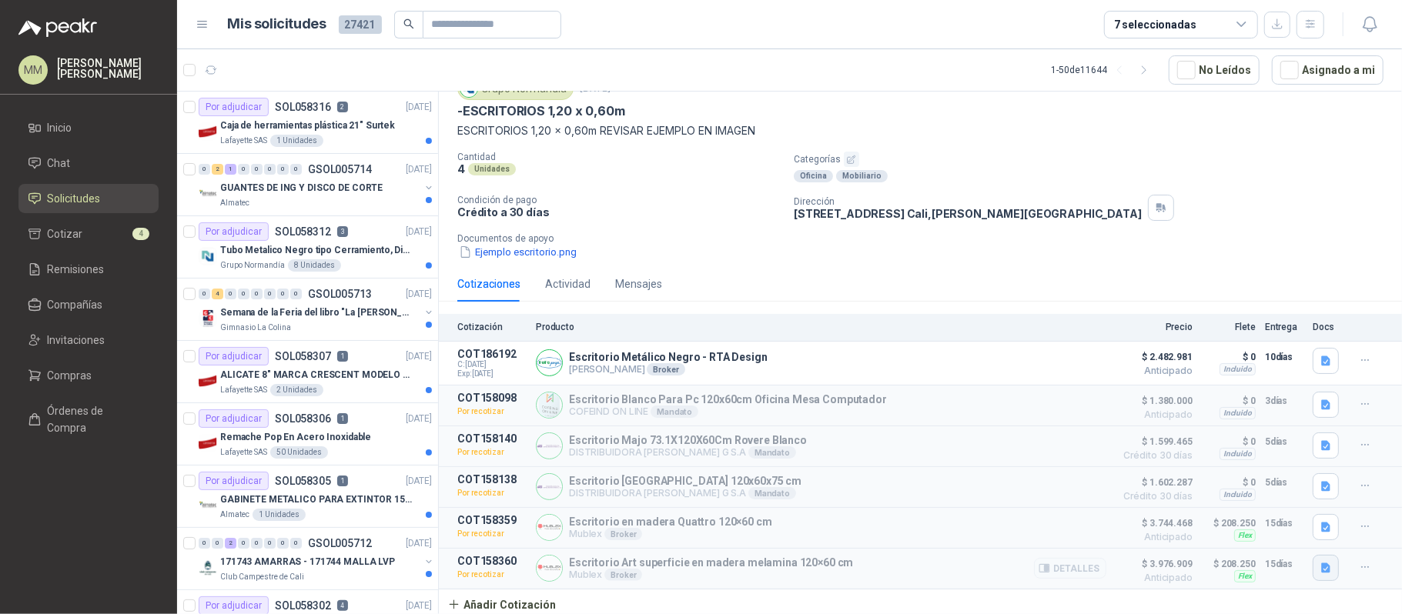
click at [1320, 574] on icon "button" at bounding box center [1326, 568] width 13 height 13
click at [1285, 500] on button "image.png" at bounding box center [1283, 501] width 67 height 16
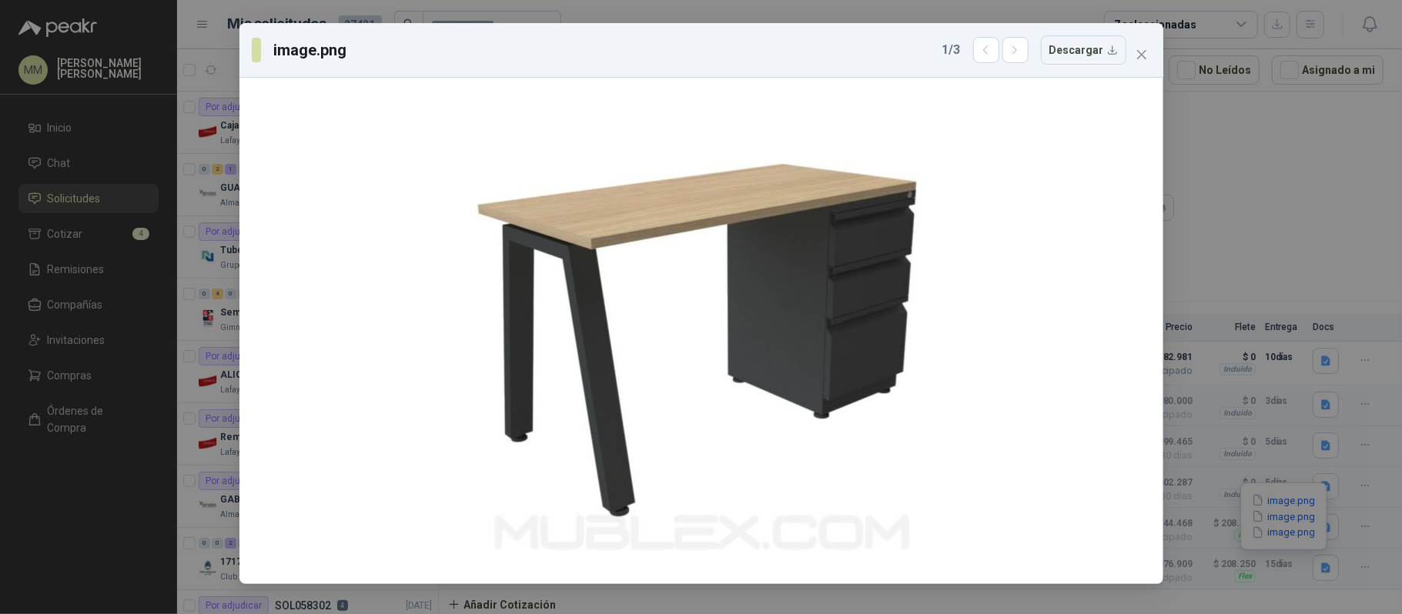
click at [1159, 48] on div "image.png 1 / 3 Descargar" at bounding box center [701, 50] width 924 height 55
click at [1142, 54] on icon "close" at bounding box center [1140, 54] width 9 height 9
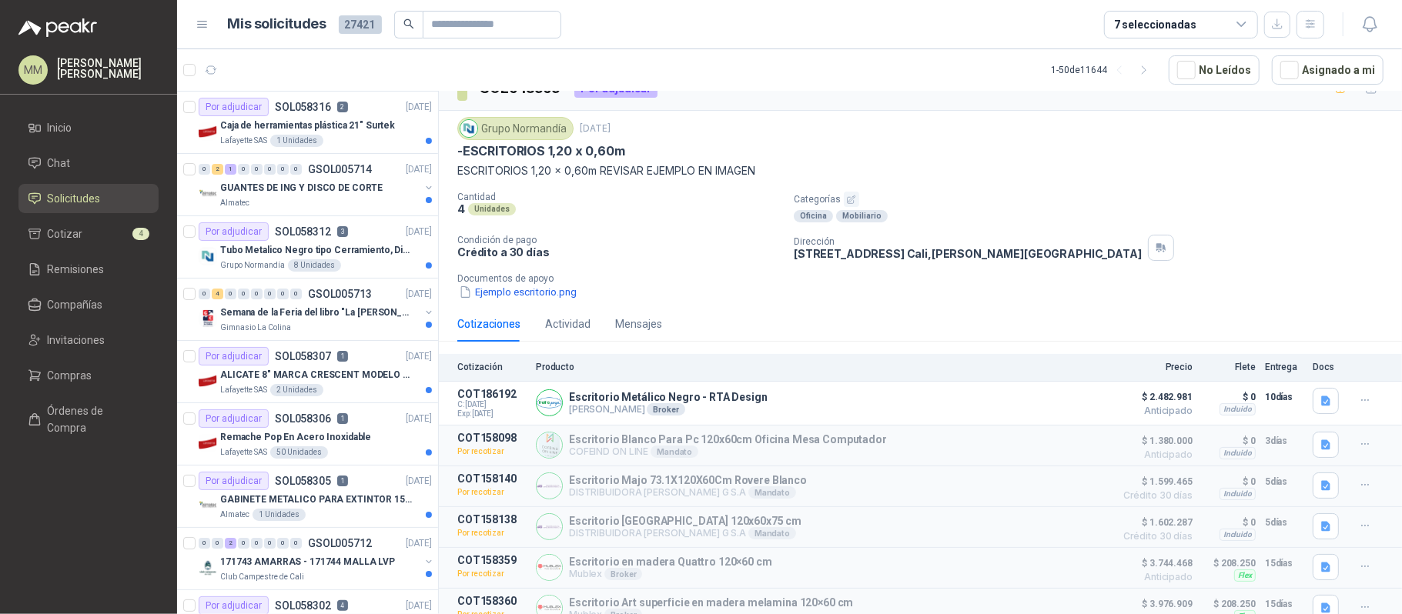
scroll to position [0, 0]
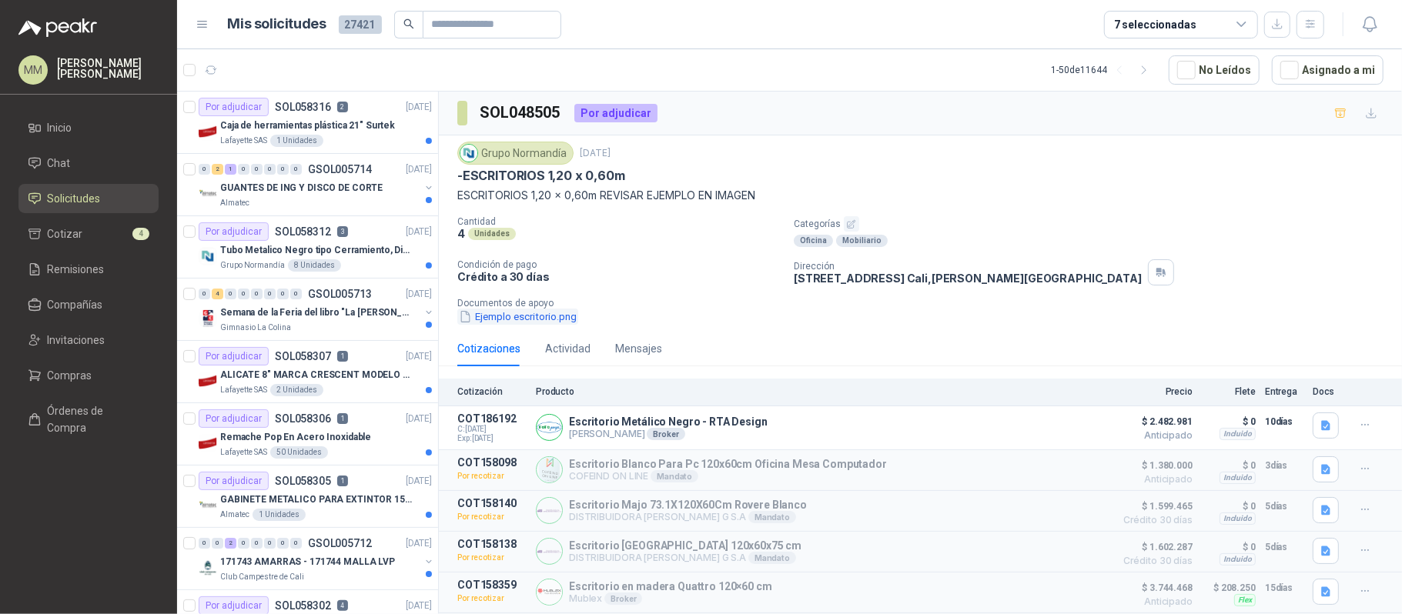
click at [521, 325] on button "Ejemplo escritorio.png" at bounding box center [517, 317] width 121 height 16
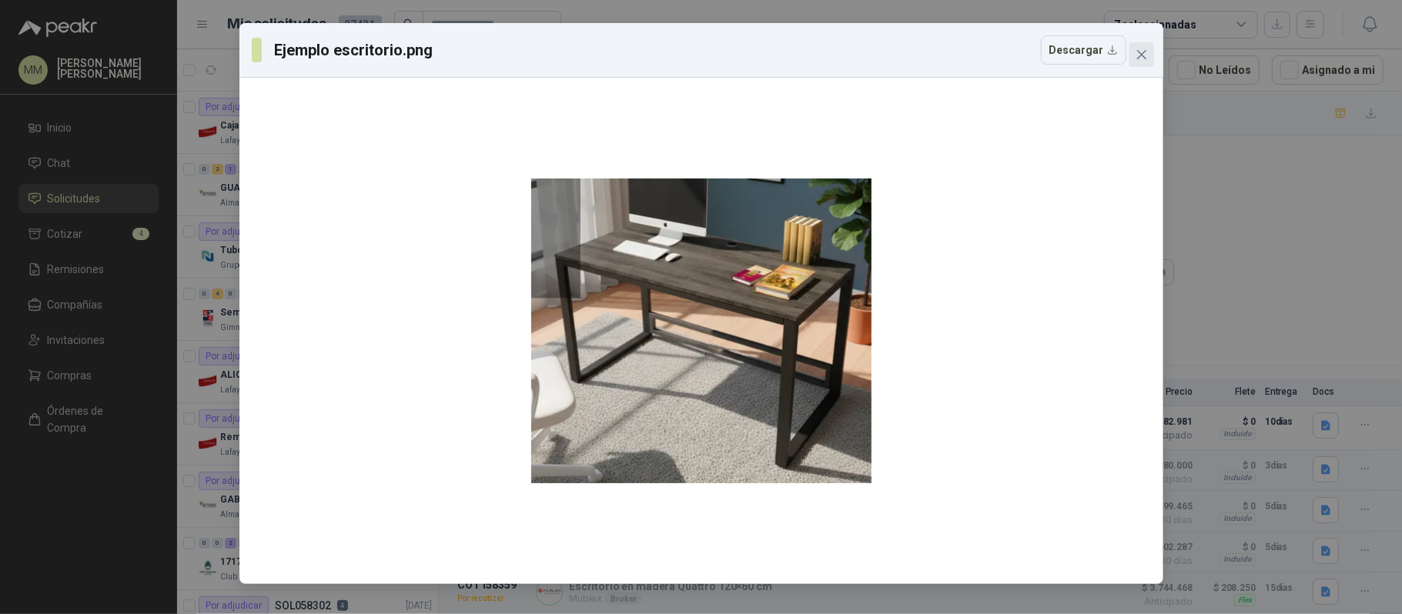
click at [1141, 51] on icon "close" at bounding box center [1142, 55] width 12 height 12
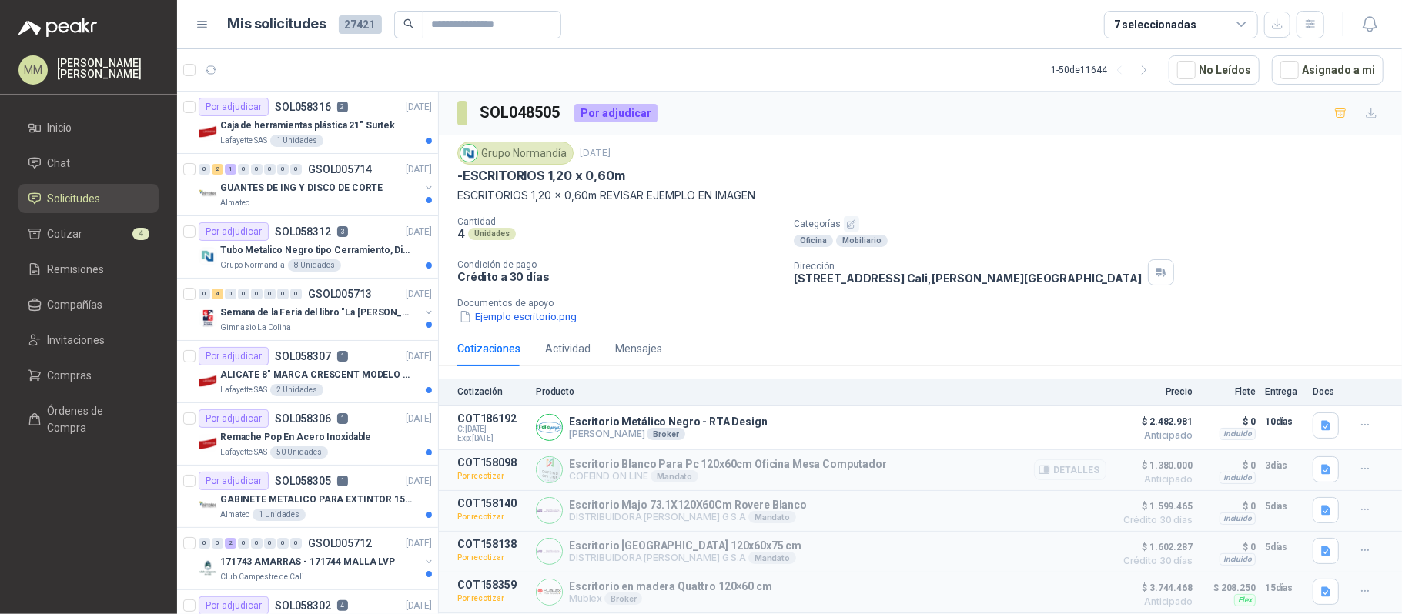
scroll to position [75, 0]
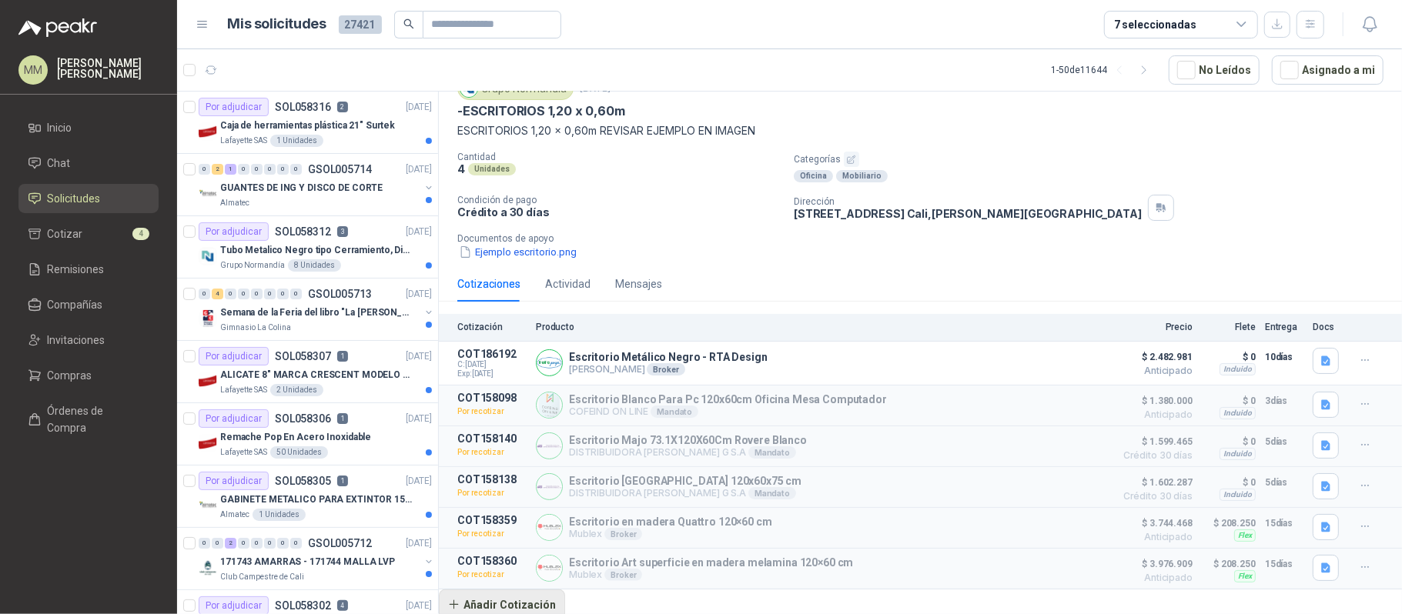
click at [502, 611] on button "Añadir Cotización" at bounding box center [502, 605] width 126 height 31
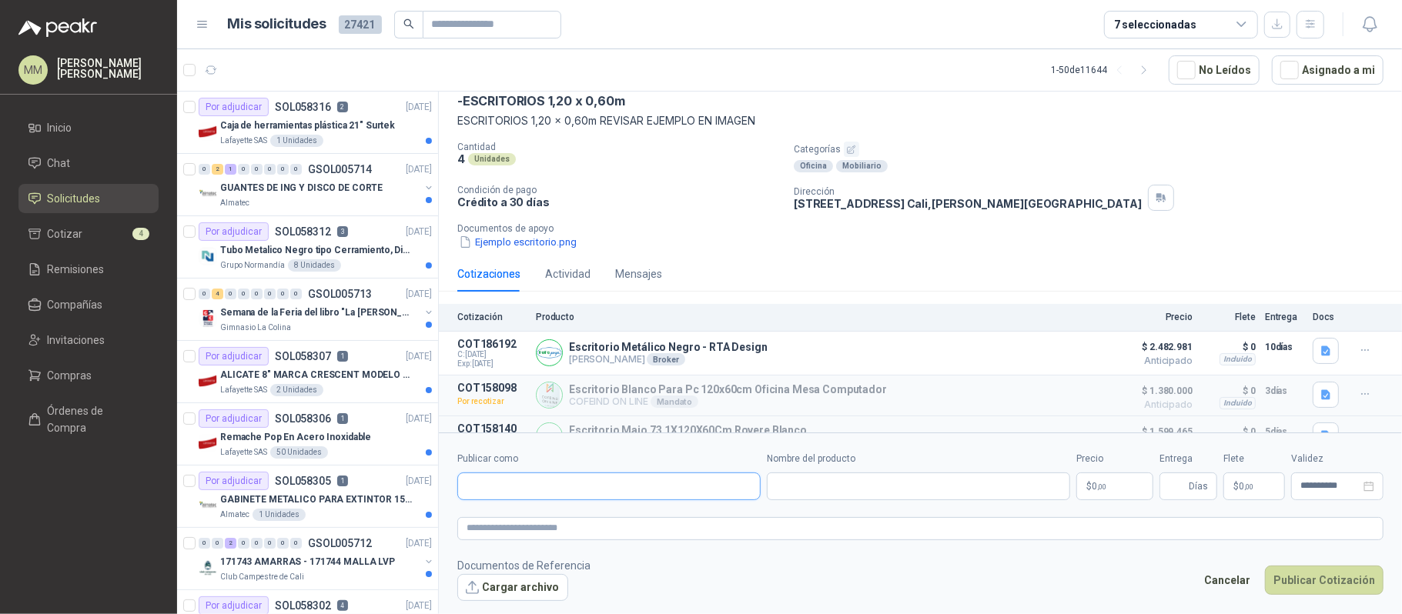
click at [520, 488] on input "Publicar como" at bounding box center [609, 486] width 302 height 26
type input "*******"
click at [528, 519] on p "Homecenter" at bounding box center [520, 519] width 55 height 9
type input "**********"
click at [831, 491] on input "Nombre del producto" at bounding box center [918, 487] width 303 height 28
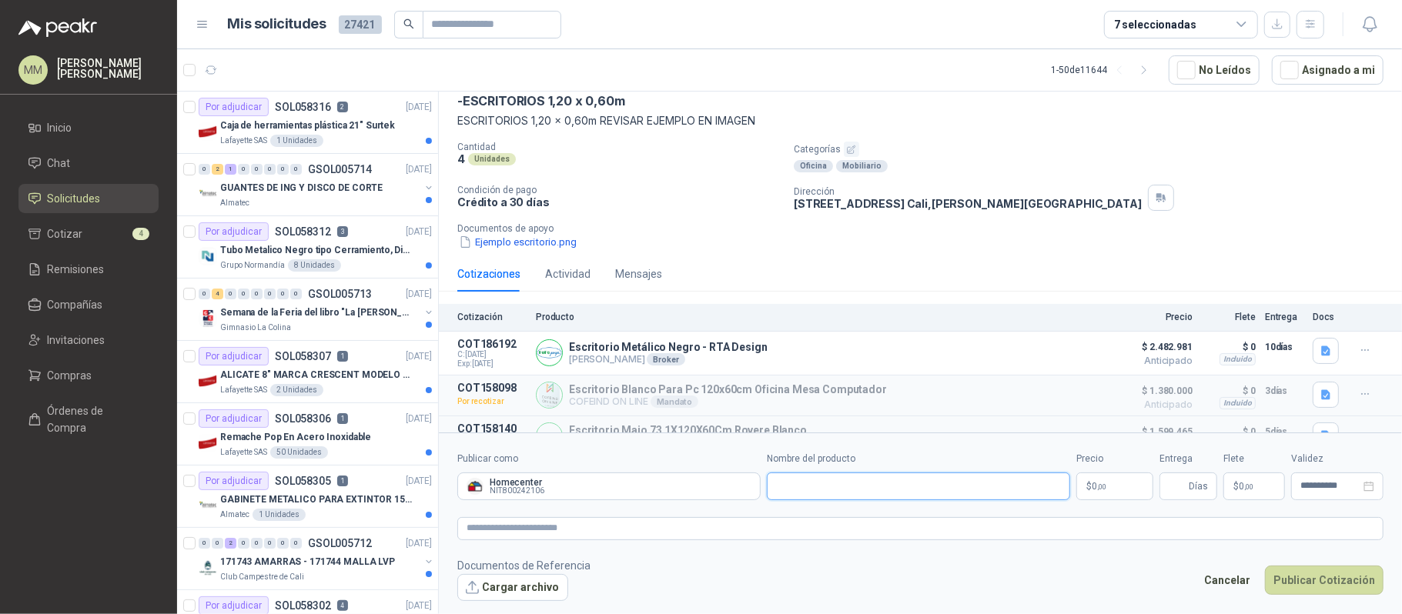
paste input "**********"
type input "**********"
click at [791, 528] on textarea at bounding box center [920, 528] width 926 height 23
click at [793, 534] on textarea at bounding box center [920, 528] width 926 height 23
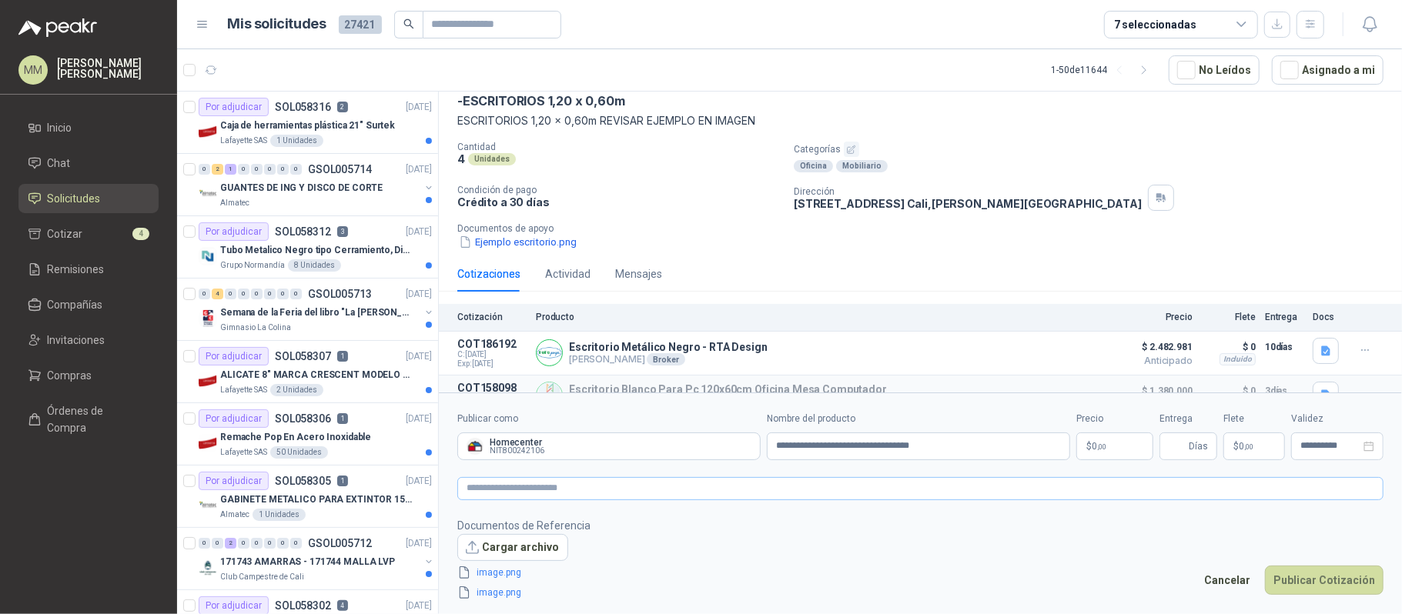
click at [630, 497] on form "**********" at bounding box center [920, 506] width 963 height 227
click at [863, 490] on textarea at bounding box center [920, 488] width 926 height 23
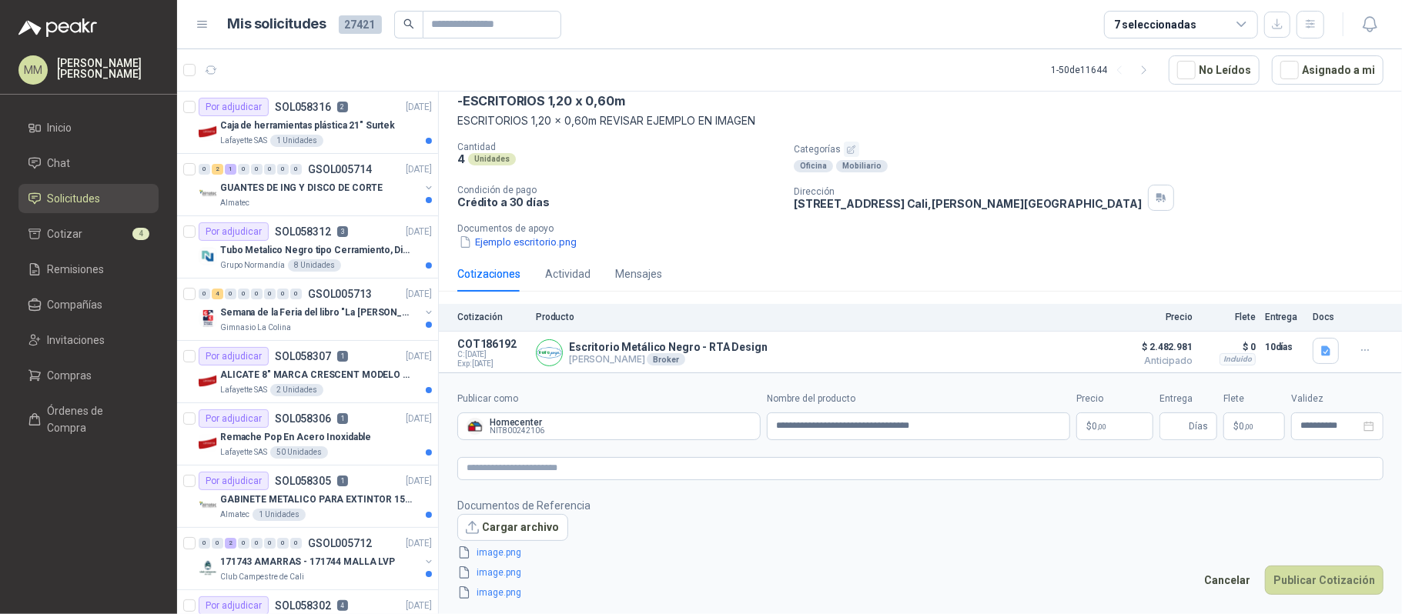
click at [1095, 426] on body "MM [PERSON_NAME] Inicio Chat Solicitudes Cotizar 4 Remisiones Compañías Invitac…" at bounding box center [701, 307] width 1402 height 614
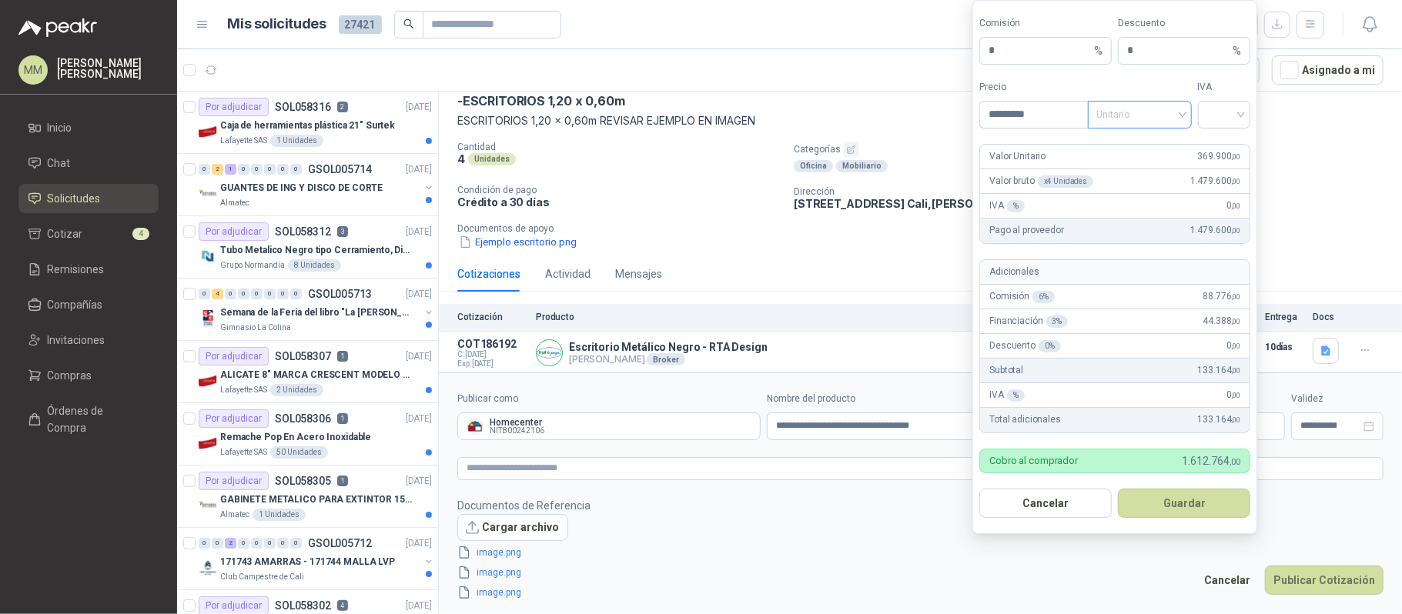
click at [1130, 108] on span "Unitario" at bounding box center [1139, 114] width 85 height 23
type input "*********"
drag, startPoint x: 1137, startPoint y: 163, endPoint x: 1153, endPoint y: 162, distance: 15.5
click at [1138, 164] on div "Unitario con IVA" at bounding box center [1138, 169] width 79 height 17
click at [1238, 109] on input "search" at bounding box center [1224, 113] width 35 height 23
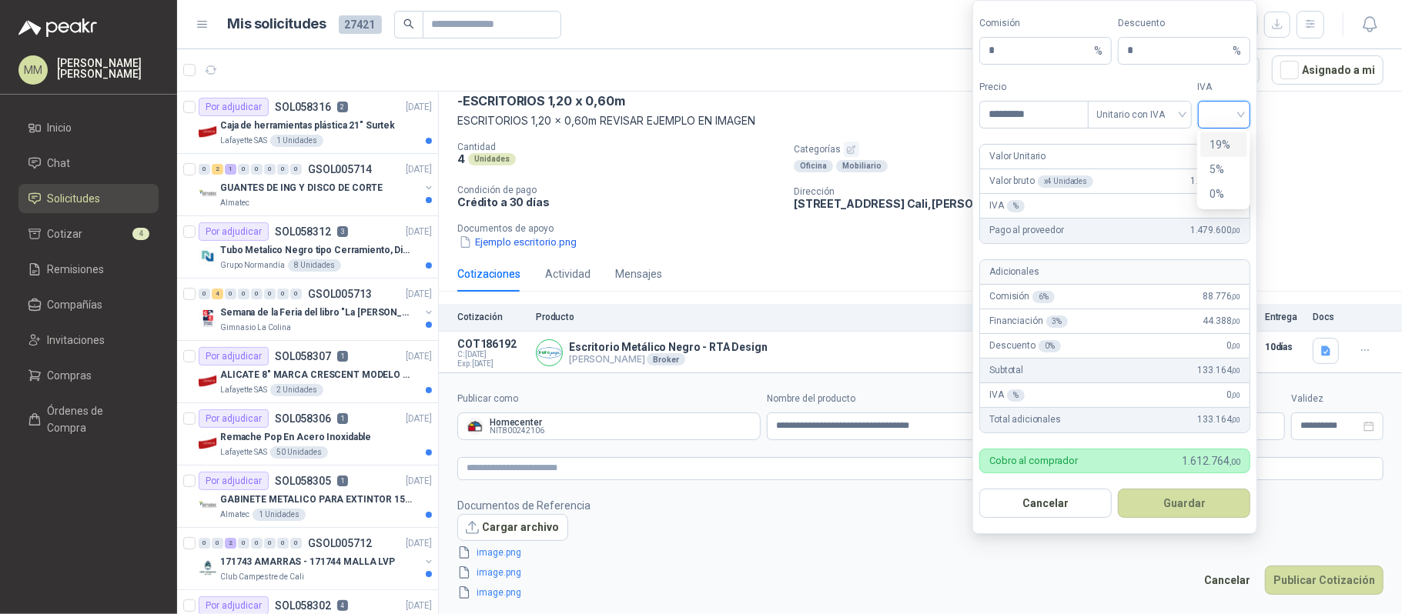
click at [1224, 140] on div "19%" at bounding box center [1223, 144] width 28 height 17
click at [1183, 514] on button "Guardar" at bounding box center [1184, 503] width 132 height 29
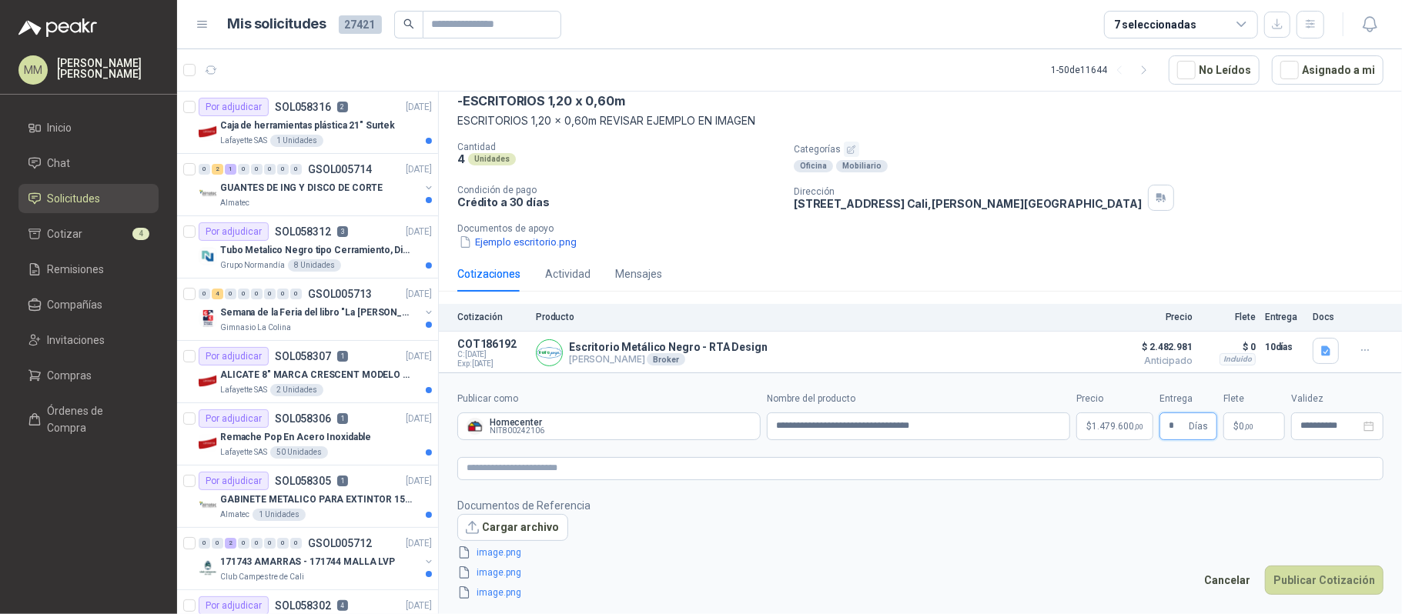
type input "*"
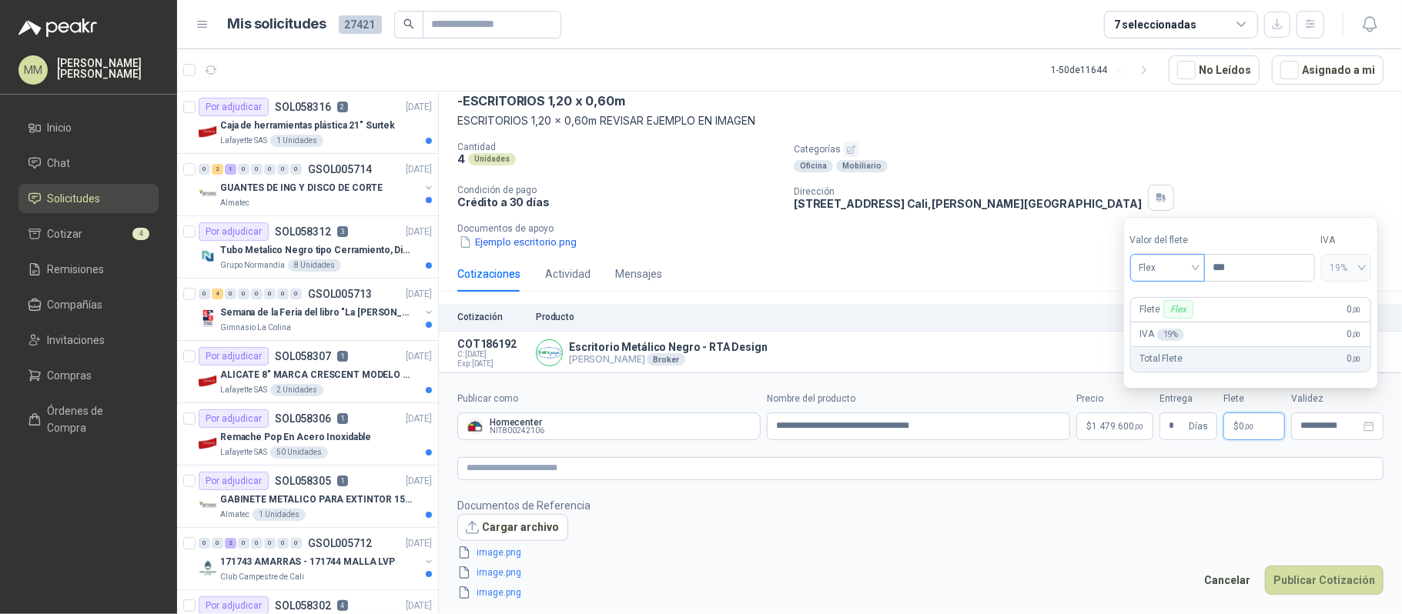
click at [1179, 272] on span "Flex" at bounding box center [1167, 267] width 56 height 23
click at [1172, 320] on div "Incluido" at bounding box center [1168, 324] width 53 height 17
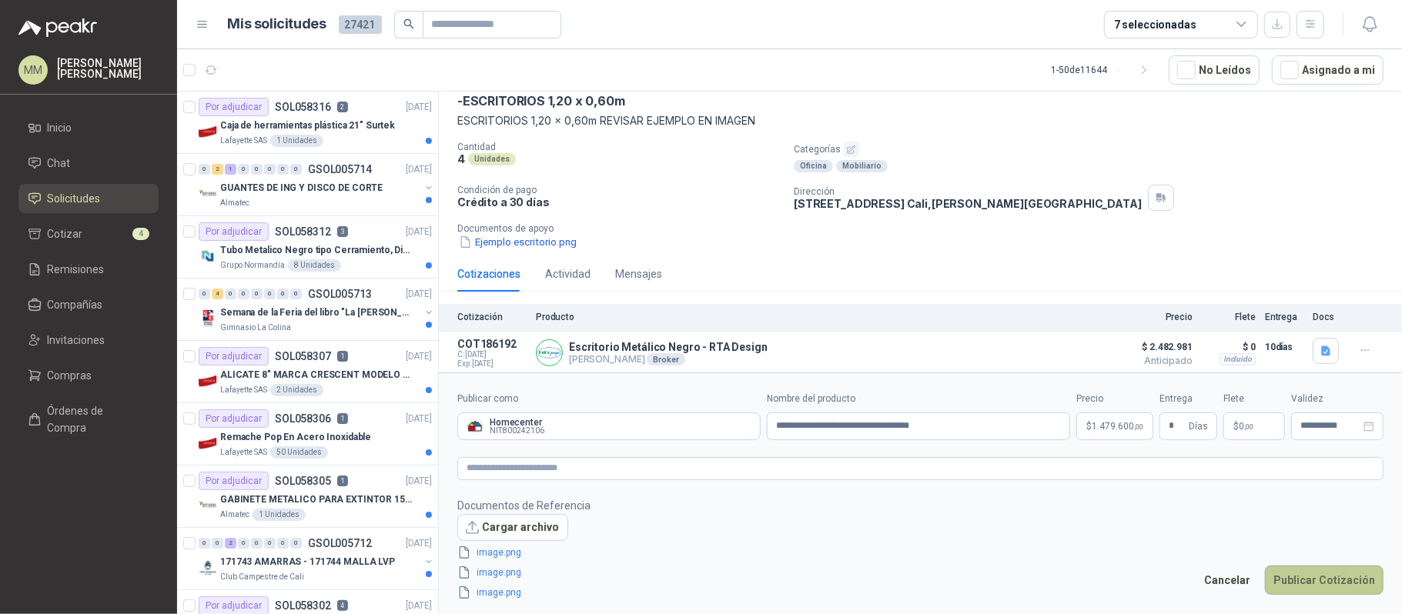
click at [1327, 571] on button "Publicar Cotización" at bounding box center [1324, 580] width 119 height 29
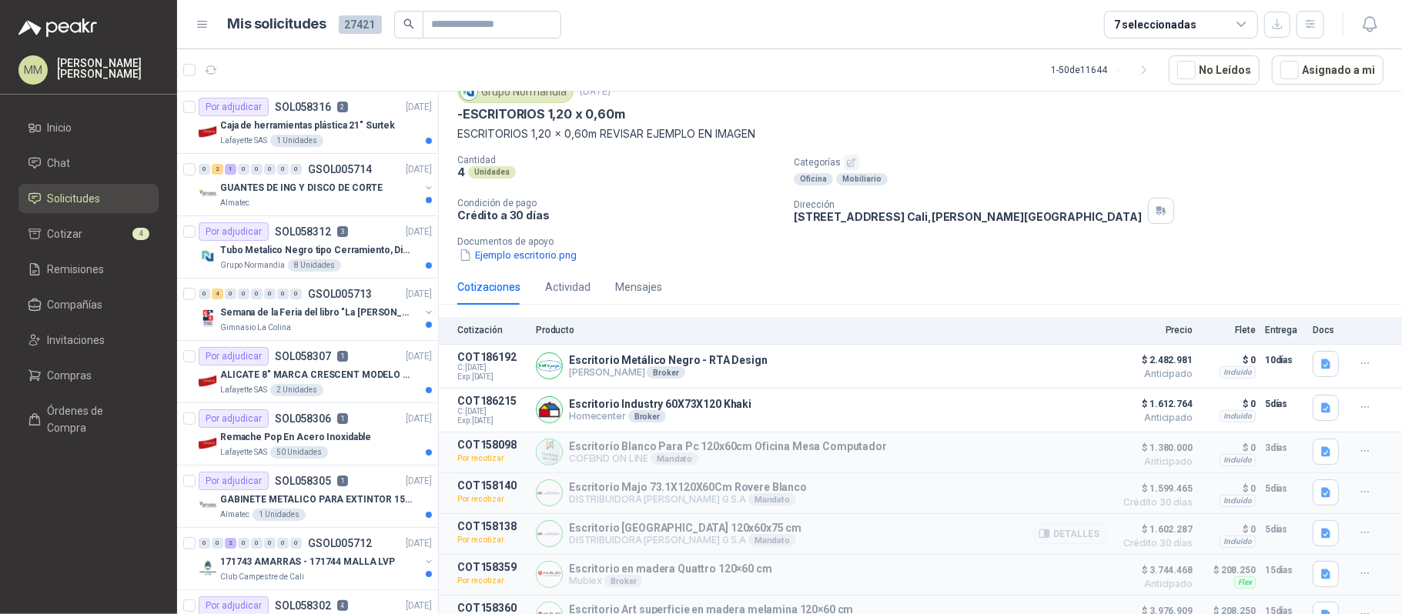
scroll to position [120, 0]
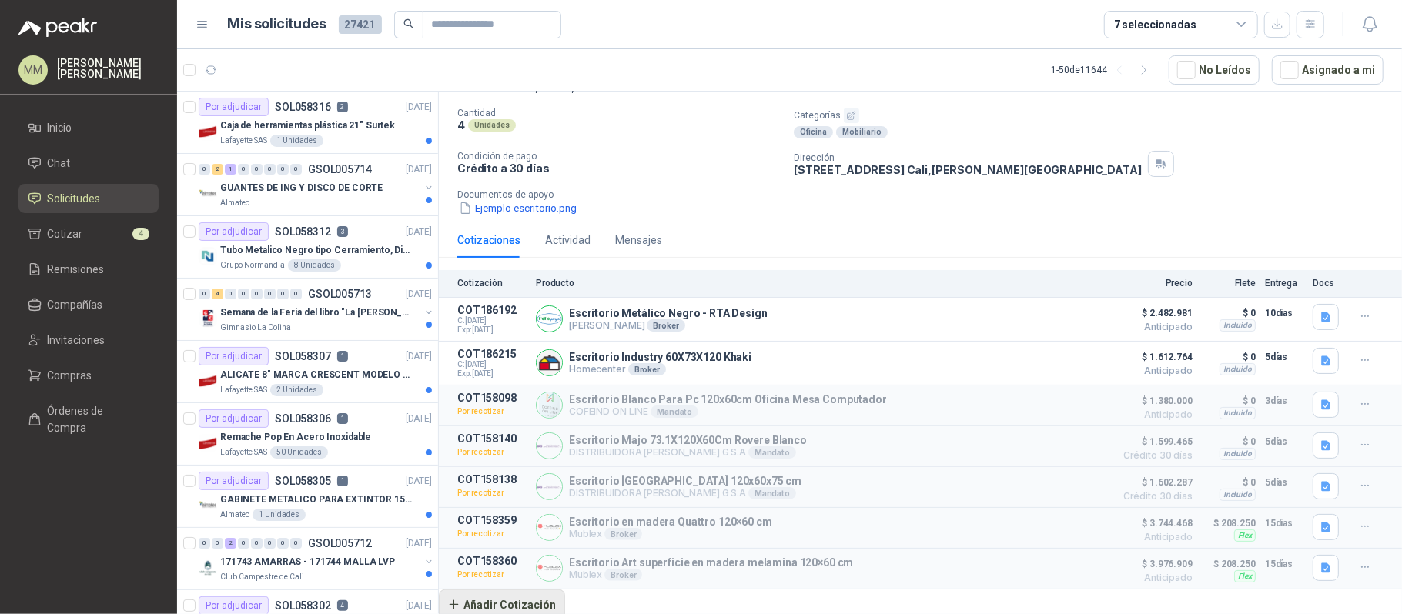
click at [497, 599] on button "Añadir Cotización" at bounding box center [502, 605] width 126 height 31
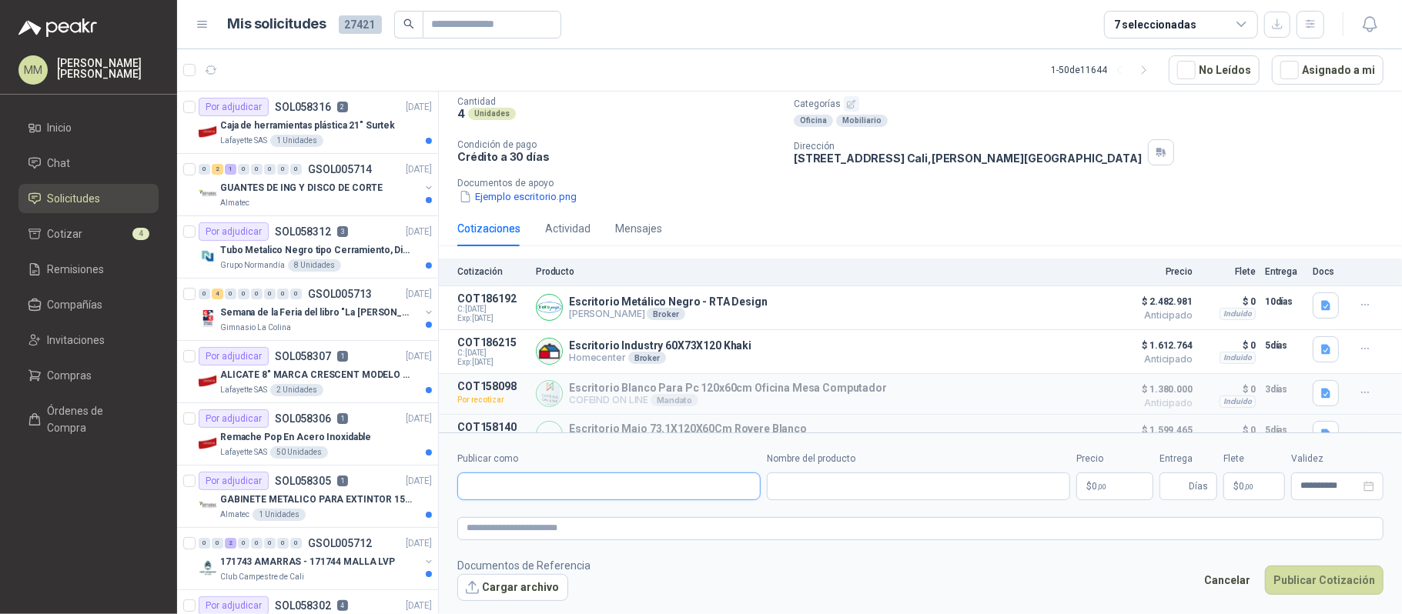
click at [521, 485] on input "Publicar como" at bounding box center [609, 486] width 302 height 26
type input "******"
click at [595, 513] on button "Homecenter NIT : 800242106" at bounding box center [608, 523] width 289 height 26
type input "**********"
click at [811, 493] on input "Nombre del producto" at bounding box center [918, 487] width 303 height 28
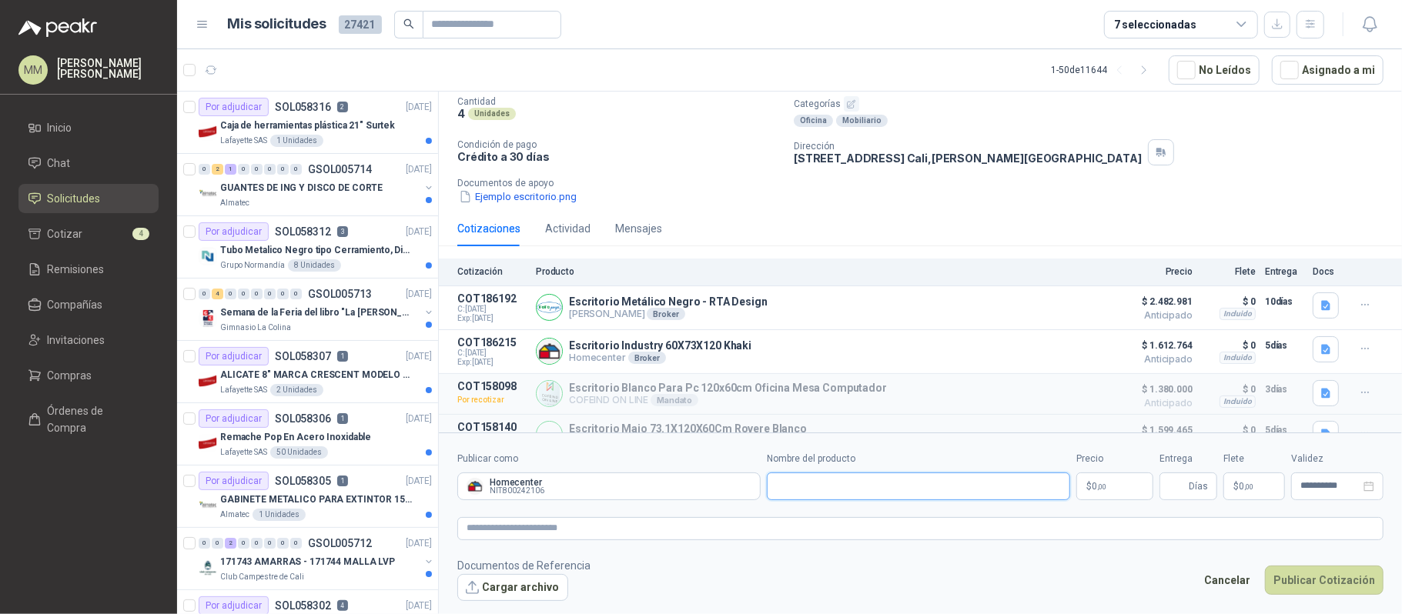
paste input "**********"
type input "**********"
click at [1109, 488] on body "MM [PERSON_NAME] Inicio Chat Solicitudes Cotizar 4 Remisiones Compañías Invitac…" at bounding box center [701, 307] width 1402 height 614
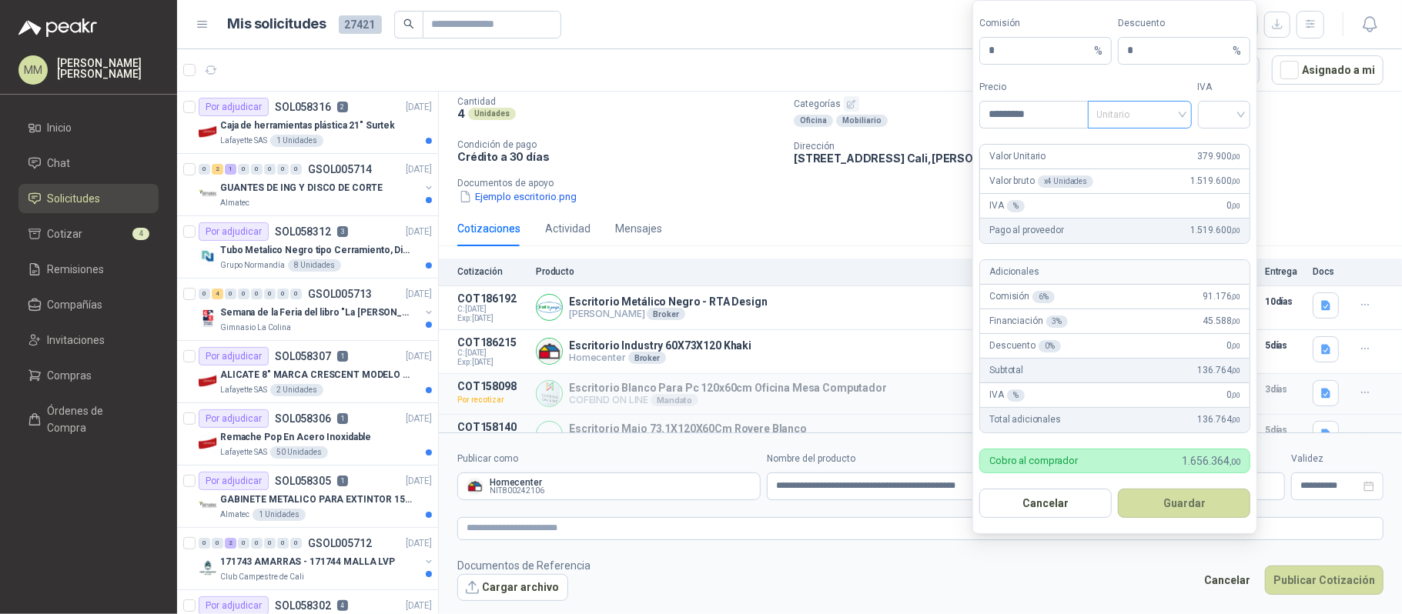
click at [1144, 105] on span "Unitario" at bounding box center [1139, 114] width 85 height 23
type input "*********"
click at [1128, 159] on div "Unitario con IVA" at bounding box center [1139, 169] width 98 height 25
click at [1226, 115] on input "search" at bounding box center [1224, 113] width 35 height 23
click at [1226, 142] on div "19%" at bounding box center [1223, 144] width 28 height 17
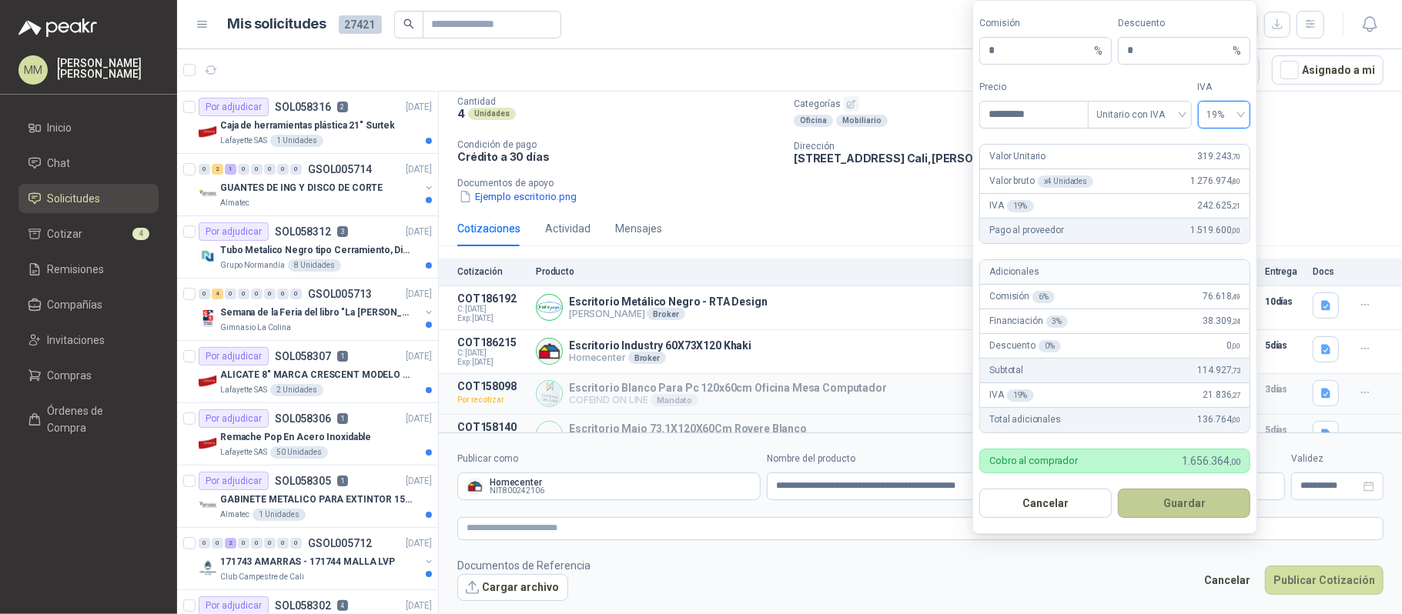
click at [1161, 507] on button "Guardar" at bounding box center [1184, 503] width 132 height 29
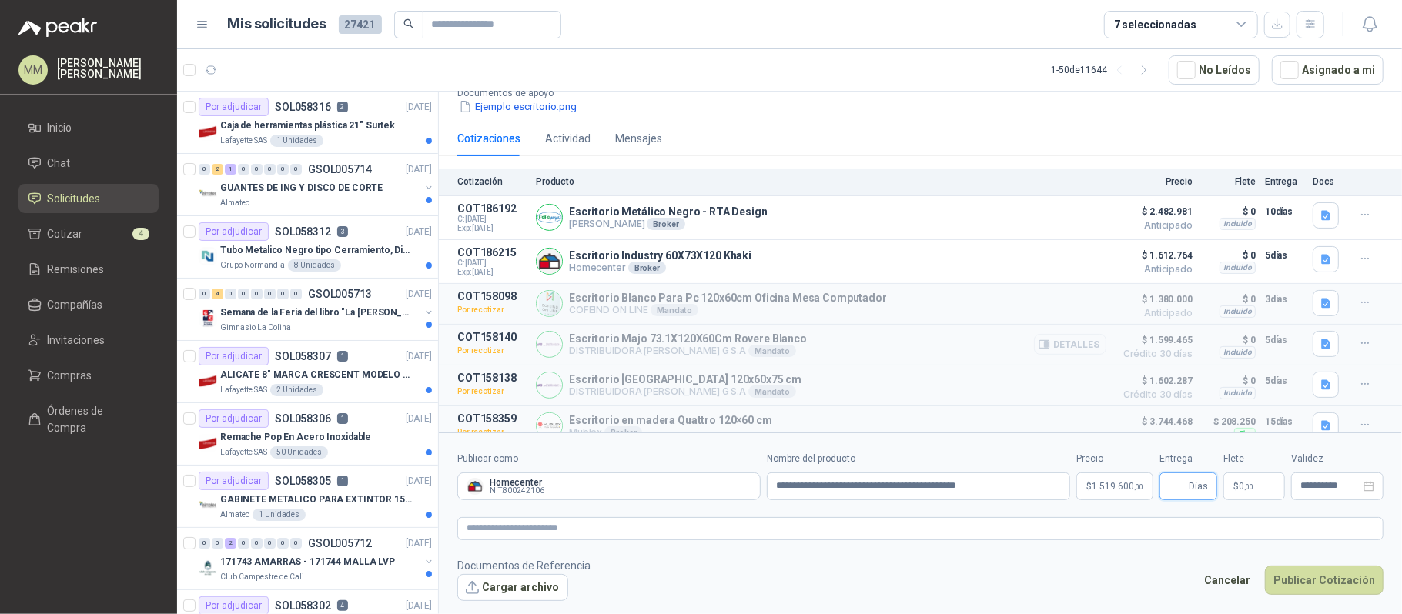
scroll to position [174, 0]
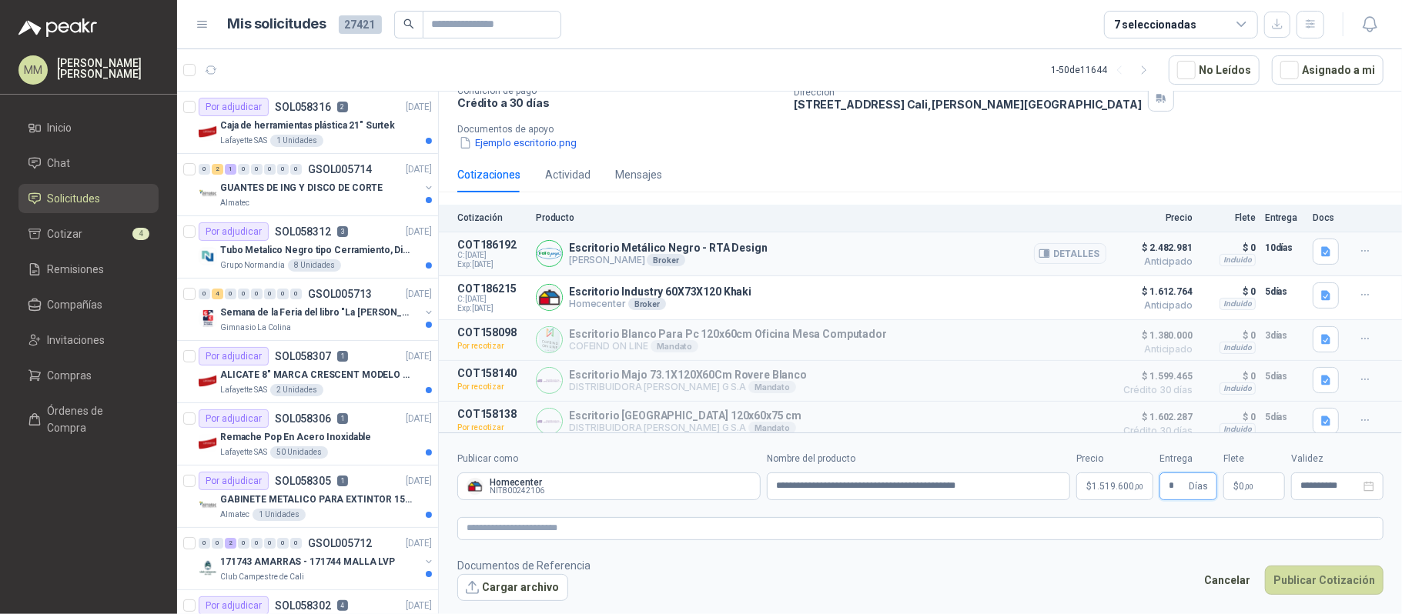
type input "*"
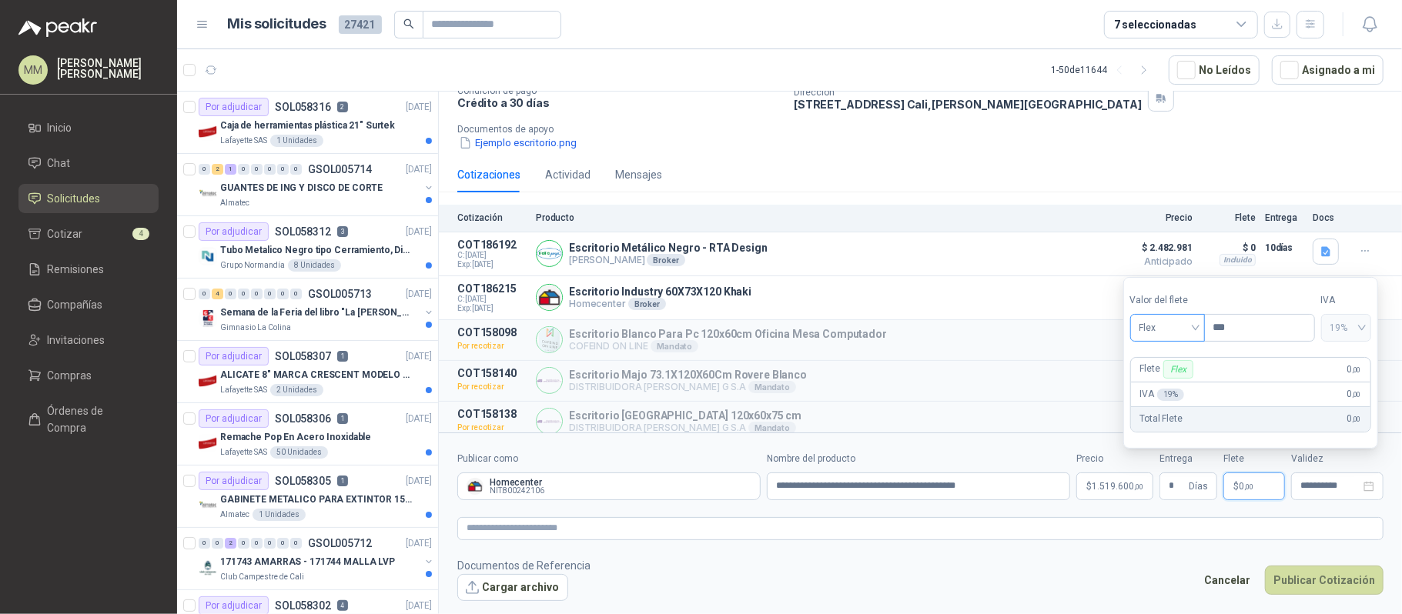
click at [1171, 334] on span "Flex" at bounding box center [1167, 327] width 56 height 23
click at [1167, 393] on div "Incluido" at bounding box center [1169, 384] width 72 height 25
click at [1019, 514] on form "**********" at bounding box center [920, 526] width 963 height 187
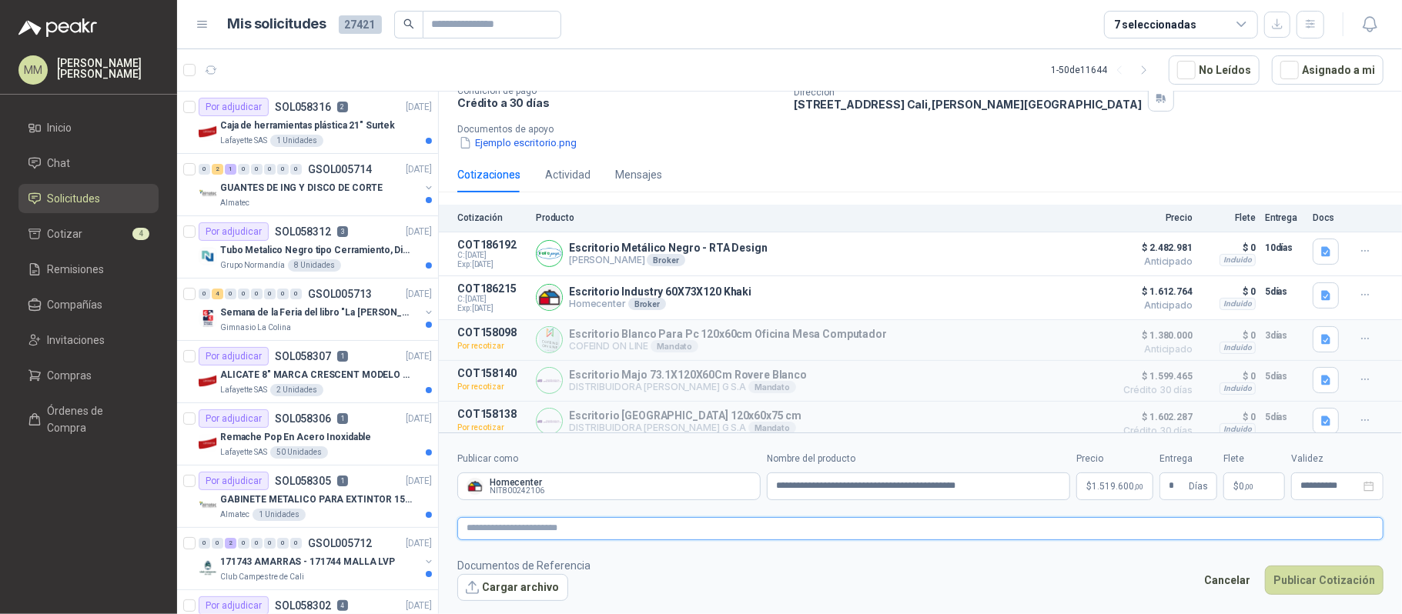
click at [1014, 524] on textarea at bounding box center [920, 528] width 926 height 23
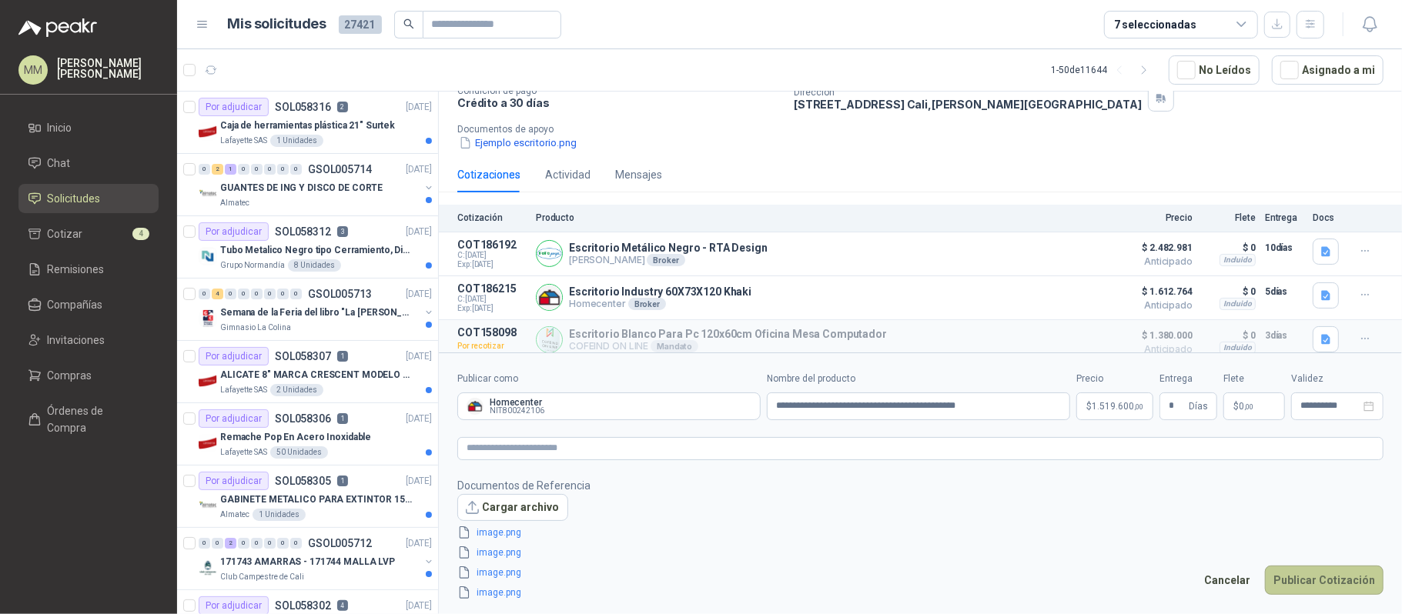
click at [1329, 586] on button "Publicar Cotización" at bounding box center [1324, 580] width 119 height 29
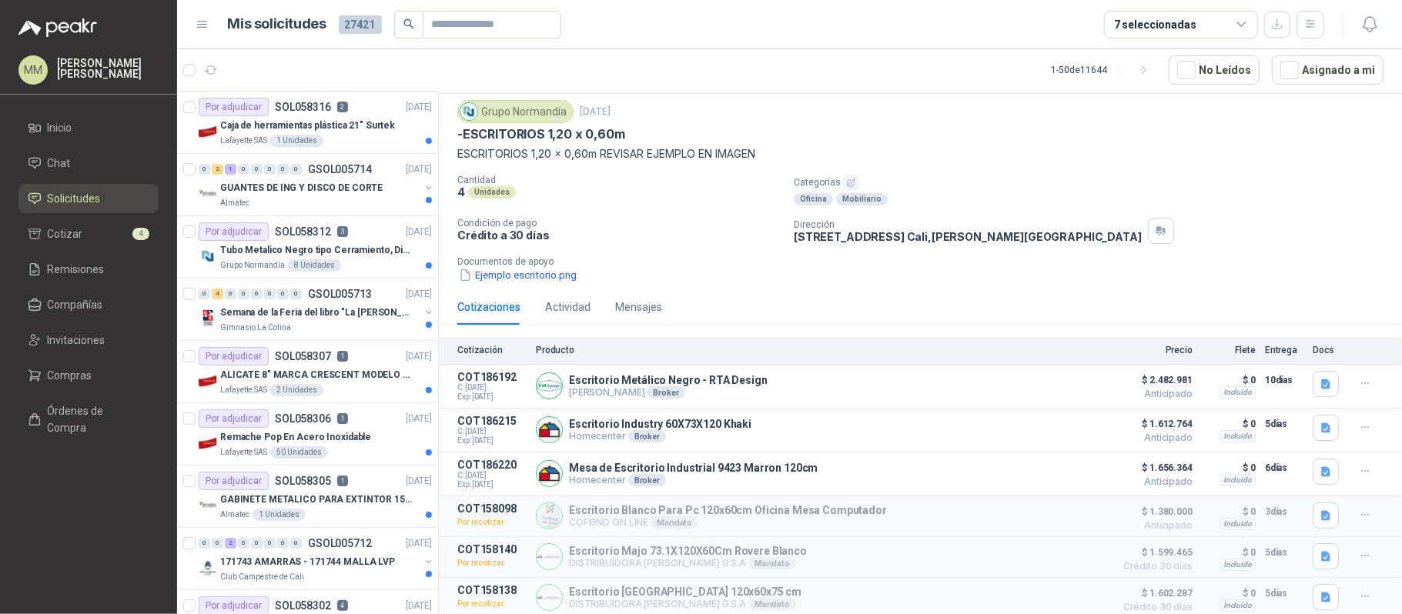
scroll to position [0, 0]
